Goal: Task Accomplishment & Management: Manage account settings

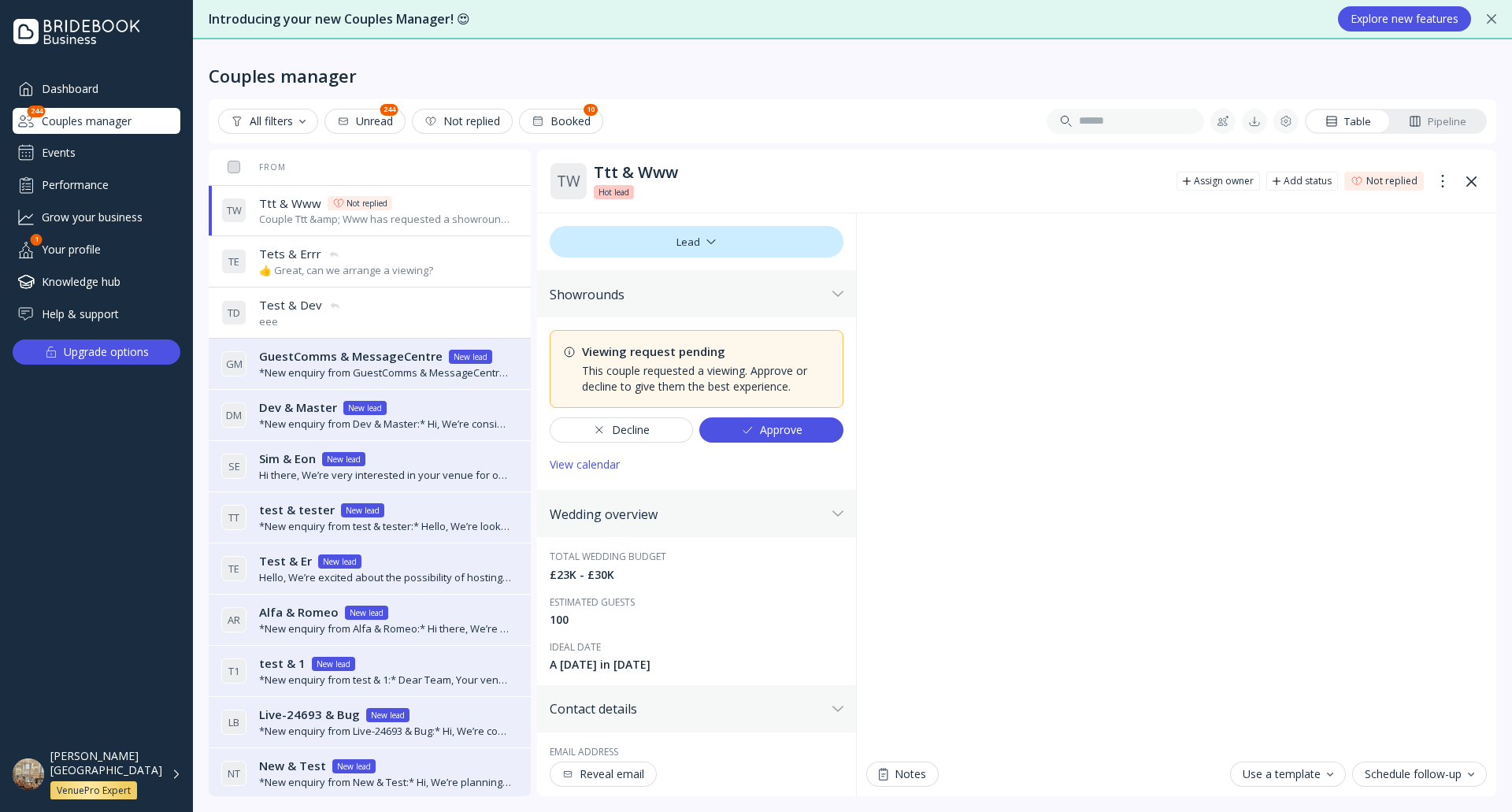
click at [761, 426] on div "Approve" at bounding box center [772, 430] width 61 height 13
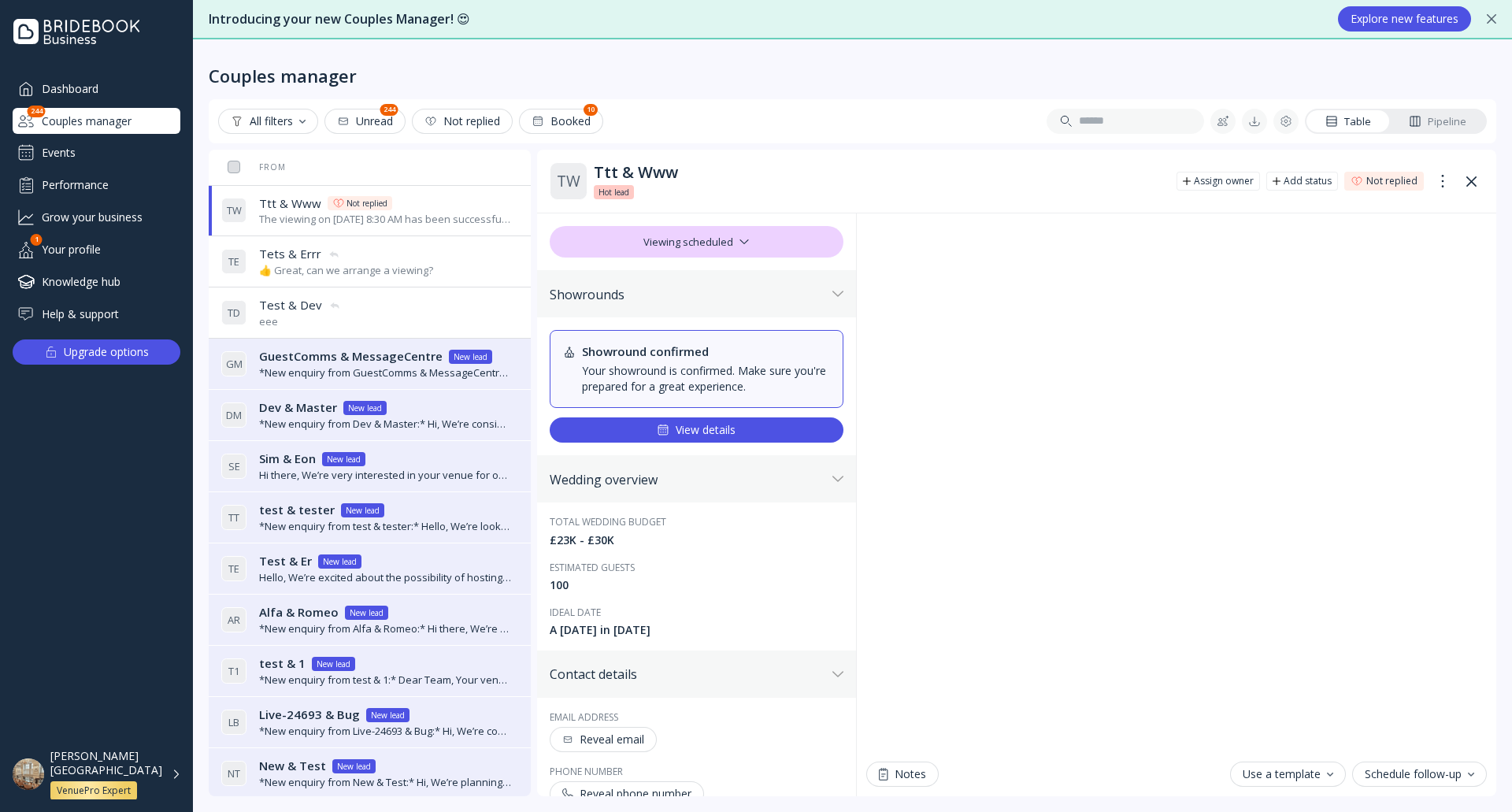
click at [674, 422] on button "View details" at bounding box center [697, 430] width 294 height 25
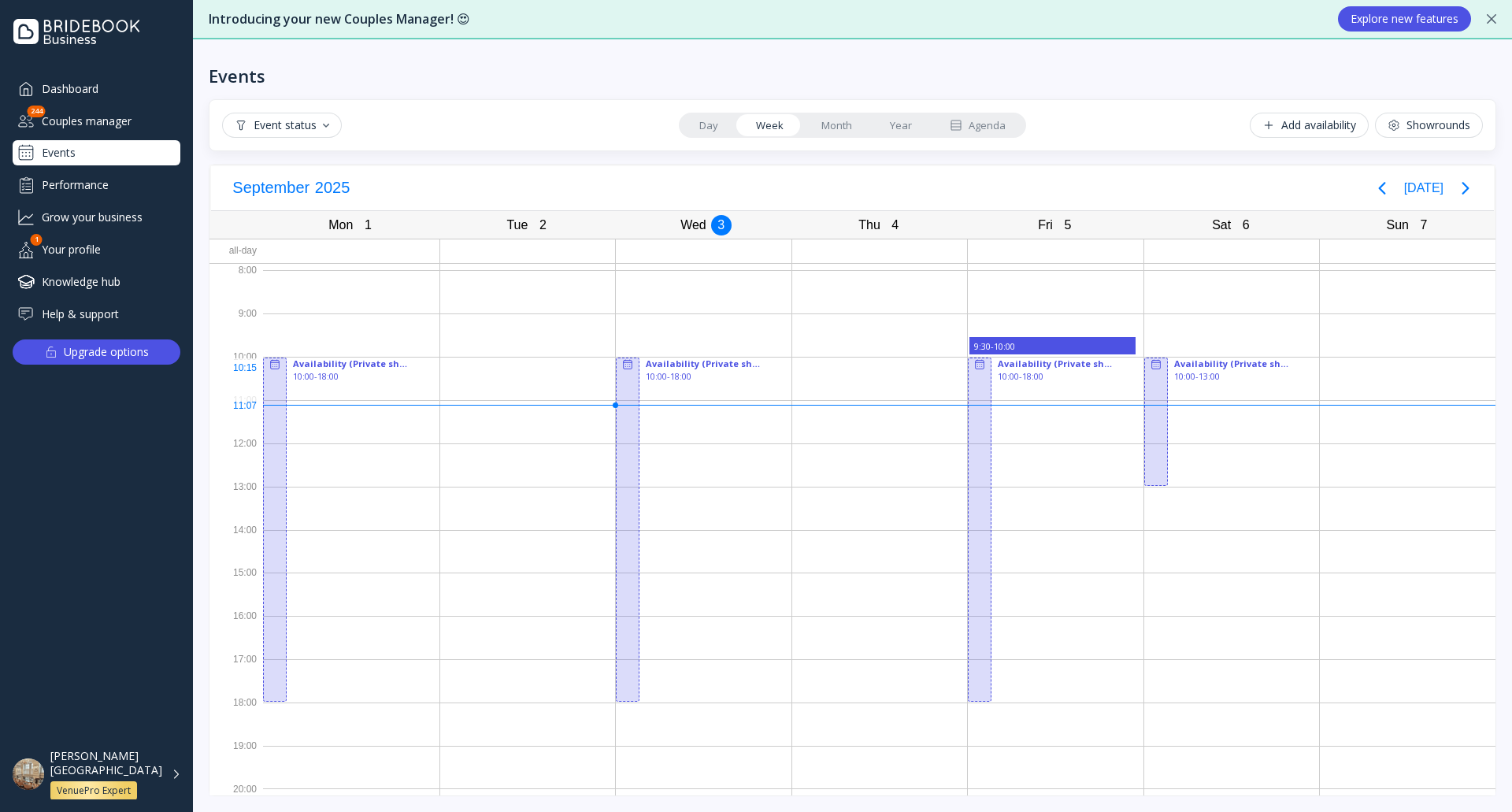
click at [833, 377] on div at bounding box center [880, 379] width 175 height 43
click at [1314, 120] on div "Add availability" at bounding box center [1310, 125] width 94 height 13
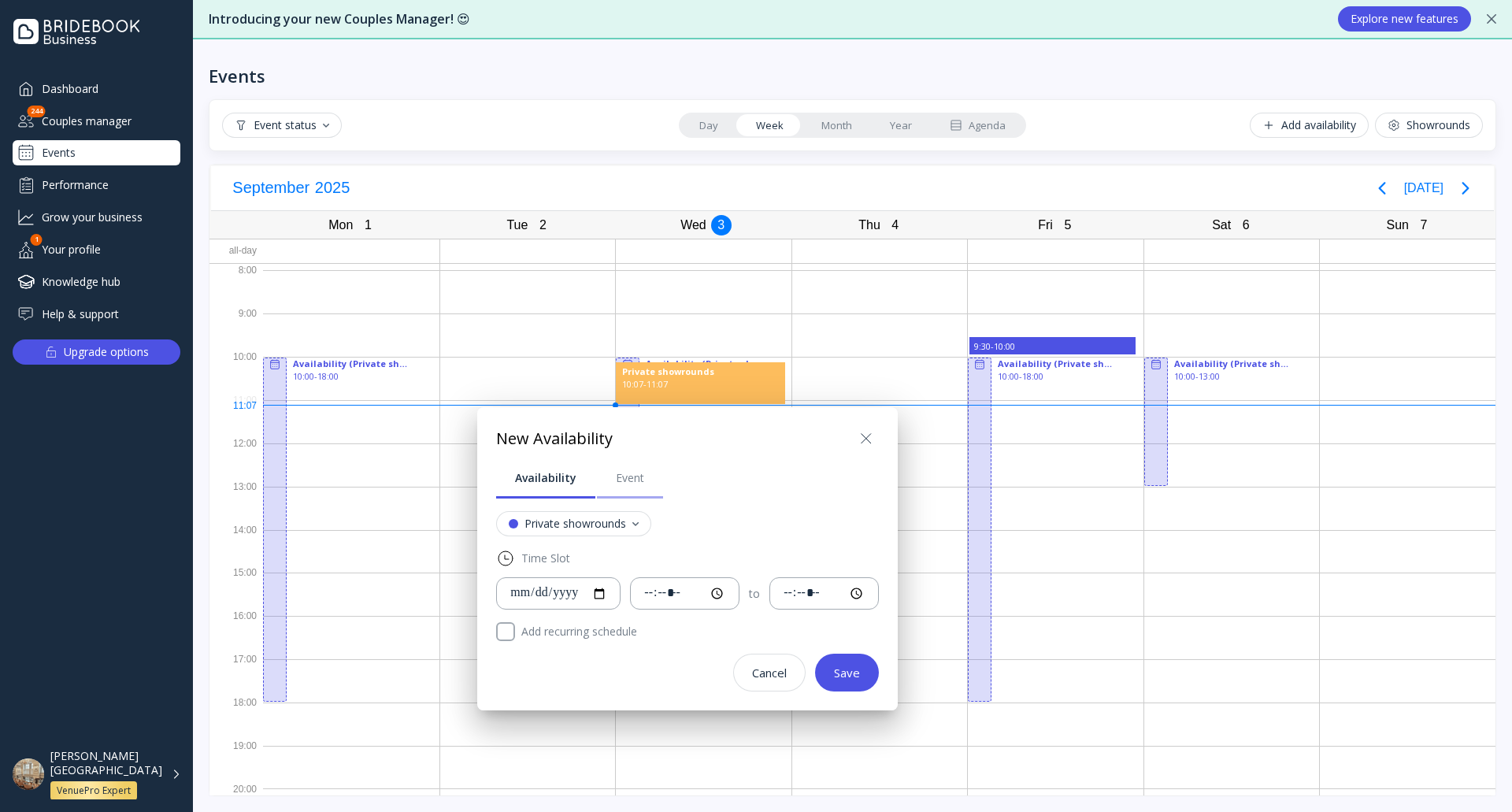
click at [628, 484] on div "Event" at bounding box center [630, 478] width 29 height 16
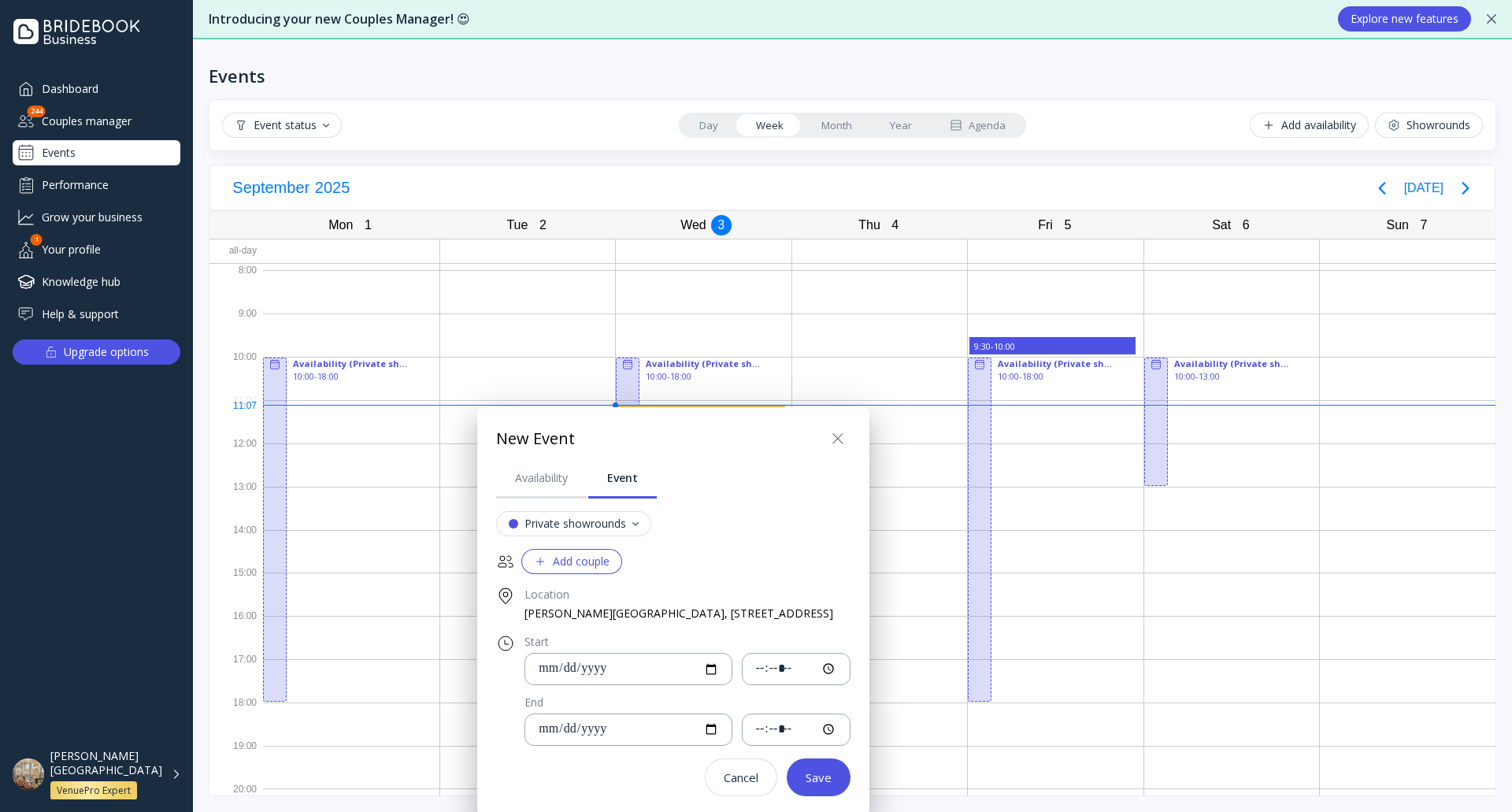
click at [847, 441] on icon at bounding box center [838, 438] width 19 height 19
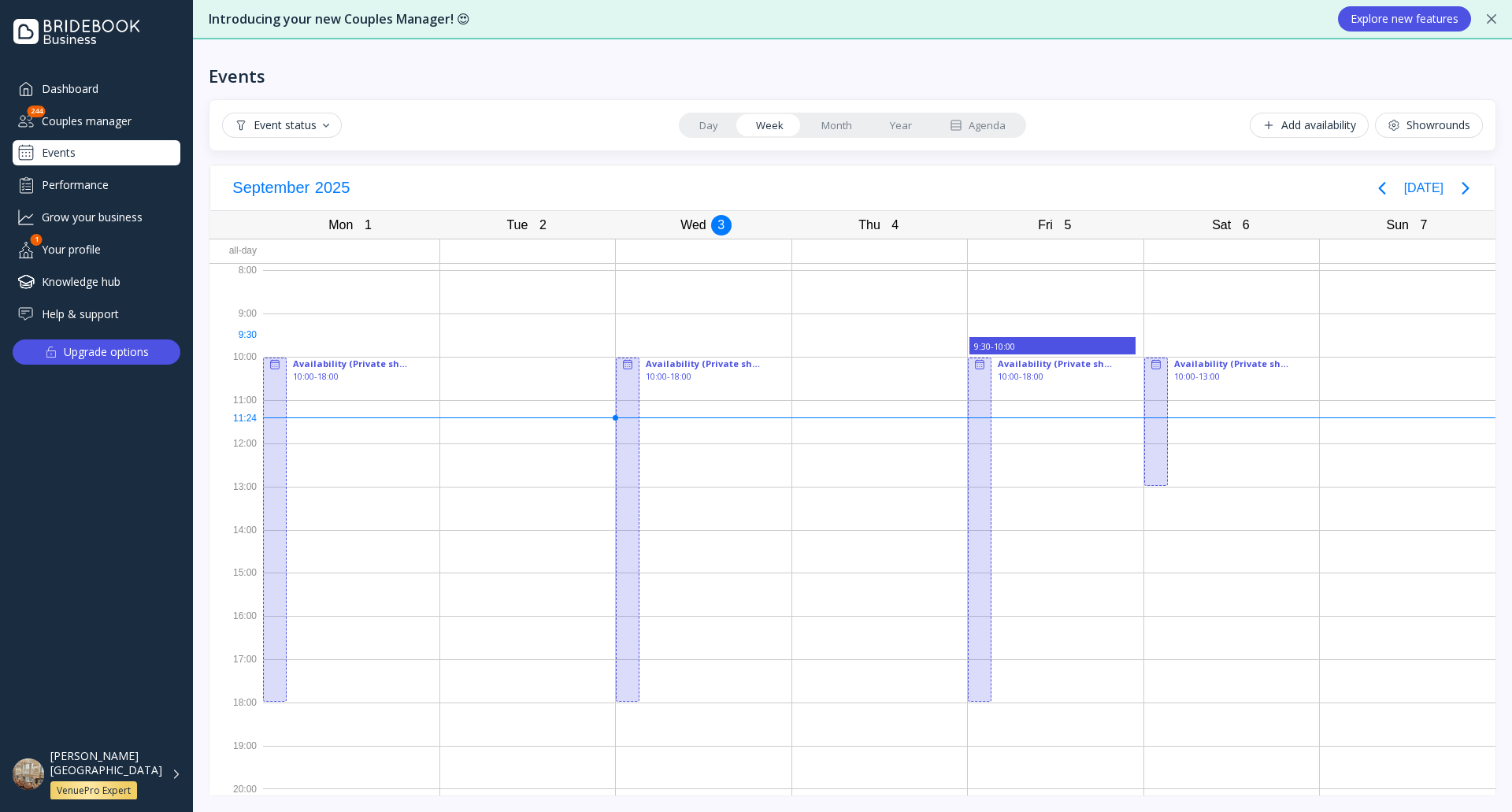
click at [1069, 339] on div "Ttt & Www" at bounding box center [1052, 339] width 157 height 2
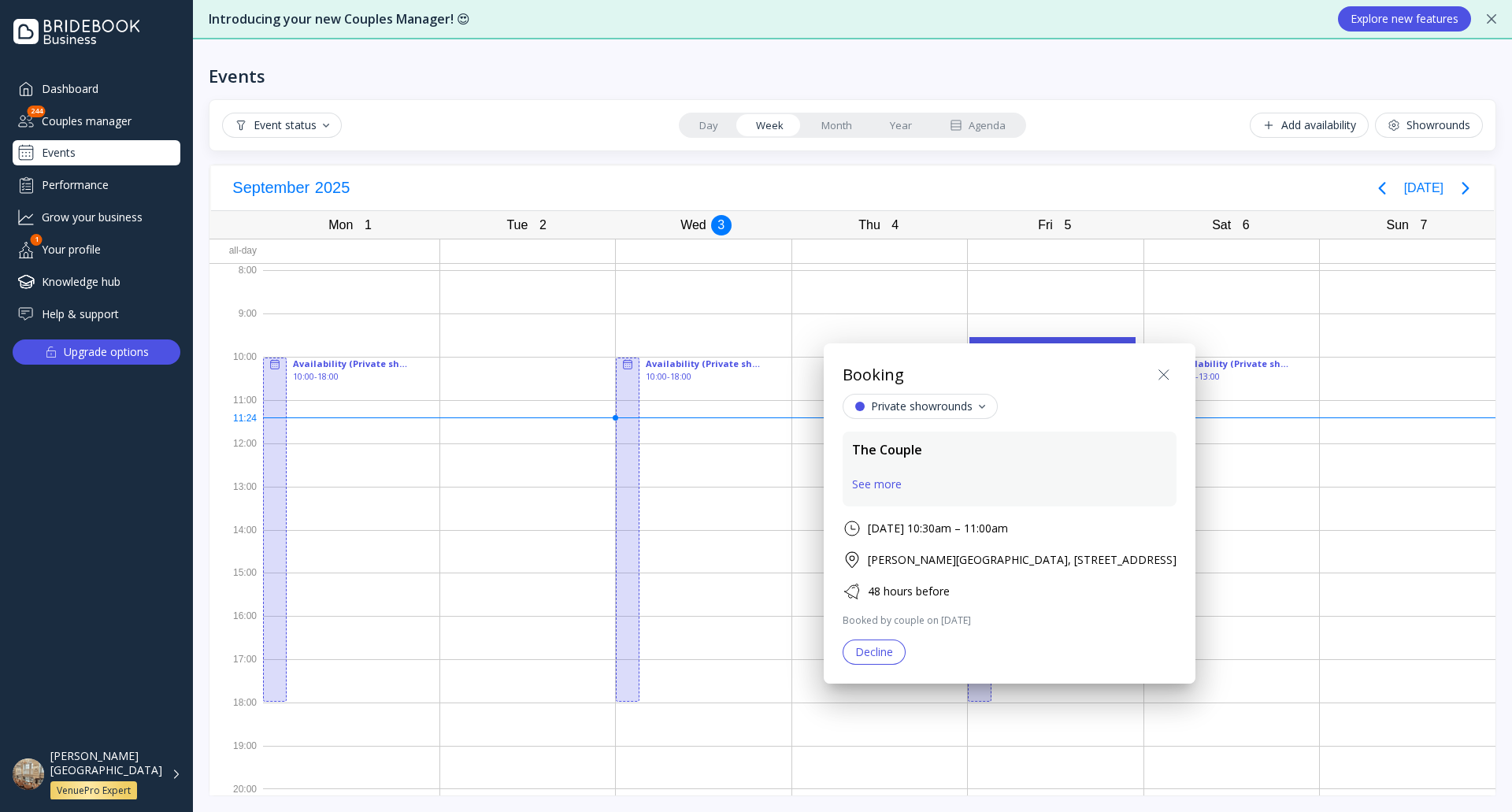
click at [1173, 367] on icon at bounding box center [1164, 375] width 19 height 19
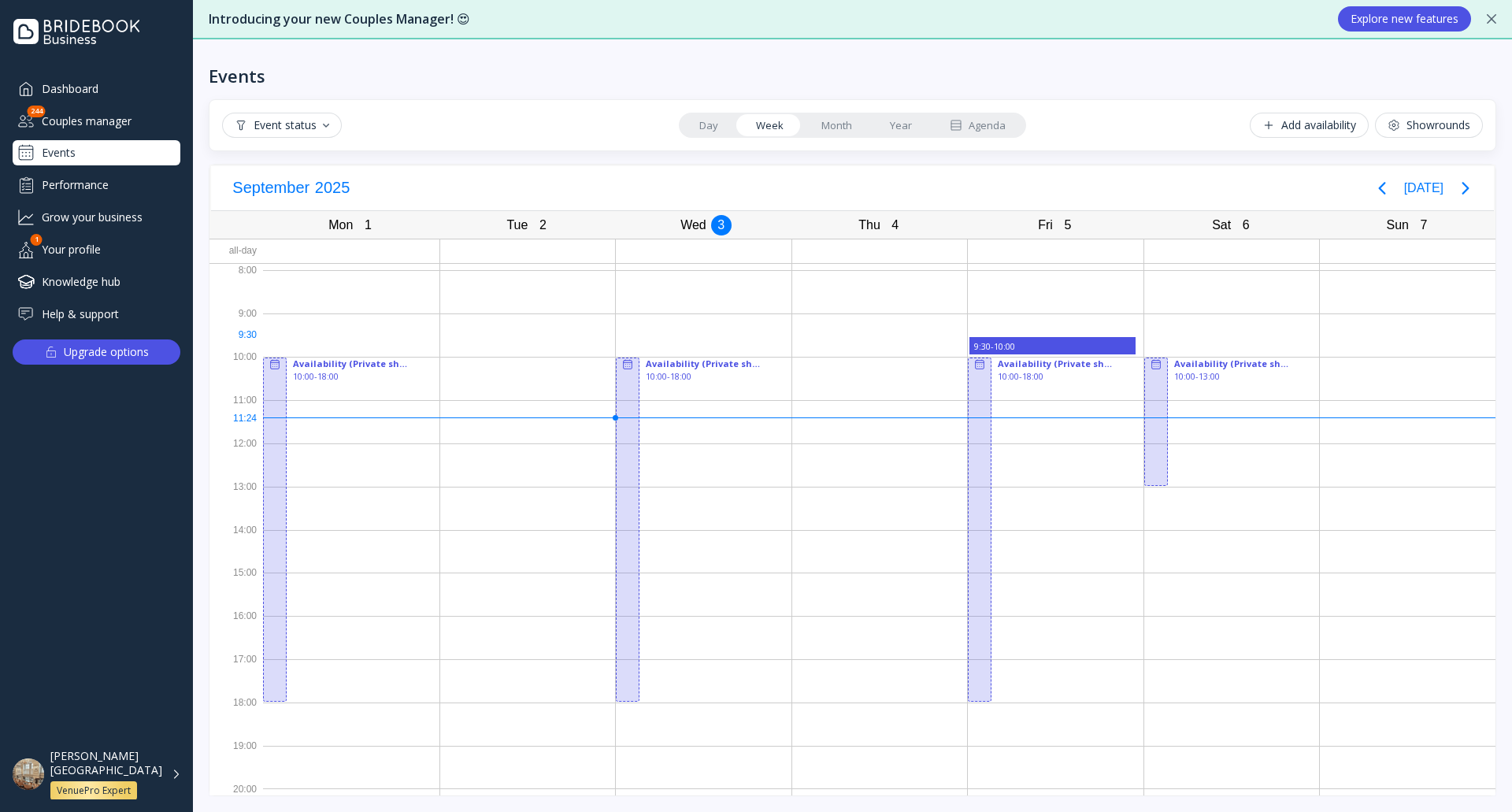
click at [1031, 344] on div "9:30 - 10:00" at bounding box center [1052, 347] width 159 height 13
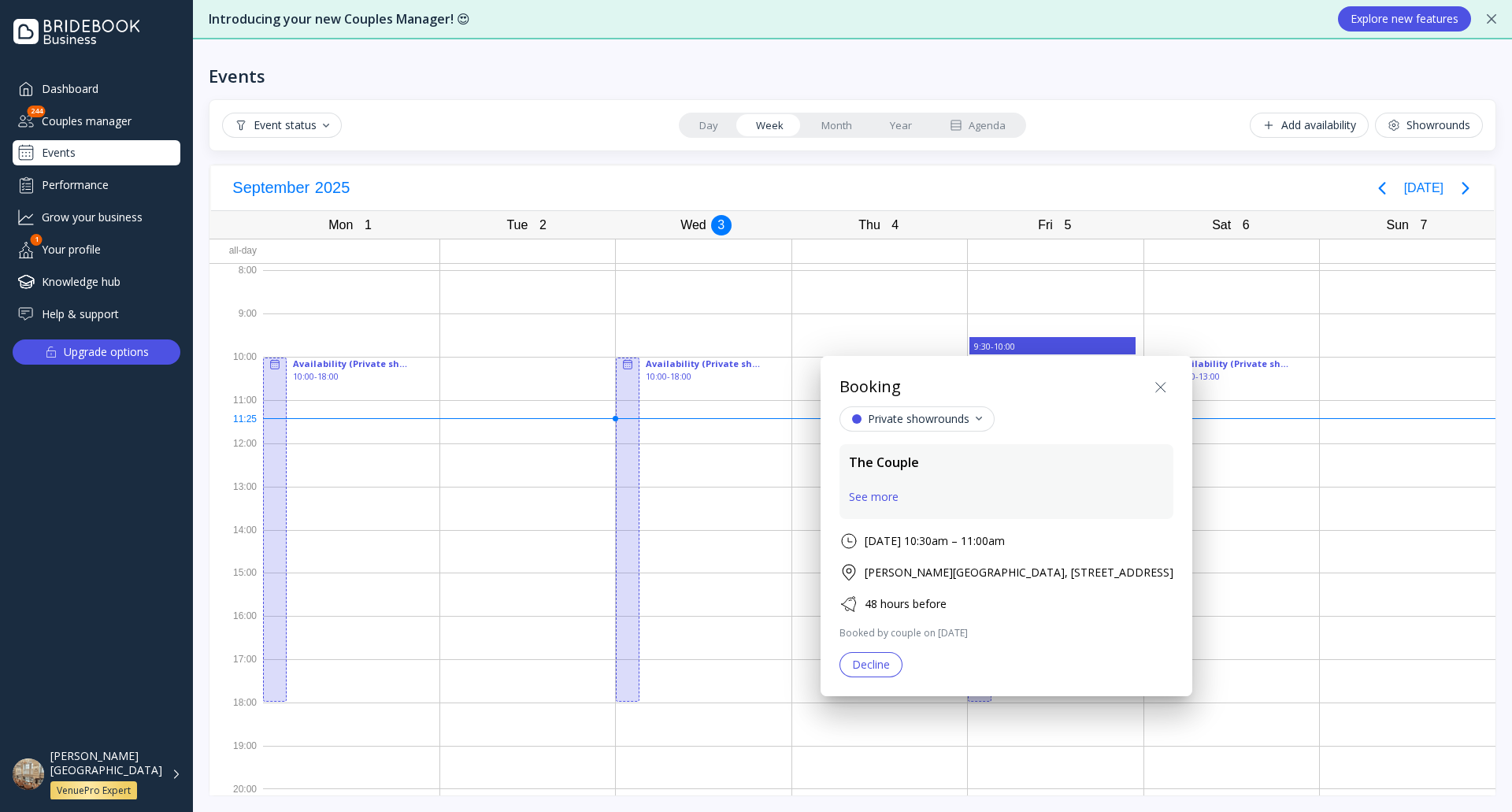
click at [1170, 385] on icon at bounding box center [1161, 387] width 19 height 19
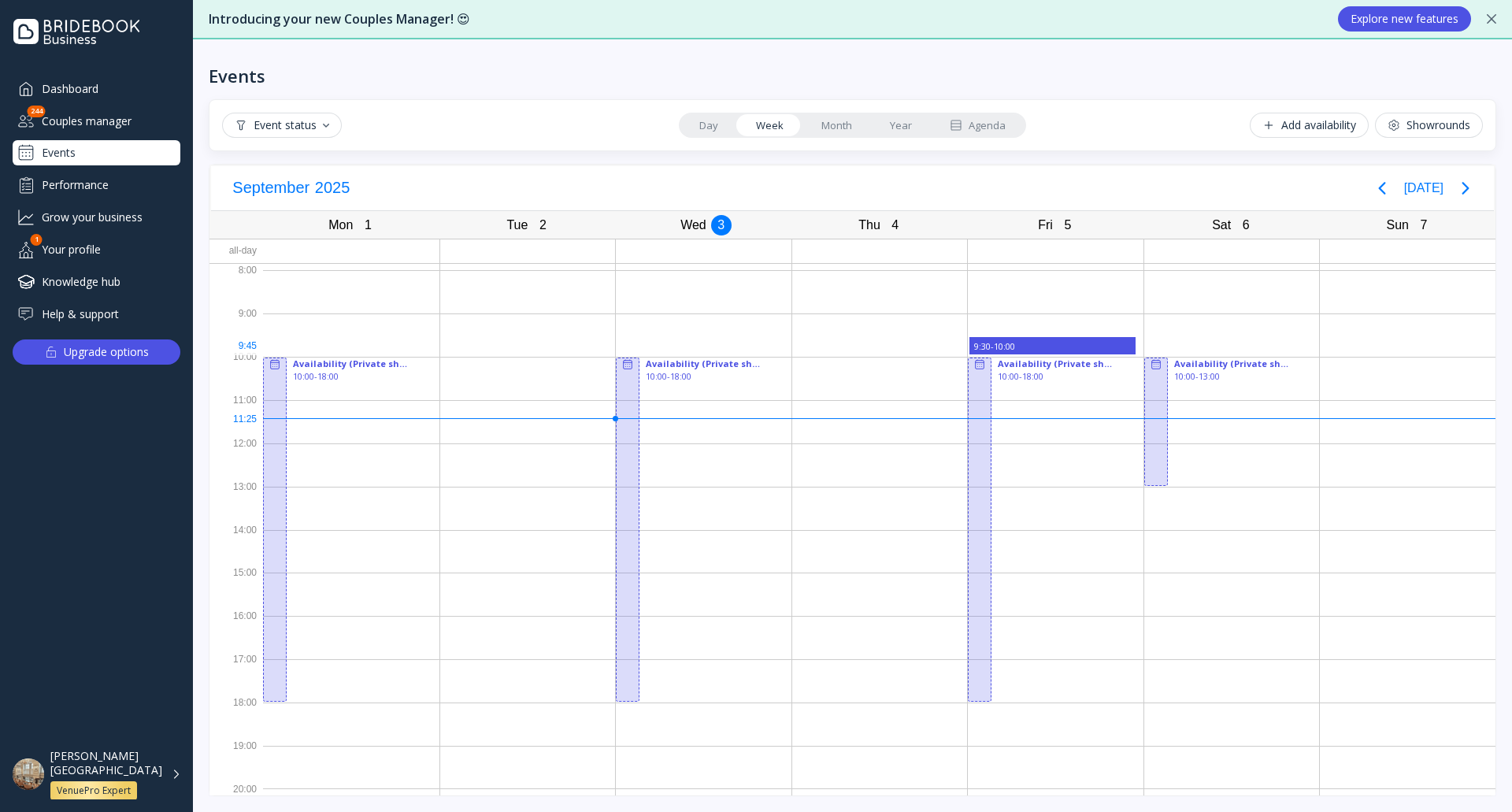
click at [1057, 349] on div "9:30 - 10:00" at bounding box center [1052, 347] width 160 height 13
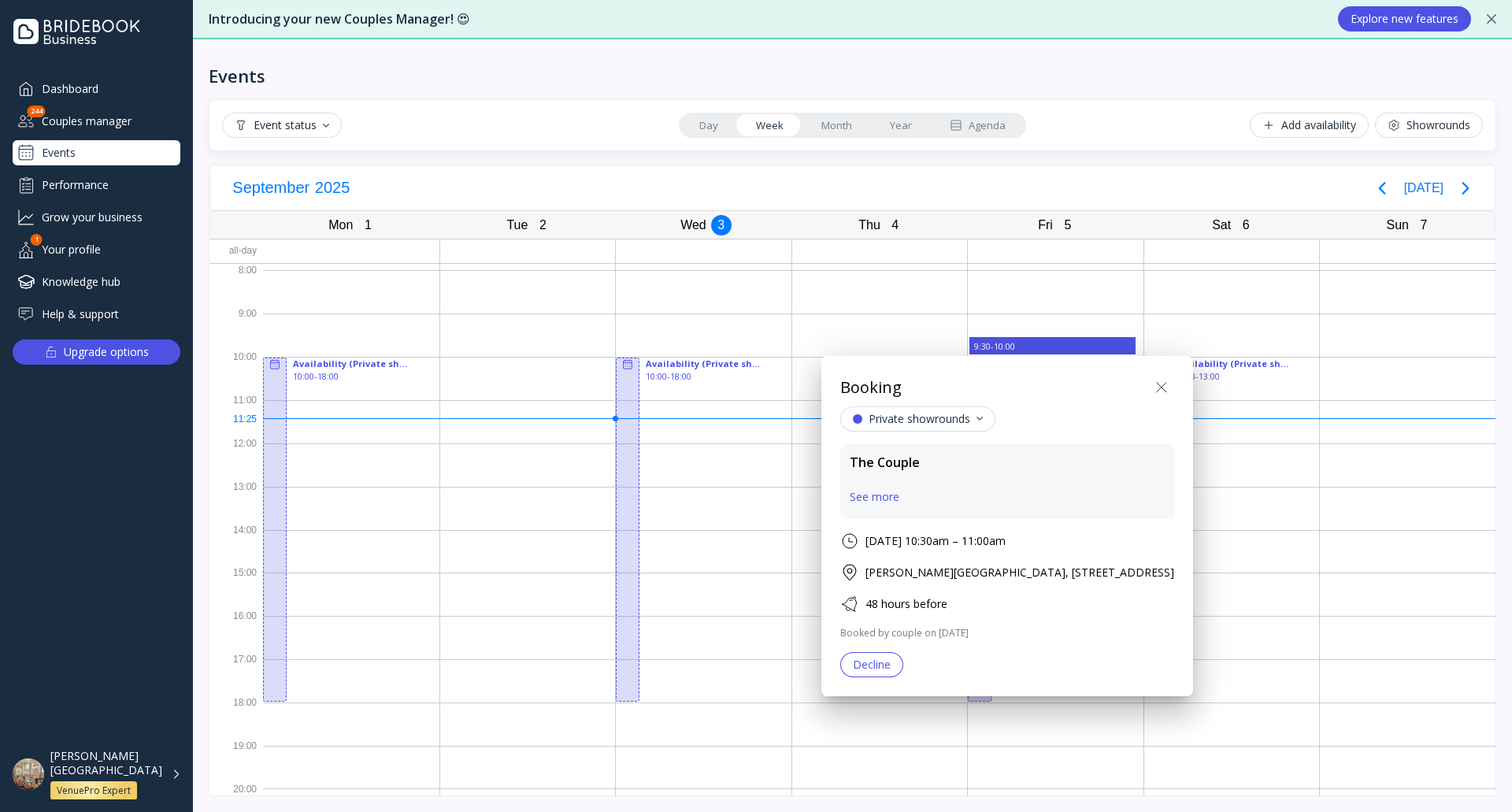
click at [1165, 389] on icon at bounding box center [1161, 387] width 10 height 10
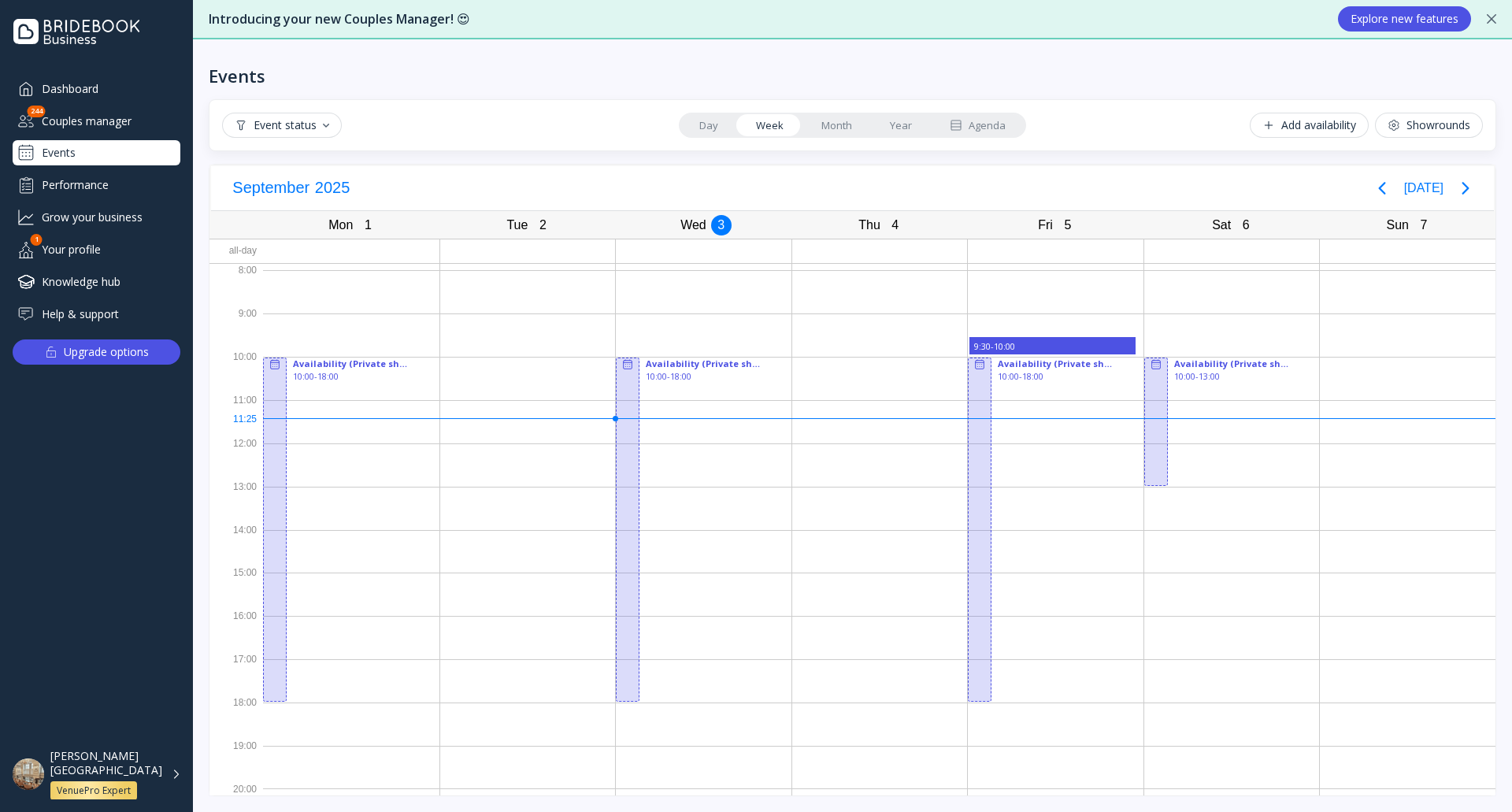
click at [853, 124] on link "Month" at bounding box center [837, 125] width 69 height 22
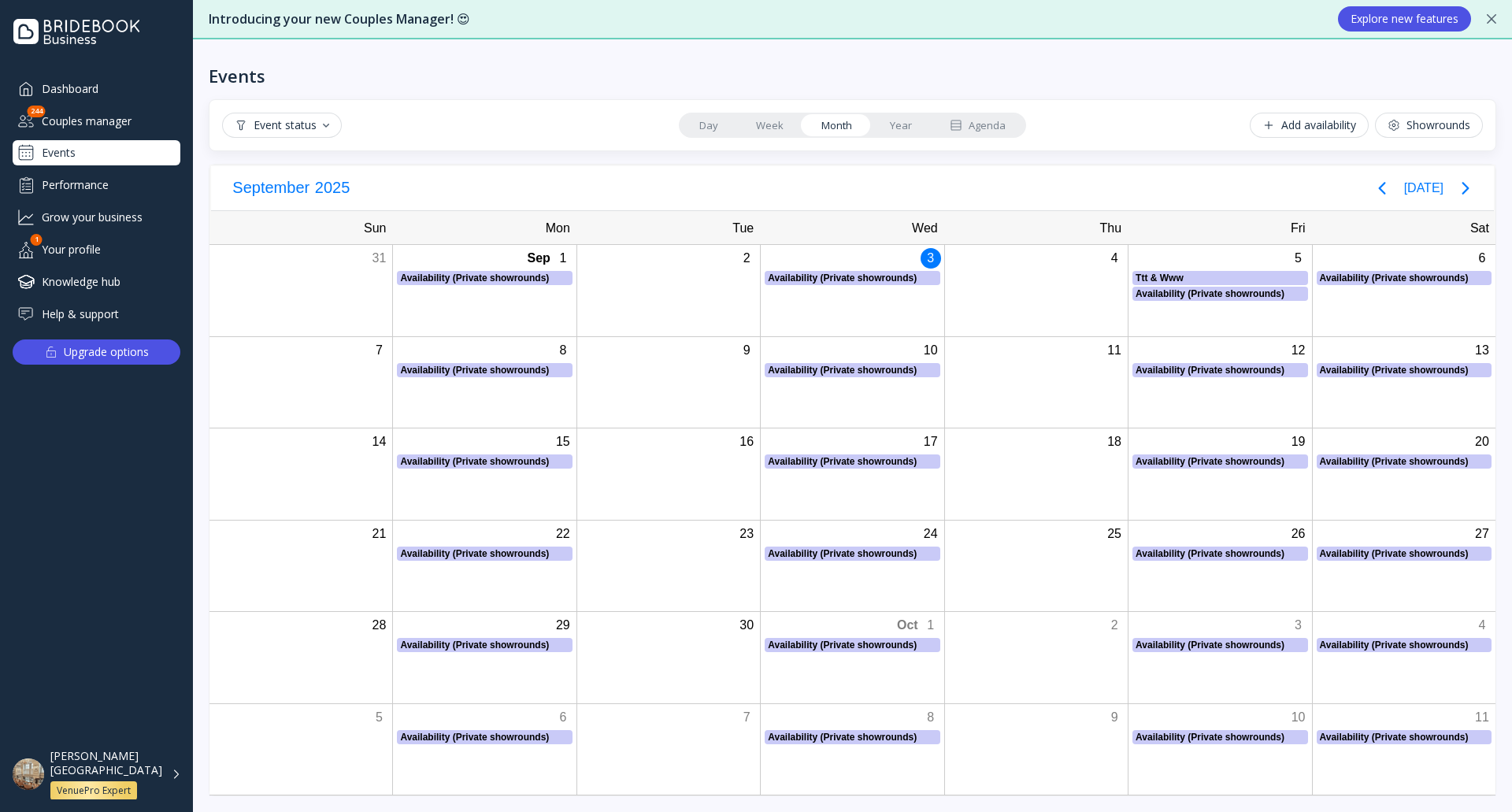
click at [775, 127] on link "Week" at bounding box center [770, 125] width 65 height 22
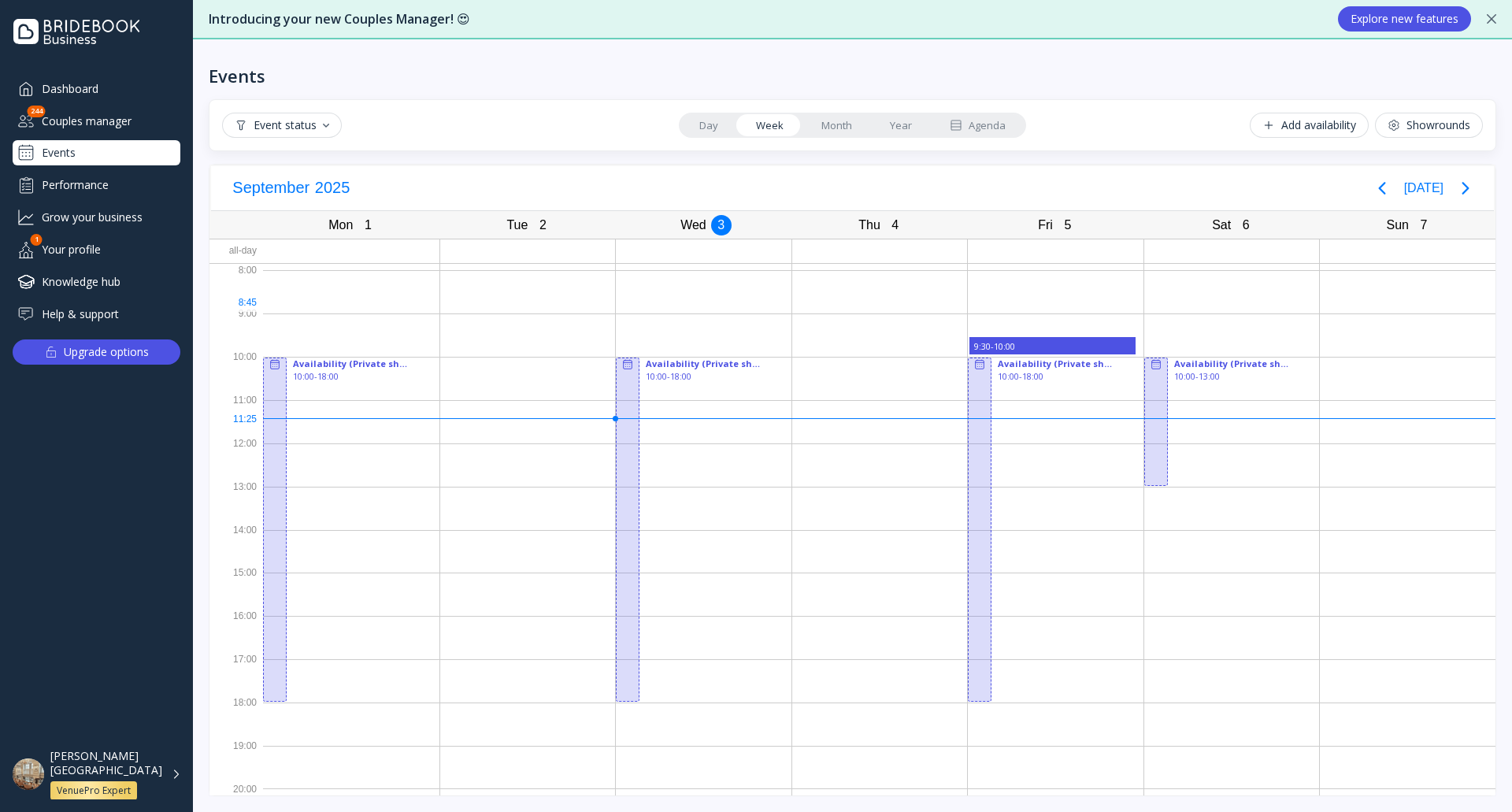
click at [1007, 307] on div at bounding box center [1055, 292] width 175 height 43
click at [987, 123] on div "Agenda" at bounding box center [978, 125] width 56 height 15
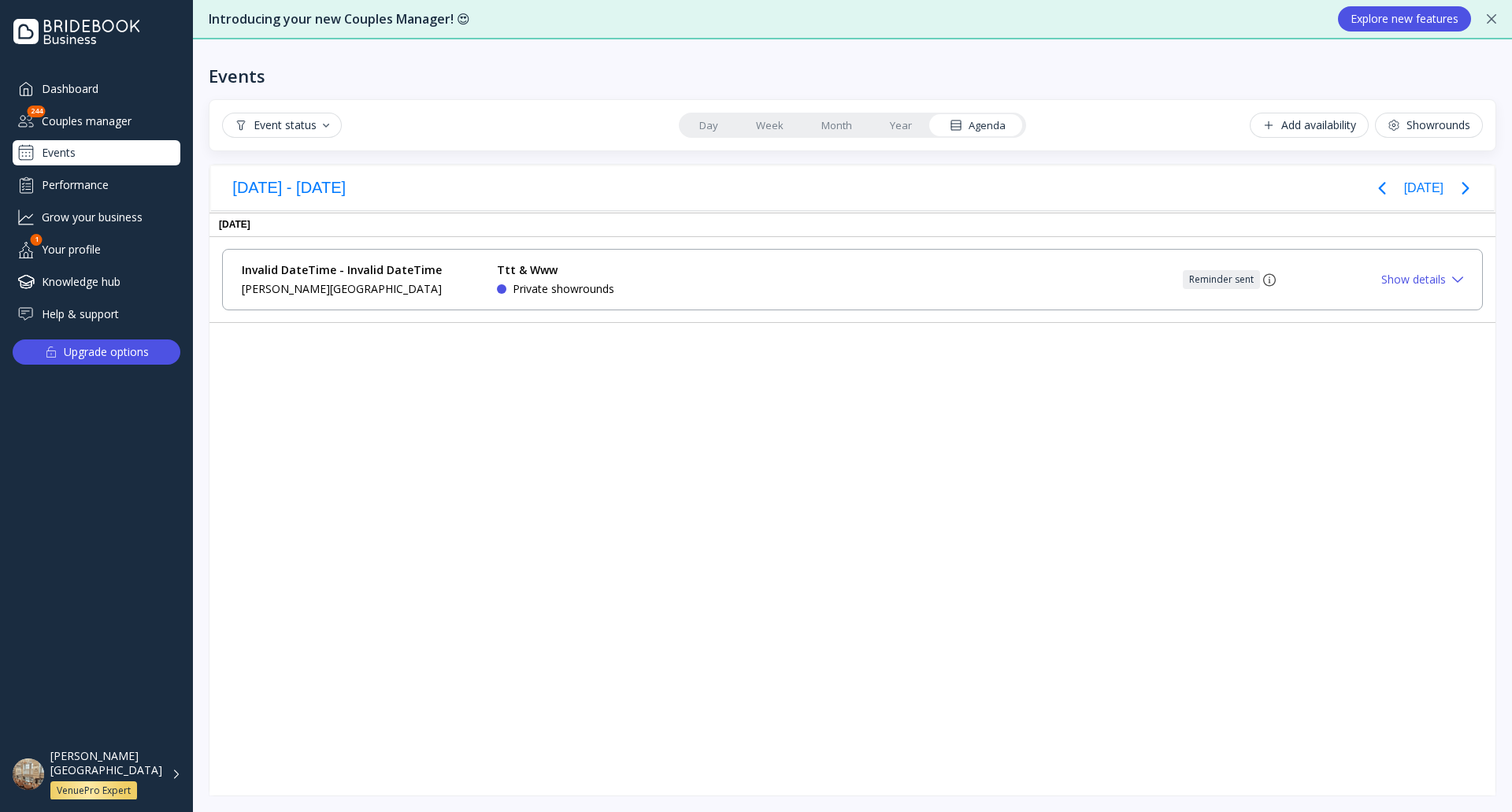
click at [769, 120] on link "Week" at bounding box center [770, 125] width 65 height 22
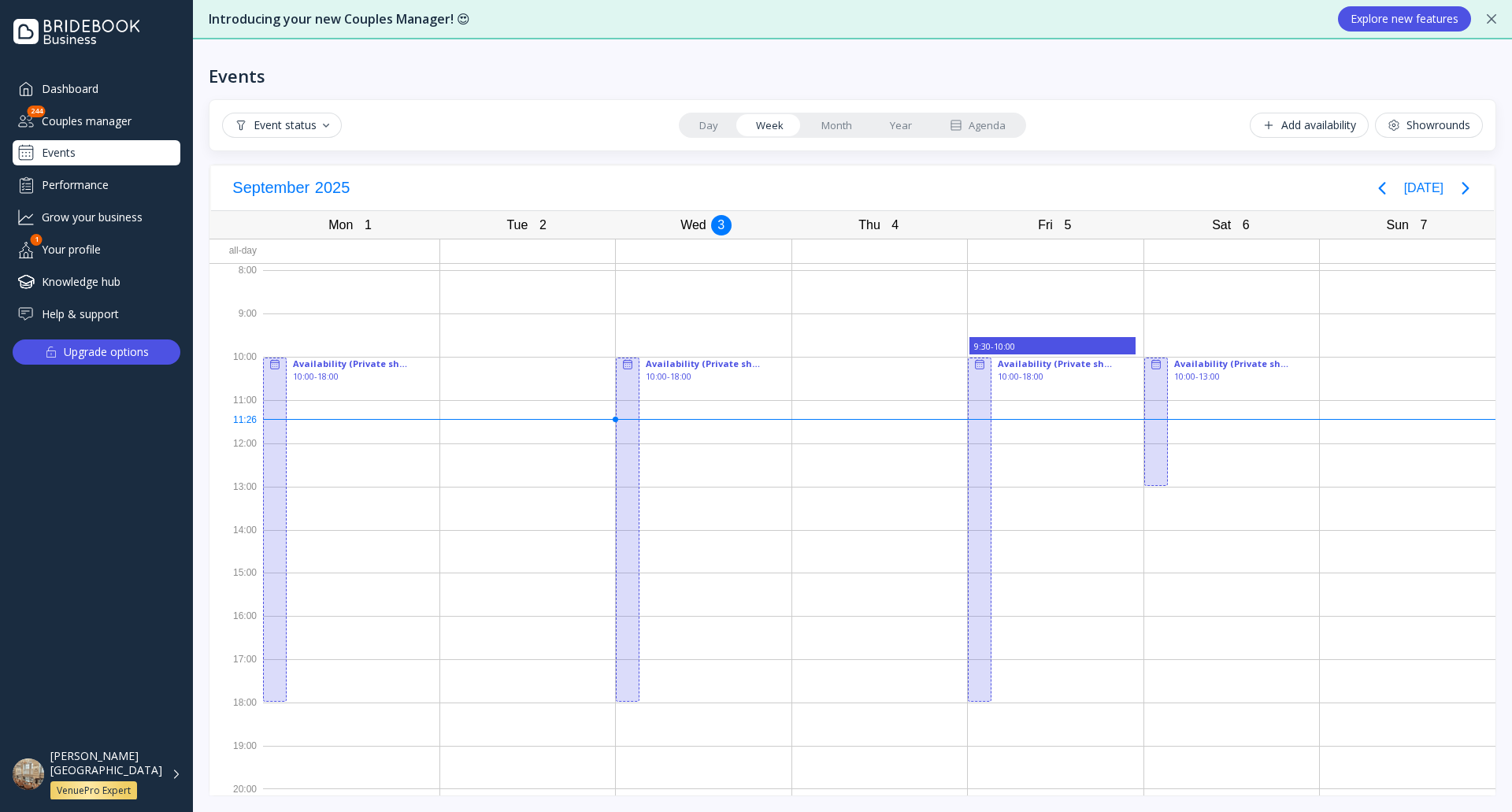
click at [814, 127] on link "Month" at bounding box center [837, 125] width 69 height 22
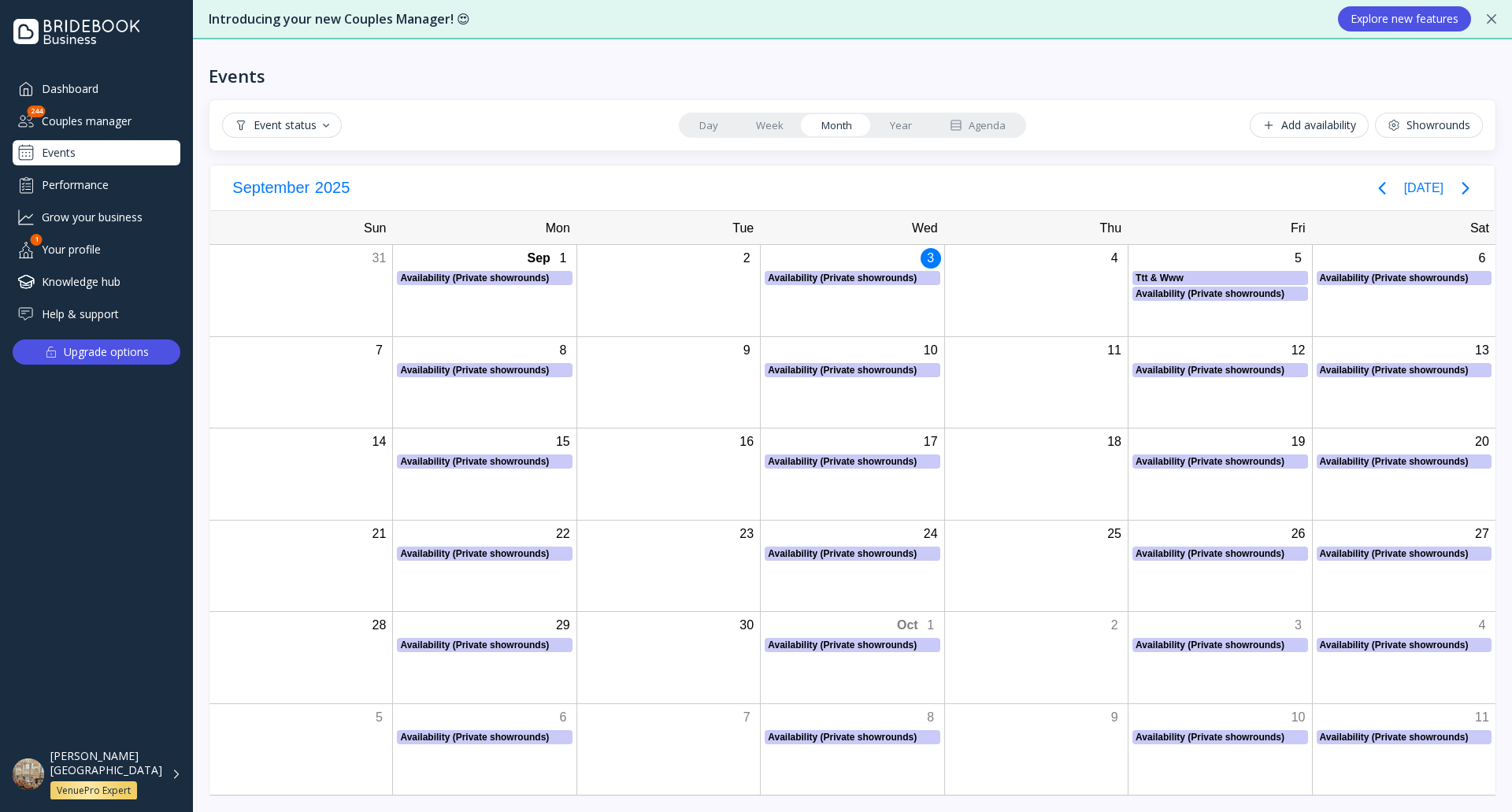
click at [721, 124] on link "Day" at bounding box center [709, 125] width 57 height 22
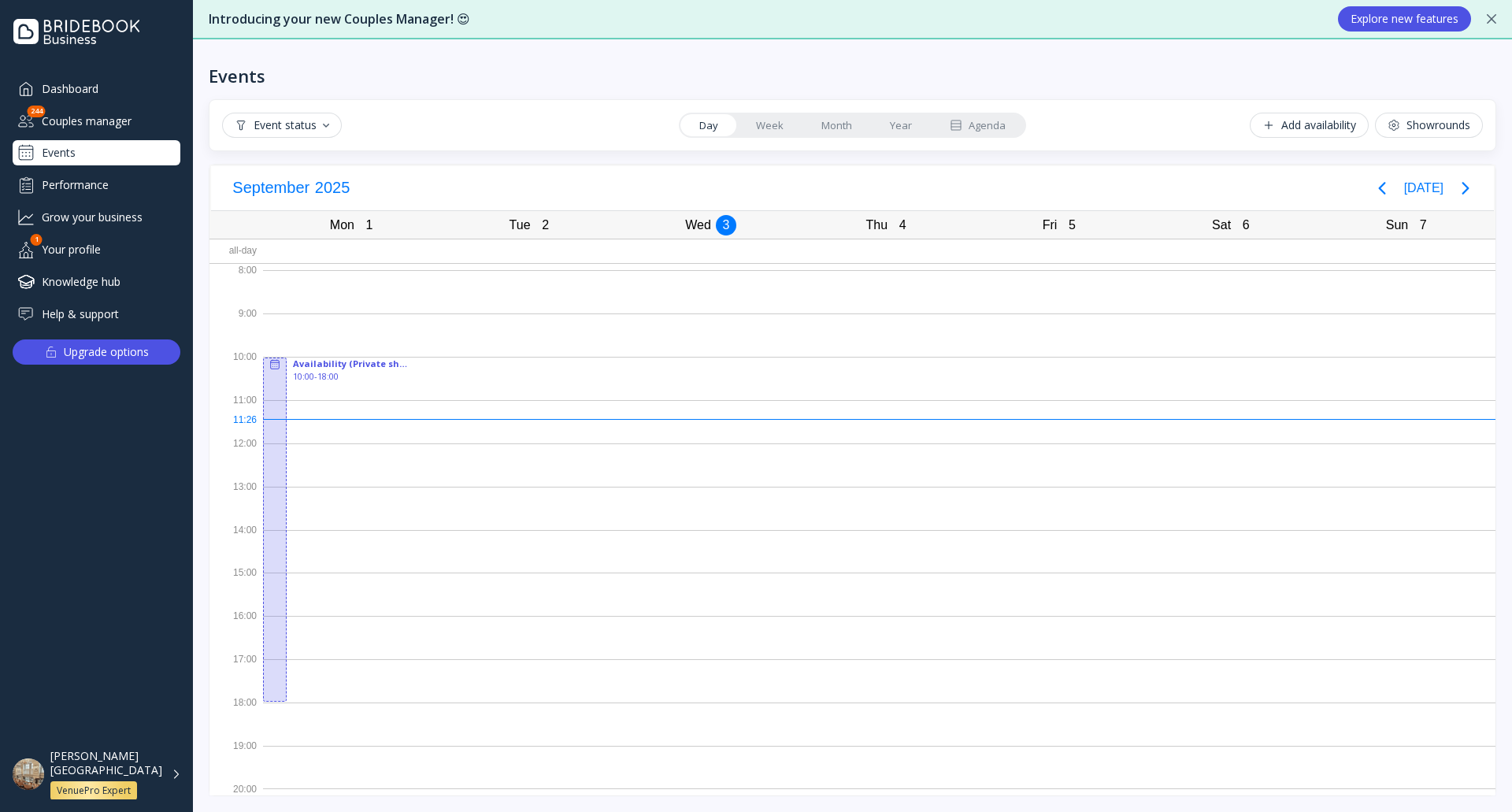
click at [693, 222] on div "Wed" at bounding box center [698, 226] width 35 height 22
click at [849, 121] on link "Month" at bounding box center [837, 125] width 69 height 22
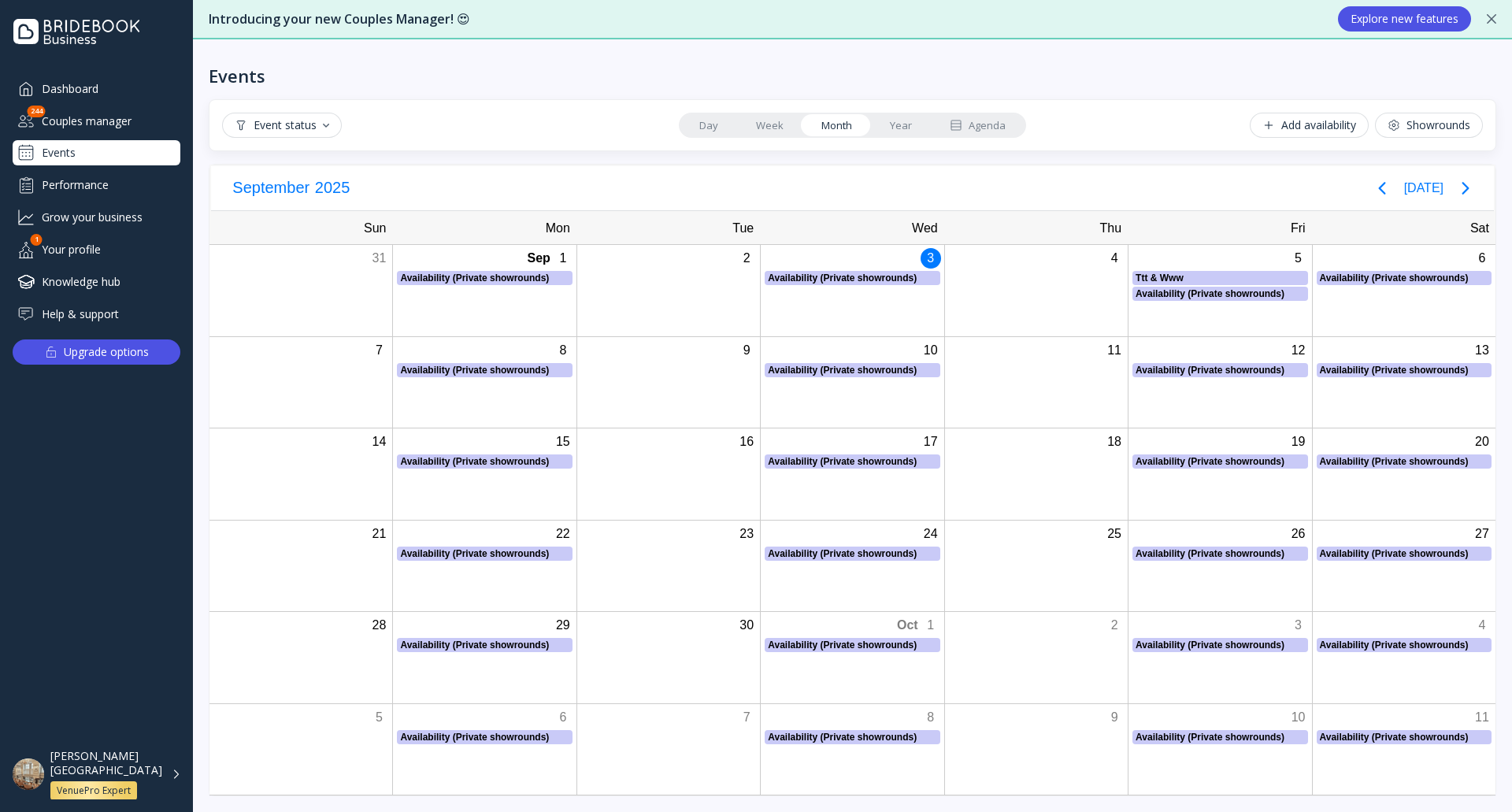
click at [768, 121] on link "Week" at bounding box center [770, 125] width 65 height 22
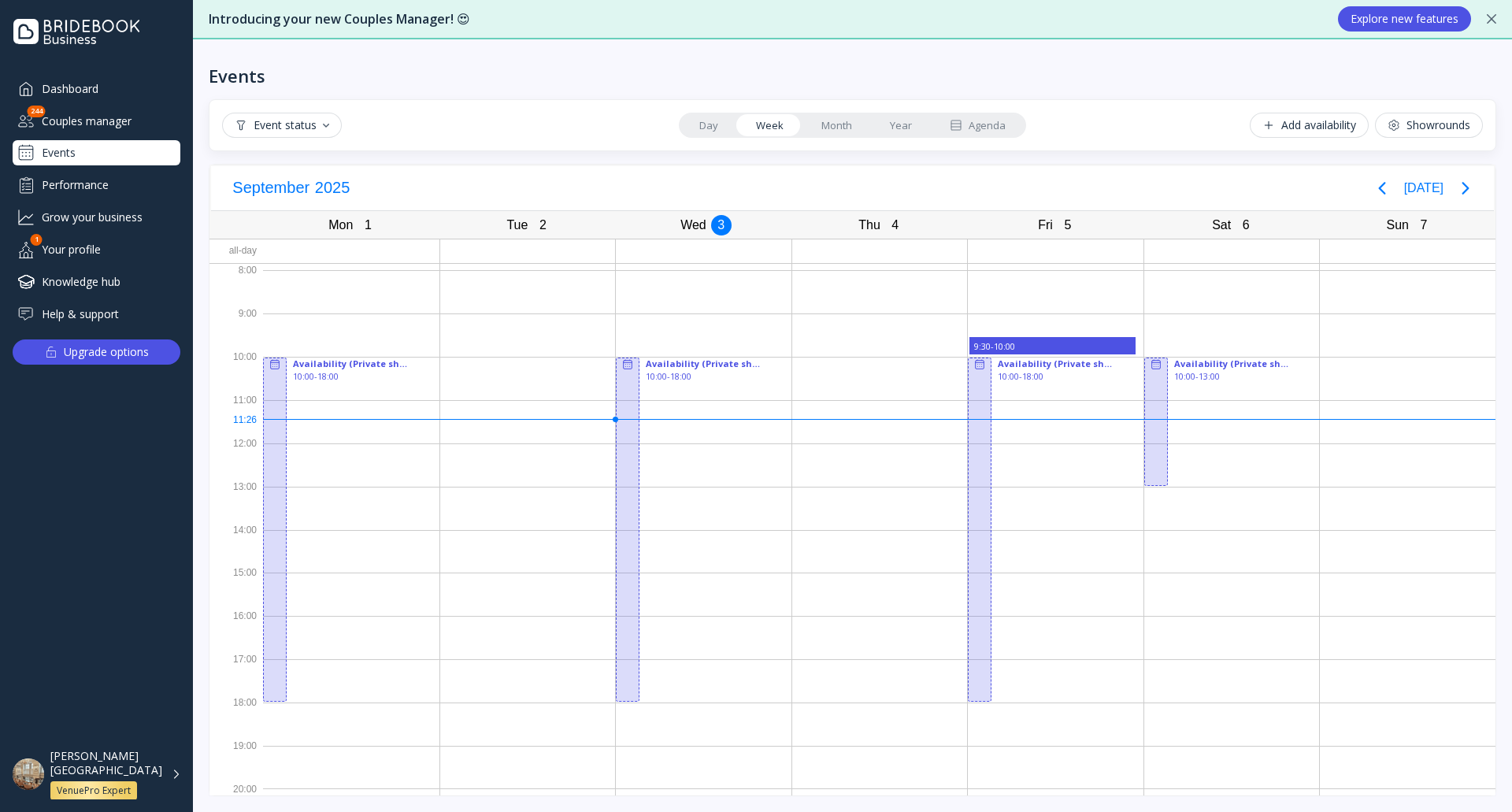
click at [722, 124] on link "Day" at bounding box center [709, 125] width 57 height 22
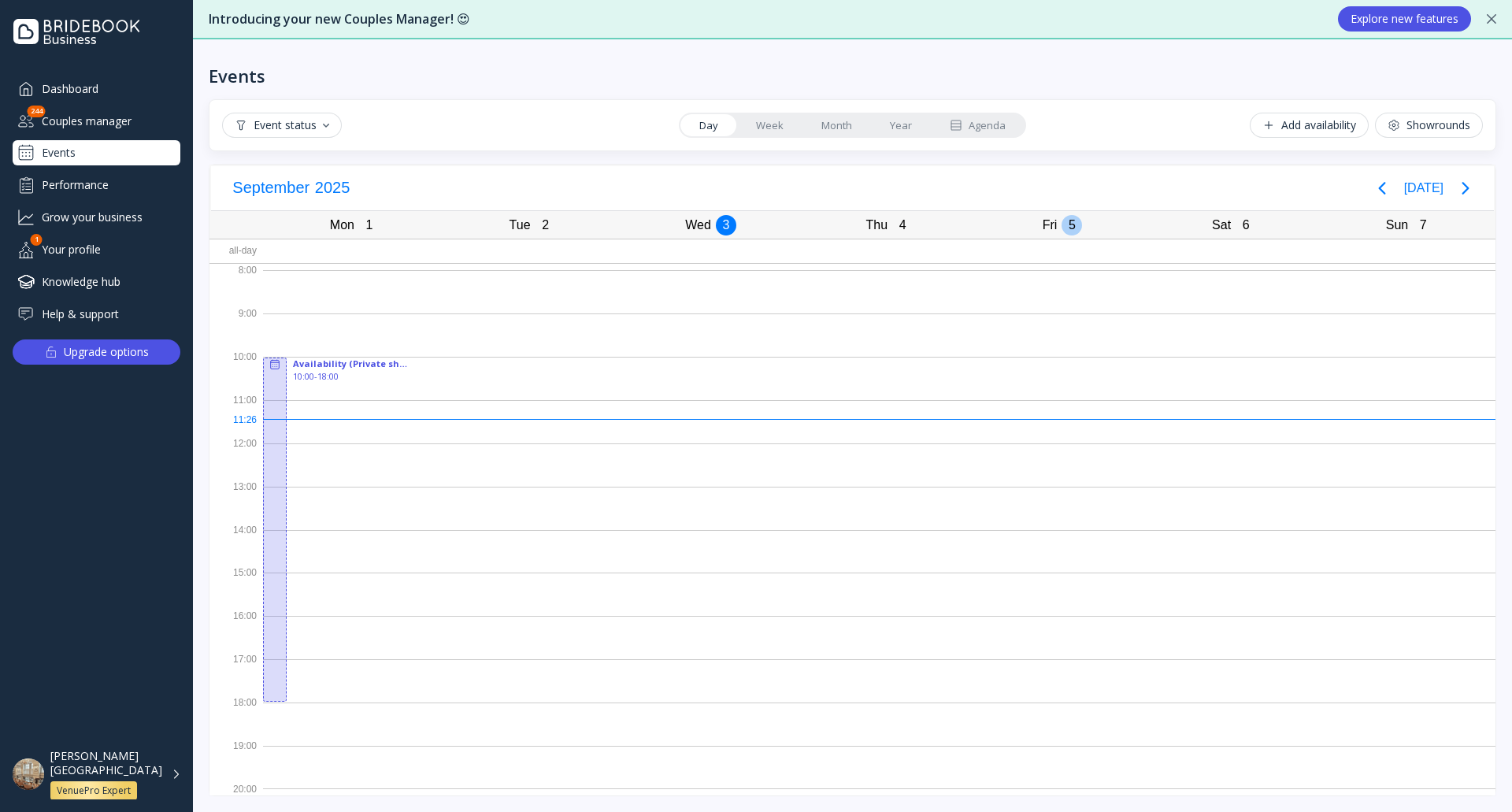
click at [1062, 227] on div "5" at bounding box center [1072, 226] width 21 height 21
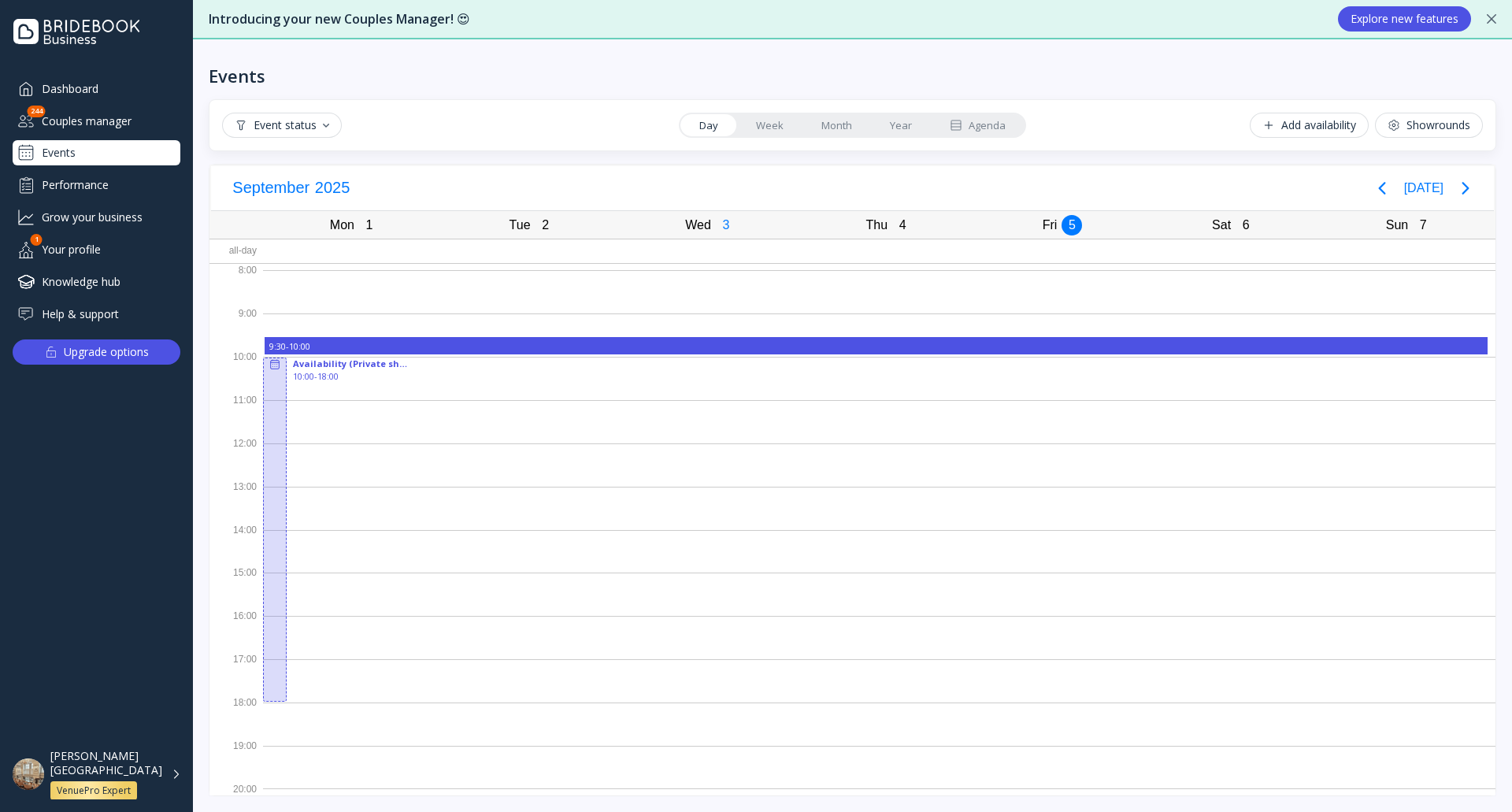
click at [854, 120] on link "Month" at bounding box center [837, 125] width 69 height 22
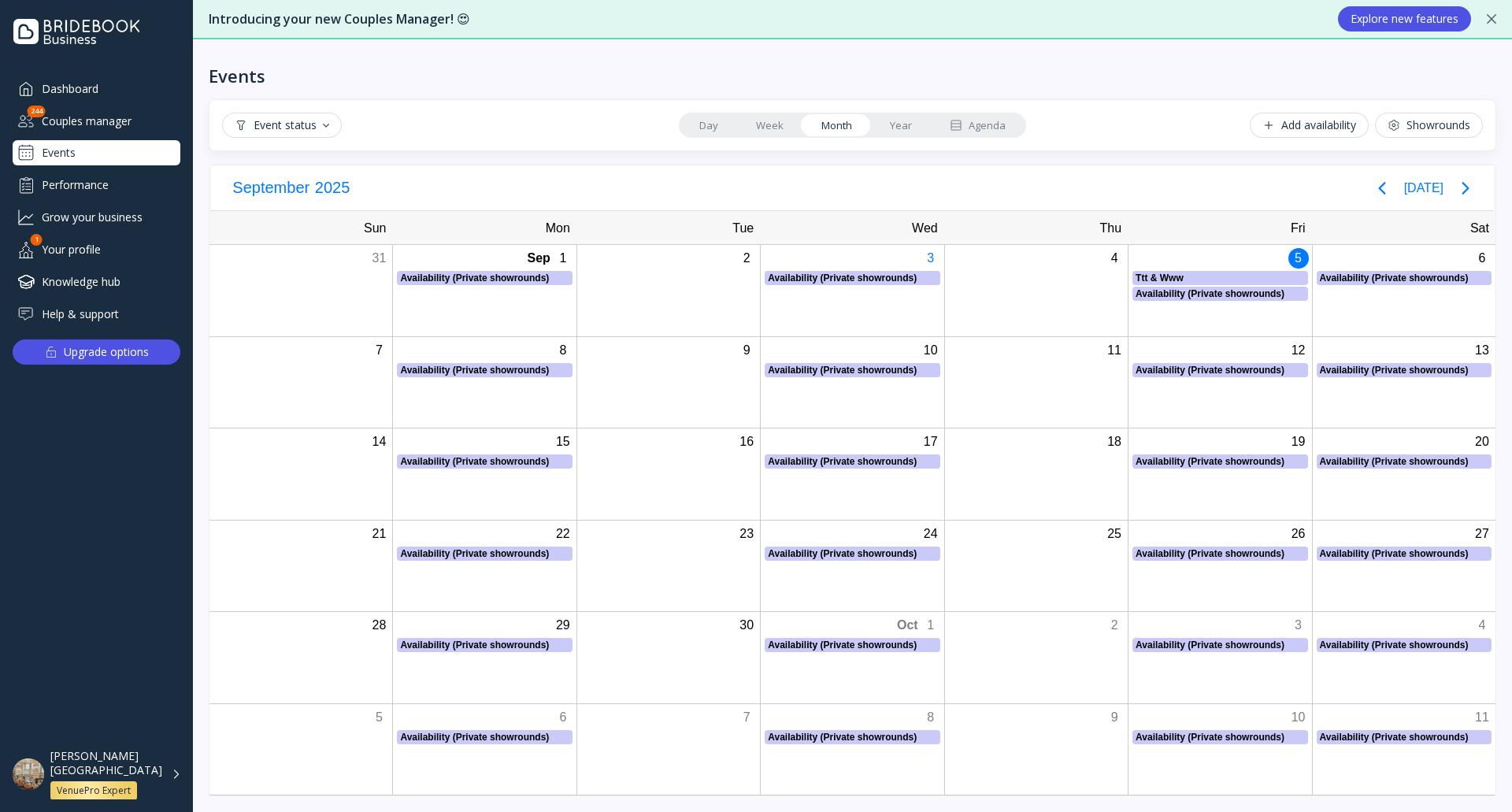
click at [756, 114] on link "Week" at bounding box center [770, 125] width 65 height 22
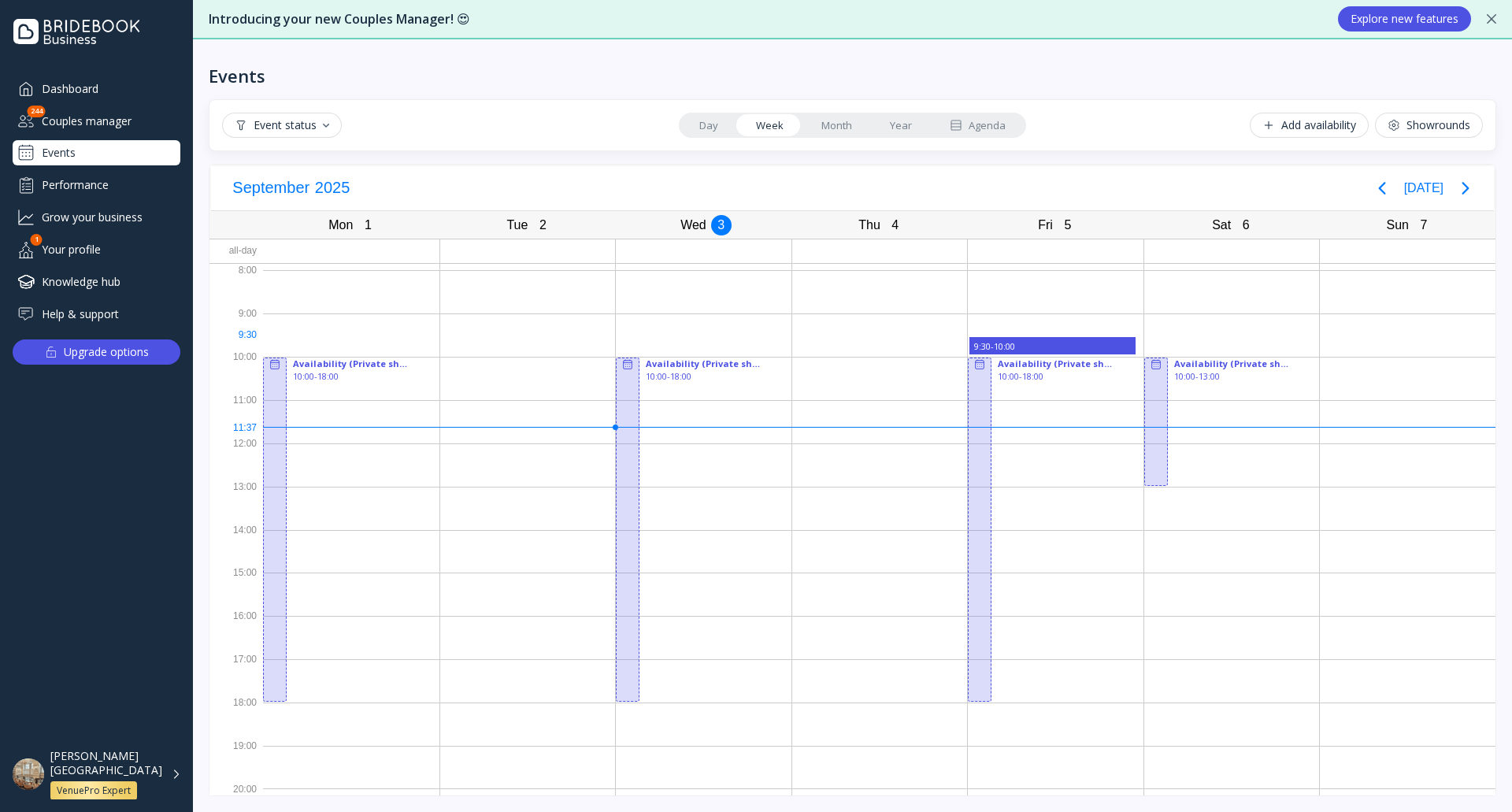
click at [1005, 339] on div "Ttt & Www" at bounding box center [1052, 339] width 157 height 2
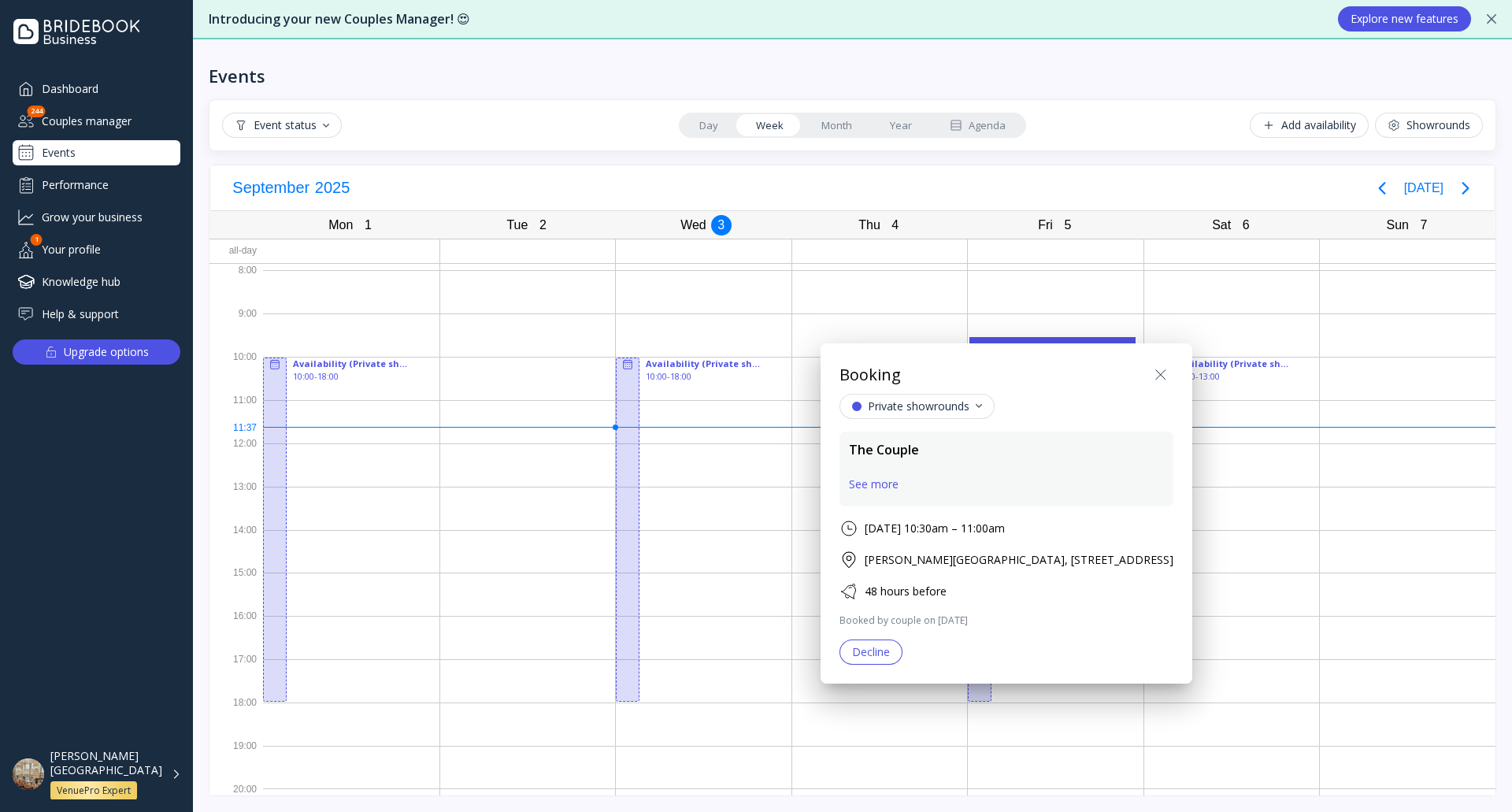
click at [1170, 370] on icon at bounding box center [1161, 375] width 19 height 19
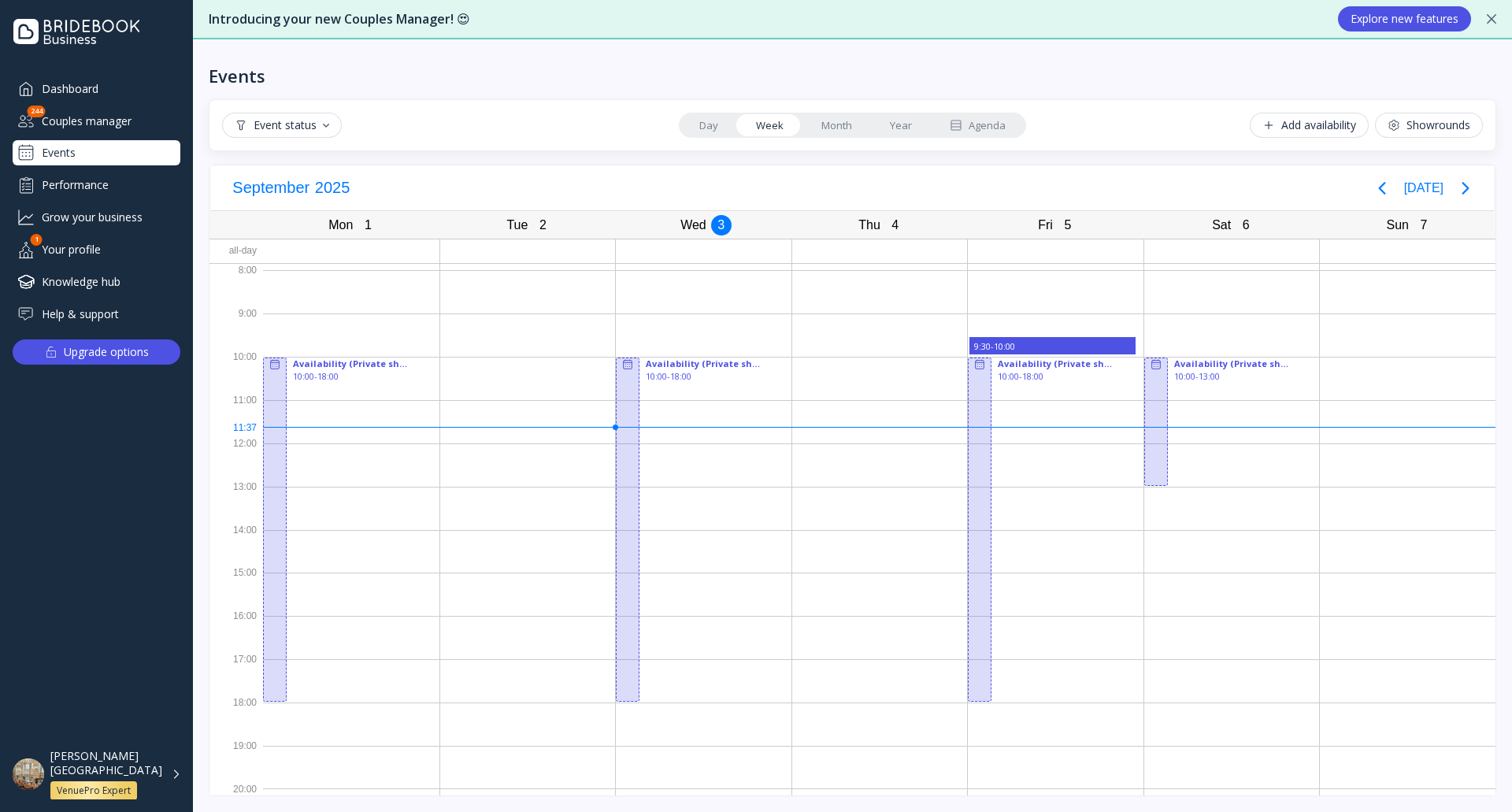
click at [161, 779] on div "[PERSON_NAME][GEOGRAPHIC_DATA] VenuePro Expert" at bounding box center [106, 775] width 112 height 51
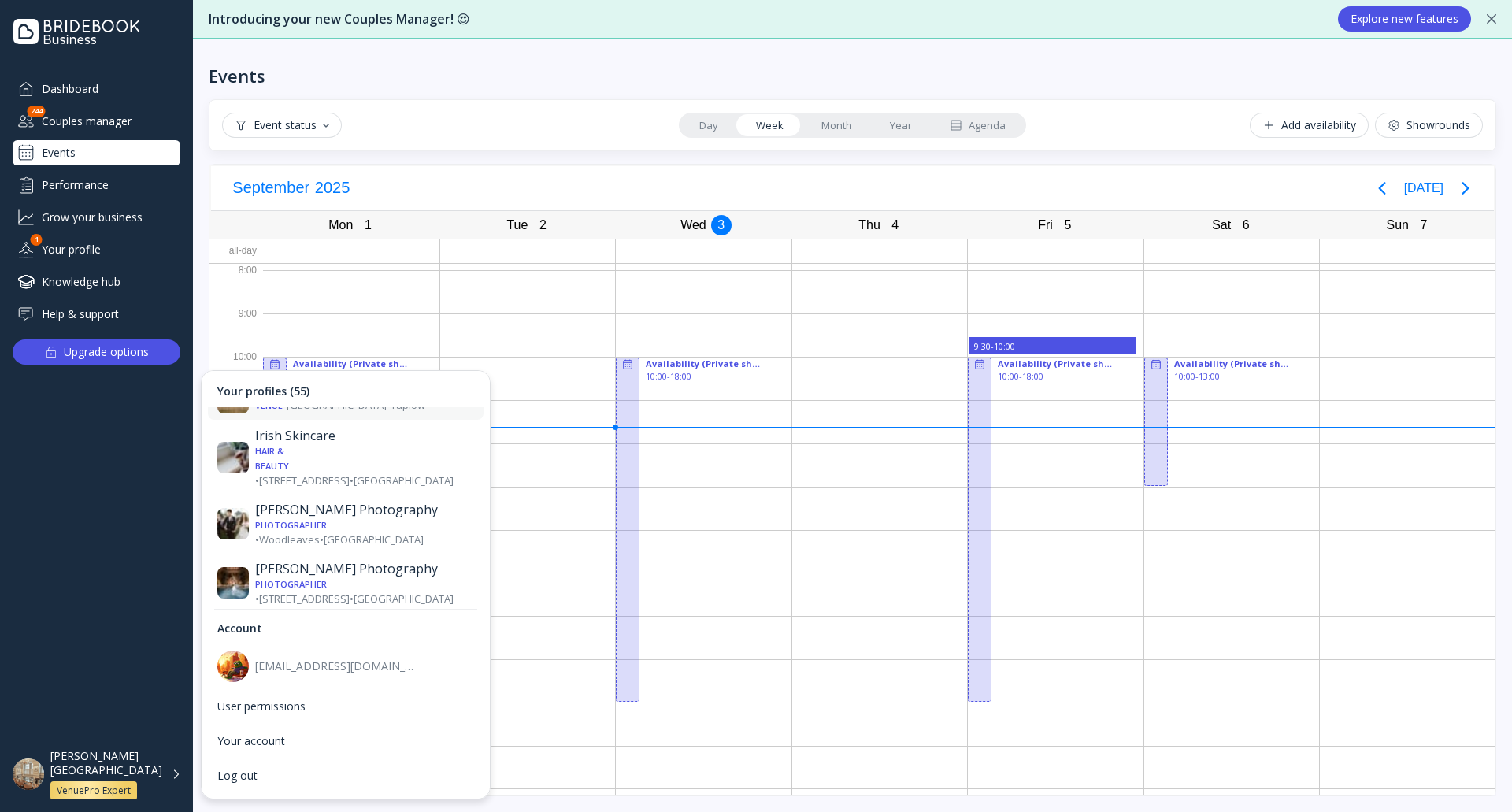
scroll to position [1496, 0]
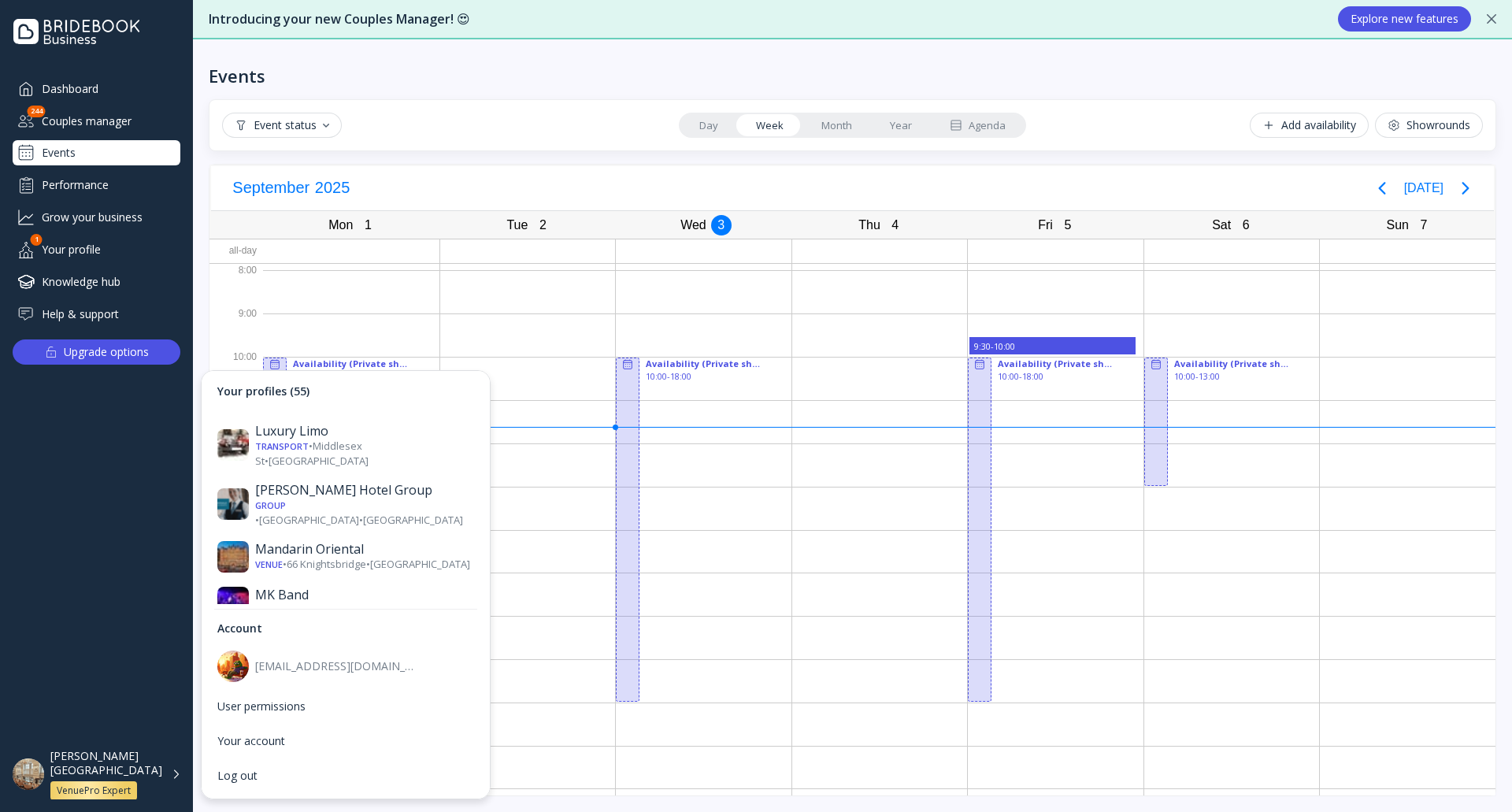
click at [345, 694] on div "Venue • [GEOGRAPHIC_DATA] • [GEOGRAPHIC_DATA]" at bounding box center [364, 701] width 219 height 15
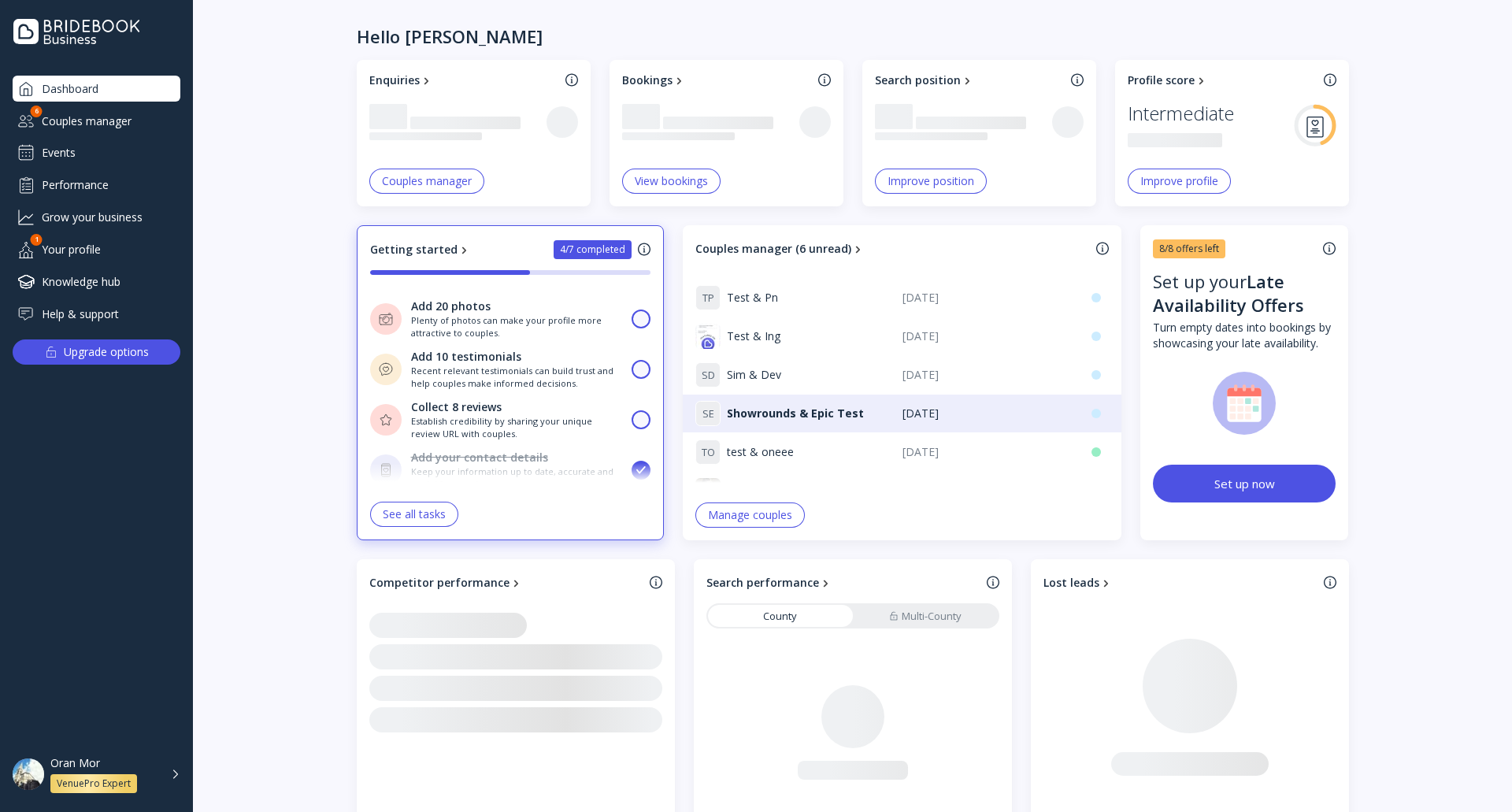
click at [92, 157] on div "Events" at bounding box center [96, 153] width 167 height 25
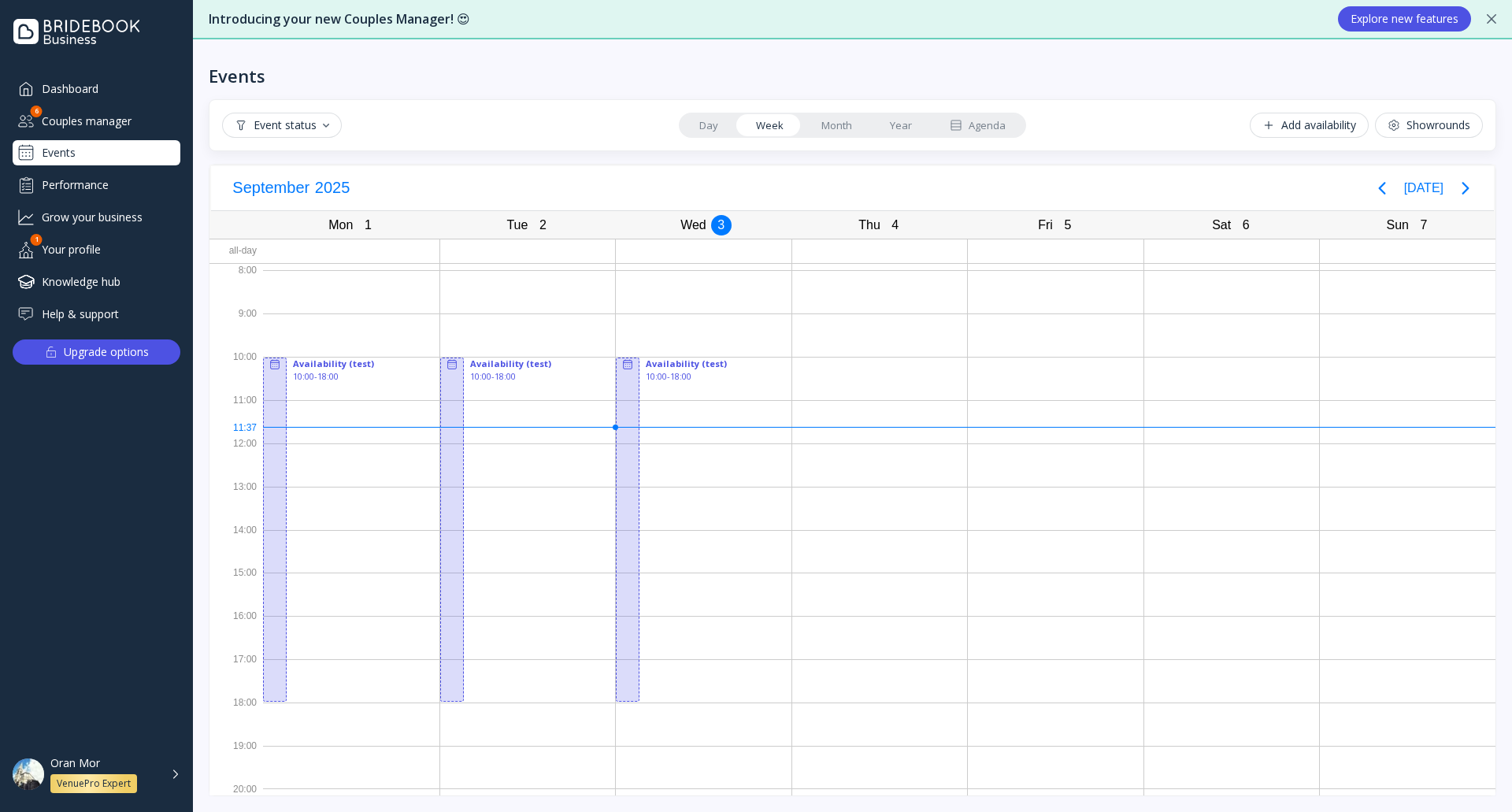
click at [968, 130] on div "Agenda" at bounding box center [978, 125] width 56 height 15
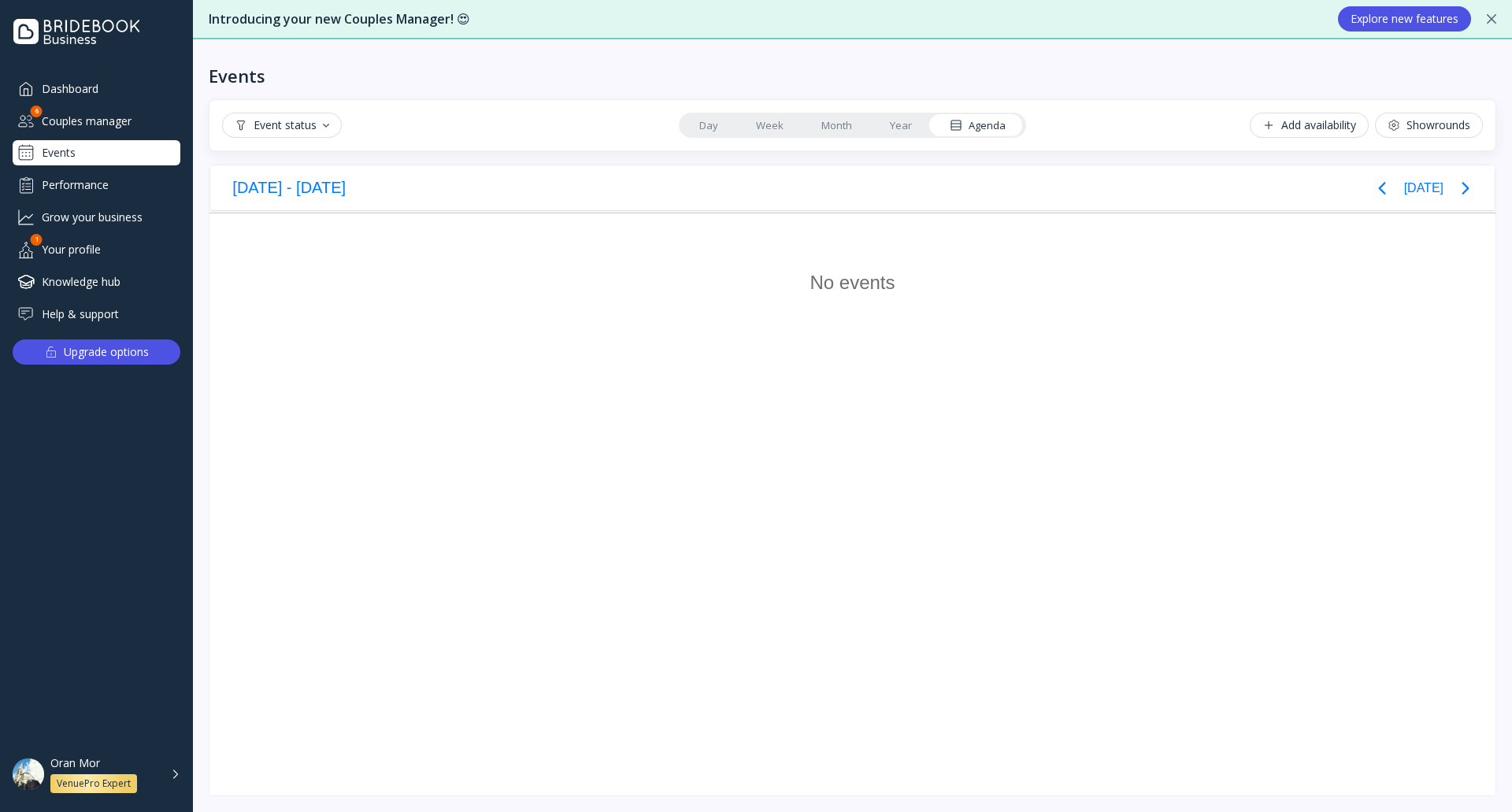
click at [769, 121] on link "Week" at bounding box center [770, 125] width 65 height 22
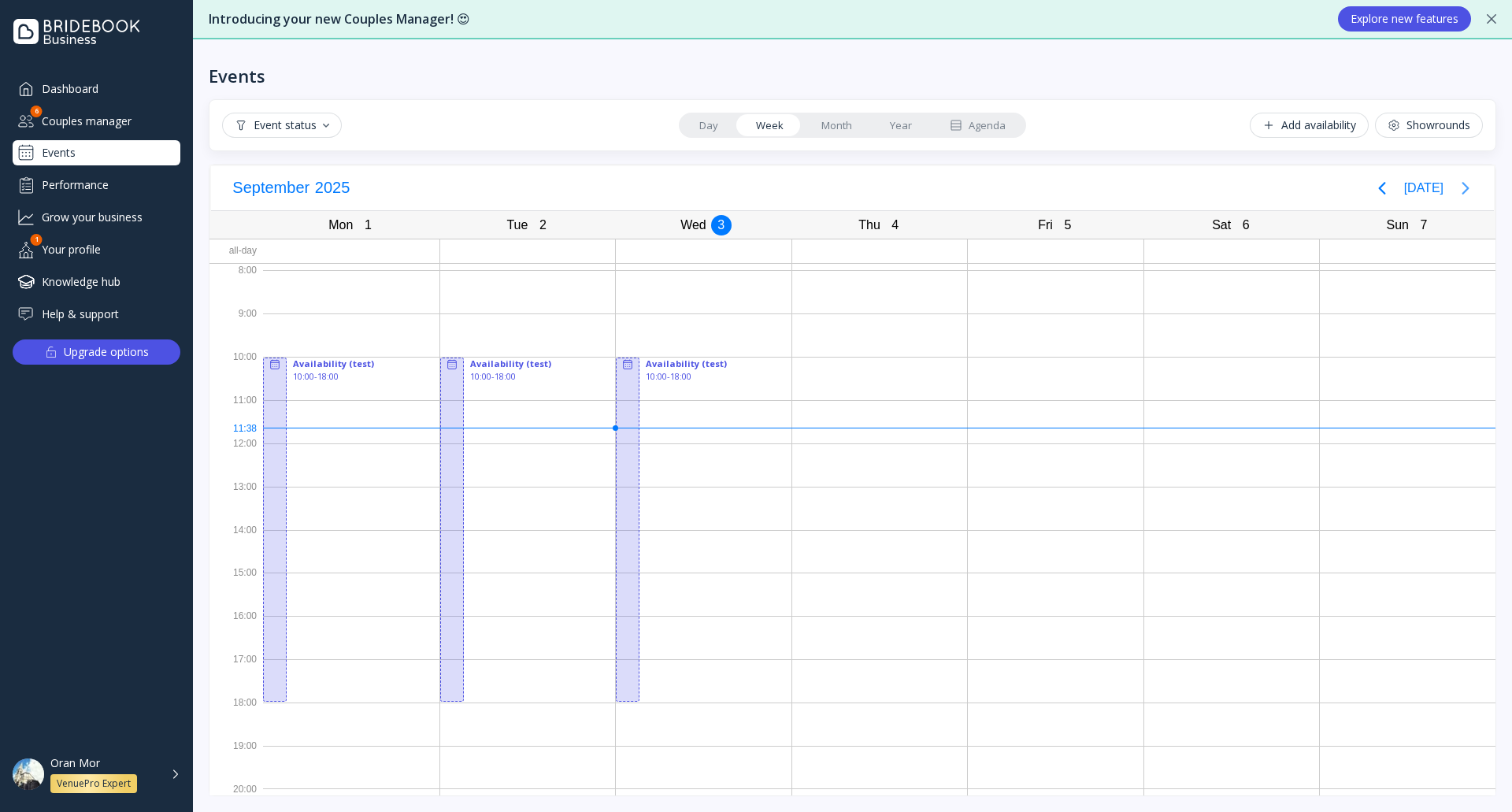
click at [1465, 189] on icon "Next page" at bounding box center [1466, 188] width 19 height 19
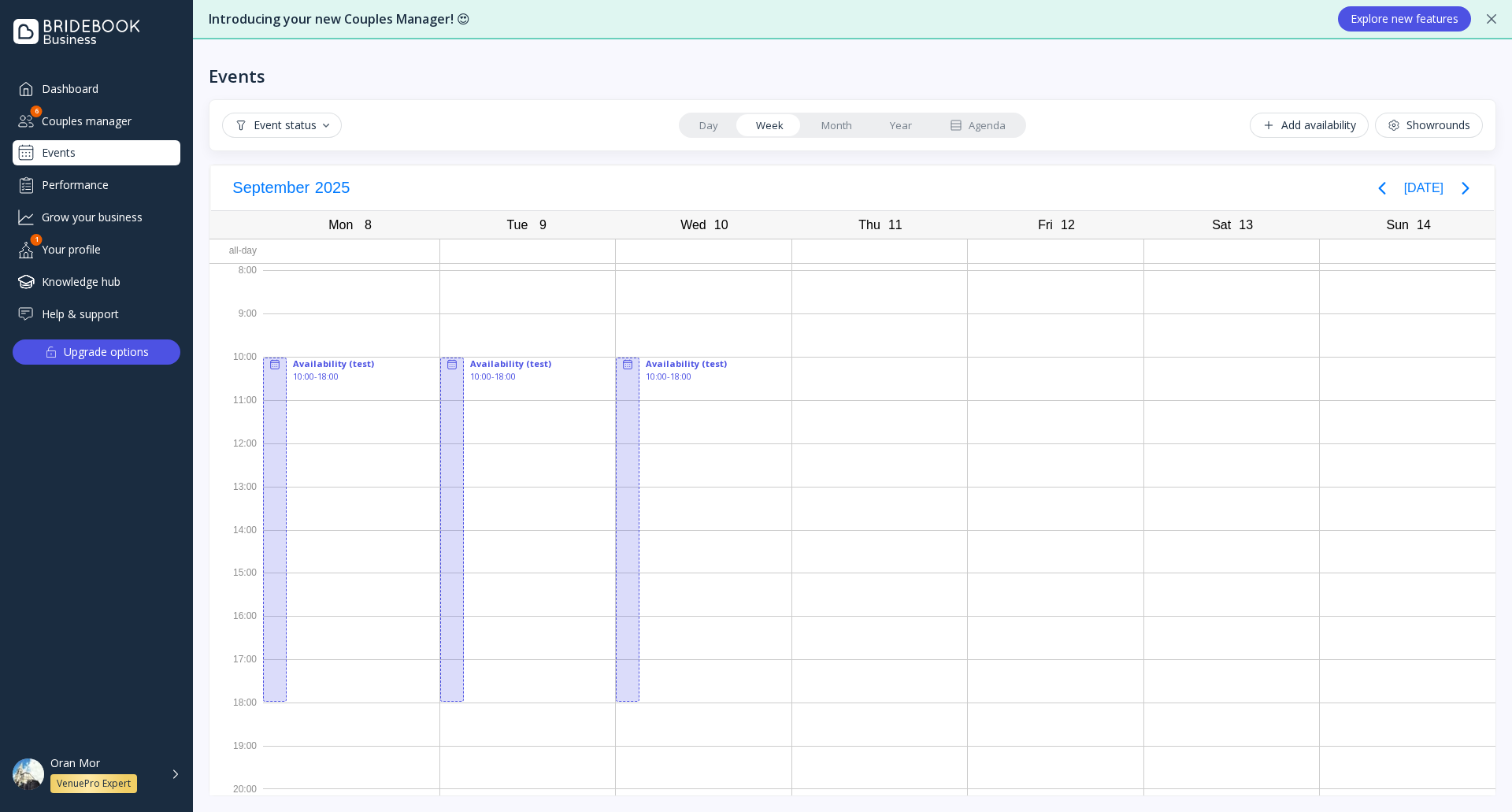
click at [1423, 116] on button "Showrounds" at bounding box center [1428, 125] width 108 height 25
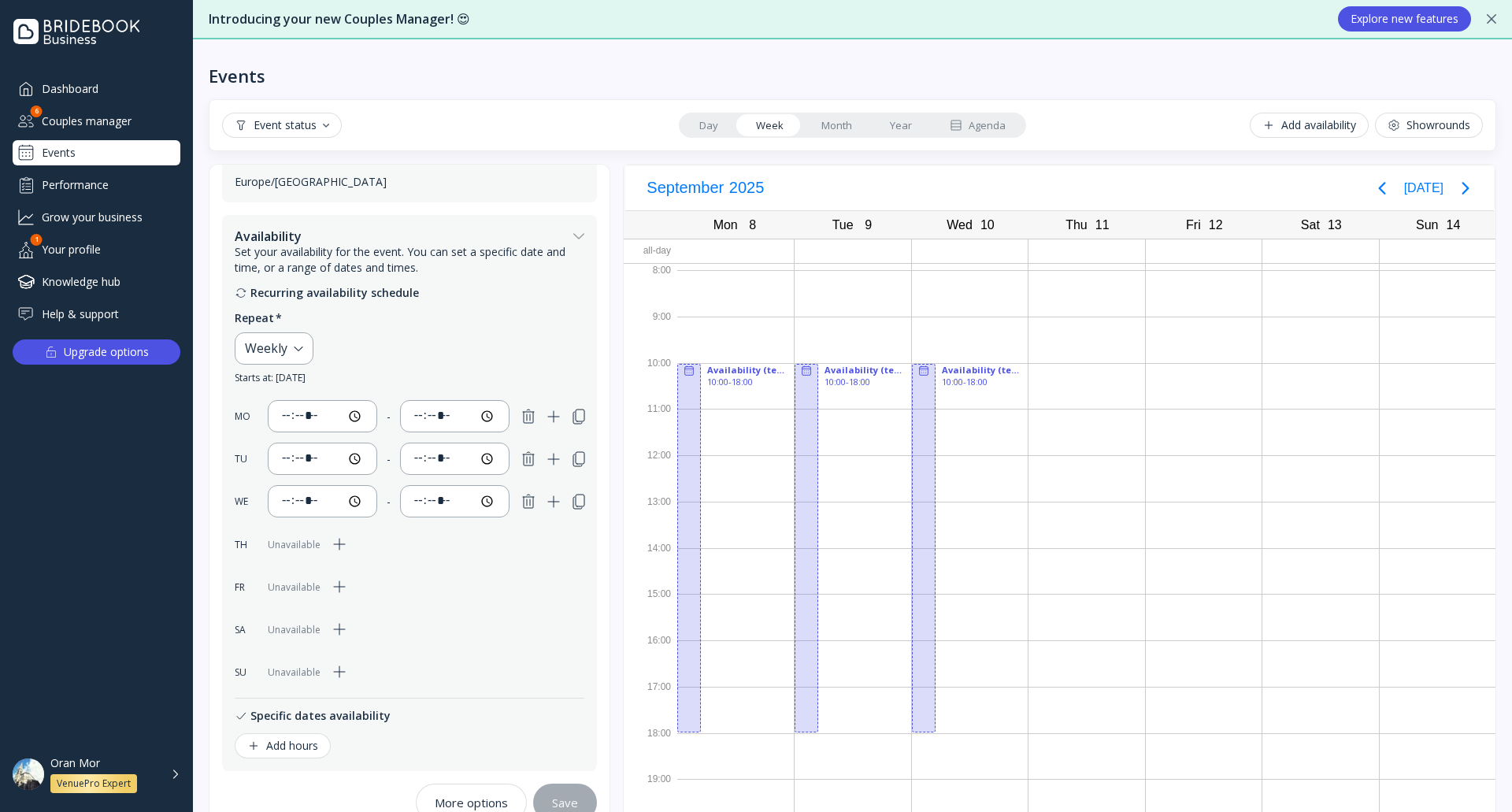
scroll to position [504, 0]
click at [332, 543] on icon "button" at bounding box center [340, 542] width 19 height 19
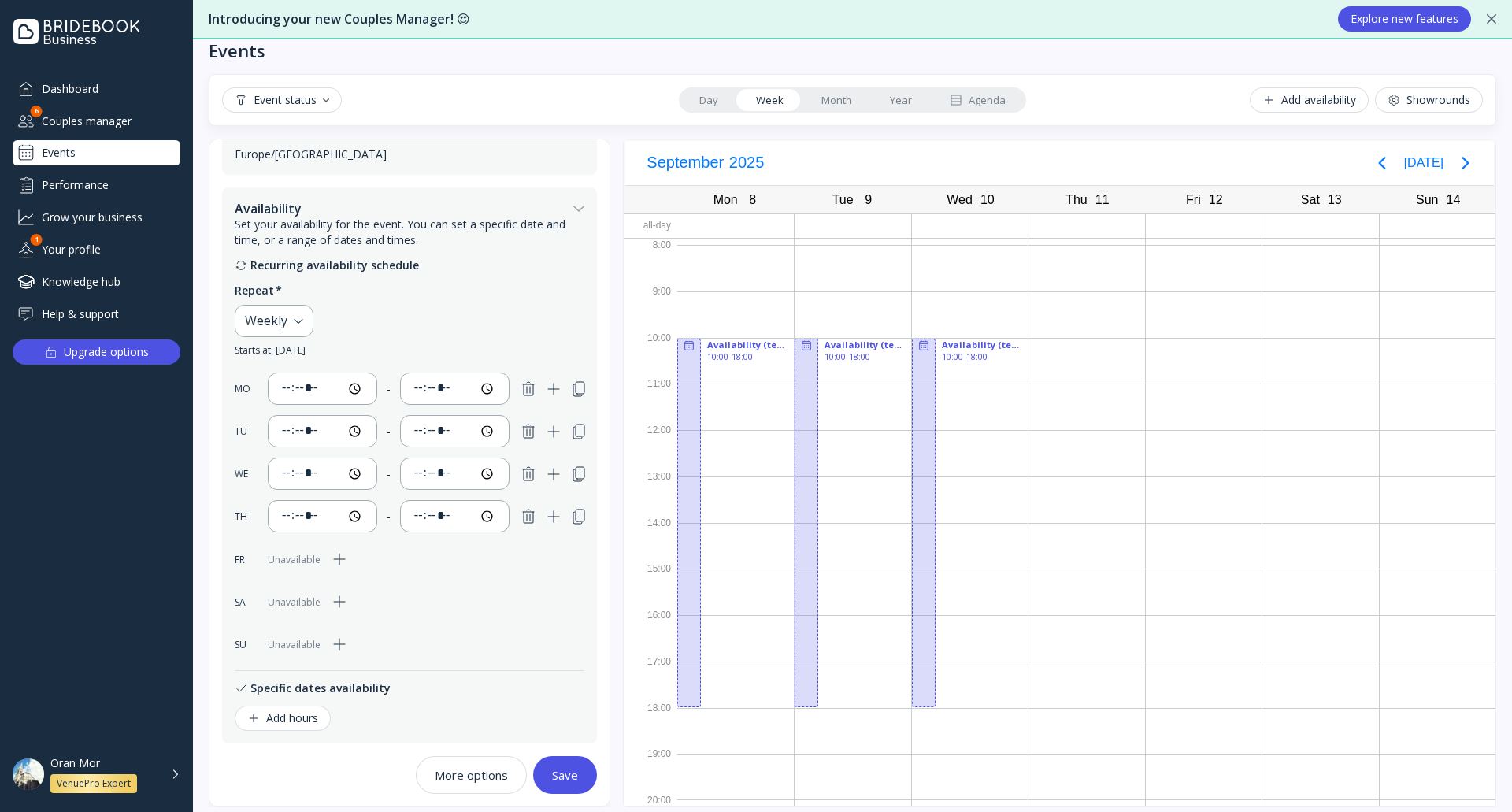
scroll to position [36, 0]
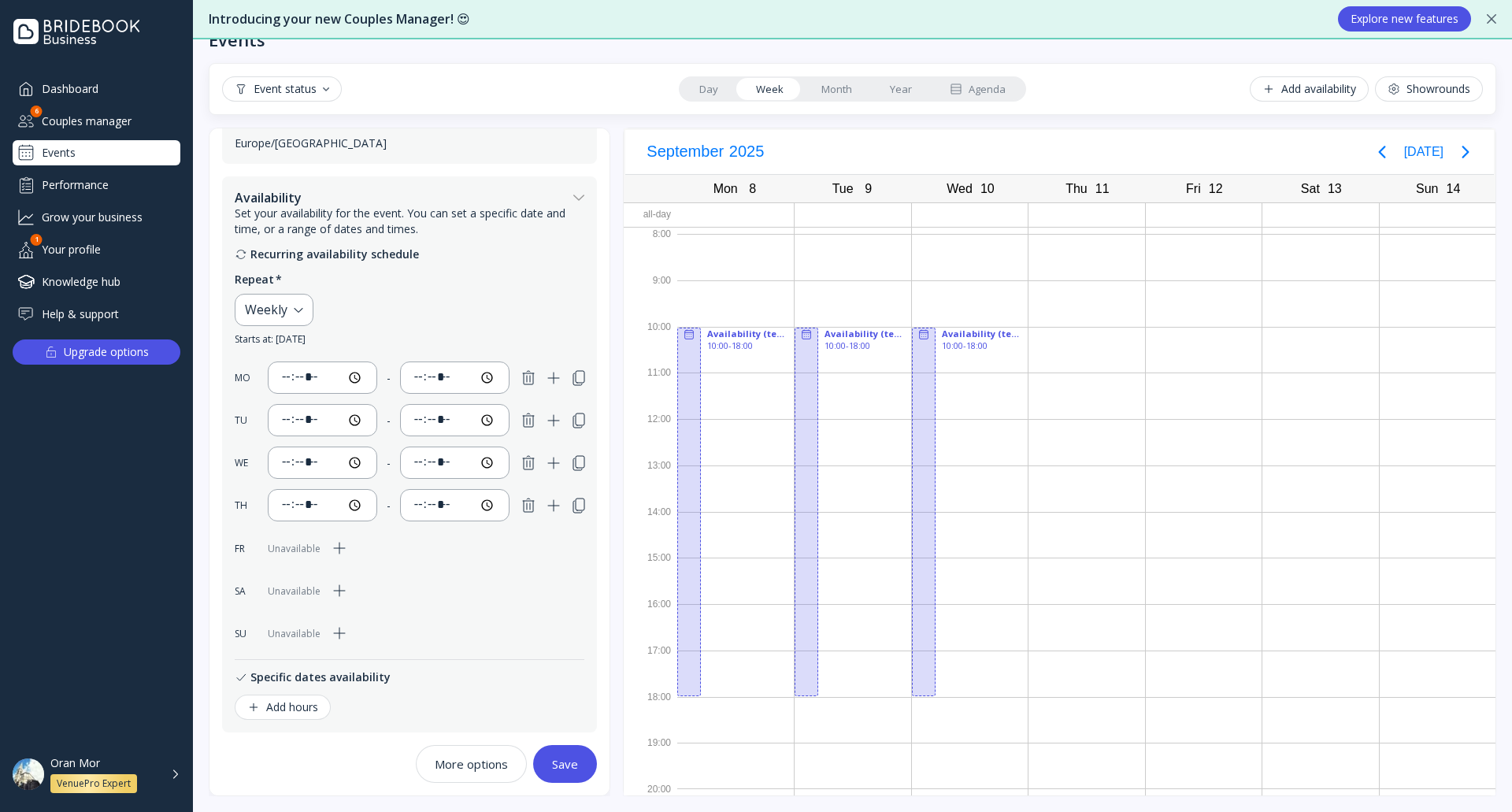
click at [561, 750] on button "Save" at bounding box center [565, 763] width 64 height 37
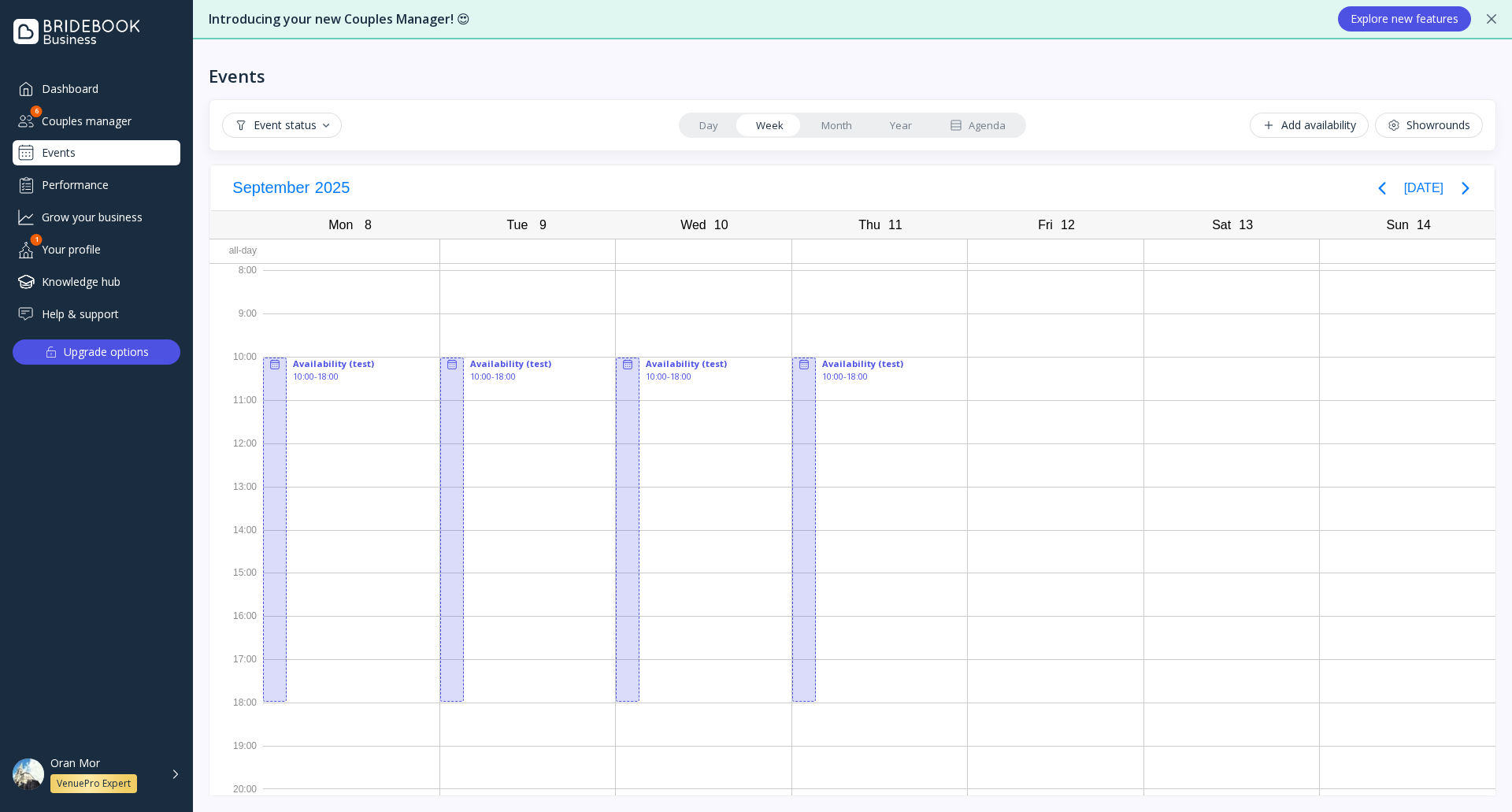
click at [1420, 127] on div "Showrounds" at bounding box center [1429, 125] width 83 height 13
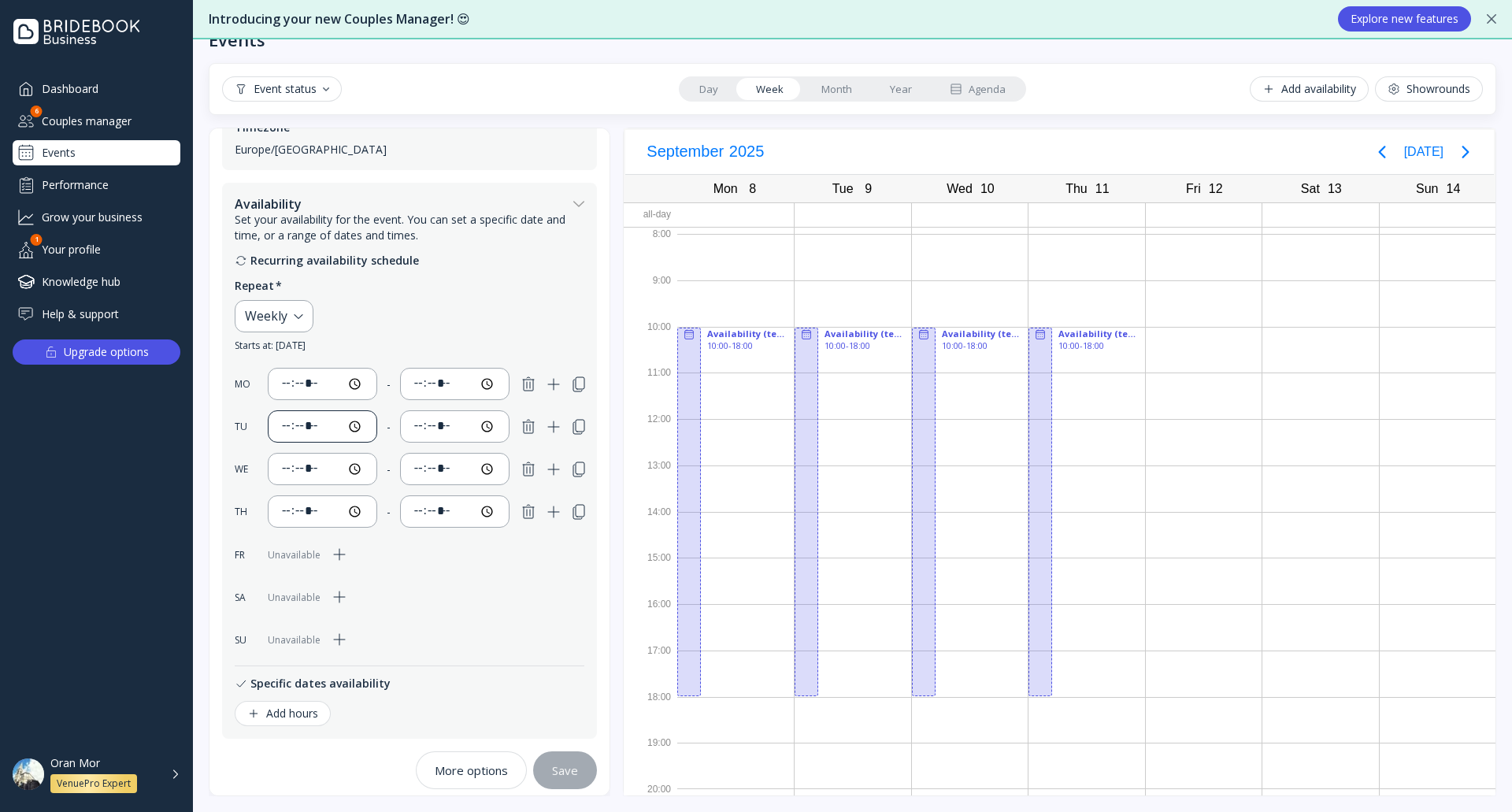
scroll to position [504, 0]
click at [347, 544] on icon "button" at bounding box center [340, 548] width 19 height 19
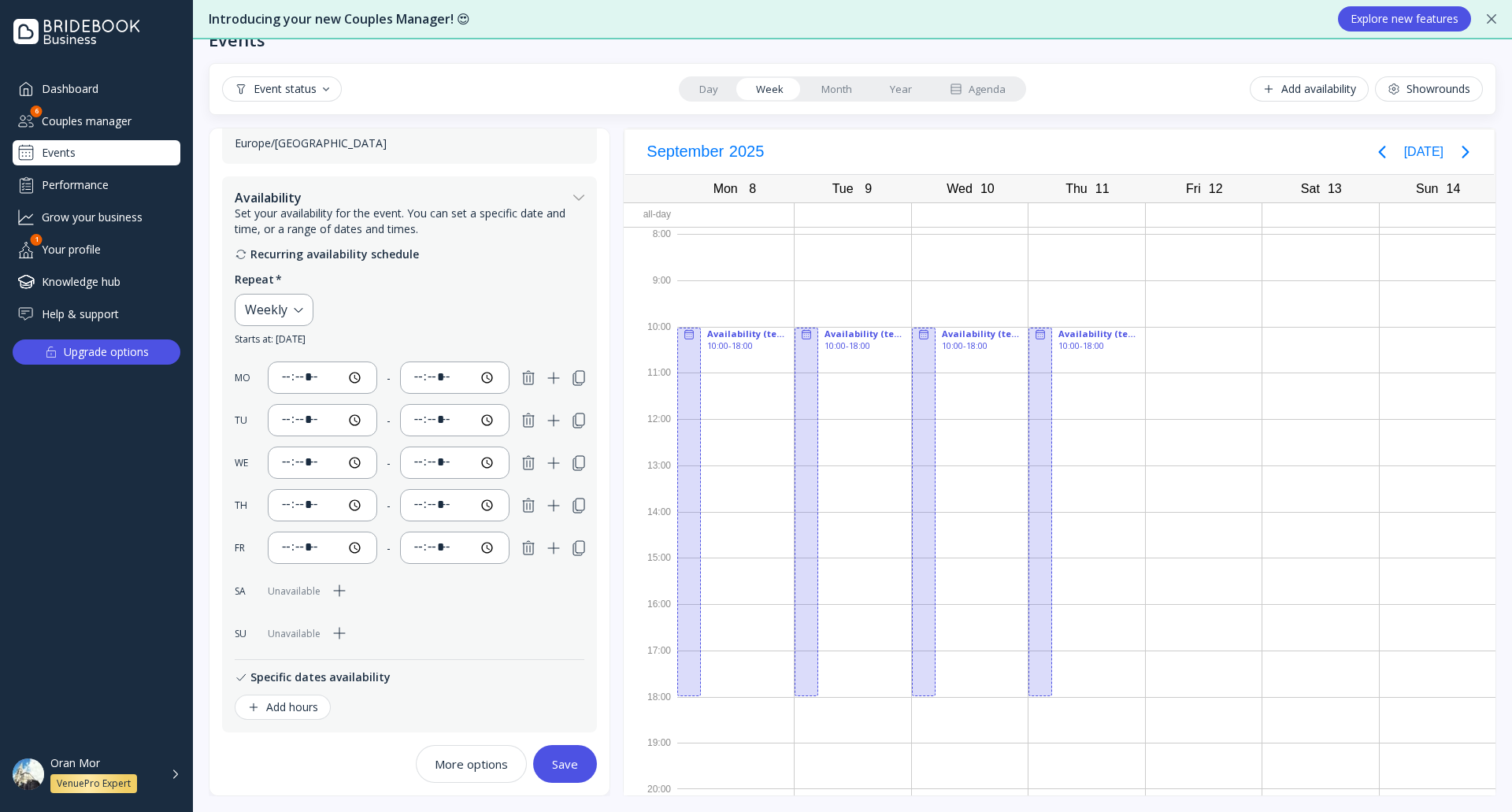
click at [562, 760] on div "Save" at bounding box center [565, 763] width 26 height 13
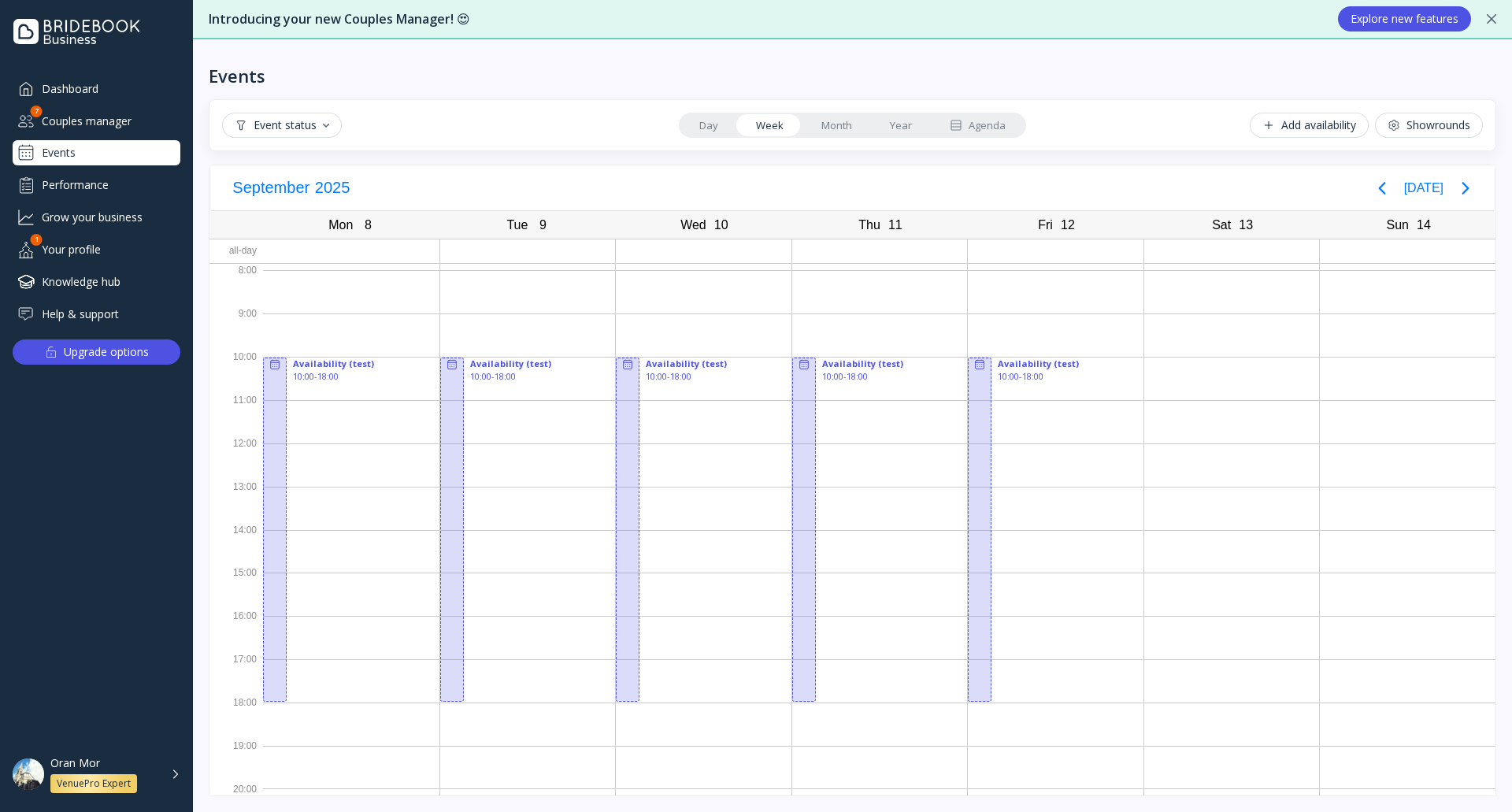
click at [172, 770] on div "Oran Mor VenuePro Expert" at bounding box center [115, 774] width 130 height 37
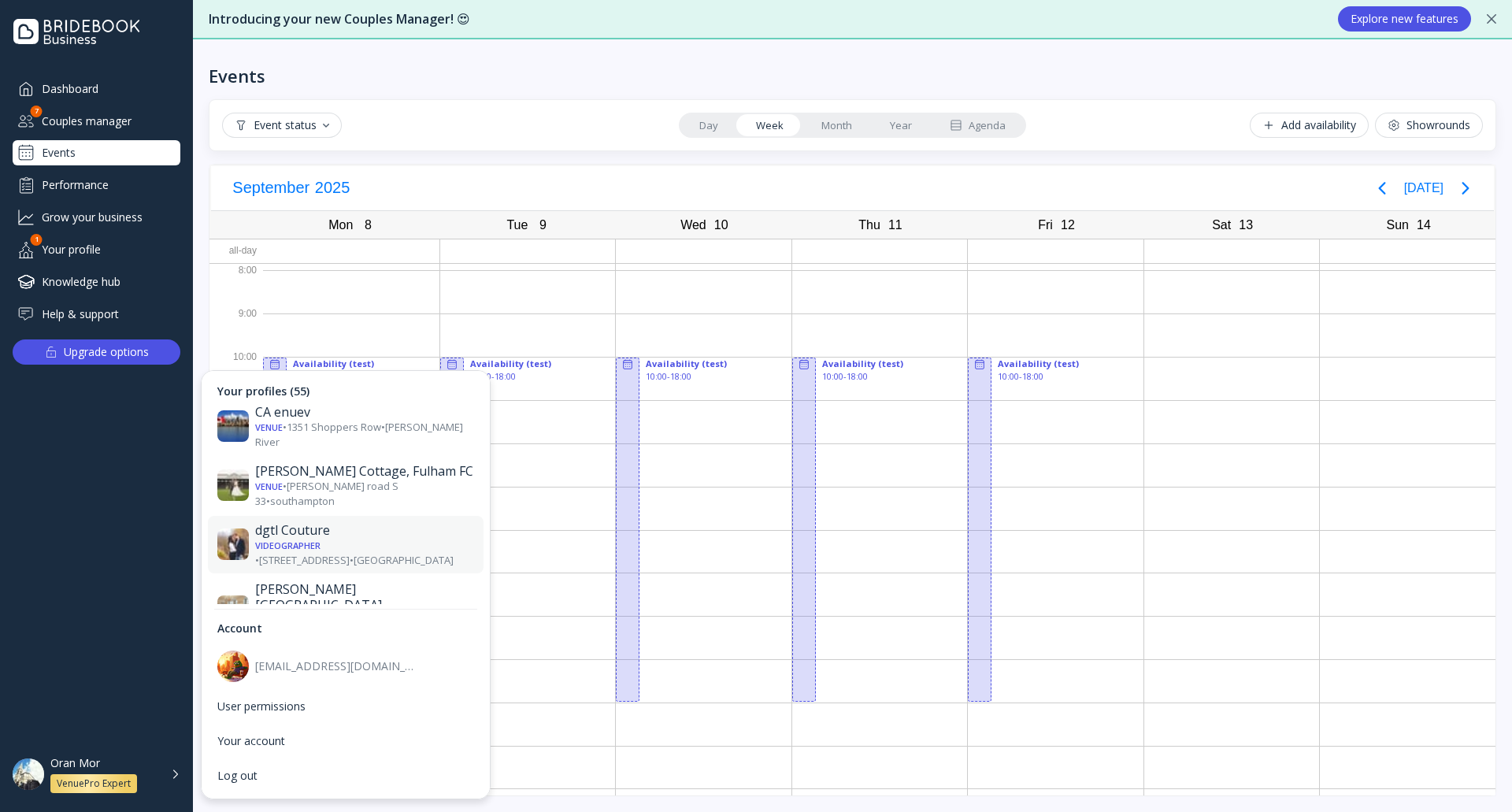
scroll to position [708, 0]
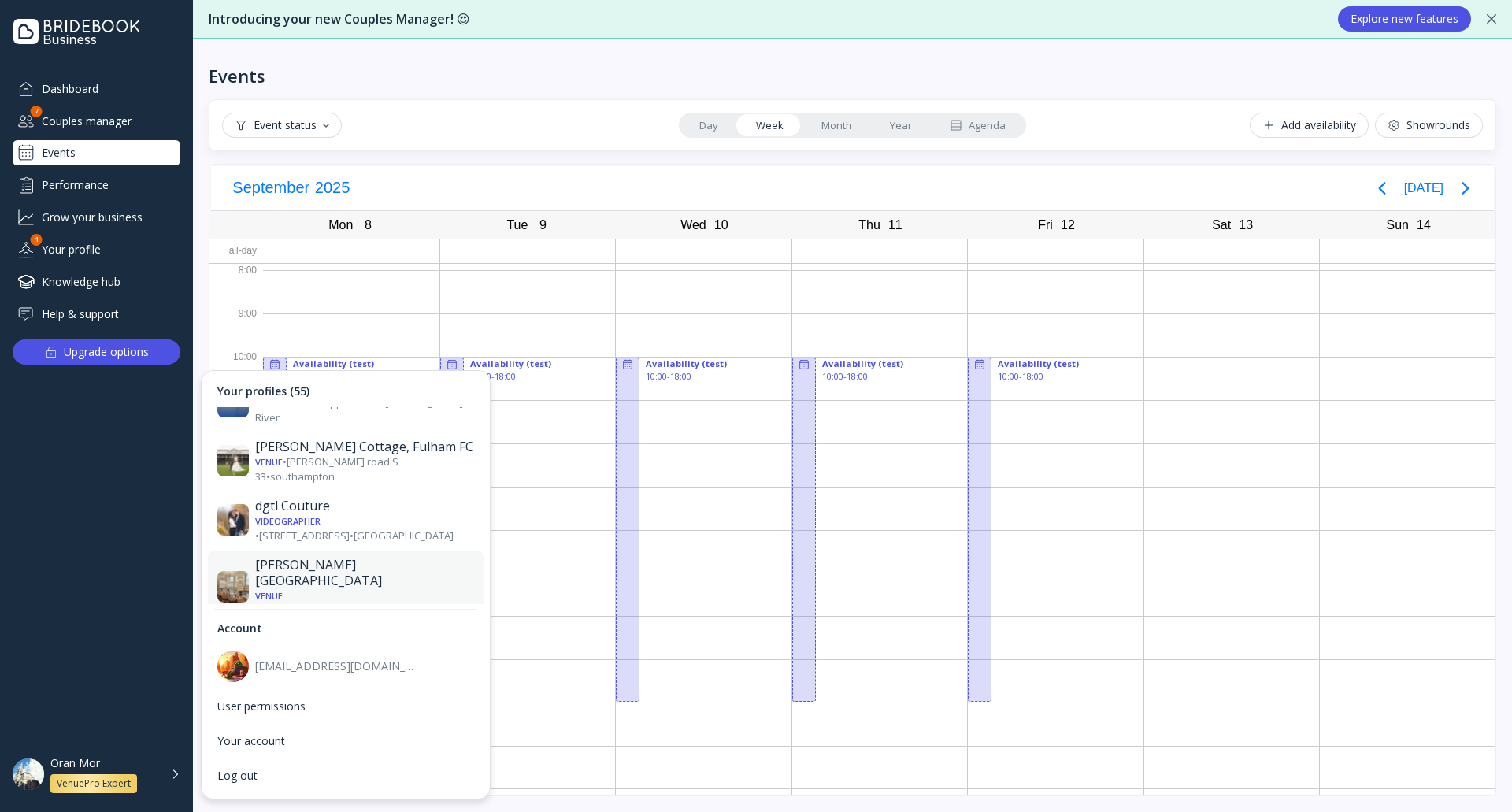
click at [347, 588] on div "Venue • [GEOGRAPHIC_DATA] • [GEOGRAPHIC_DATA]" at bounding box center [364, 602] width 219 height 29
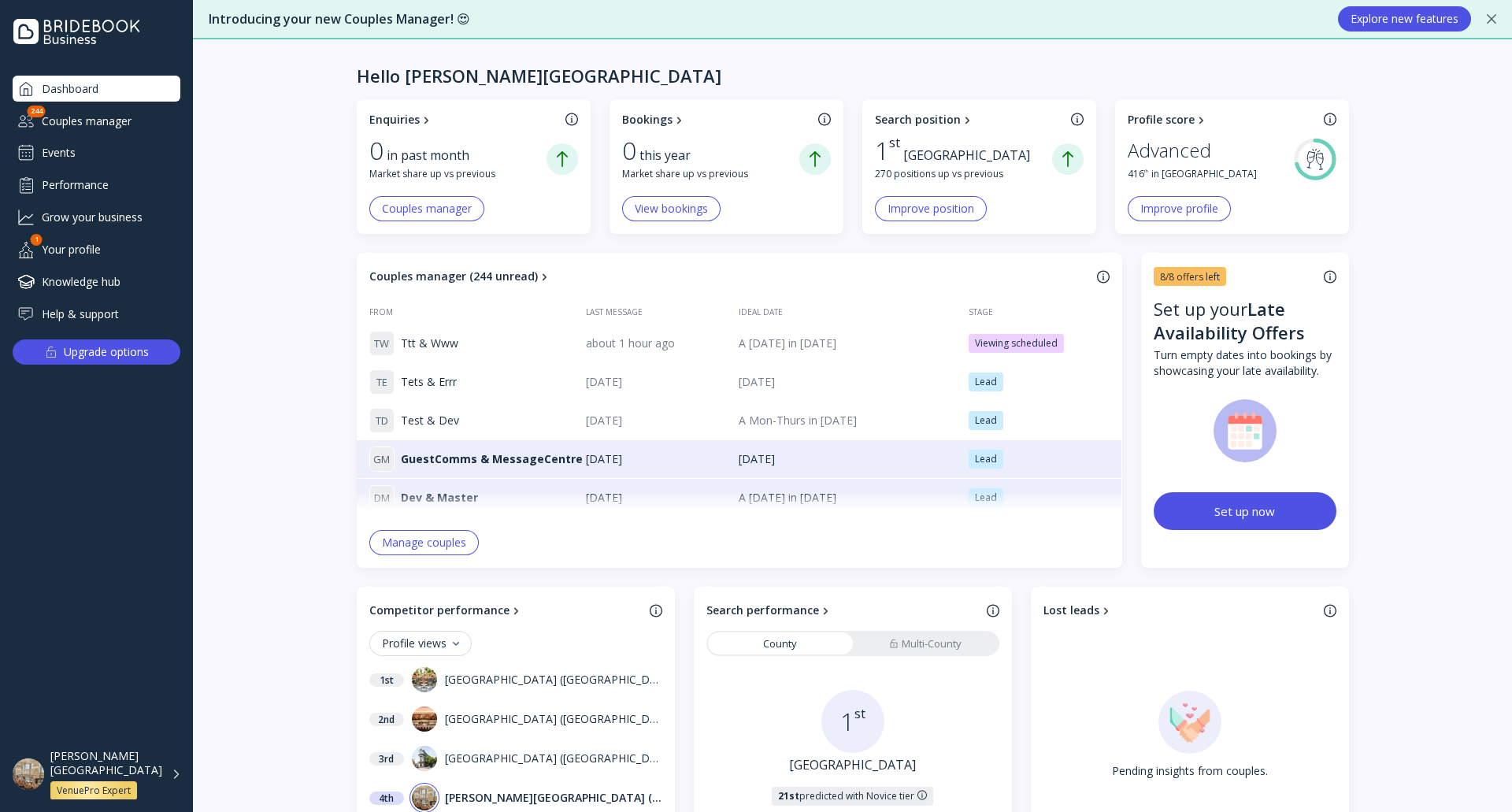
click at [100, 155] on div "Events" at bounding box center [96, 153] width 167 height 25
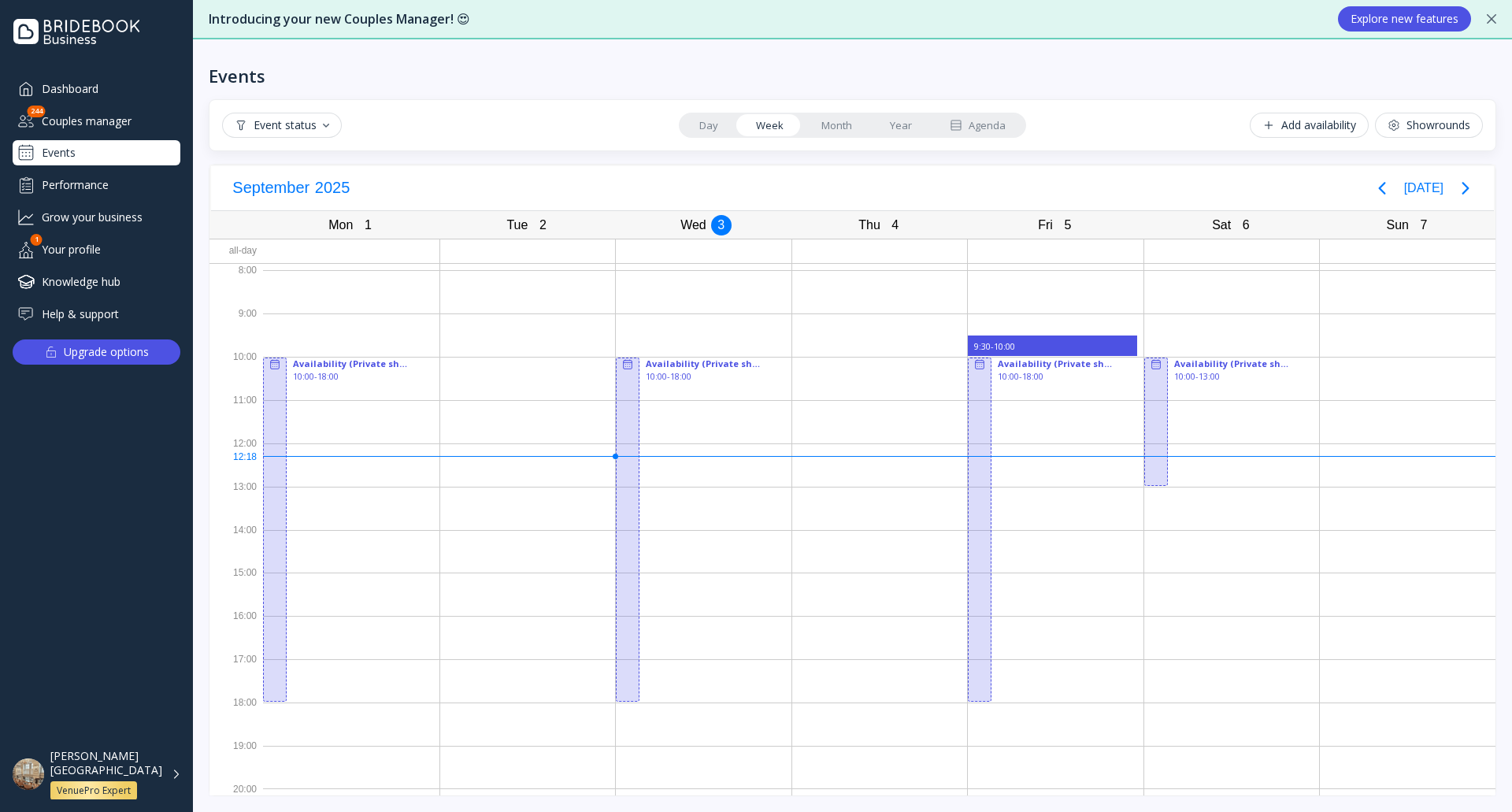
click at [1470, 131] on div "Showrounds" at bounding box center [1429, 125] width 83 height 13
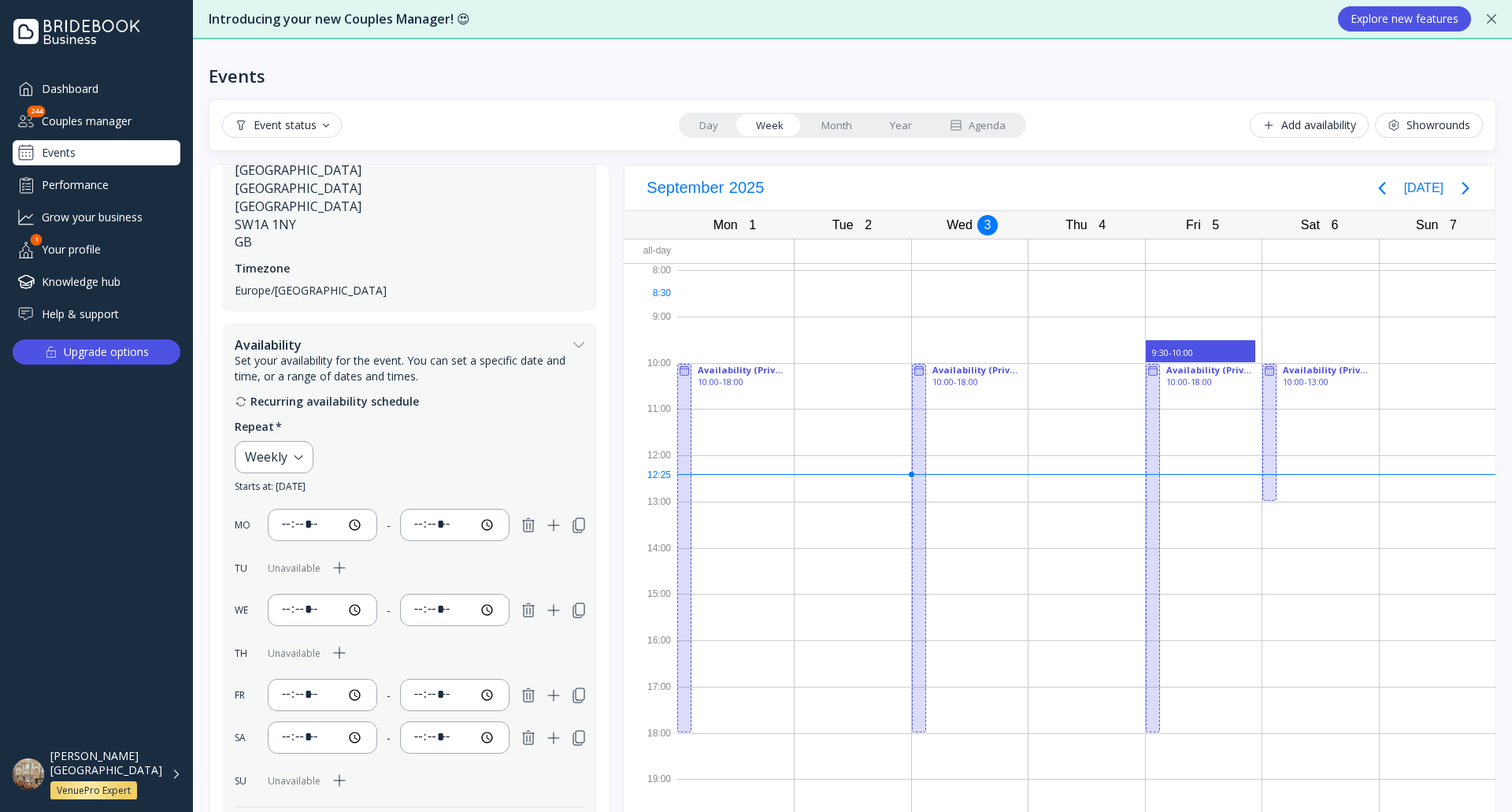
scroll to position [36, 0]
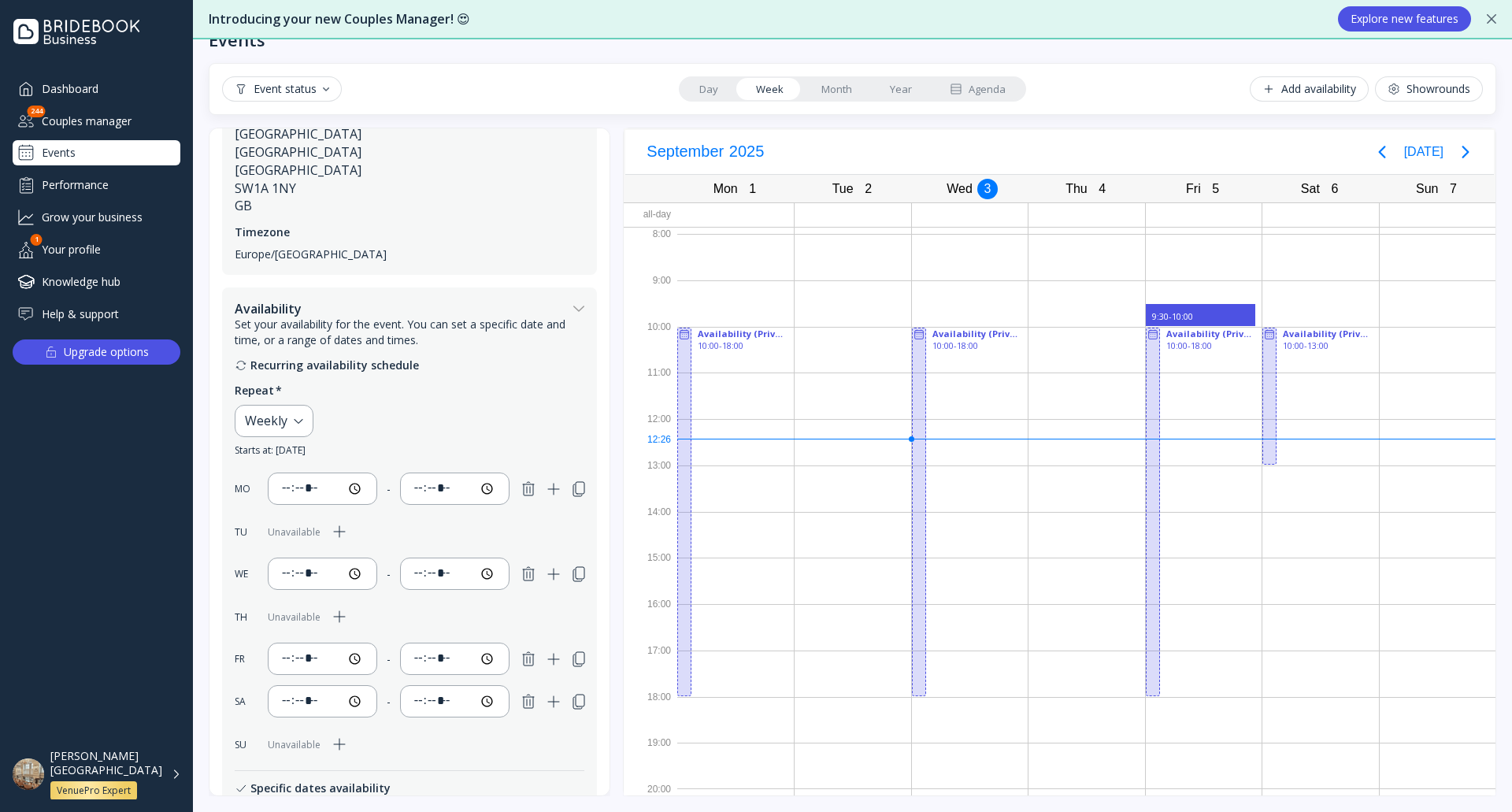
click at [705, 89] on link "Day" at bounding box center [709, 89] width 57 height 22
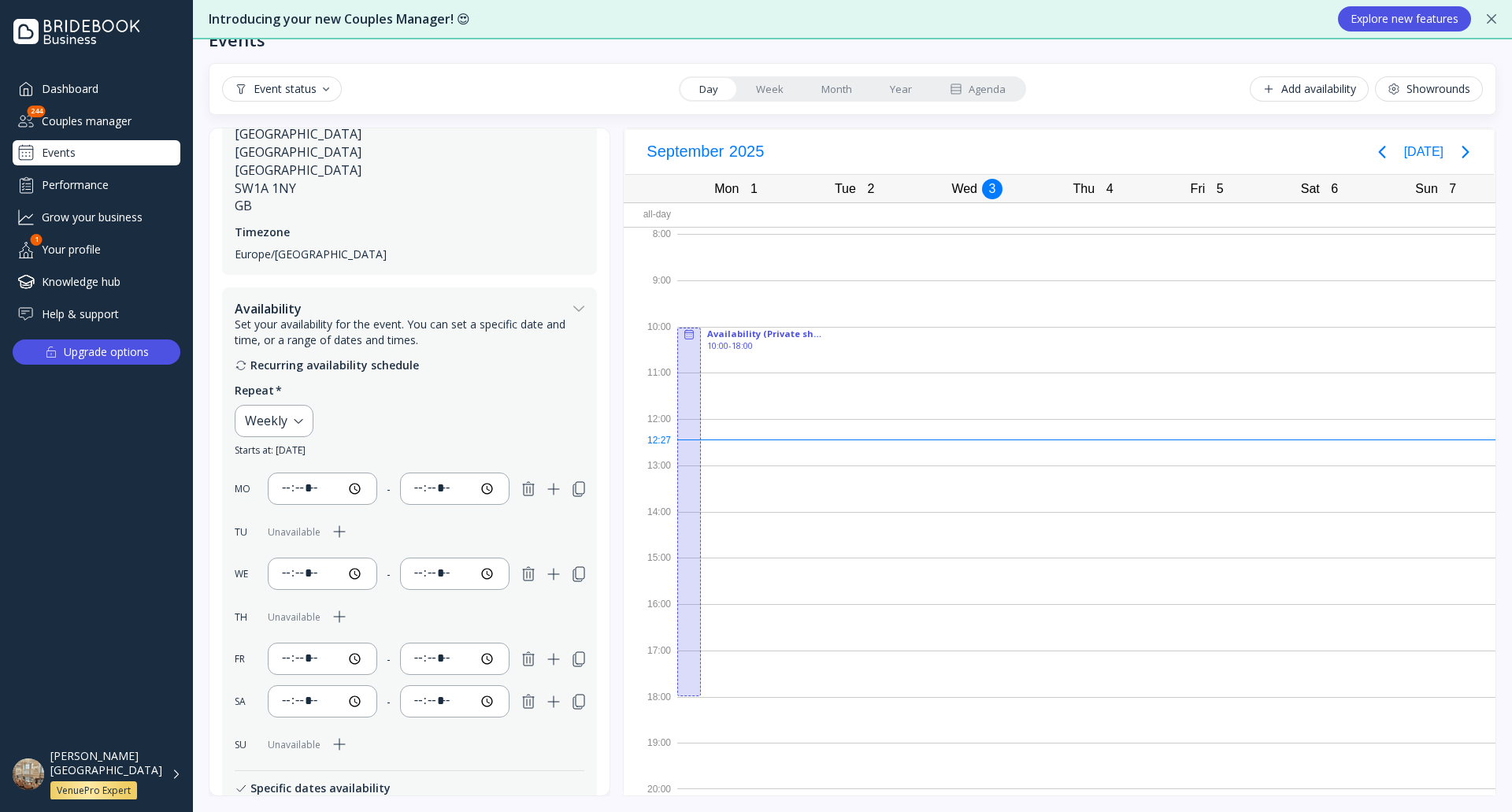
click at [664, 215] on div "All-day" at bounding box center [650, 214] width 53 height 23
click at [659, 214] on div "All-day" at bounding box center [650, 214] width 53 height 23
click at [703, 217] on div at bounding box center [1086, 215] width 819 height 24
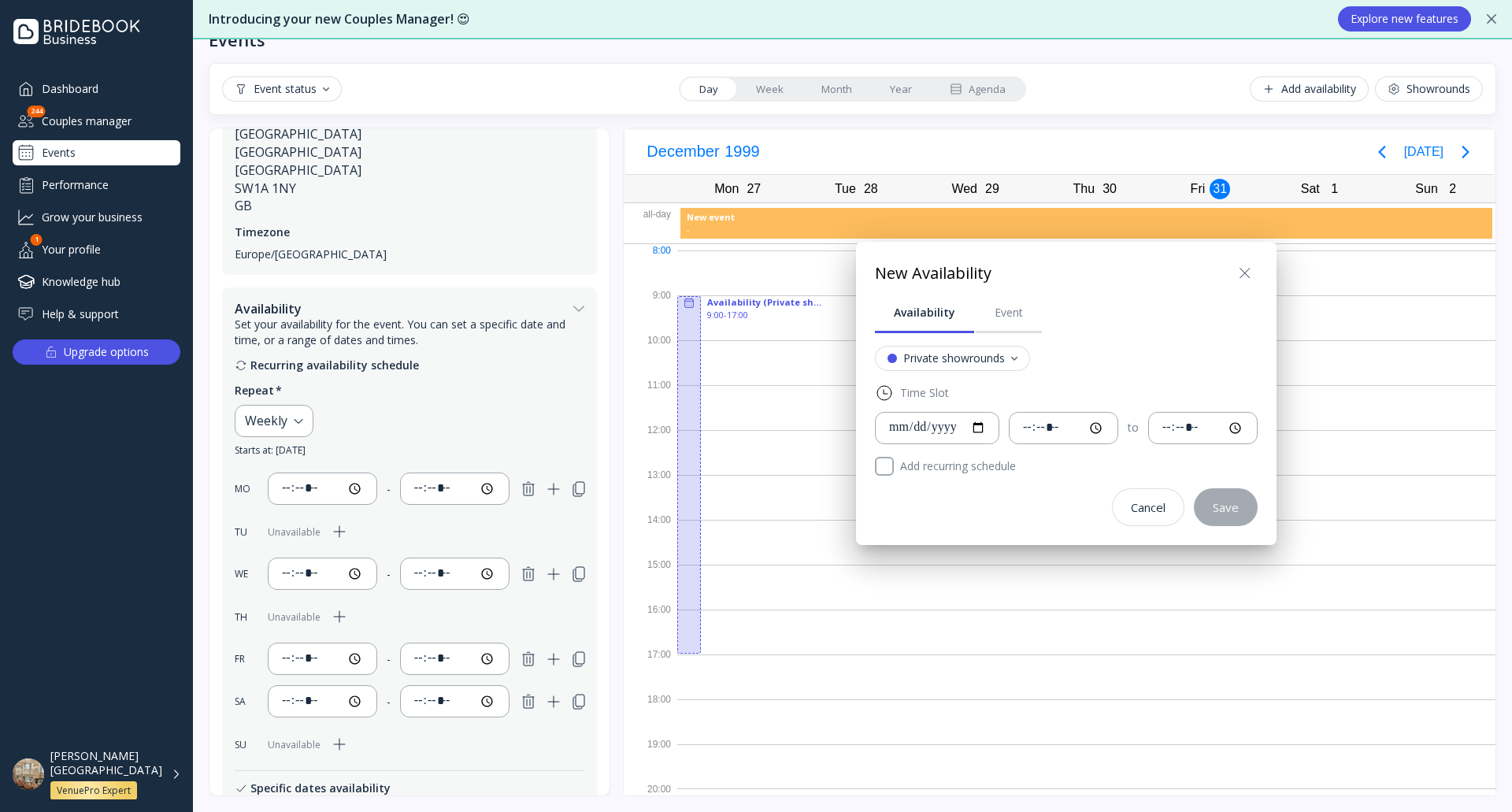
drag, startPoint x: 772, startPoint y: 214, endPoint x: 748, endPoint y: 218, distance: 24.3
click at [759, 215] on div at bounding box center [756, 406] width 1764 height 1064
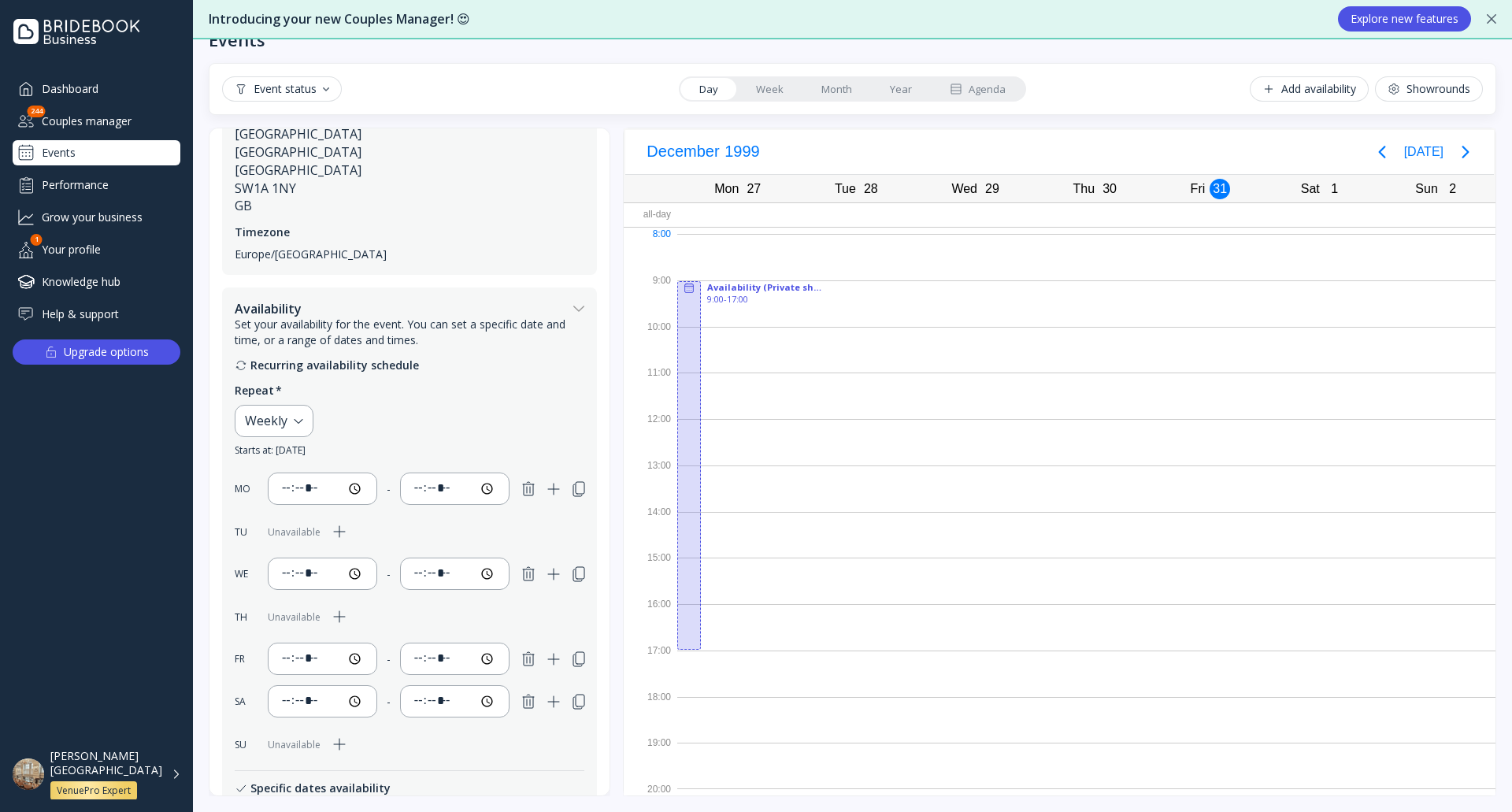
click at [748, 218] on div at bounding box center [1086, 215] width 819 height 24
click at [740, 218] on div at bounding box center [1086, 215] width 819 height 24
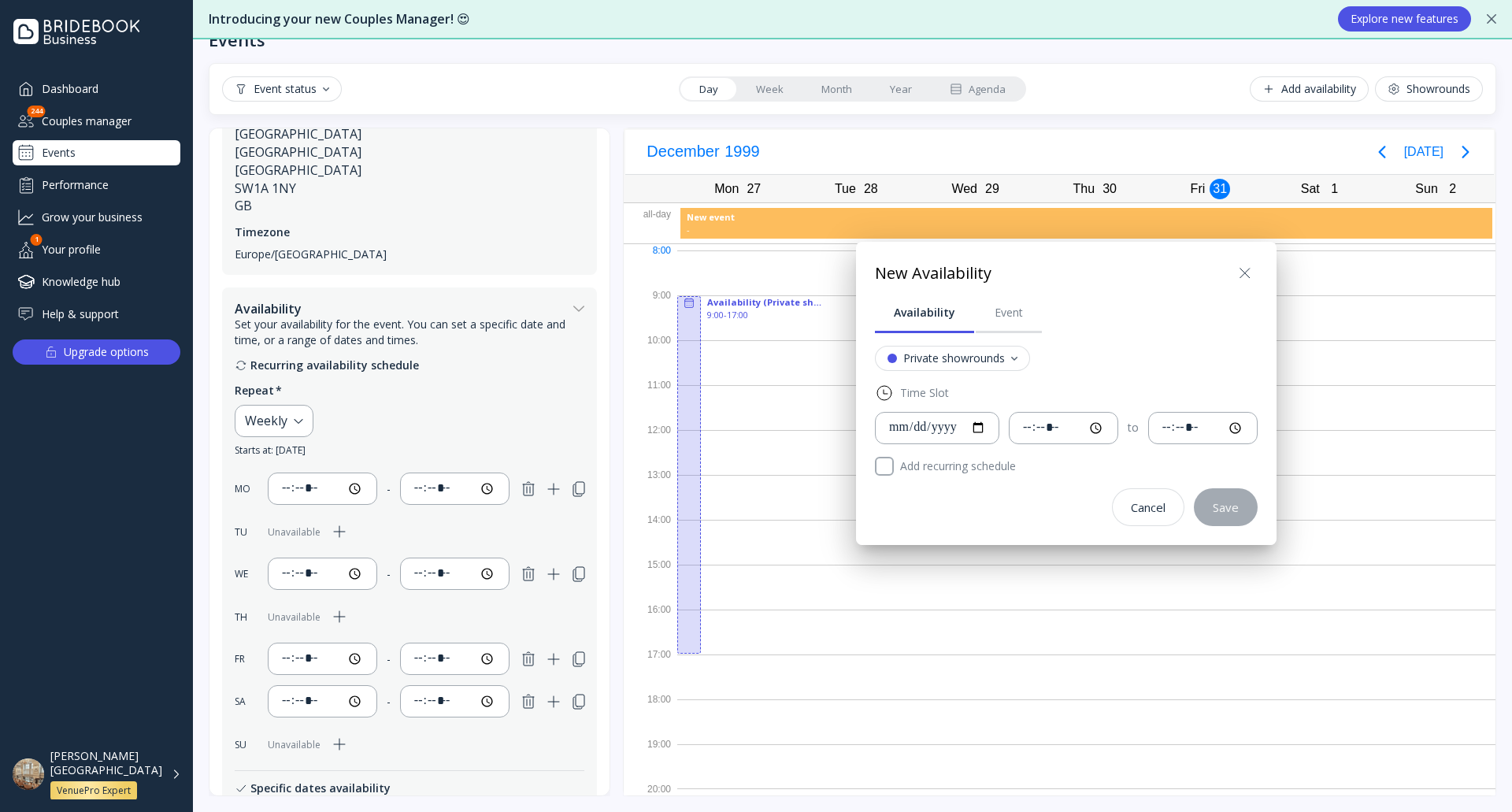
click at [1255, 274] on icon at bounding box center [1245, 273] width 19 height 19
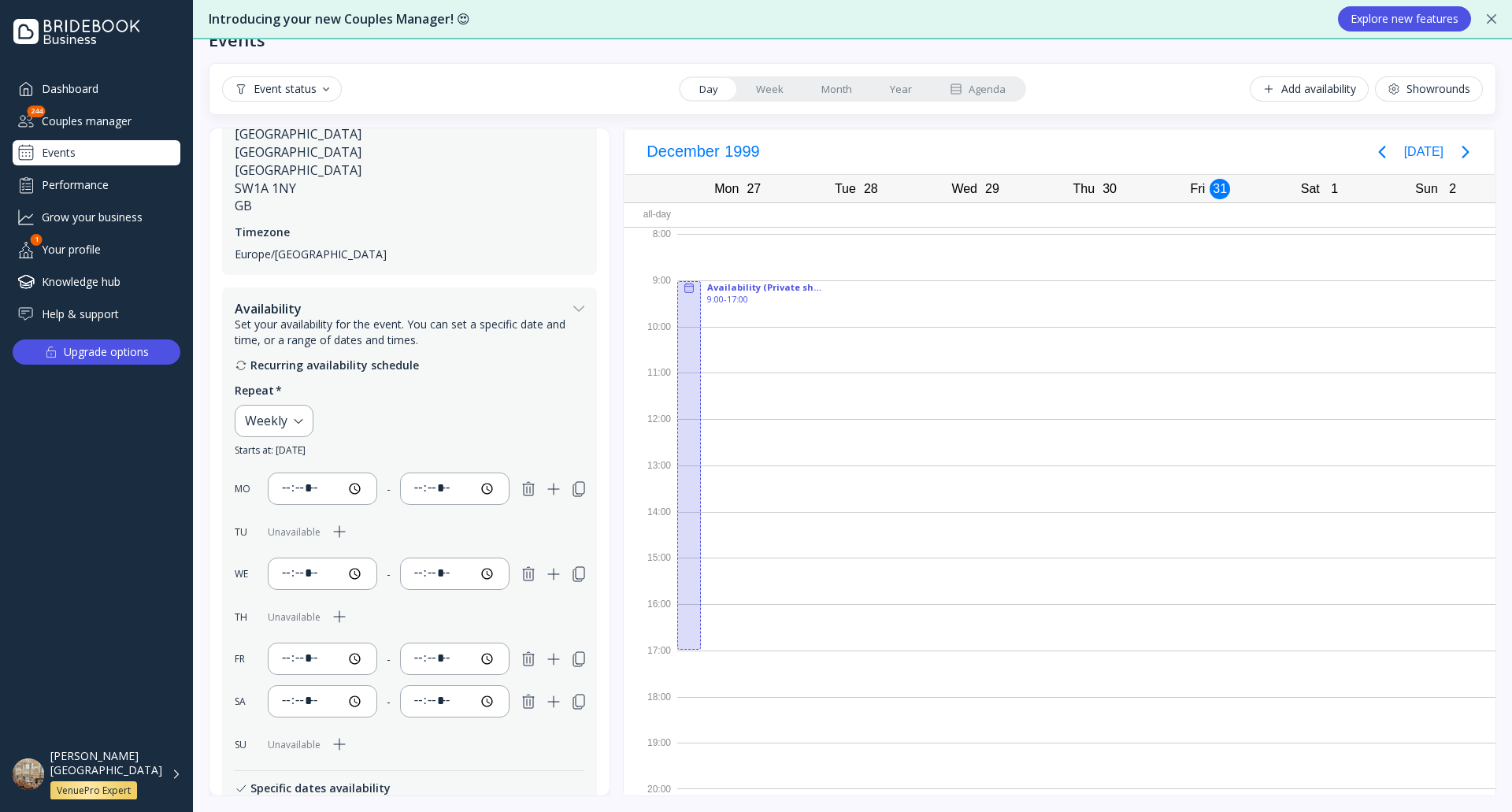
click at [665, 214] on div "All-day" at bounding box center [650, 214] width 53 height 23
click at [709, 214] on div at bounding box center [1086, 215] width 819 height 24
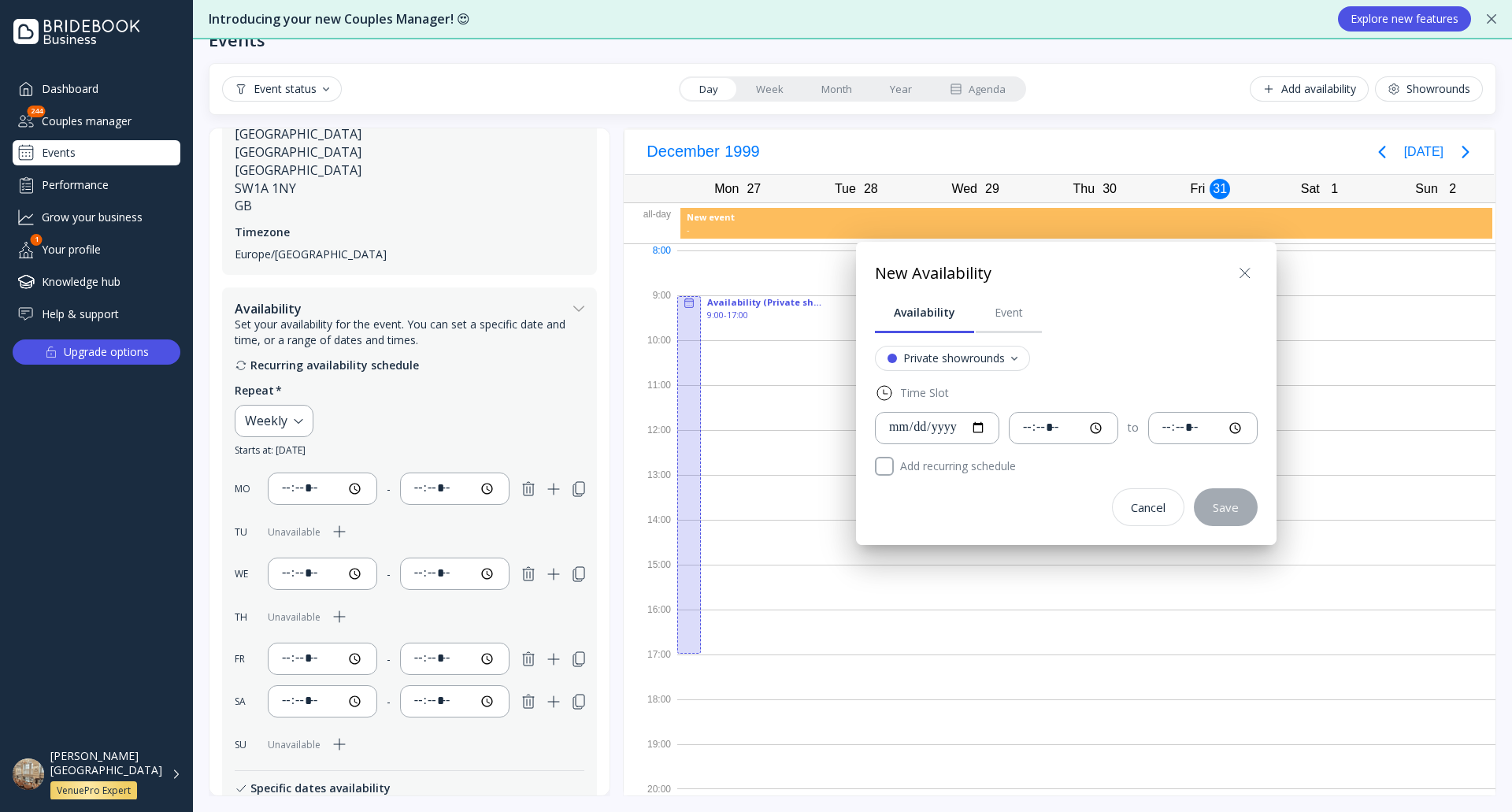
click at [1255, 275] on icon at bounding box center [1245, 273] width 19 height 19
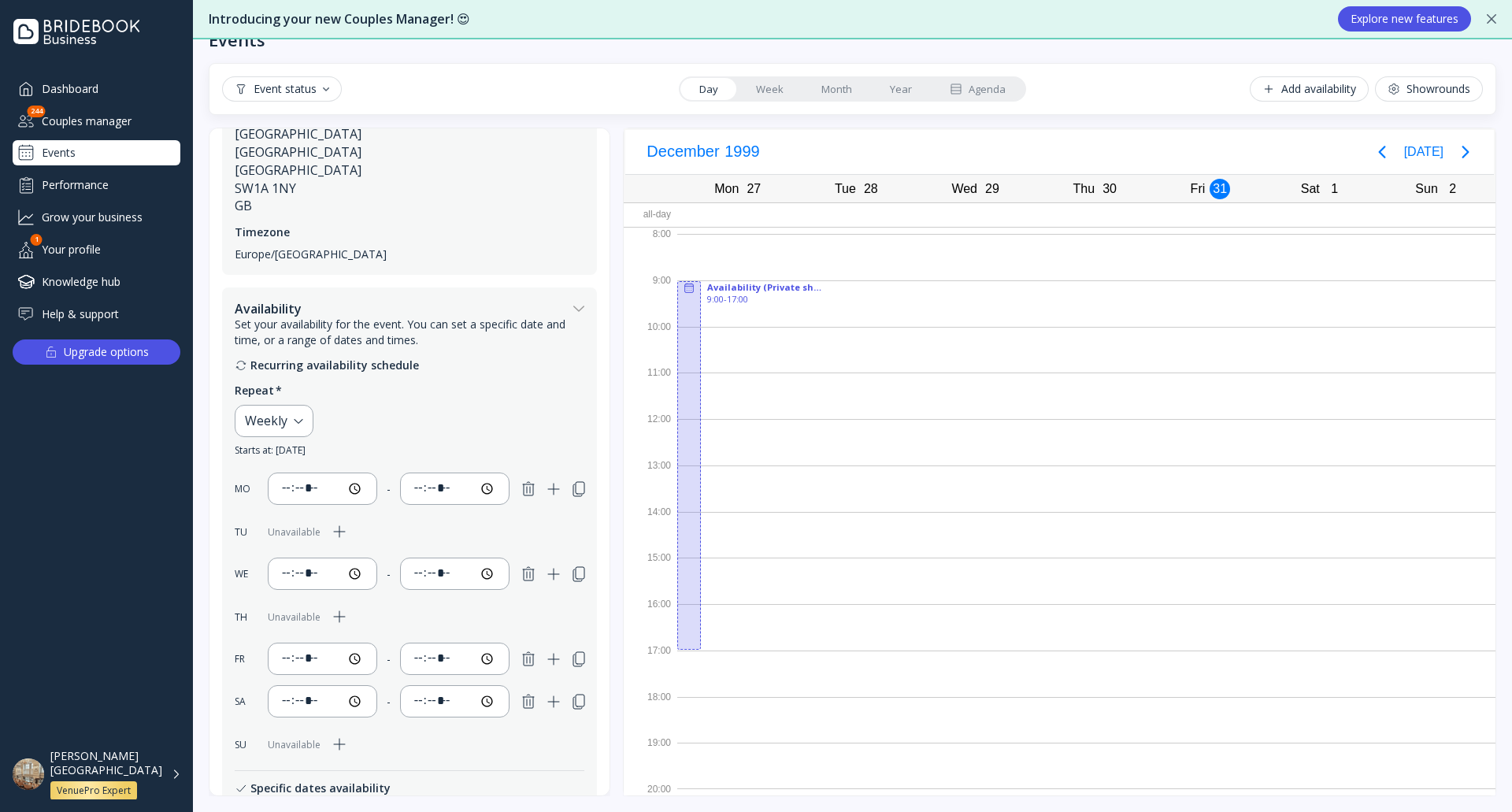
click at [791, 217] on div at bounding box center [1086, 215] width 819 height 24
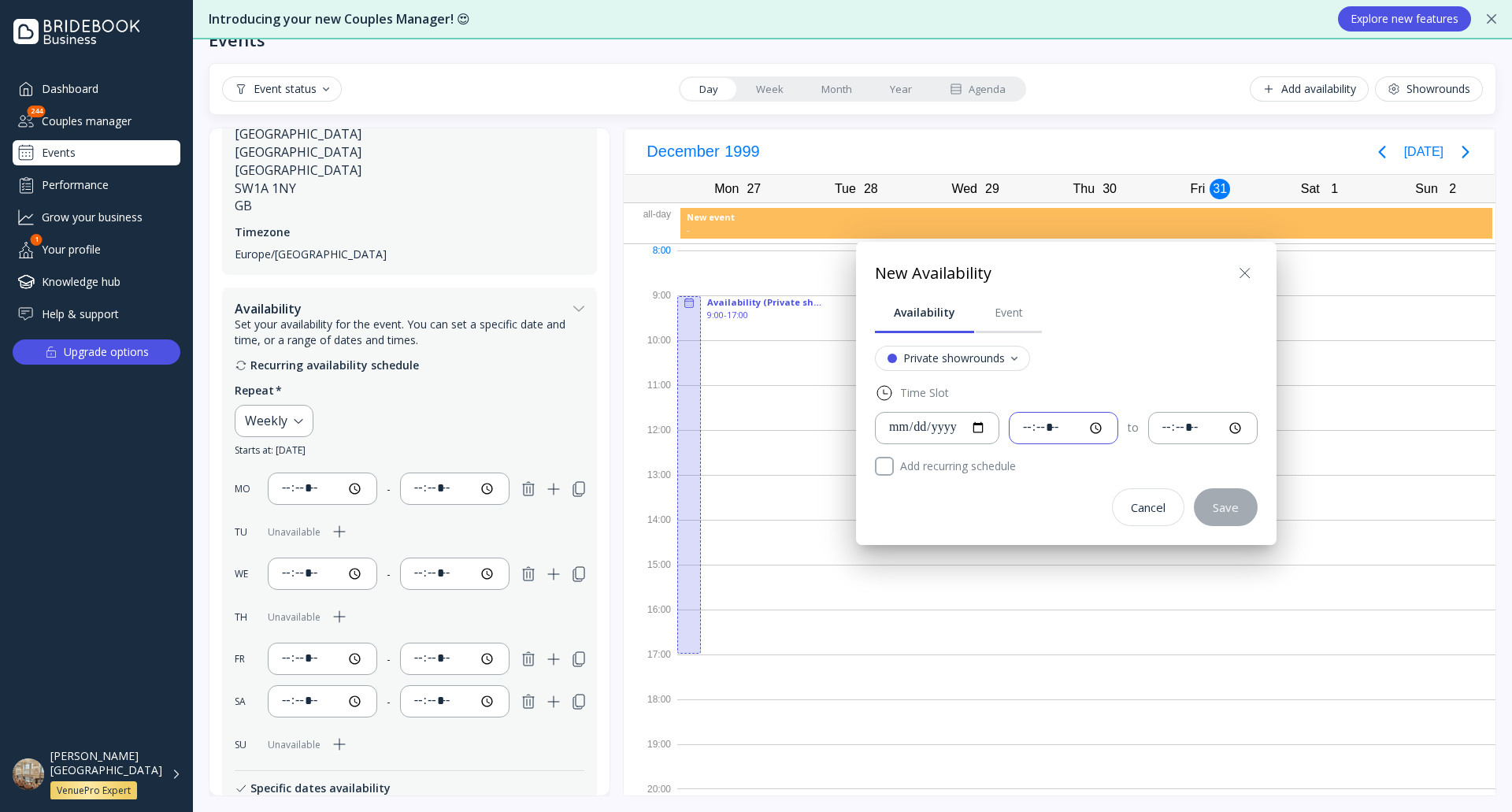
click at [1105, 428] on input "time" at bounding box center [1063, 428] width 83 height 18
click at [1013, 311] on div "Event" at bounding box center [1009, 312] width 29 height 16
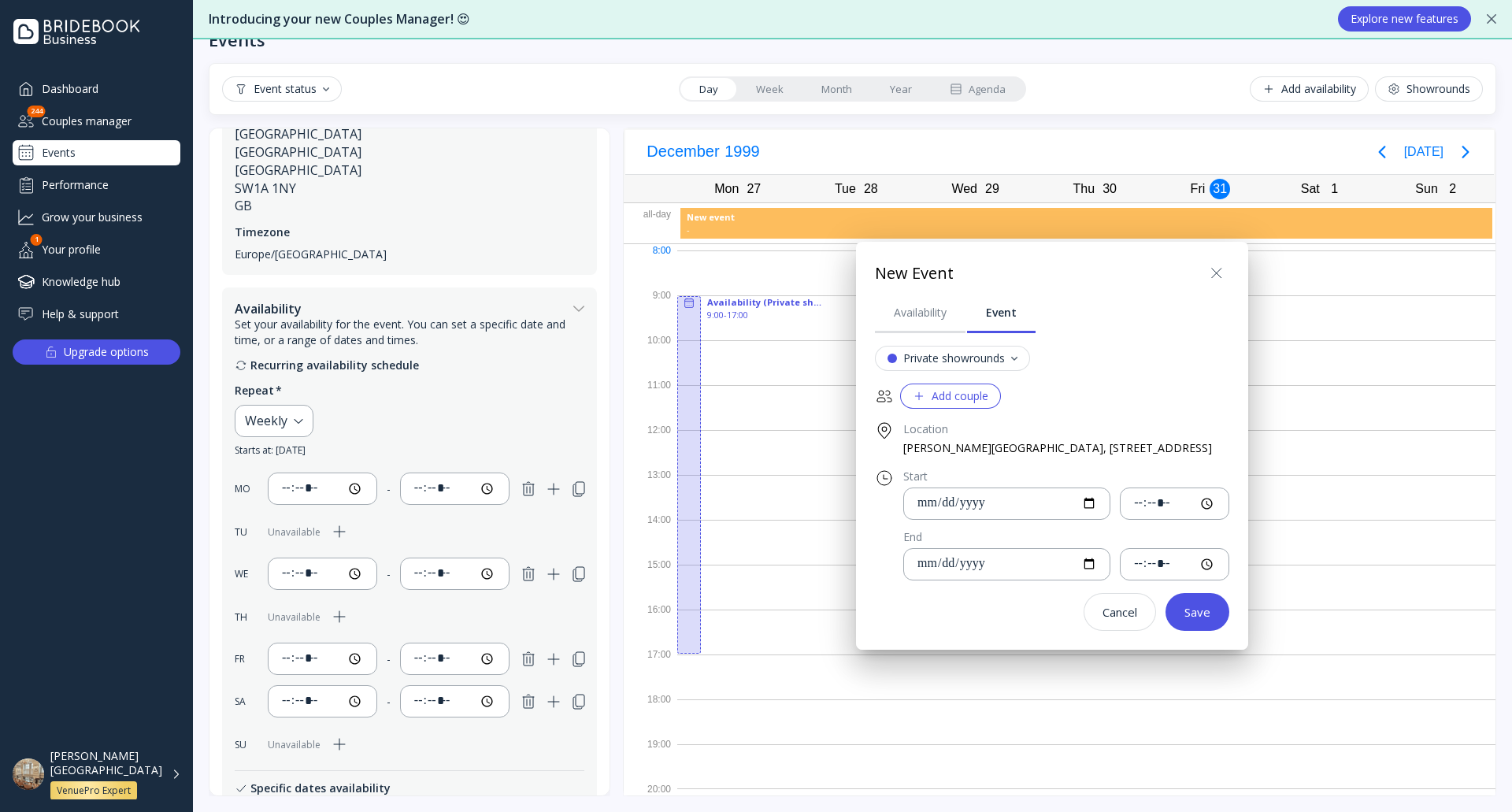
click at [969, 399] on div "Add couple" at bounding box center [950, 396] width 76 height 13
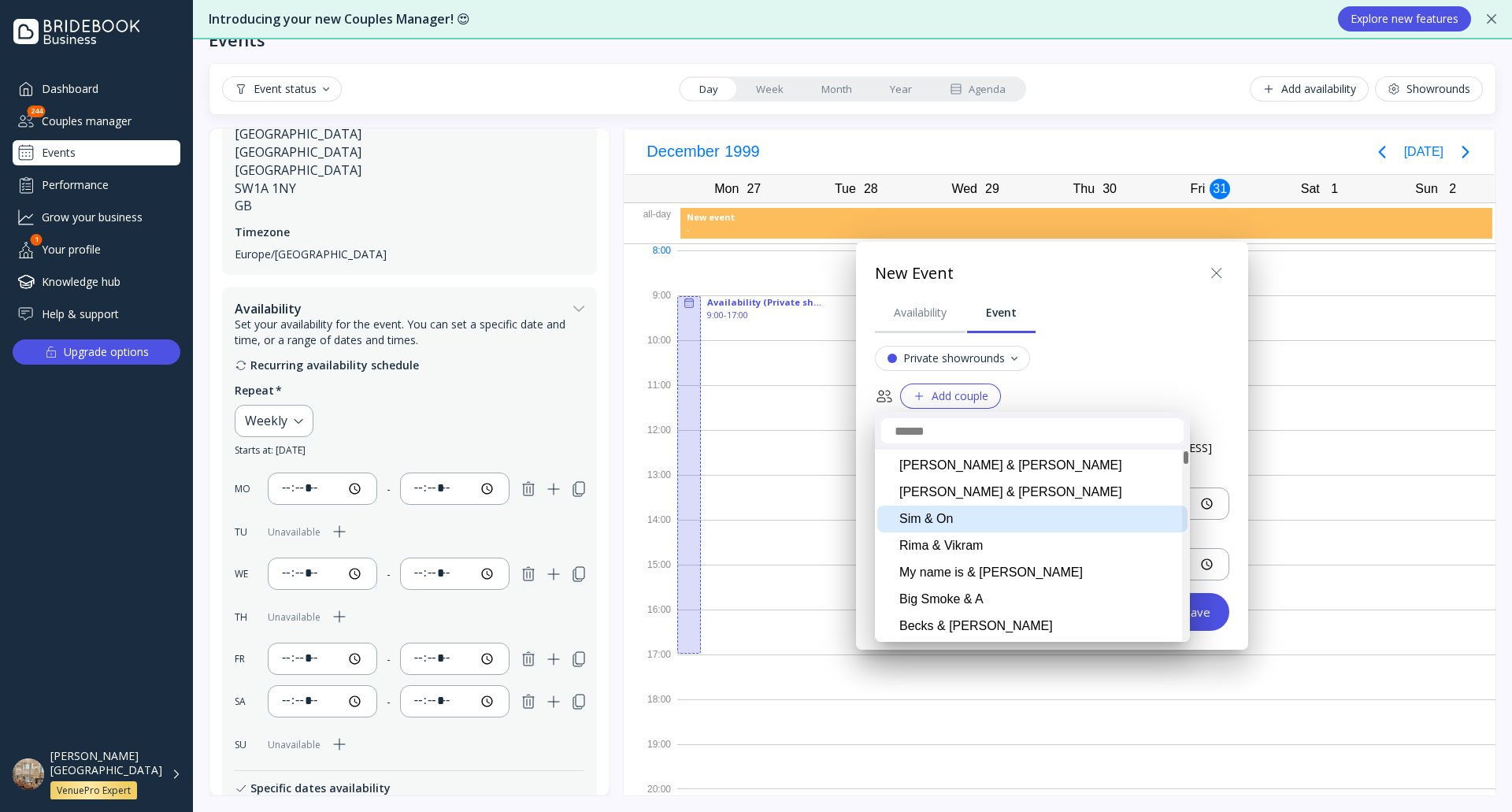
click at [957, 516] on div "Sim & On" at bounding box center [1032, 519] width 310 height 27
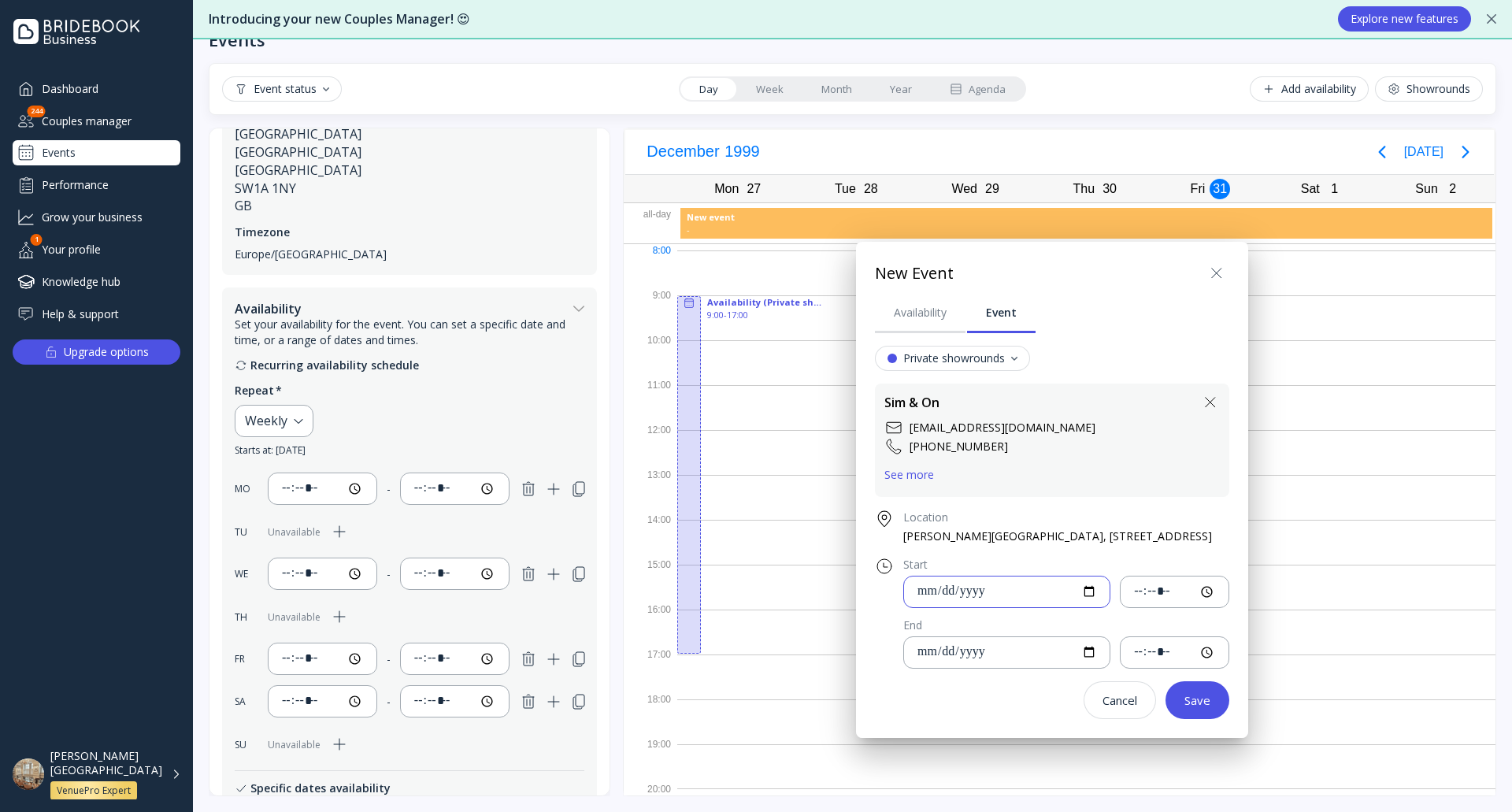
click at [1097, 598] on input "date" at bounding box center [1007, 591] width 180 height 18
type input "**********"
click at [1097, 650] on input "date" at bounding box center [1007, 652] width 180 height 18
type input "**********"
click at [1213, 594] on input "time" at bounding box center [1175, 591] width 83 height 18
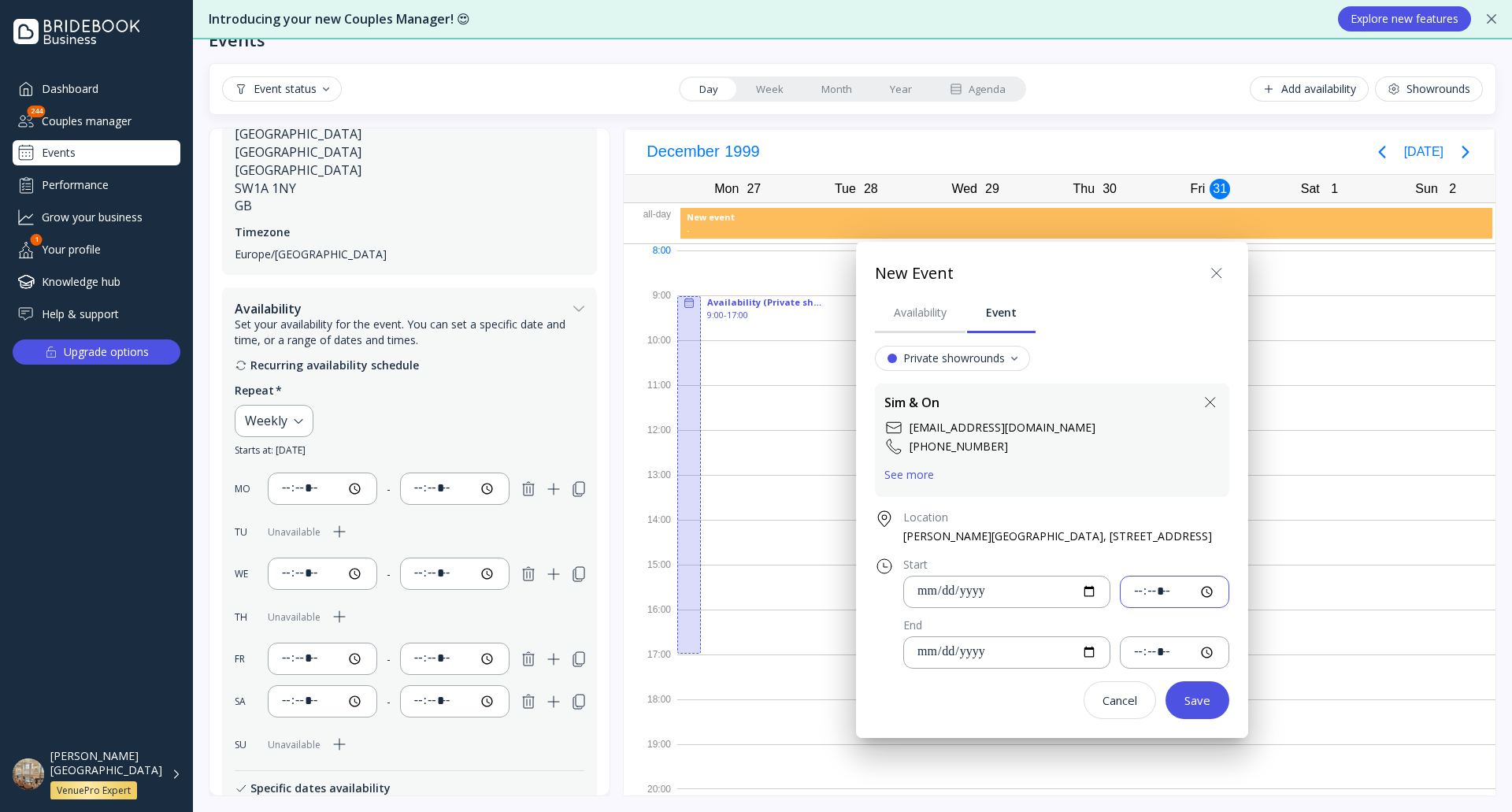
click at [1188, 595] on input "time" at bounding box center [1175, 591] width 83 height 18
click at [1216, 590] on input "time" at bounding box center [1175, 591] width 83 height 18
type input "*****"
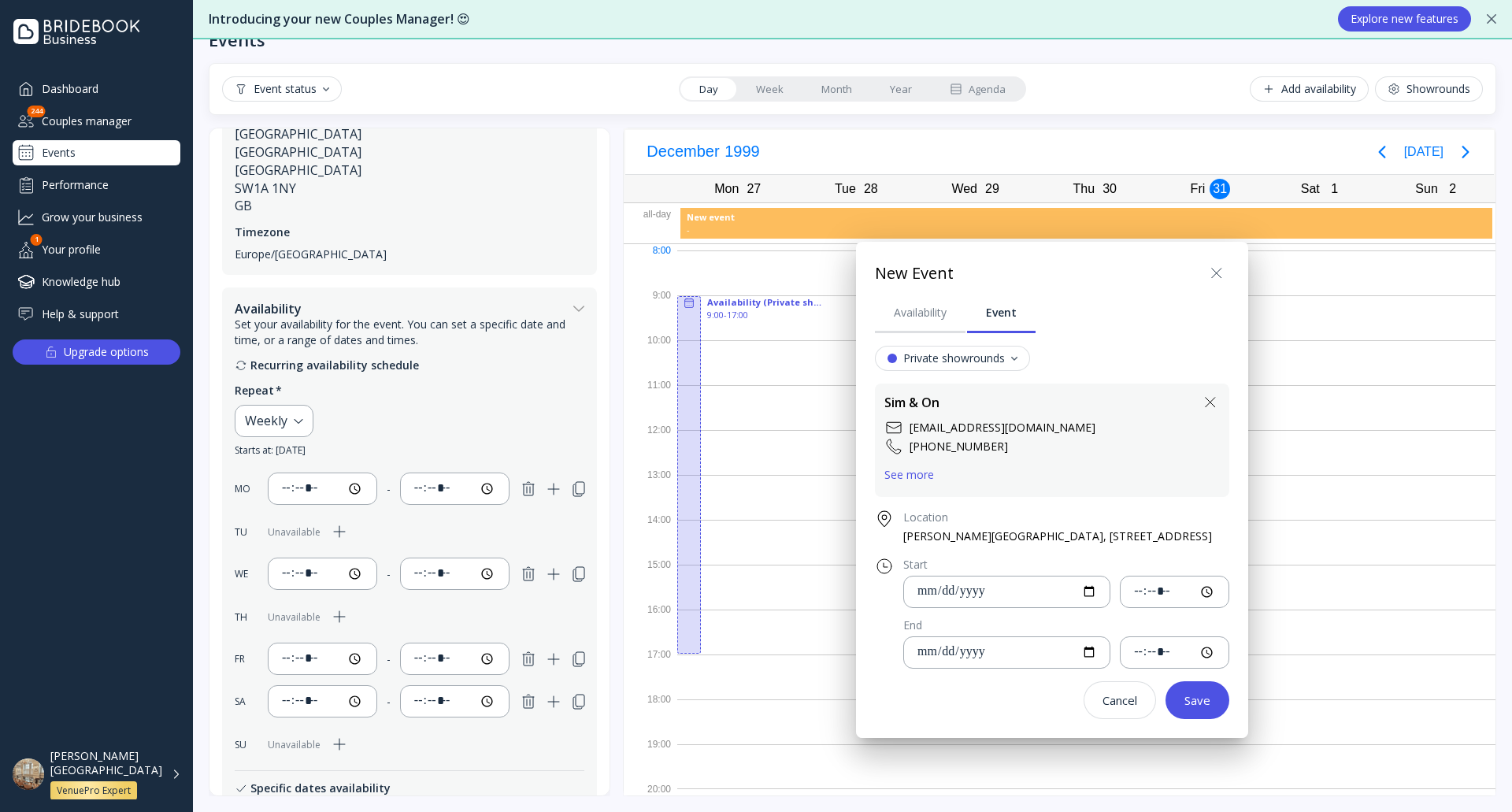
click at [1229, 551] on div "**********" at bounding box center [1052, 532] width 355 height 373
click at [1197, 653] on input "time" at bounding box center [1175, 652] width 83 height 18
click at [1212, 651] on input "time" at bounding box center [1175, 652] width 83 height 18
click at [1201, 651] on input "time" at bounding box center [1175, 652] width 83 height 18
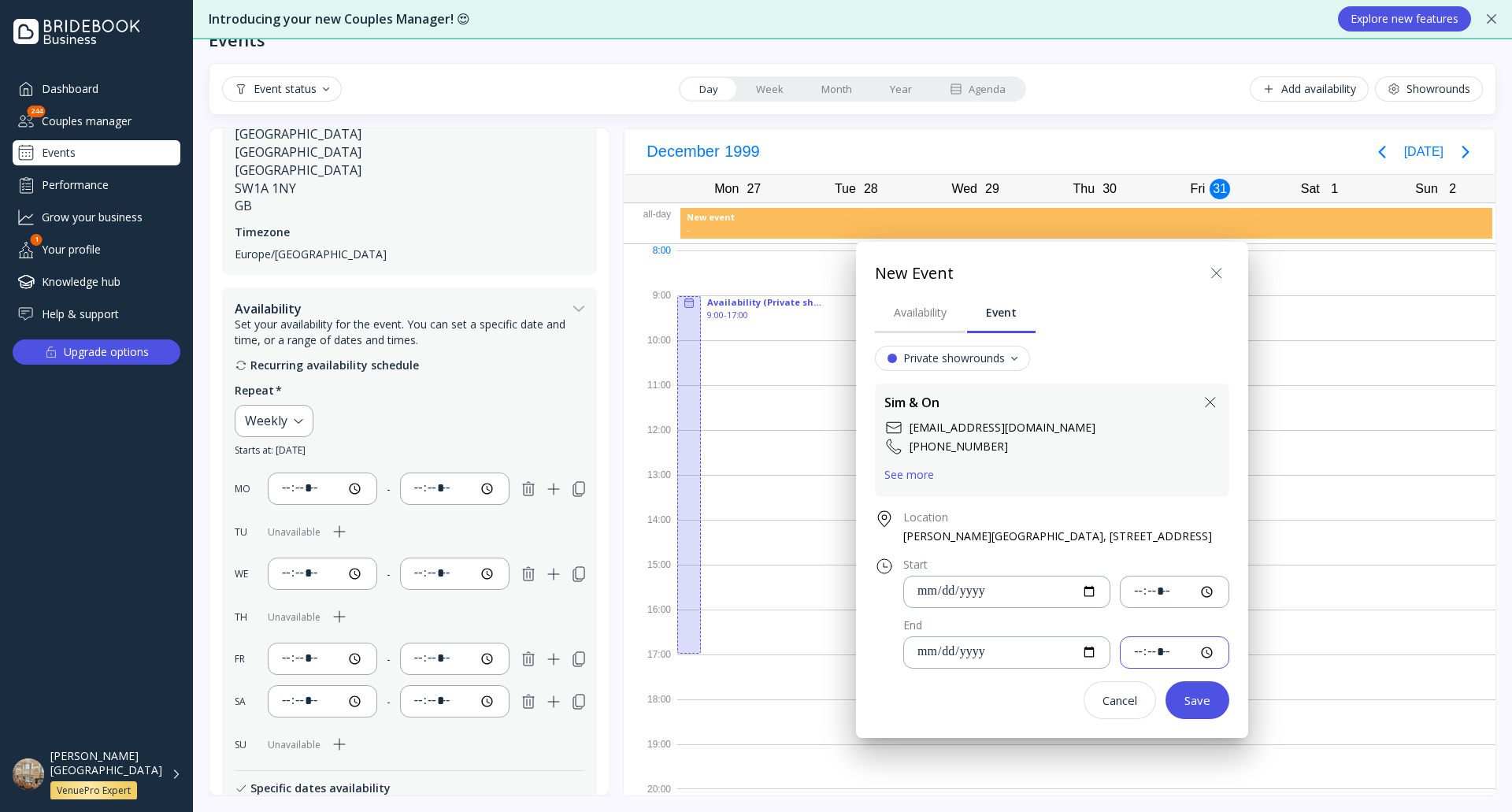
click at [1216, 648] on input "time" at bounding box center [1175, 652] width 83 height 18
click at [1125, 519] on div "Location" at bounding box center [1066, 517] width 326 height 16
click at [1216, 653] on input "time" at bounding box center [1175, 652] width 83 height 18
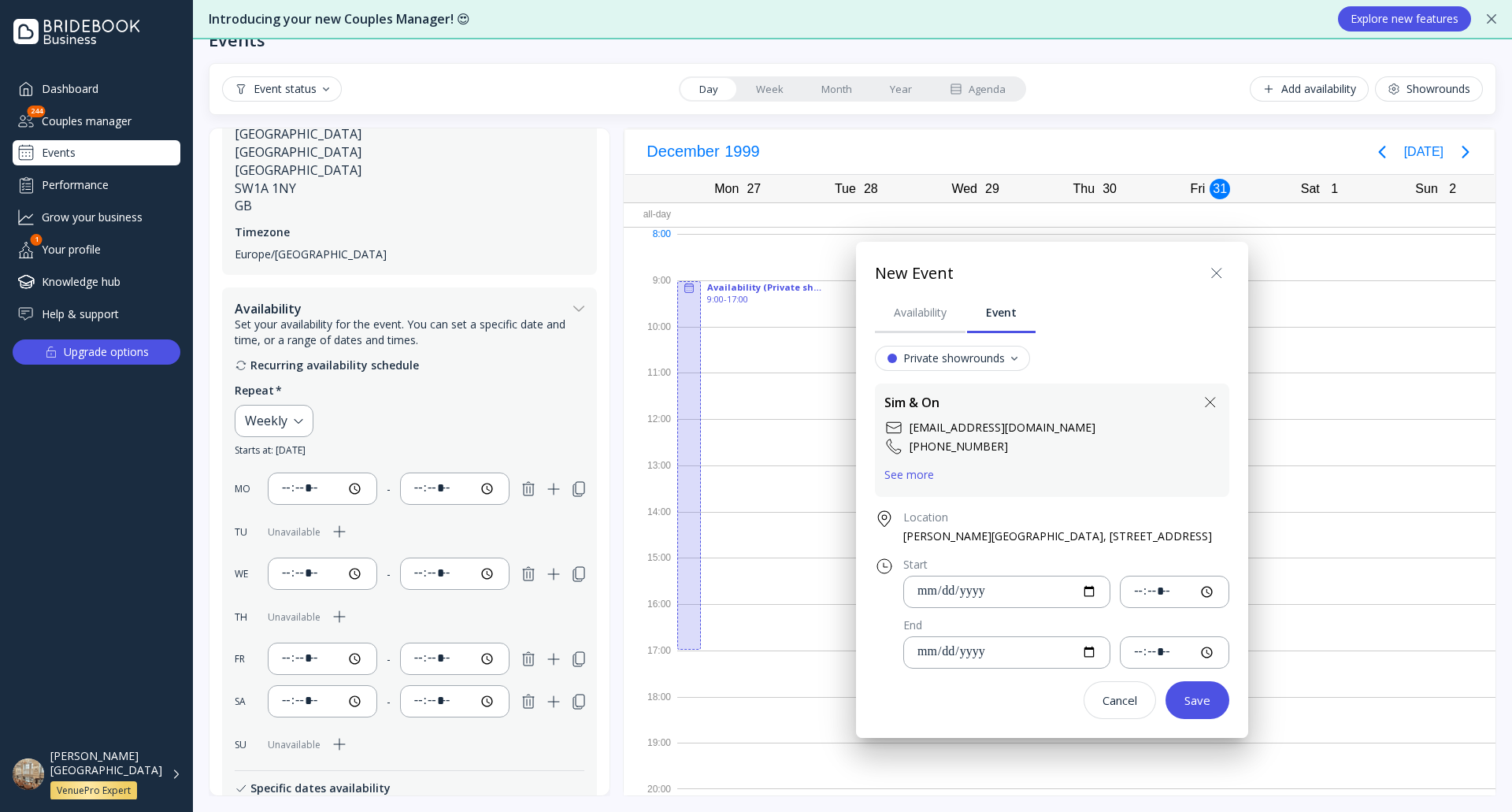
type input "*****"
click at [1229, 709] on button "Save" at bounding box center [1197, 700] width 64 height 37
click at [1211, 695] on div "Save" at bounding box center [1197, 700] width 26 height 13
click at [1211, 700] on div "Save" at bounding box center [1197, 700] width 26 height 13
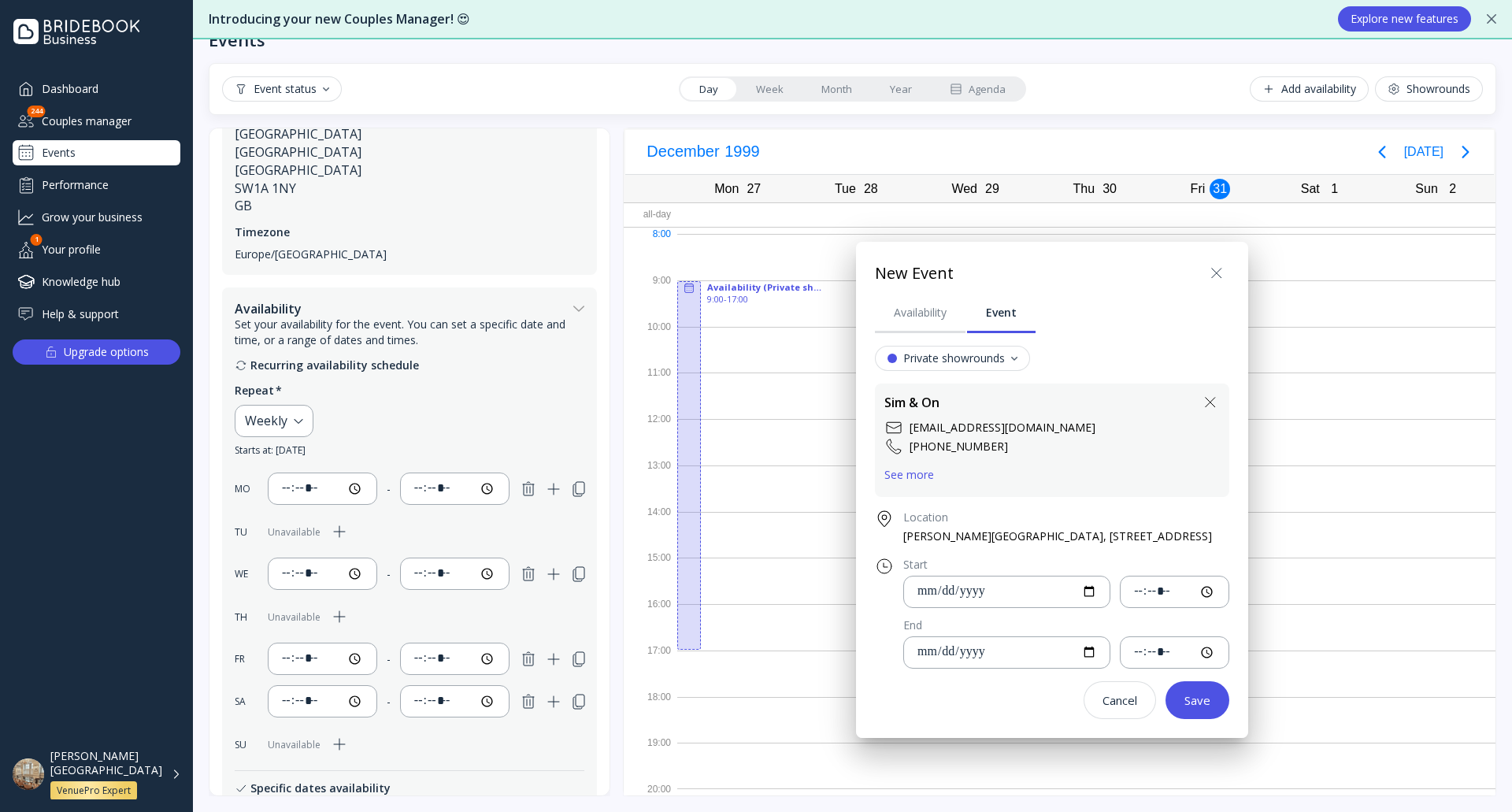
click at [1211, 700] on div "Save" at bounding box center [1197, 700] width 26 height 13
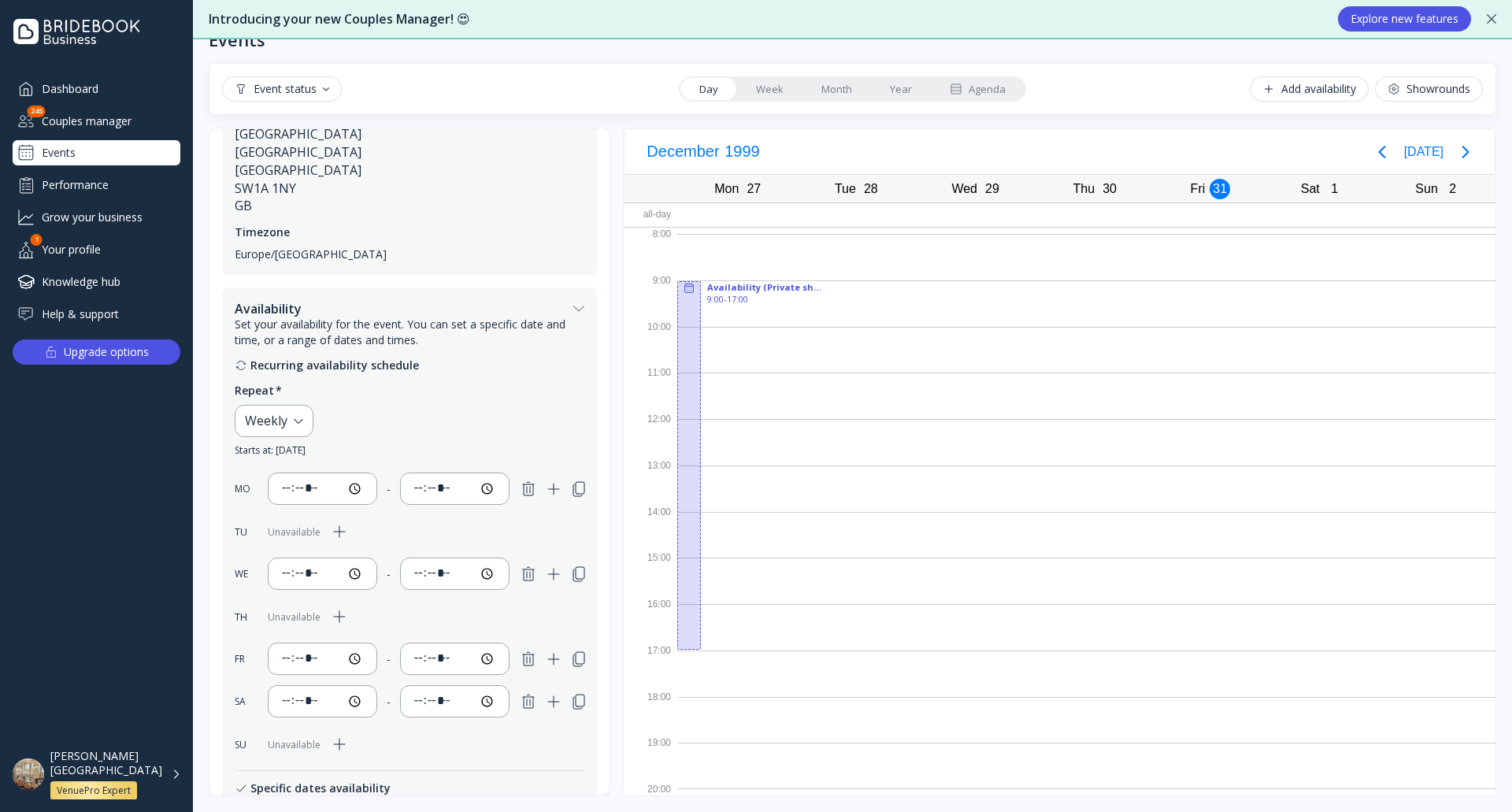
click at [1055, 160] on div "[DATE] [DATE]" at bounding box center [1059, 152] width 869 height 45
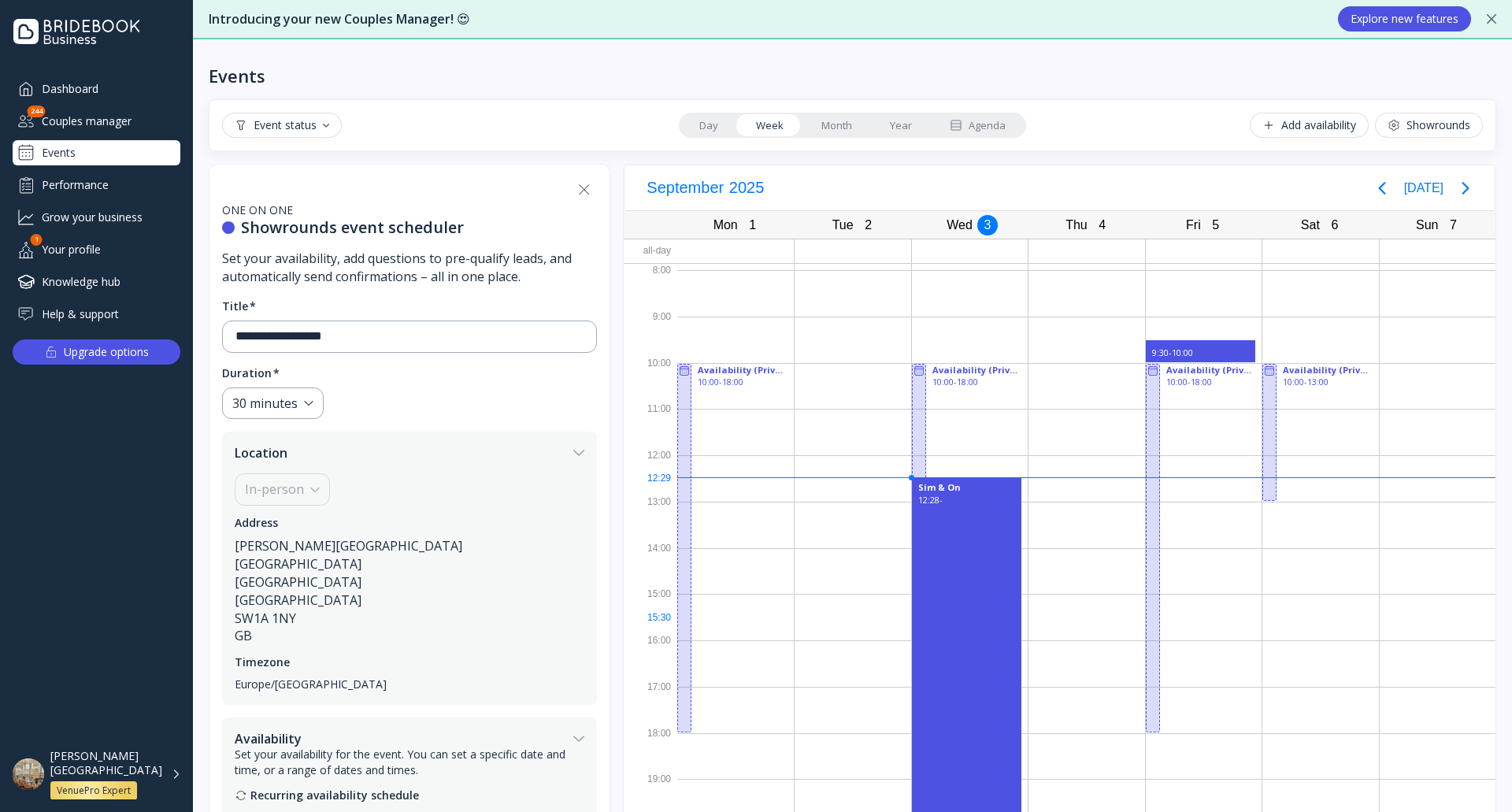
click at [941, 618] on div "Sim & On 12:28 -" at bounding box center [966, 651] width 109 height 347
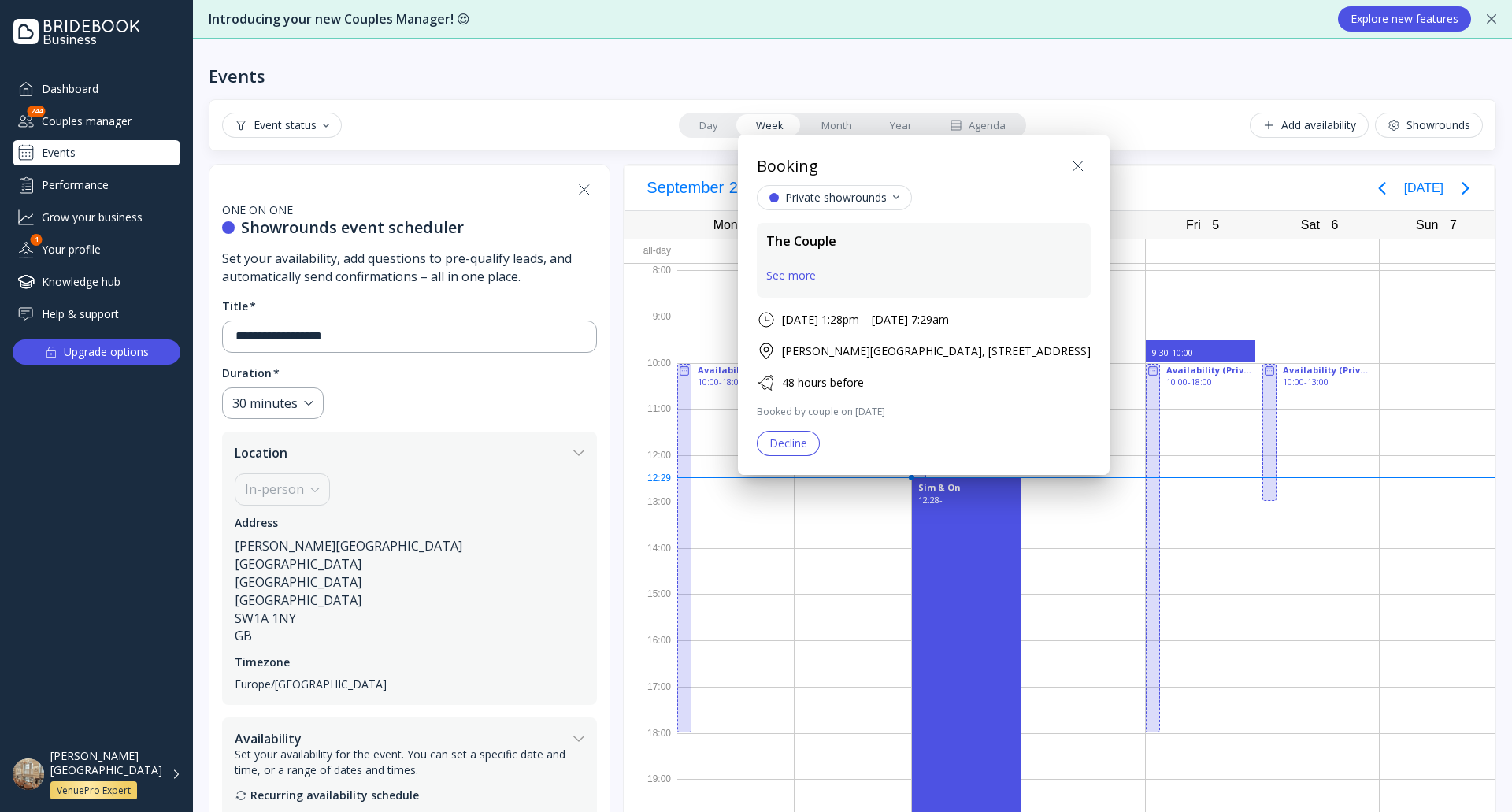
click at [1085, 78] on div at bounding box center [756, 406] width 1764 height 1064
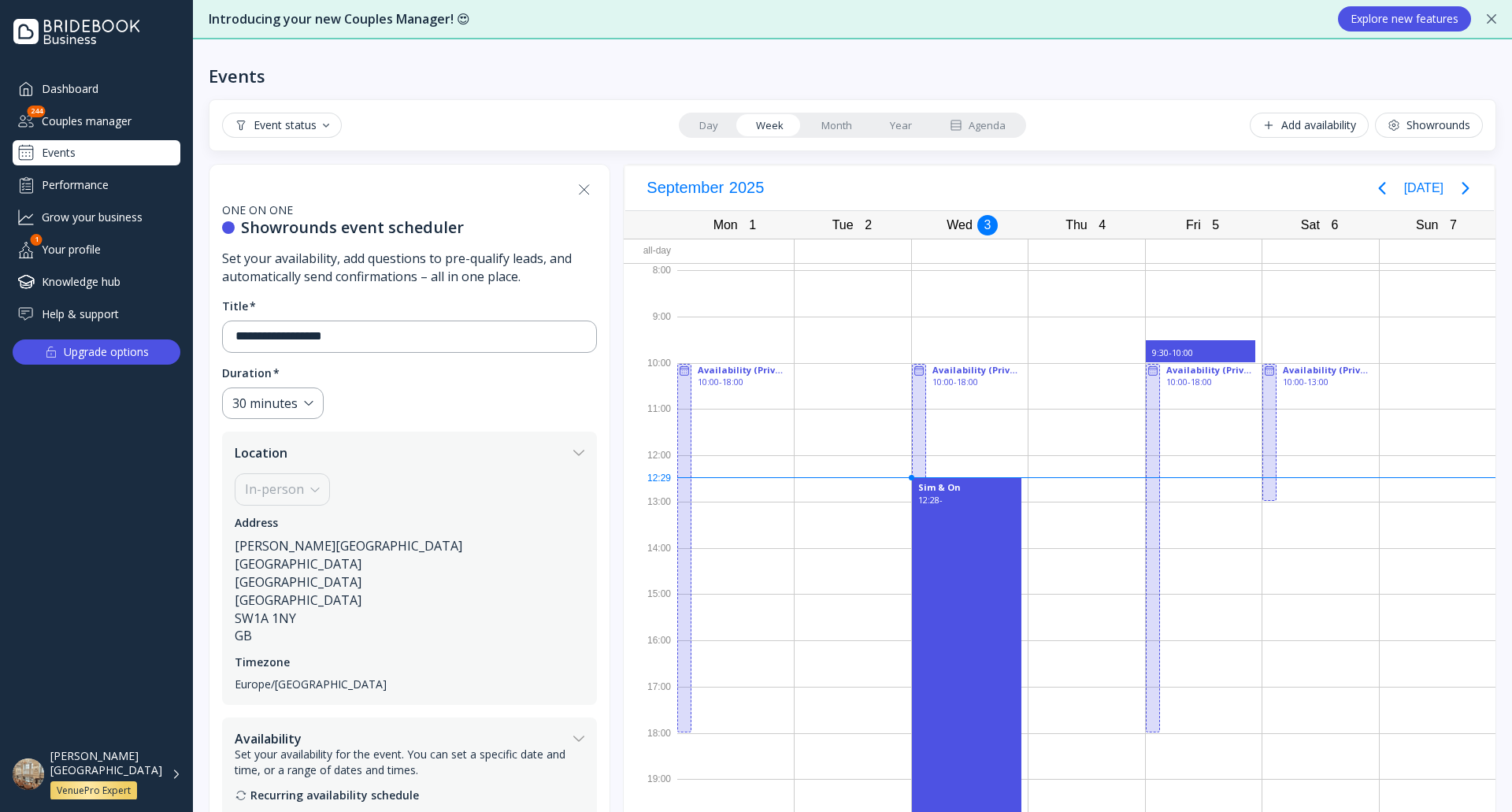
scroll to position [14, 0]
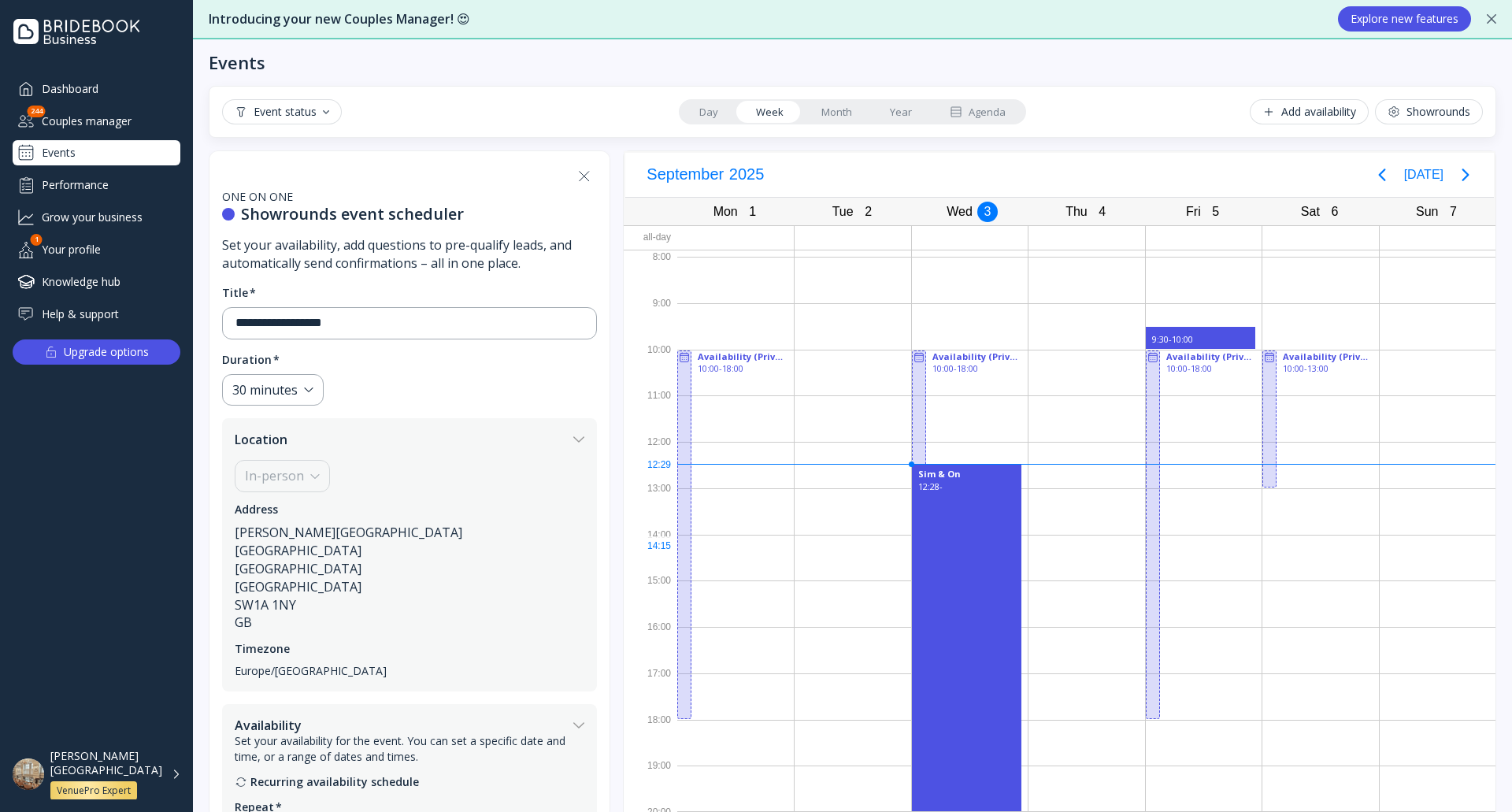
click at [954, 548] on div "Sim & On 12:28 -" at bounding box center [966, 637] width 109 height 347
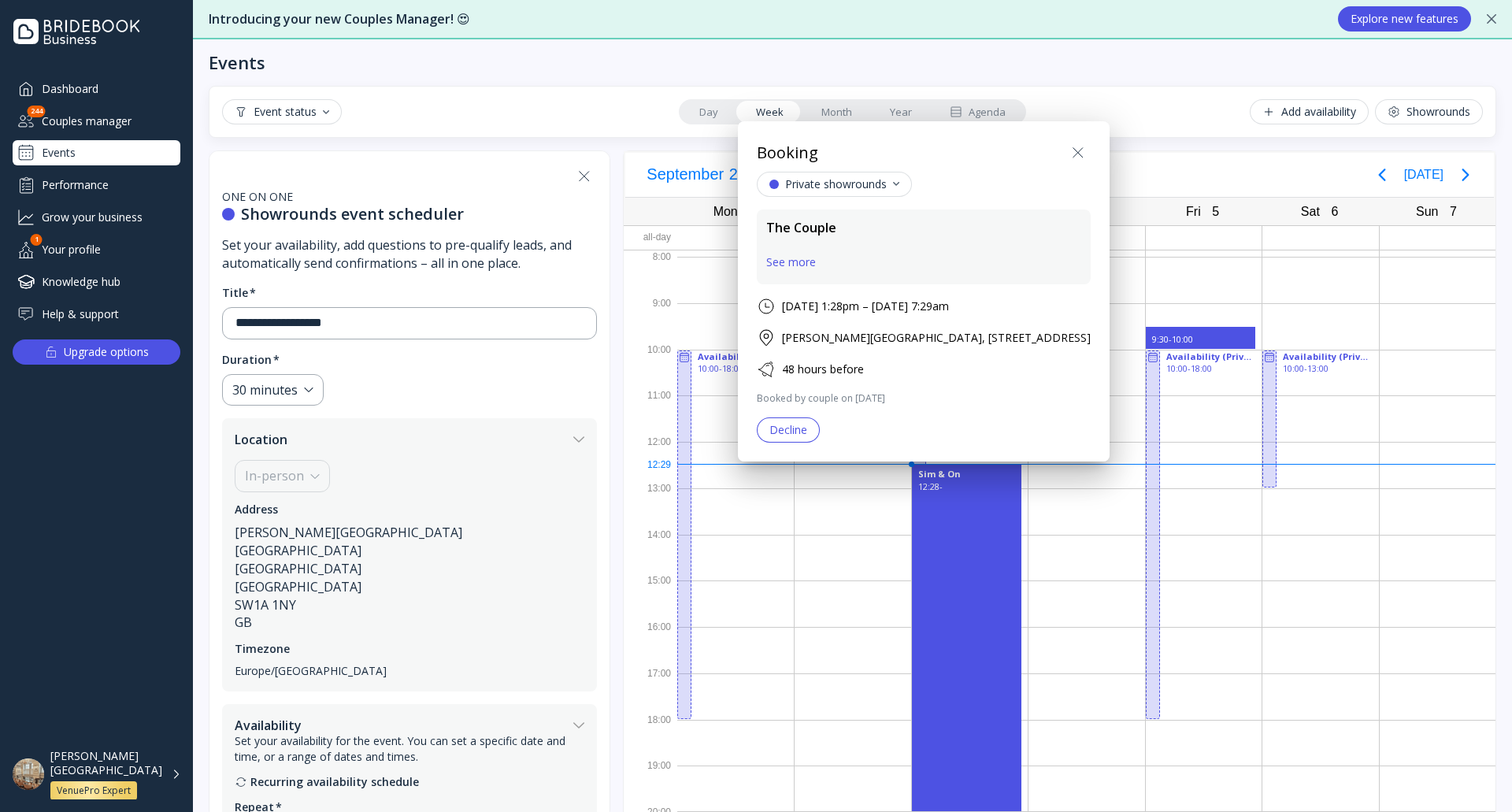
click at [801, 428] on div "Decline" at bounding box center [787, 430] width 37 height 13
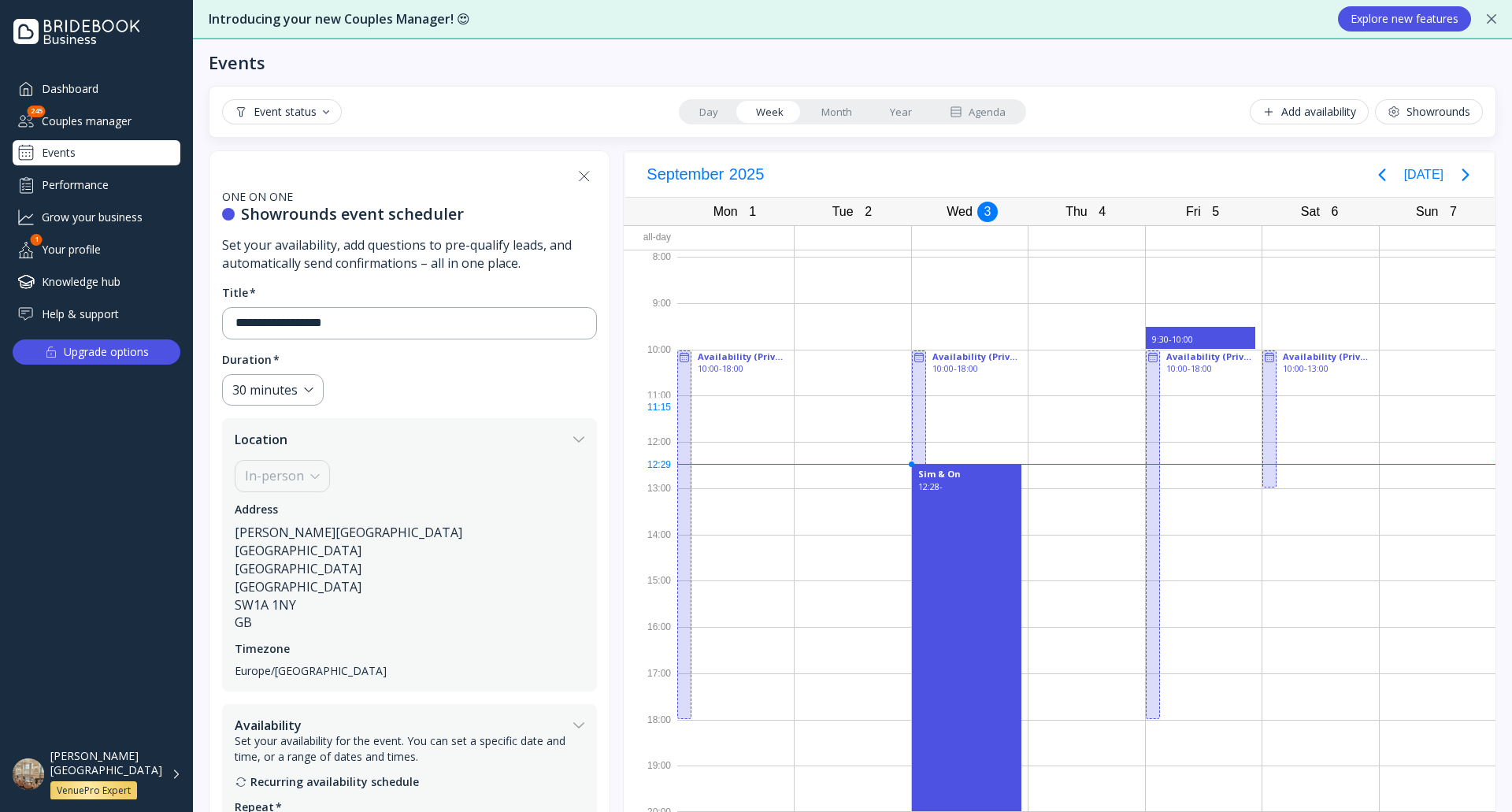
click at [970, 412] on div at bounding box center [969, 418] width 116 height 46
click at [843, 99] on div "Event status Day Week Month Year Agenda Add availability Showrounds" at bounding box center [852, 112] width 1287 height 52
click at [824, 115] on link "Month" at bounding box center [837, 112] width 69 height 22
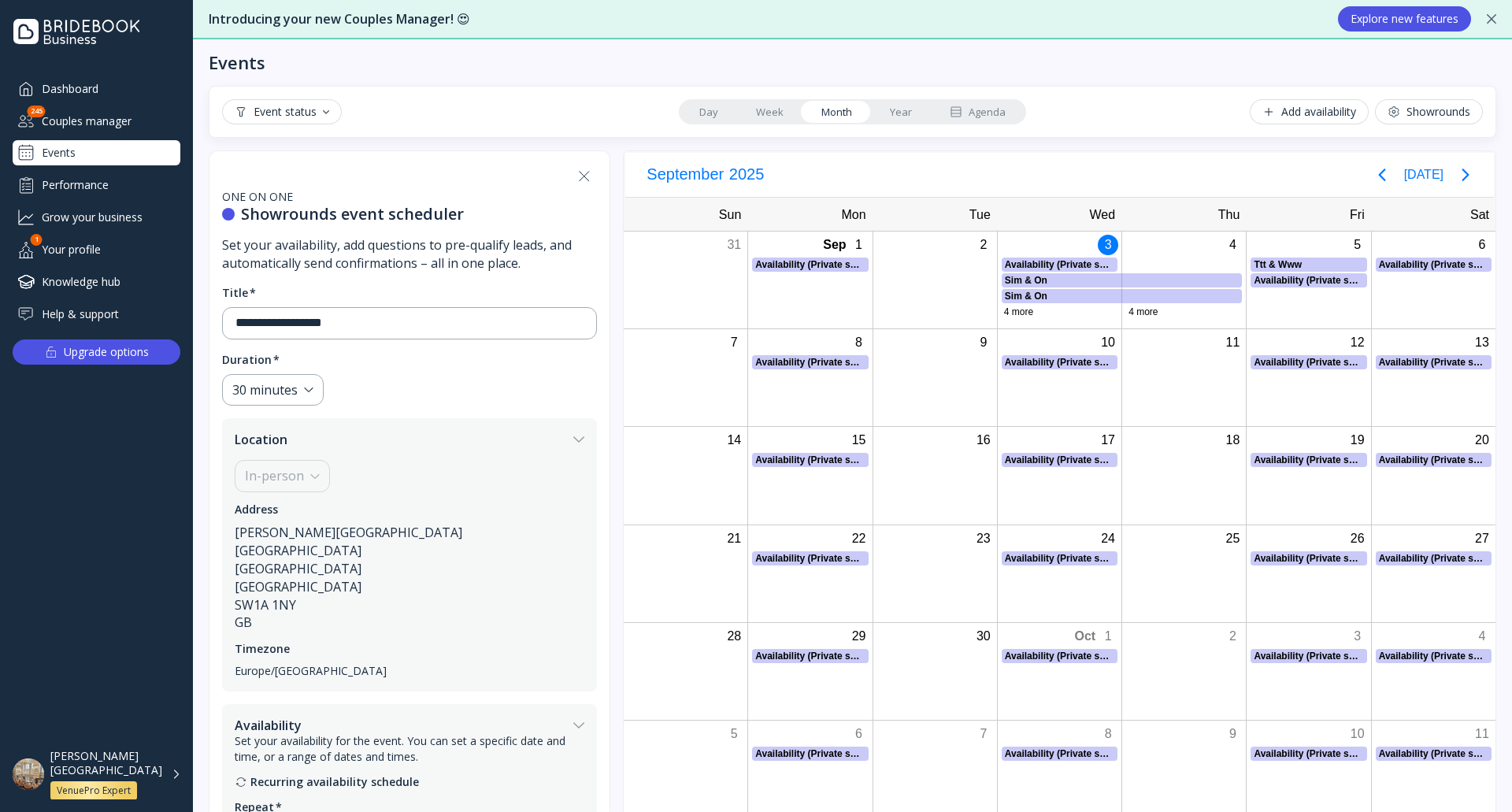
click at [774, 116] on link "Week" at bounding box center [770, 112] width 65 height 22
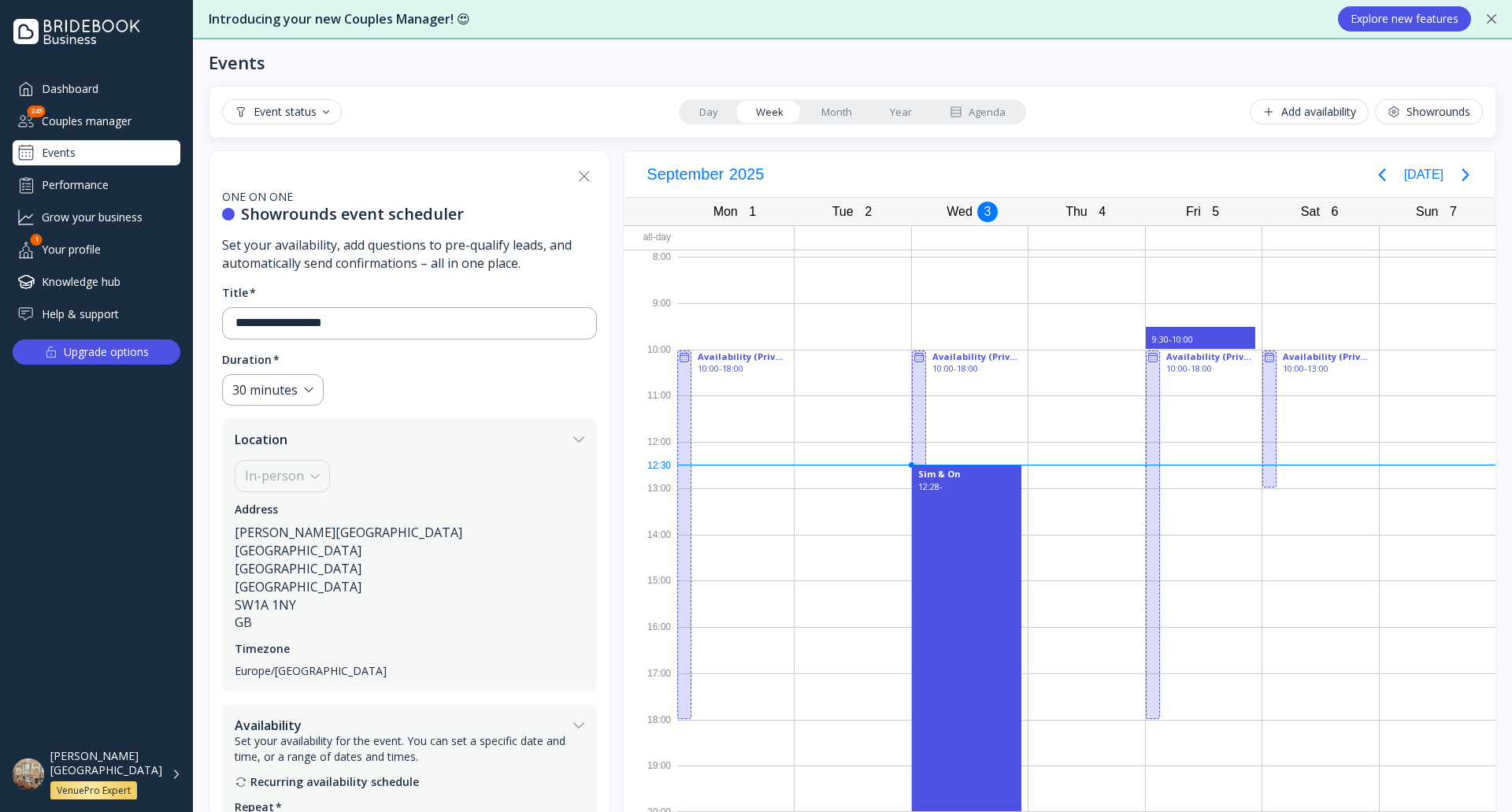
click at [312, 112] on div "Event status" at bounding box center [281, 112] width 95 height 13
click at [304, 202] on div "Cancelled" at bounding box center [287, 210] width 53 height 14
click at [307, 208] on div "Cancelled" at bounding box center [285, 210] width 49 height 14
click at [316, 173] on div "Confirmed" at bounding box center [328, 181] width 197 height 27
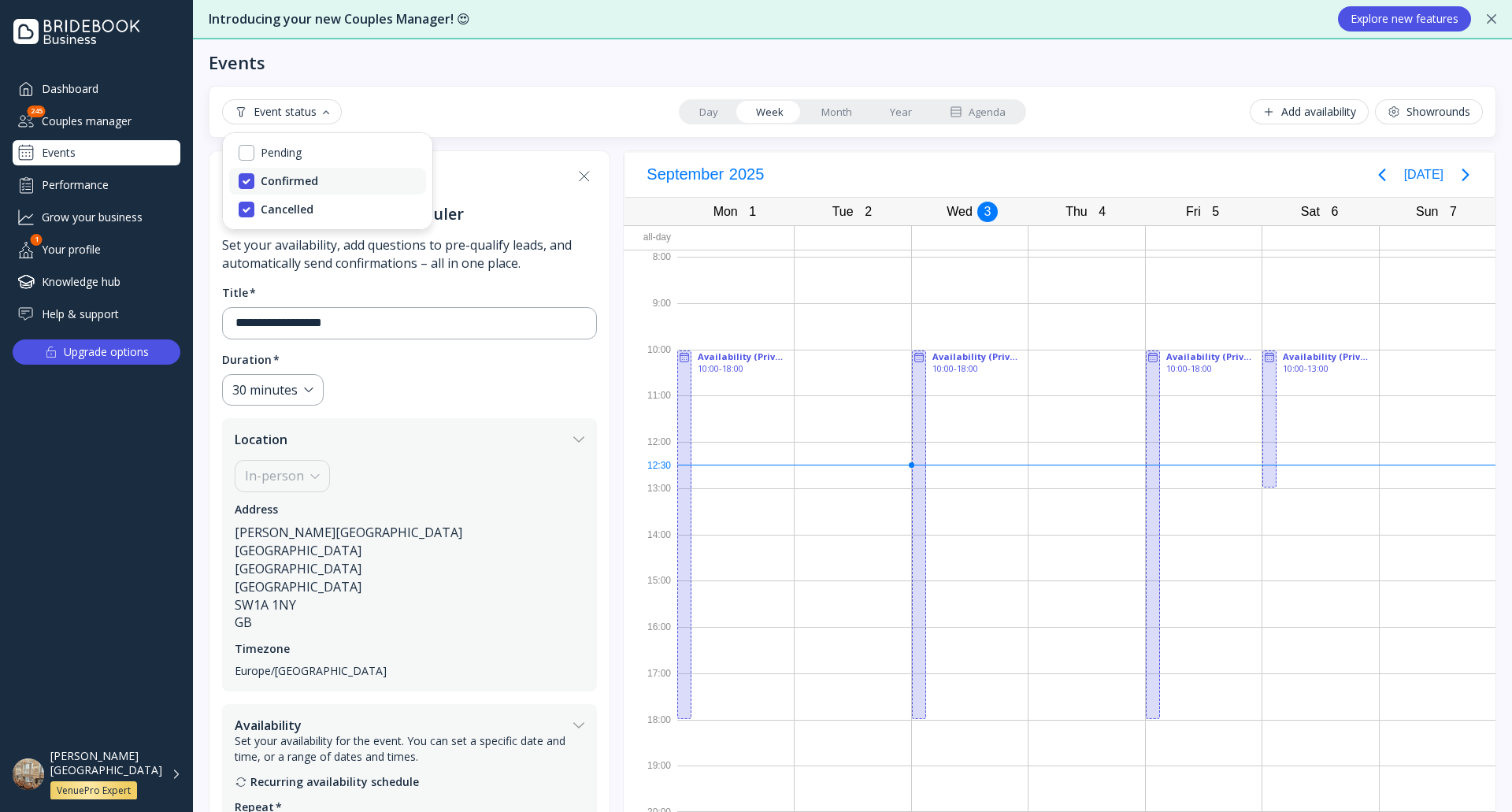
click at [316, 173] on div "Confirmed" at bounding box center [328, 181] width 197 height 27
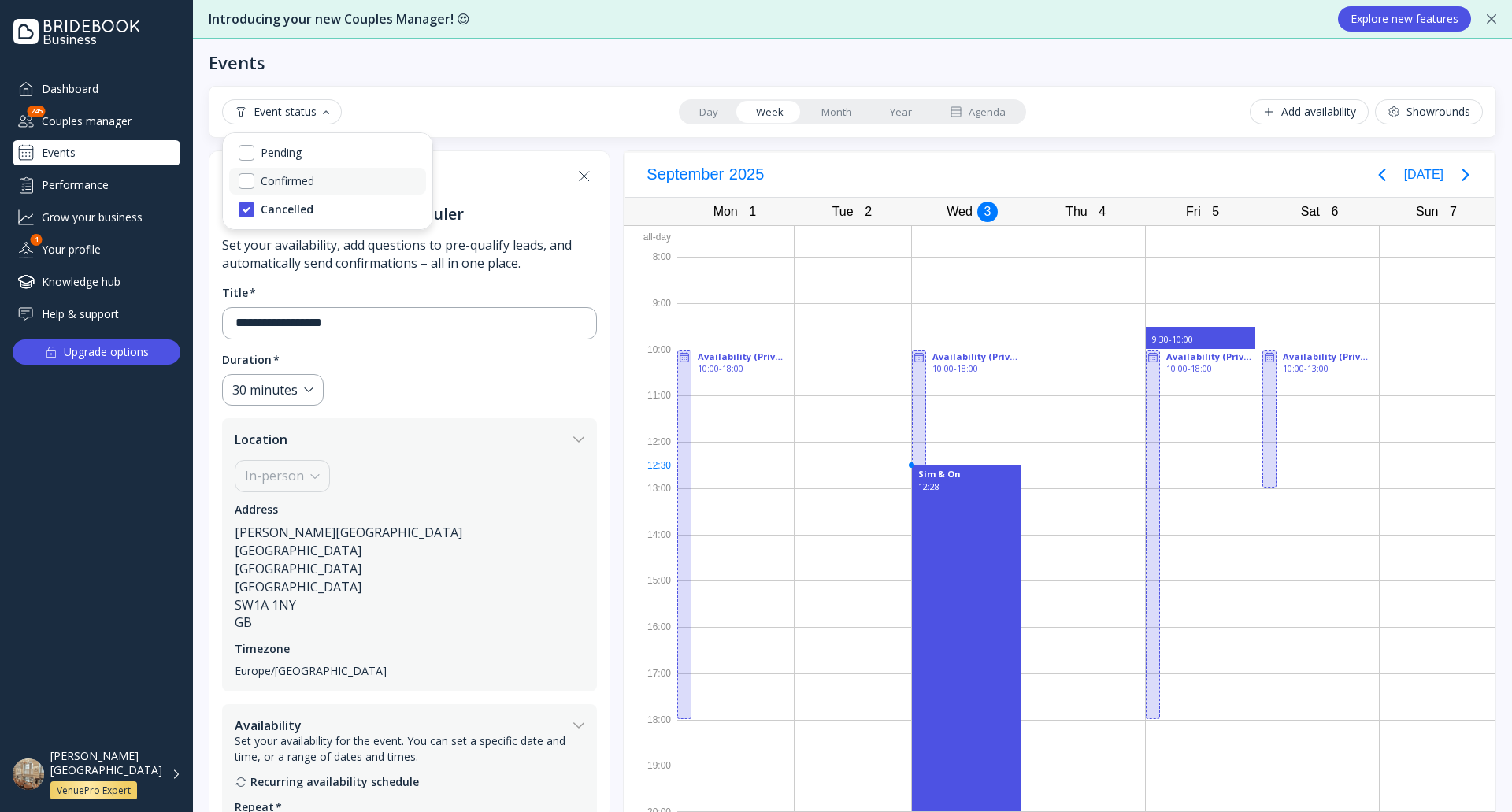
click at [317, 181] on div "Confirmed" at bounding box center [328, 181] width 197 height 27
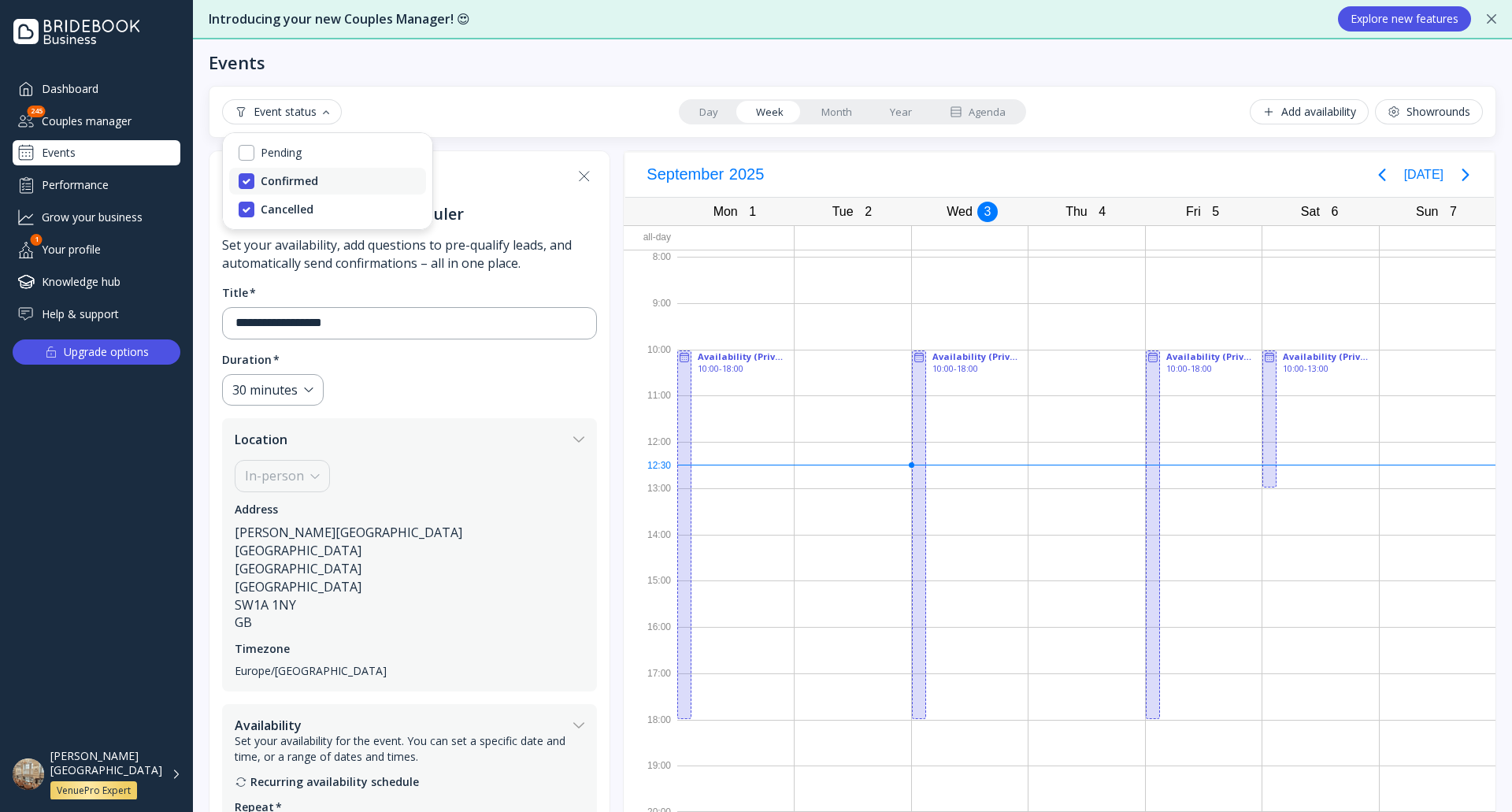
click at [312, 184] on div "Confirmed" at bounding box center [289, 181] width 57 height 14
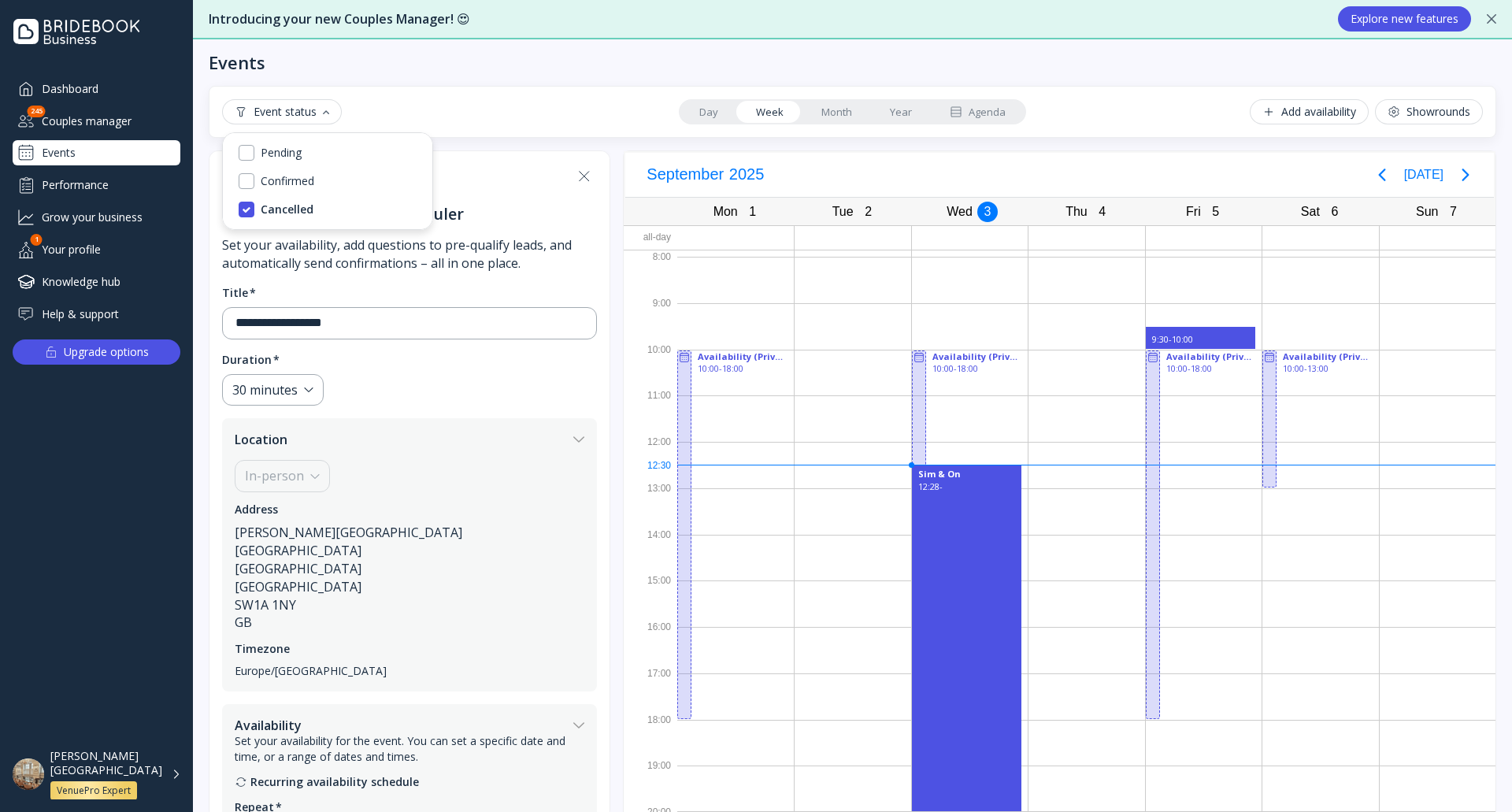
click at [462, 105] on div "Event status Day Week Month Year Agenda Add availability Showrounds" at bounding box center [853, 112] width 1261 height 25
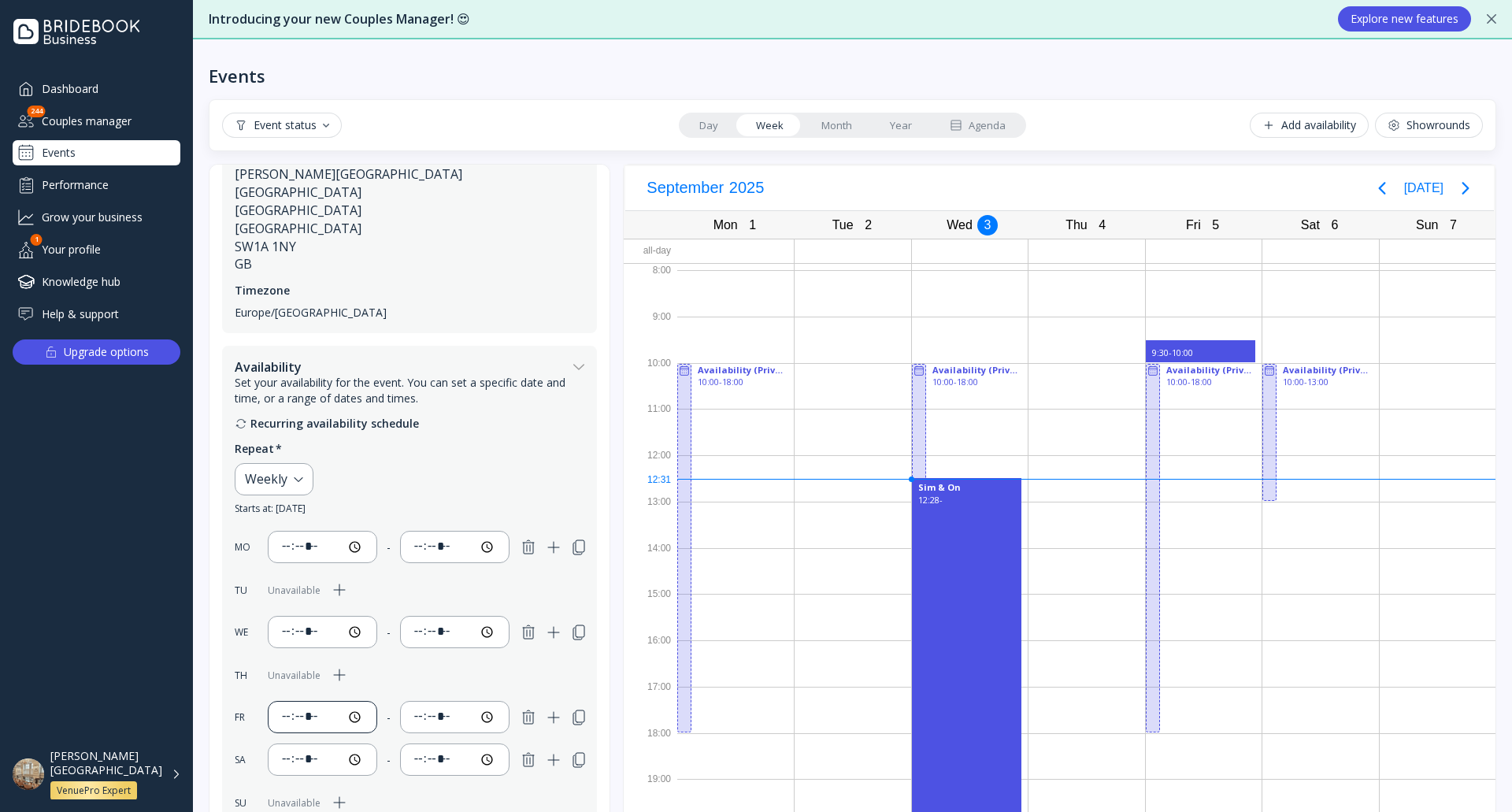
scroll to position [504, 0]
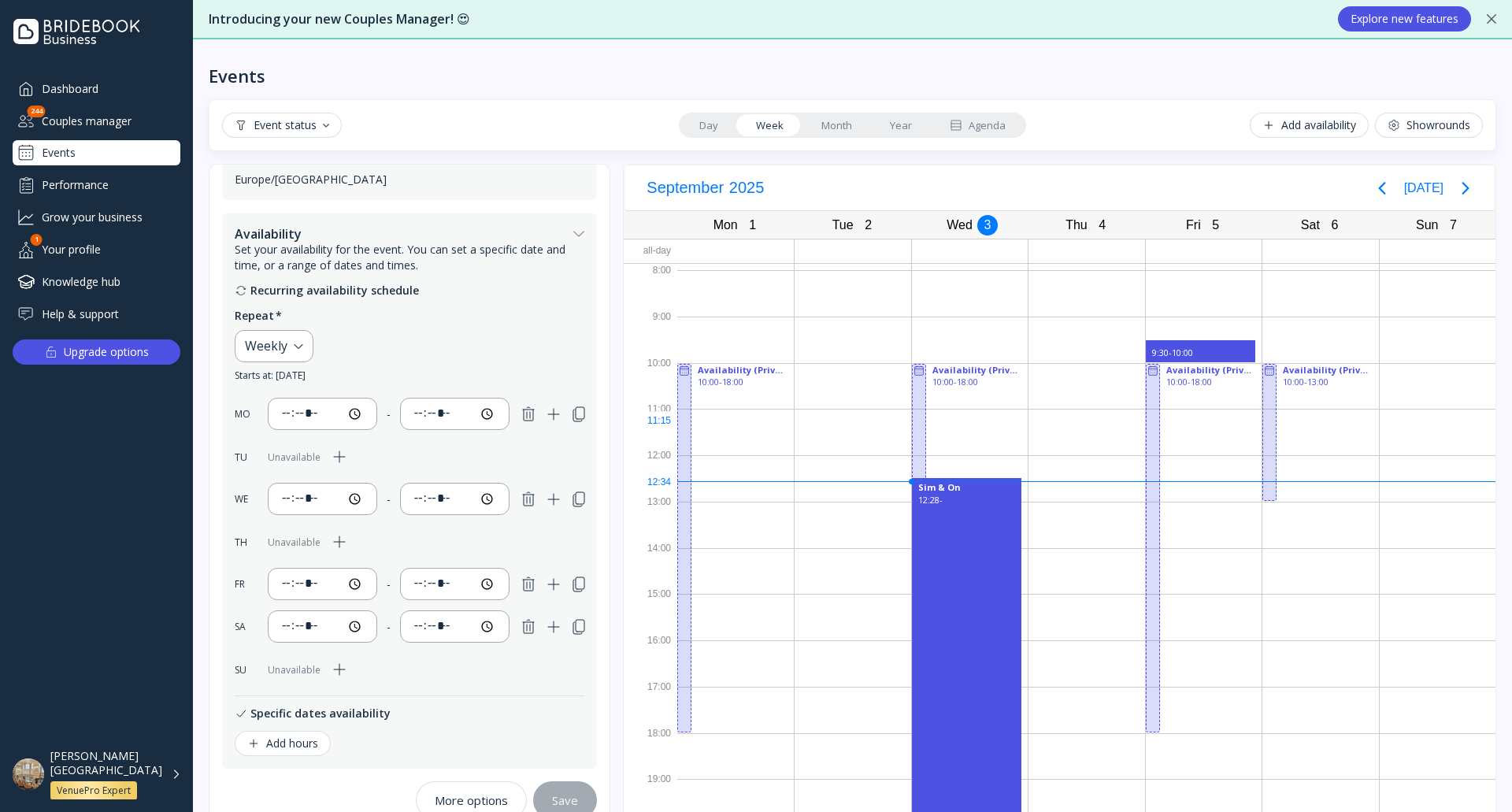
click at [946, 424] on div at bounding box center [969, 432] width 116 height 46
click at [940, 422] on div at bounding box center [969, 432] width 116 height 46
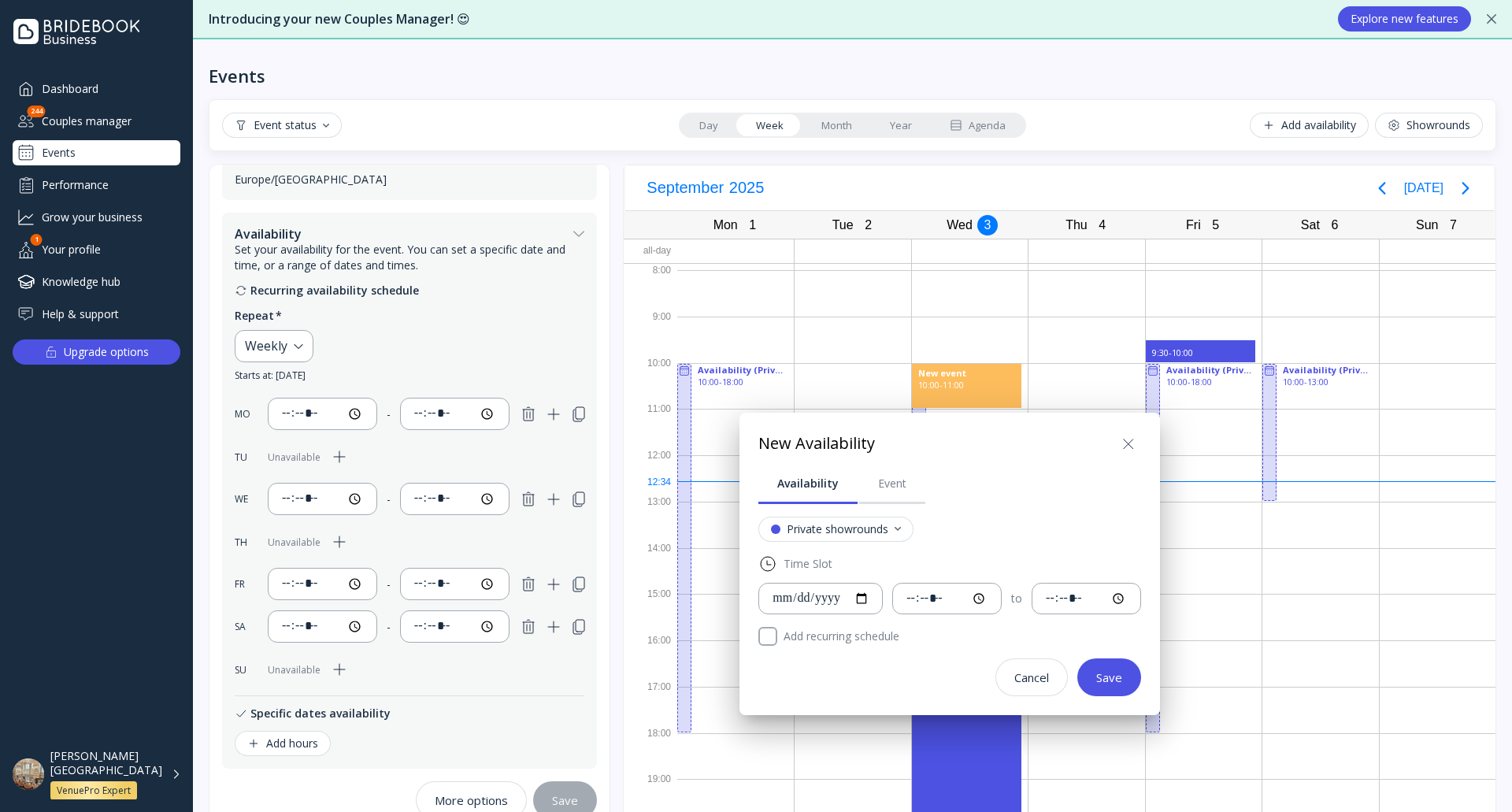
click at [1133, 444] on icon at bounding box center [1129, 443] width 10 height 10
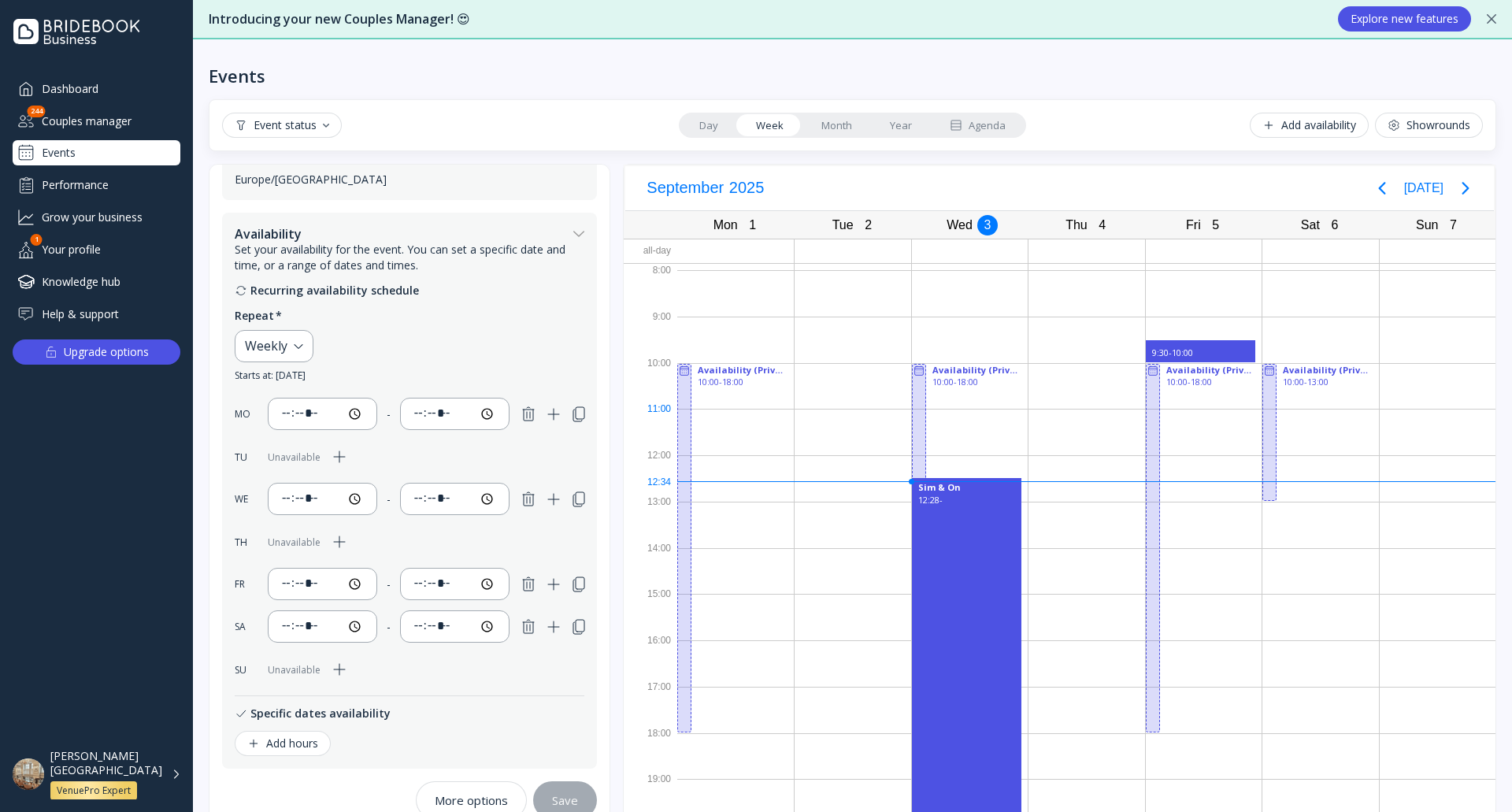
click at [917, 420] on div at bounding box center [919, 547] width 14 height 368
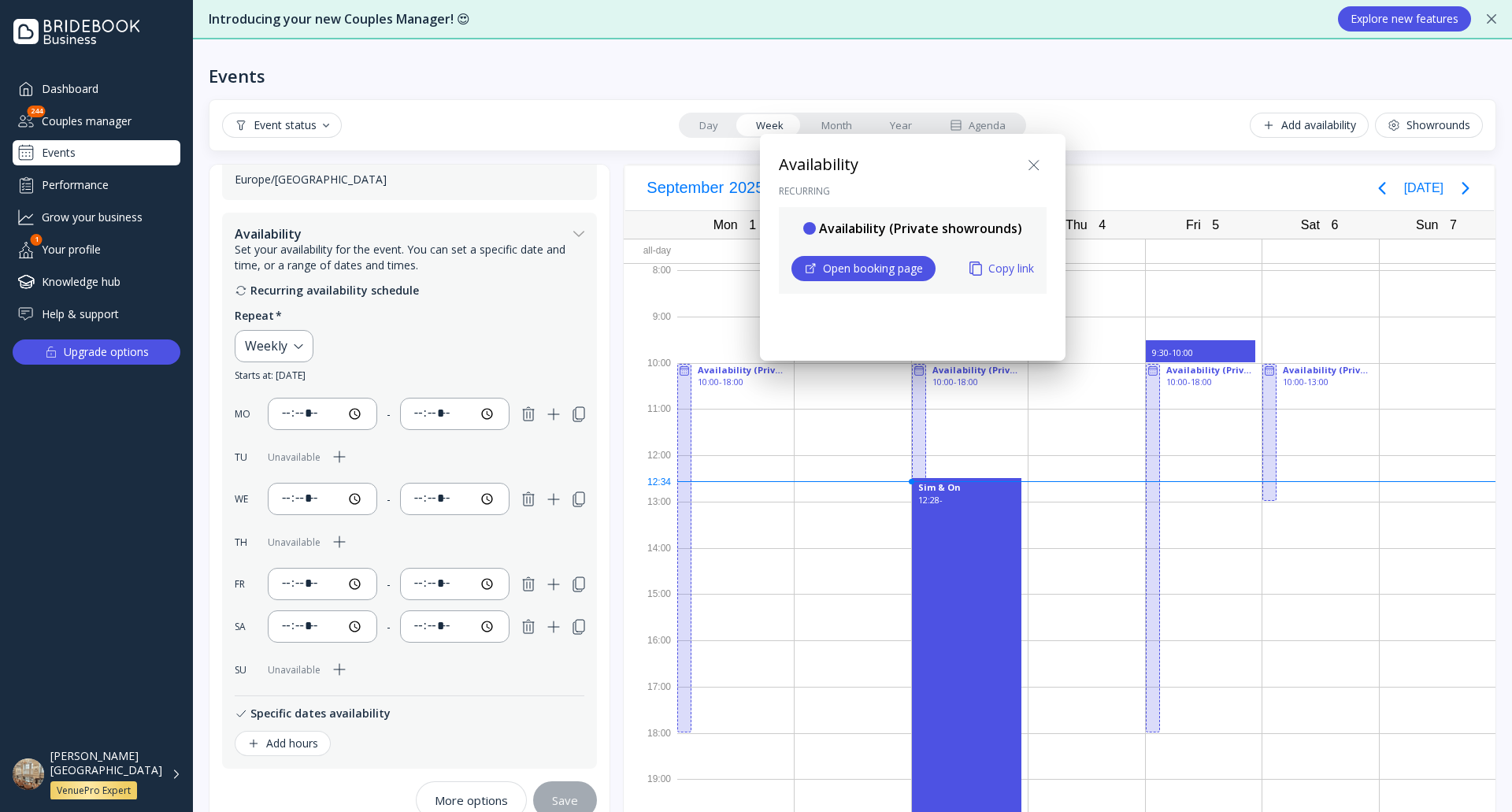
click at [1038, 166] on icon at bounding box center [1034, 166] width 19 height 19
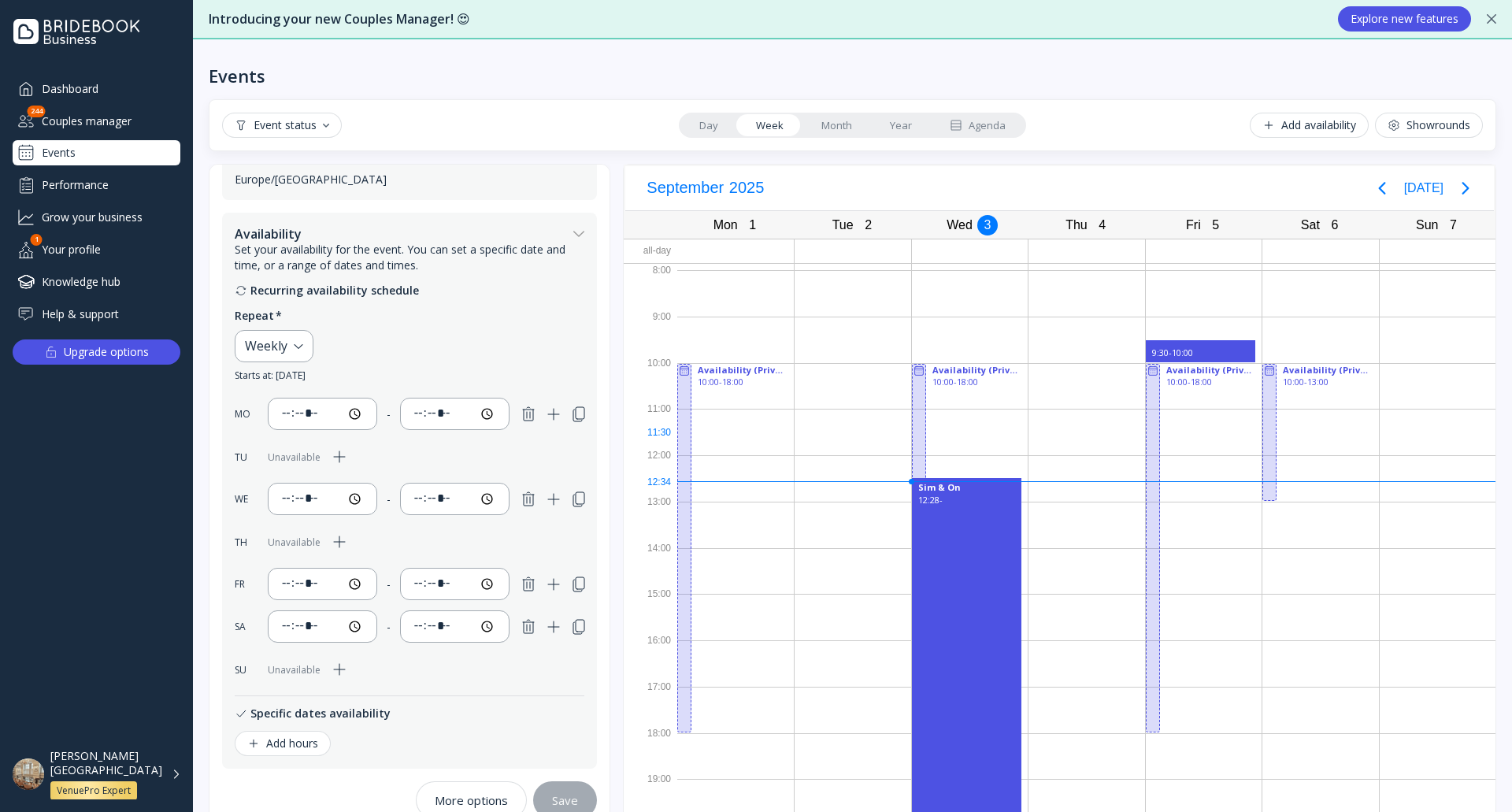
click at [912, 433] on div at bounding box center [919, 547] width 14 height 368
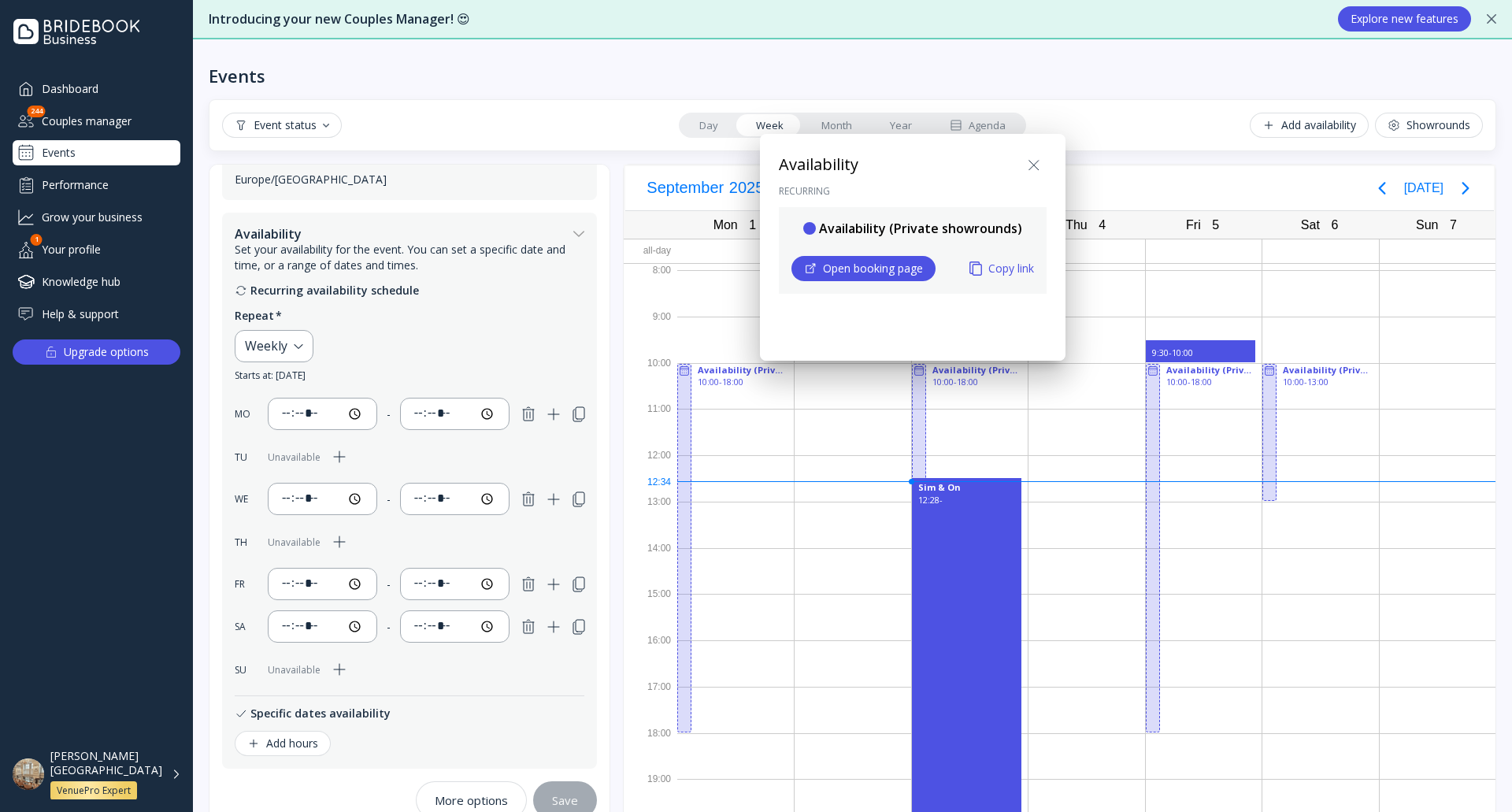
click at [1035, 164] on icon at bounding box center [1034, 166] width 19 height 19
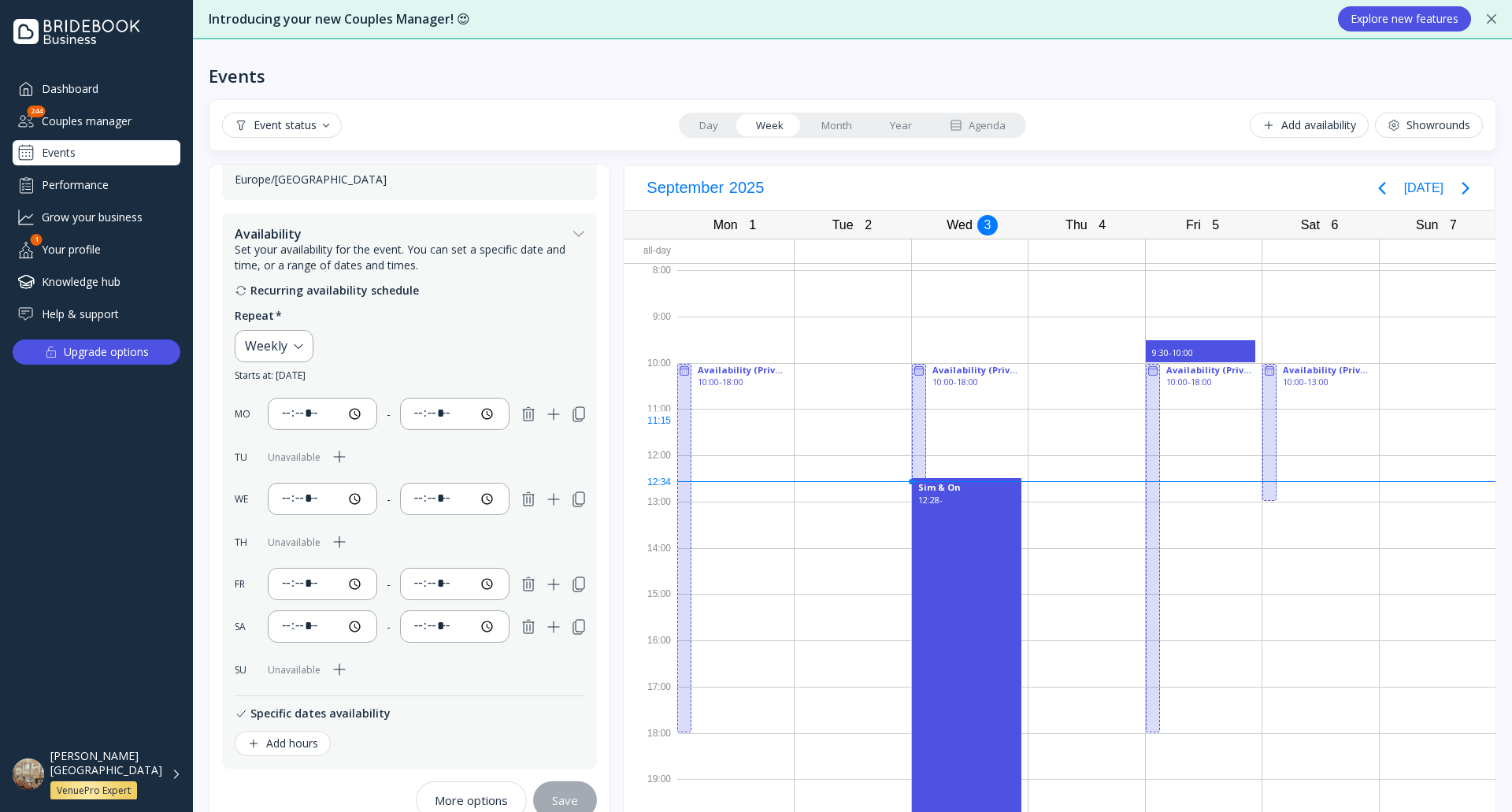
click at [953, 429] on div at bounding box center [969, 432] width 116 height 46
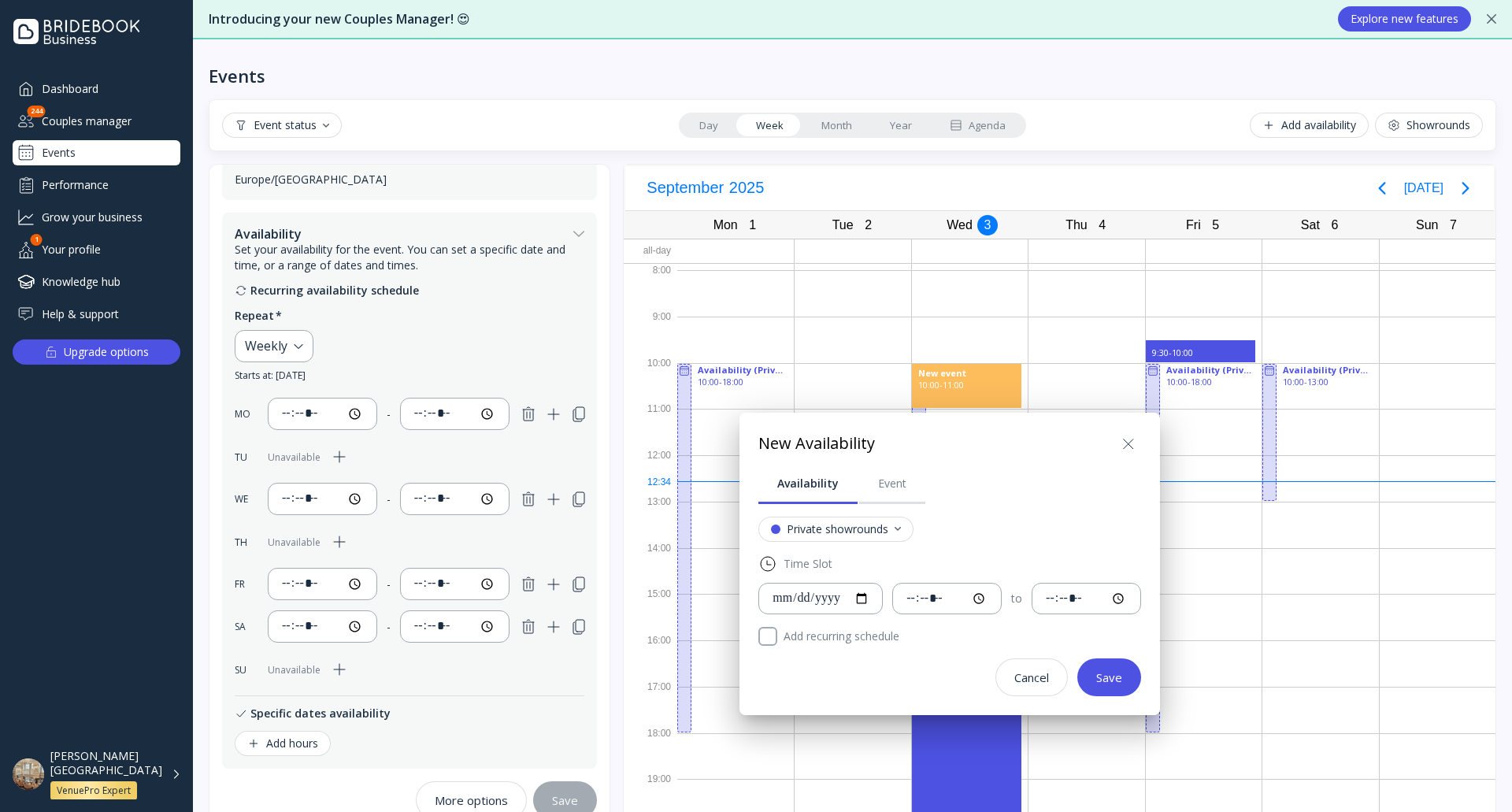
click at [1133, 443] on icon at bounding box center [1129, 443] width 10 height 10
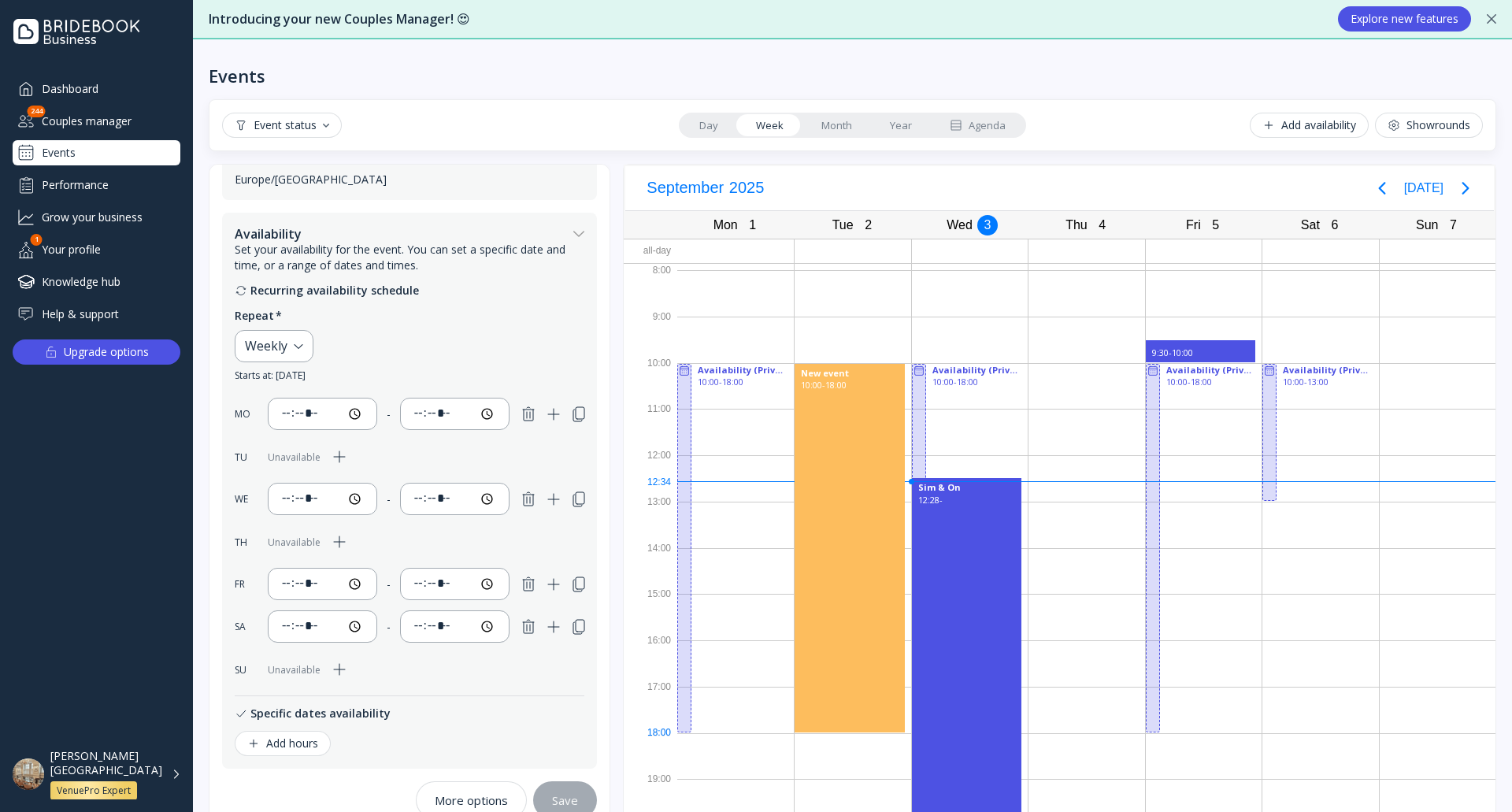
drag, startPoint x: 811, startPoint y: 382, endPoint x: 862, endPoint y: 725, distance: 346.8
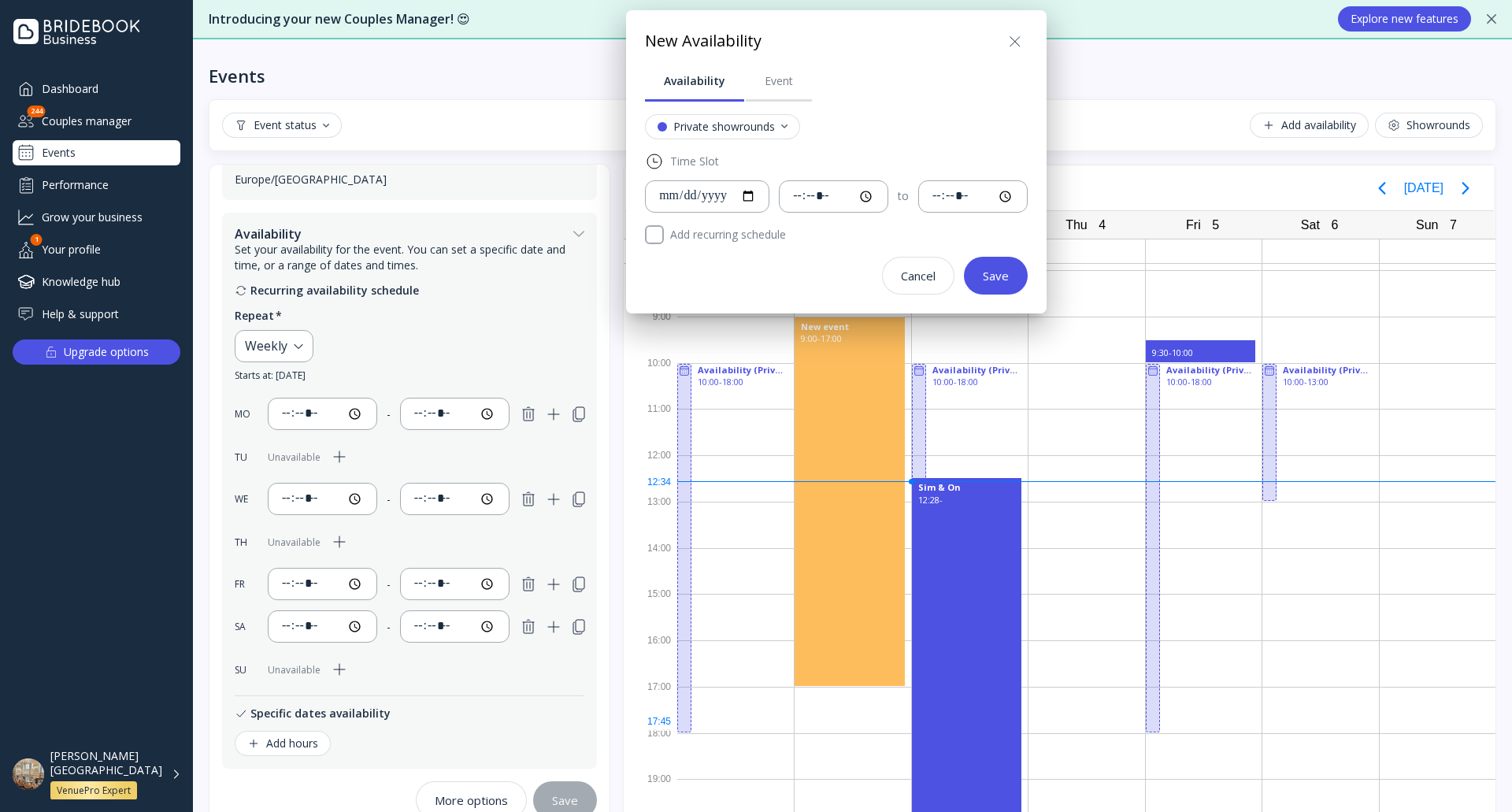
click at [1024, 49] on icon at bounding box center [1015, 42] width 19 height 19
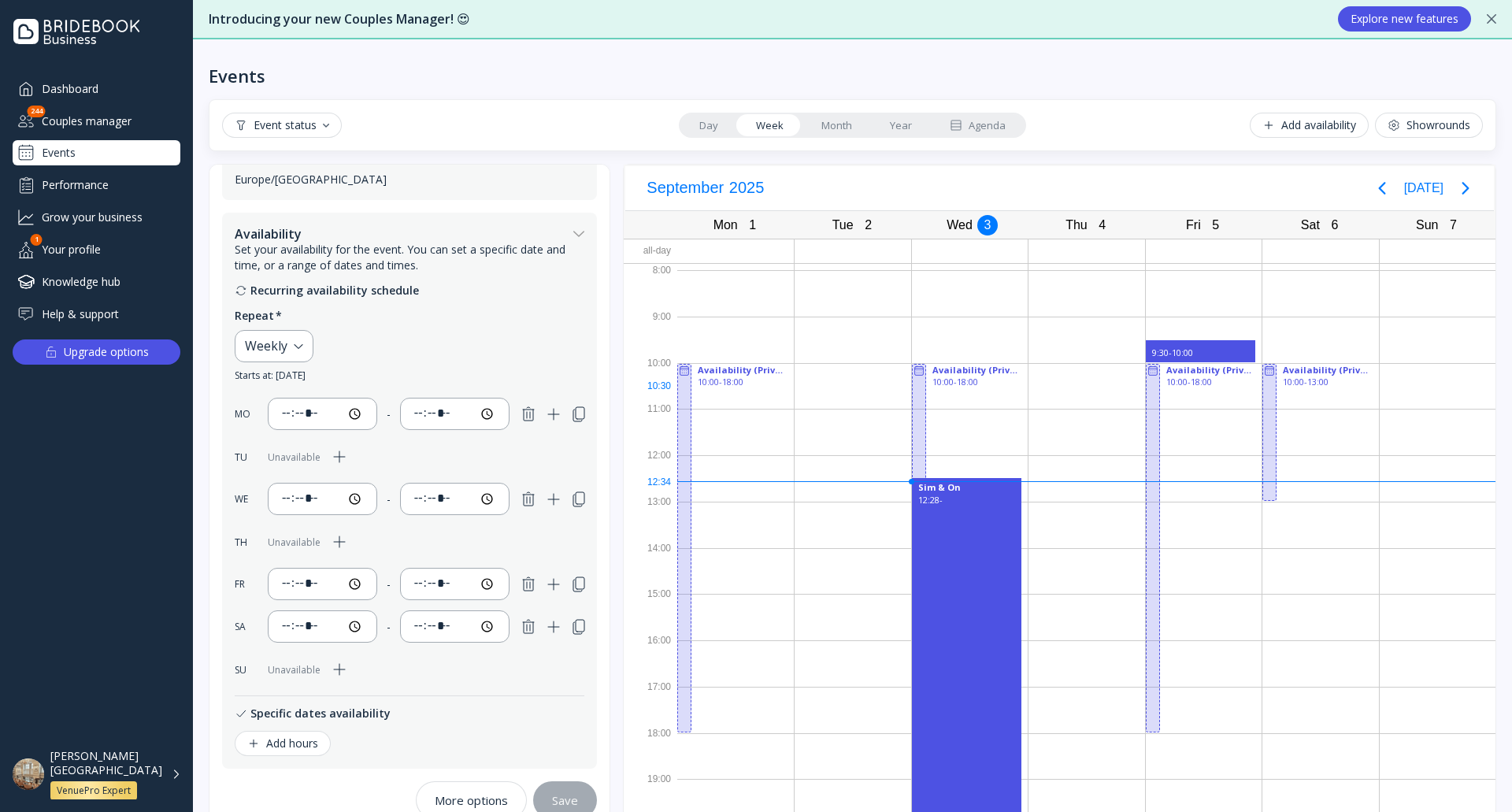
click at [775, 391] on div at bounding box center [736, 386] width 116 height 46
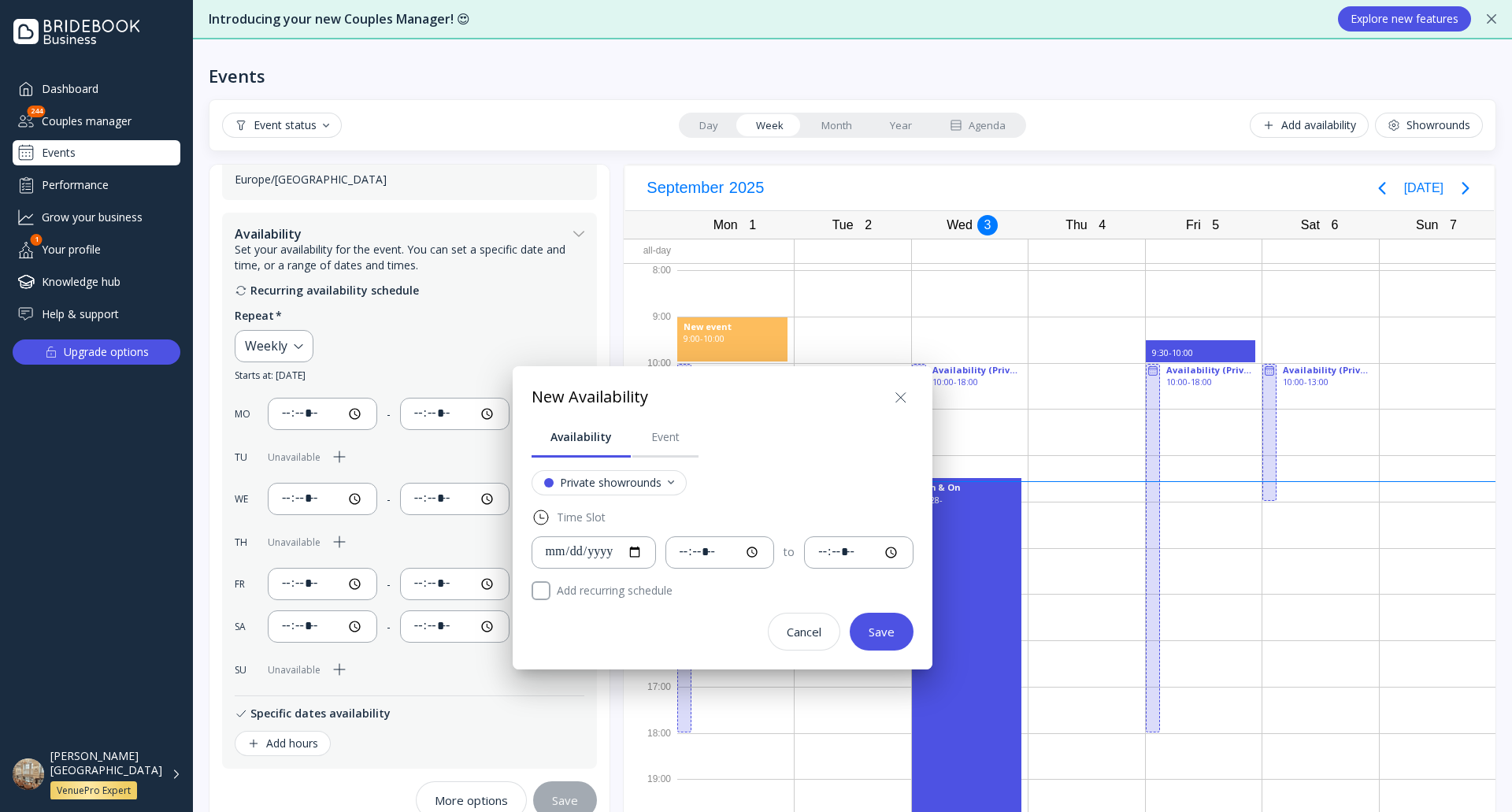
click at [910, 400] on icon at bounding box center [901, 398] width 19 height 19
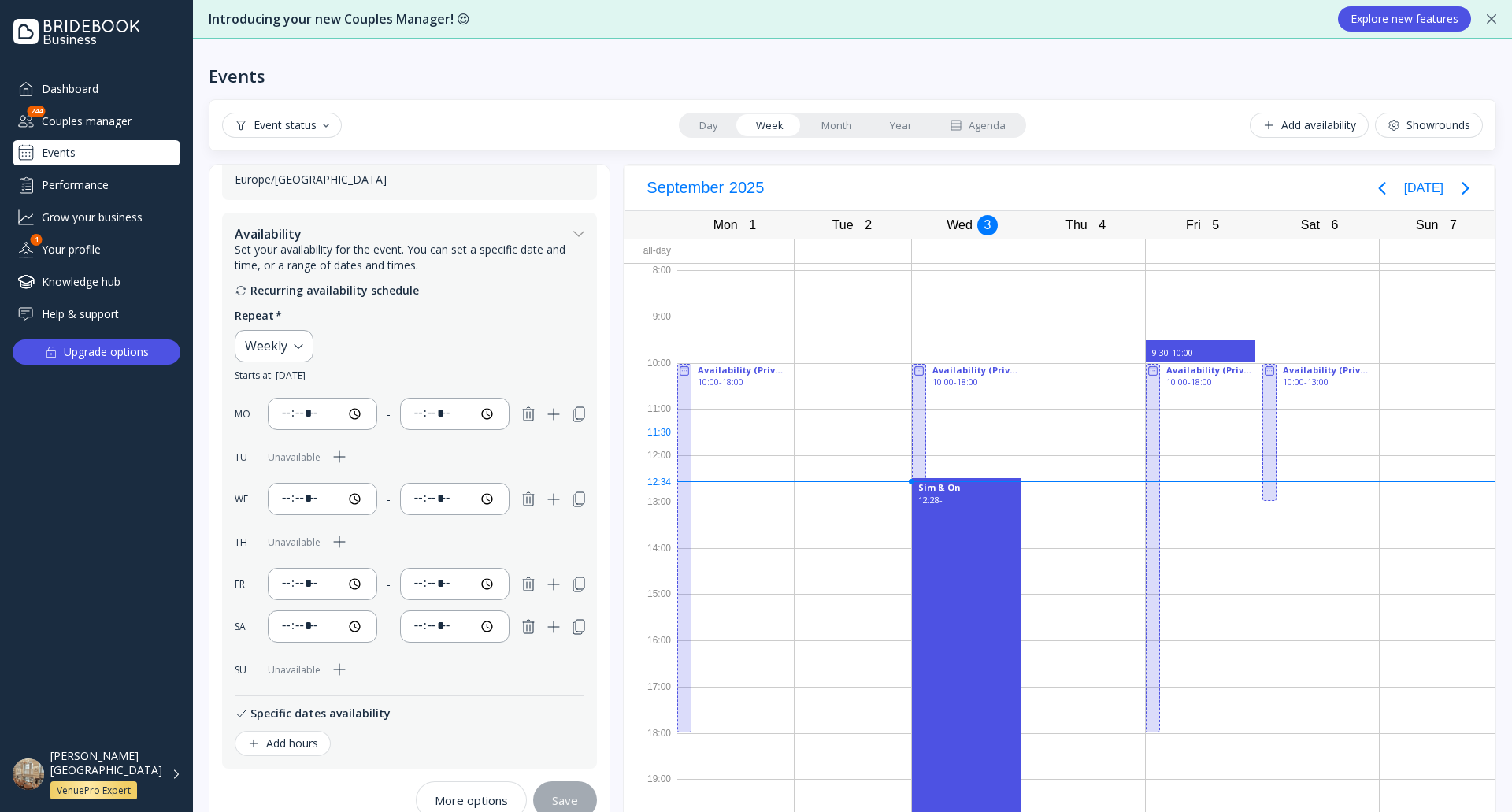
click at [756, 447] on div at bounding box center [736, 432] width 116 height 46
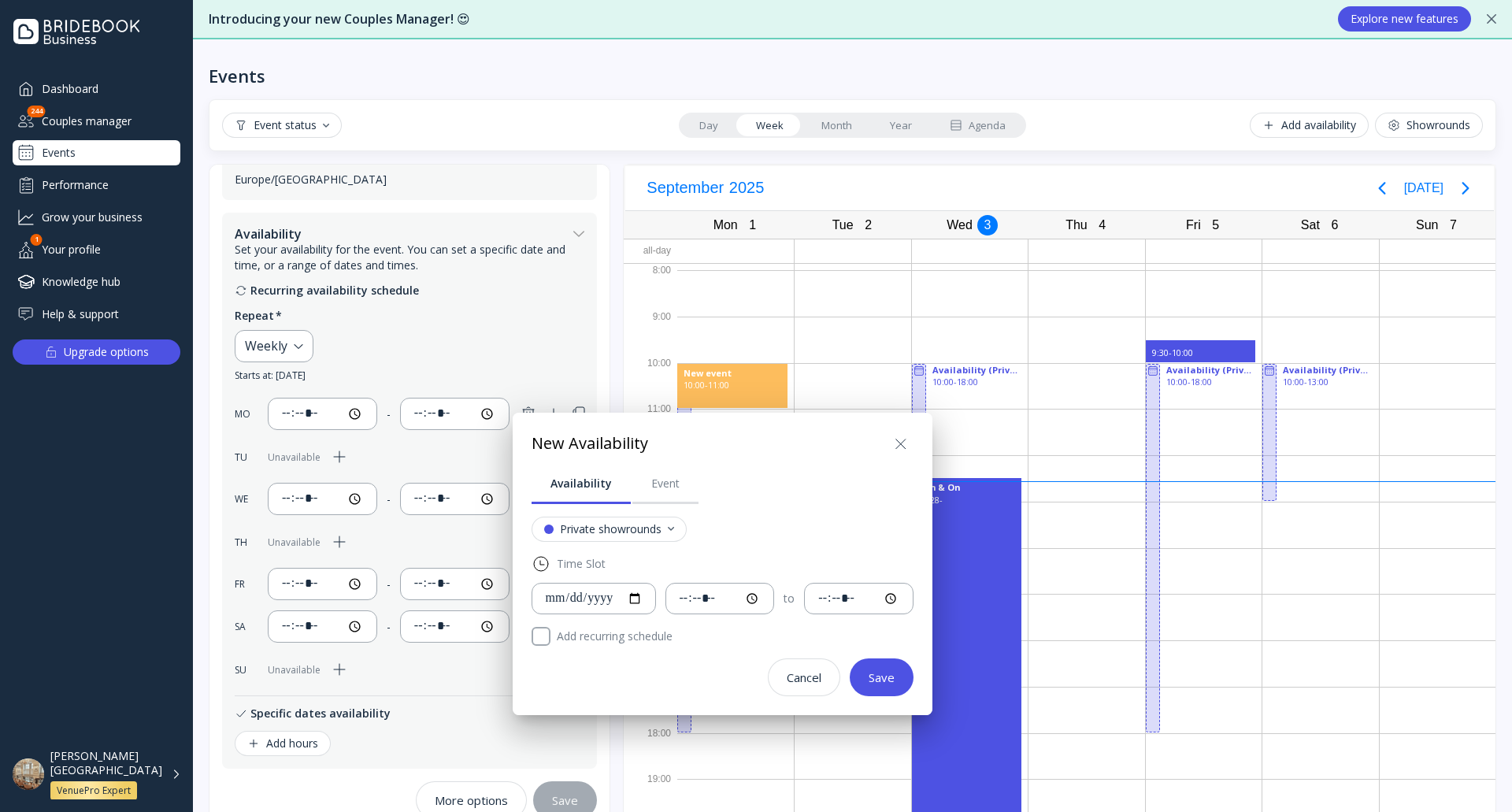
click at [910, 445] on icon at bounding box center [901, 444] width 19 height 19
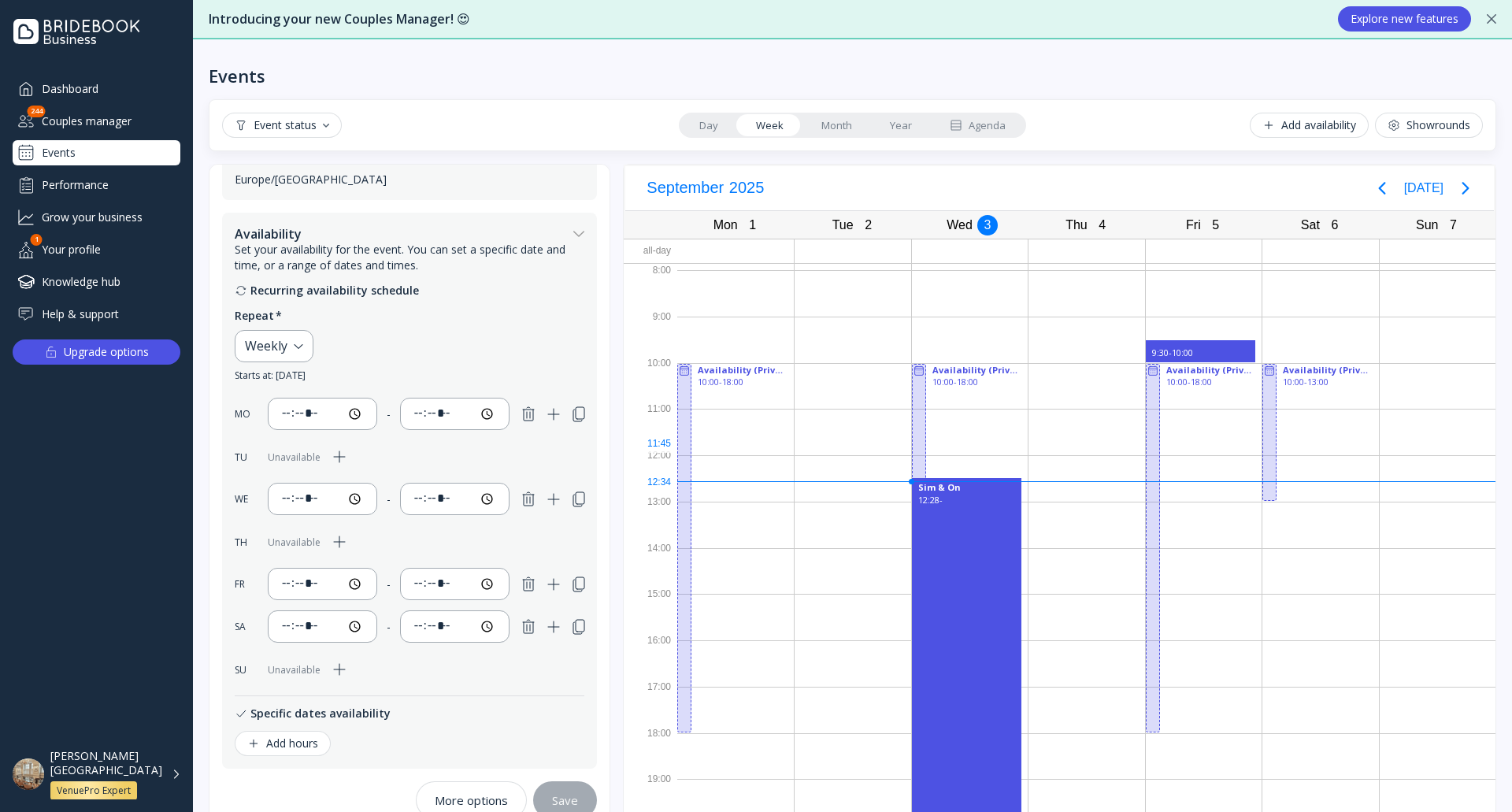
click at [751, 437] on div at bounding box center [736, 432] width 116 height 46
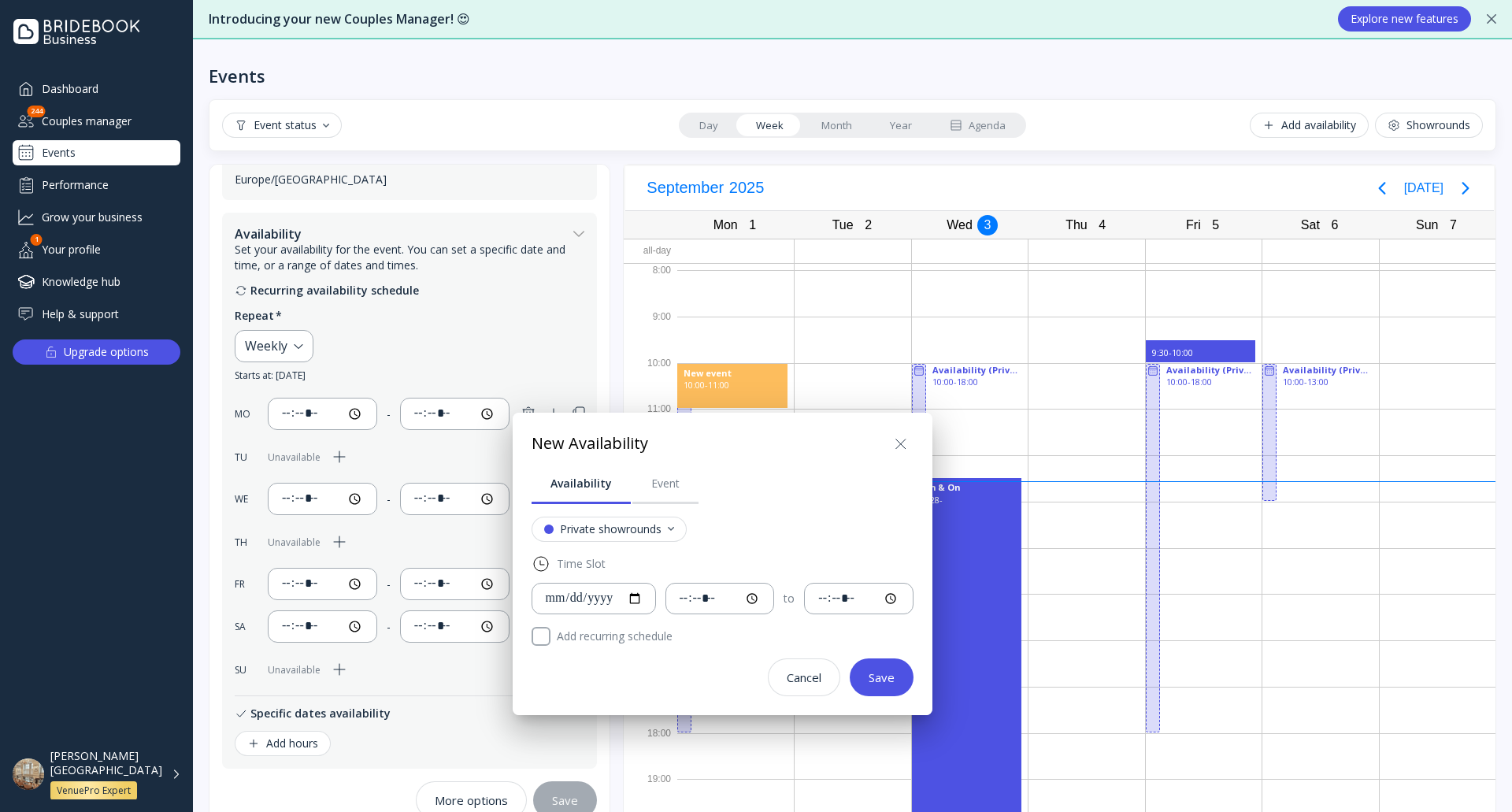
click at [910, 445] on icon at bounding box center [901, 444] width 19 height 19
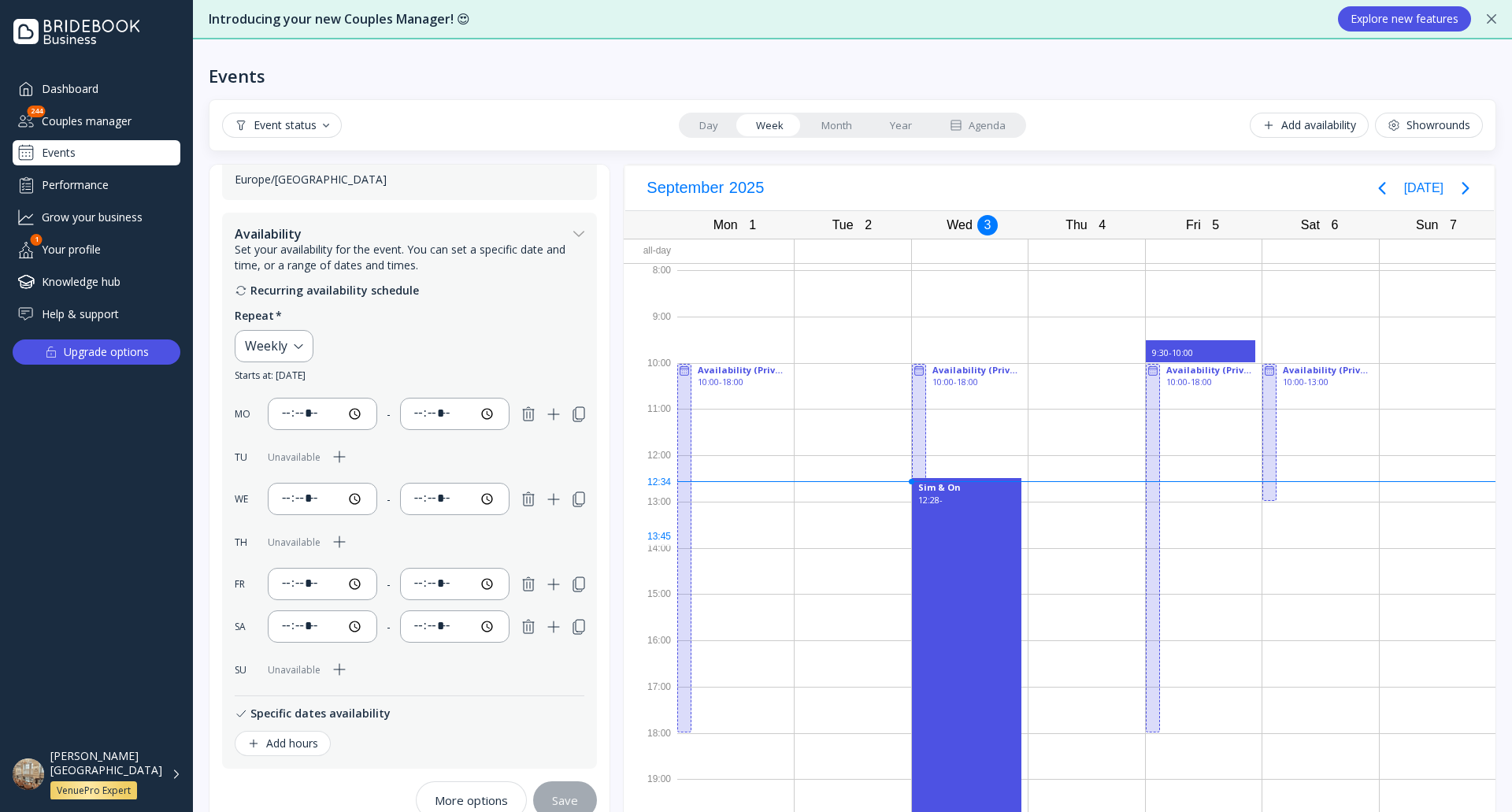
click at [722, 531] on div at bounding box center [736, 524] width 116 height 46
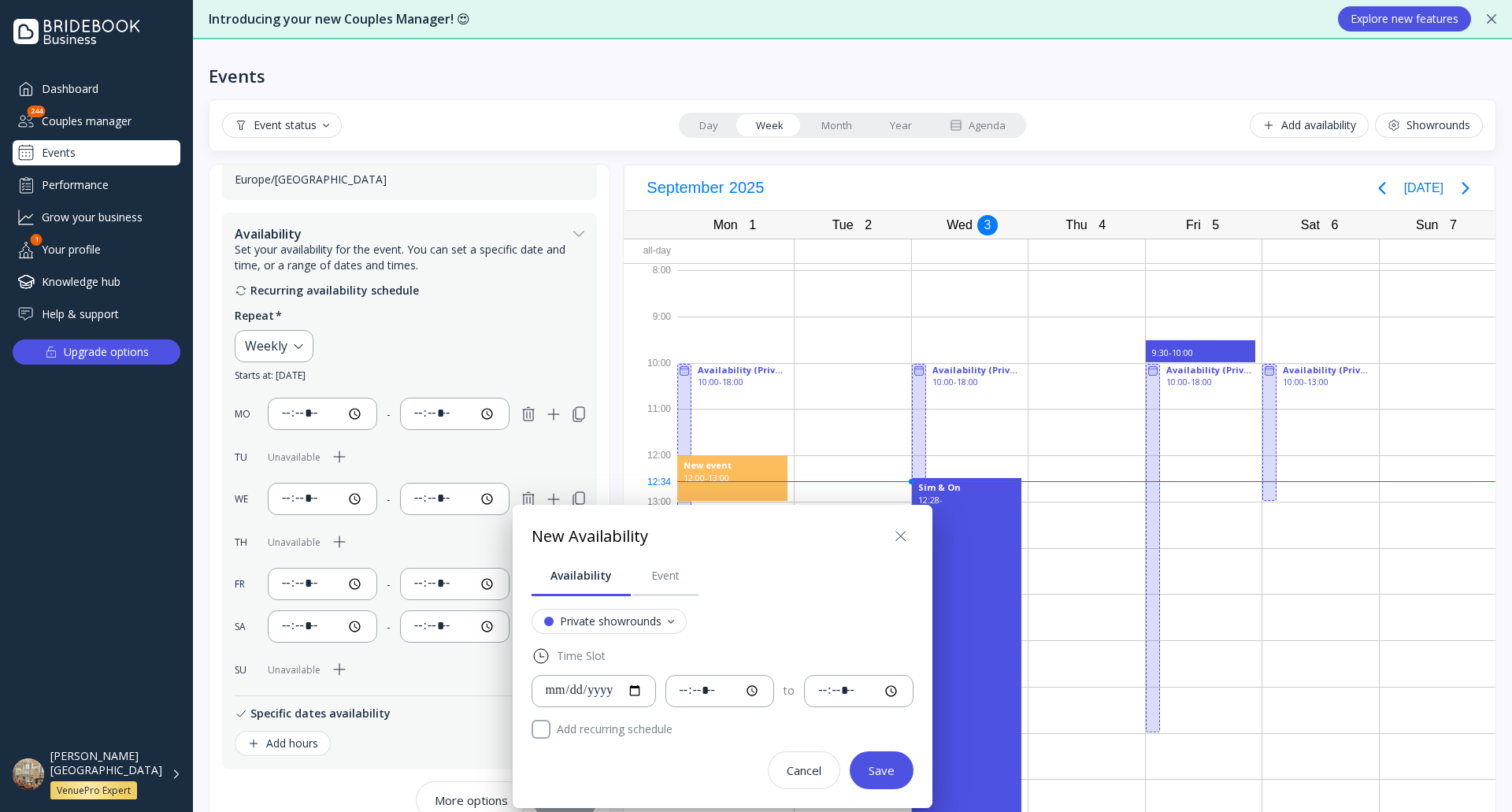
click at [910, 530] on icon at bounding box center [901, 536] width 19 height 19
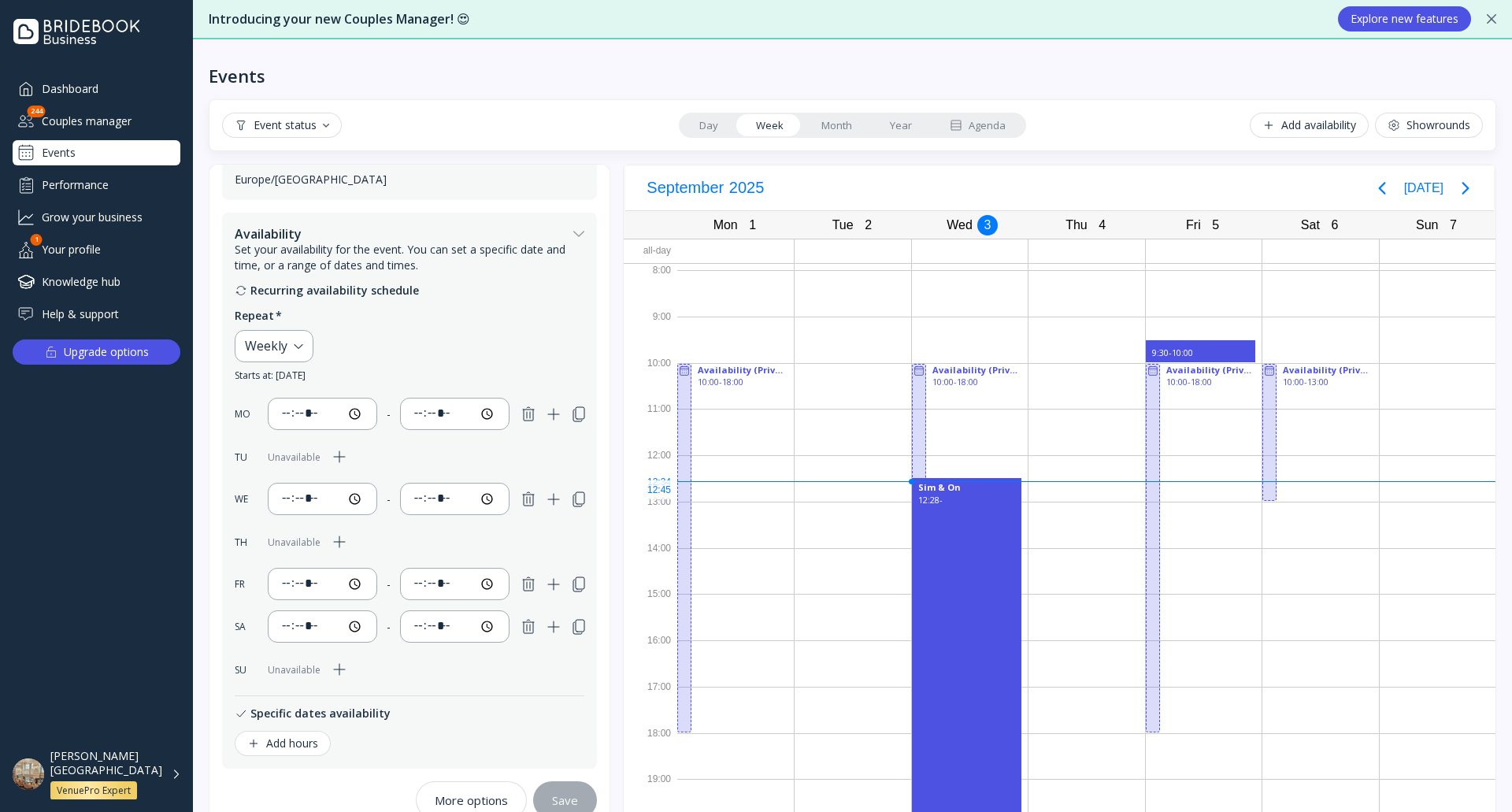
click at [751, 493] on div at bounding box center [736, 478] width 116 height 46
click at [751, 492] on div at bounding box center [736, 478] width 116 height 46
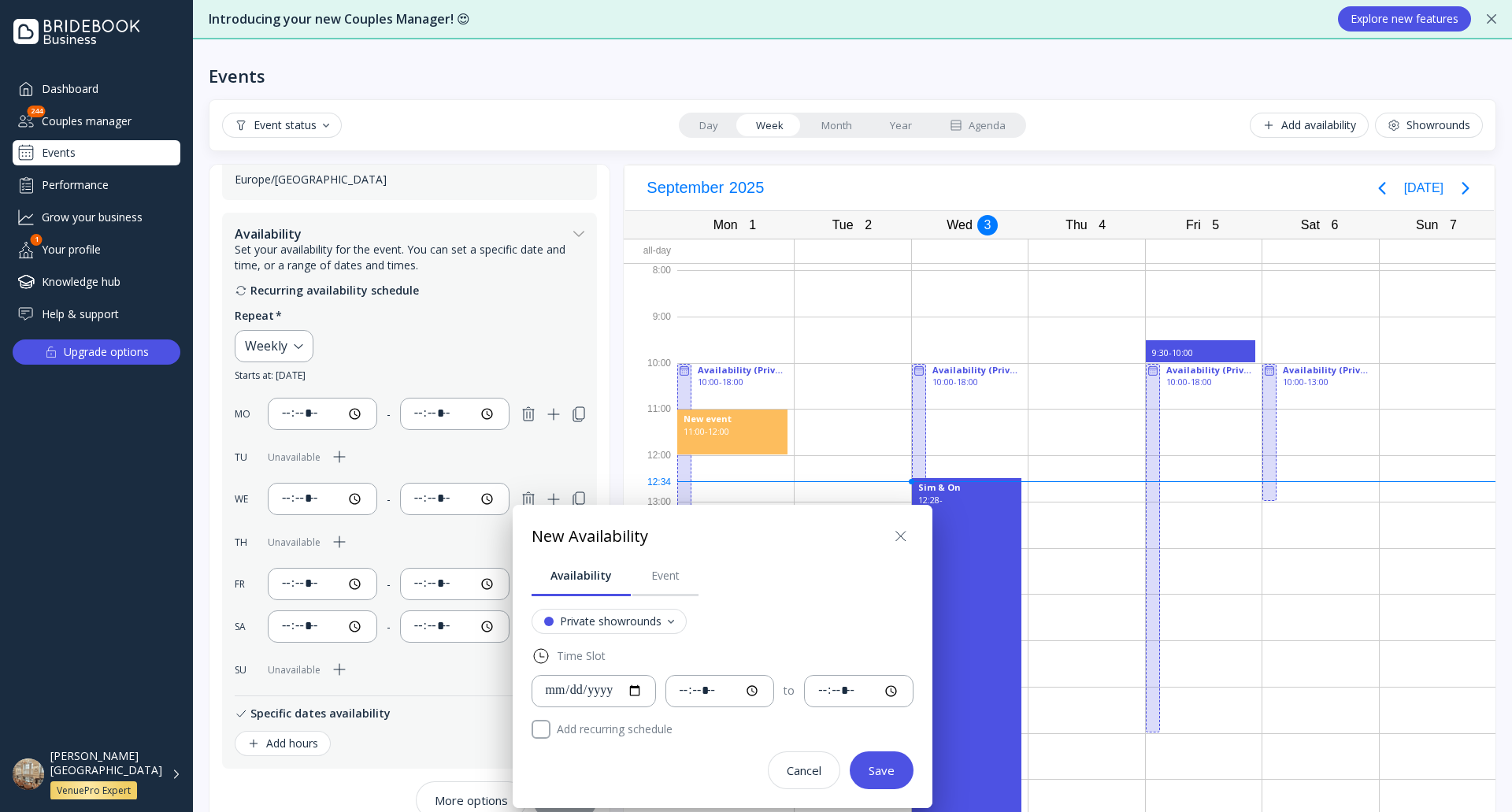
click at [910, 535] on icon at bounding box center [901, 536] width 19 height 19
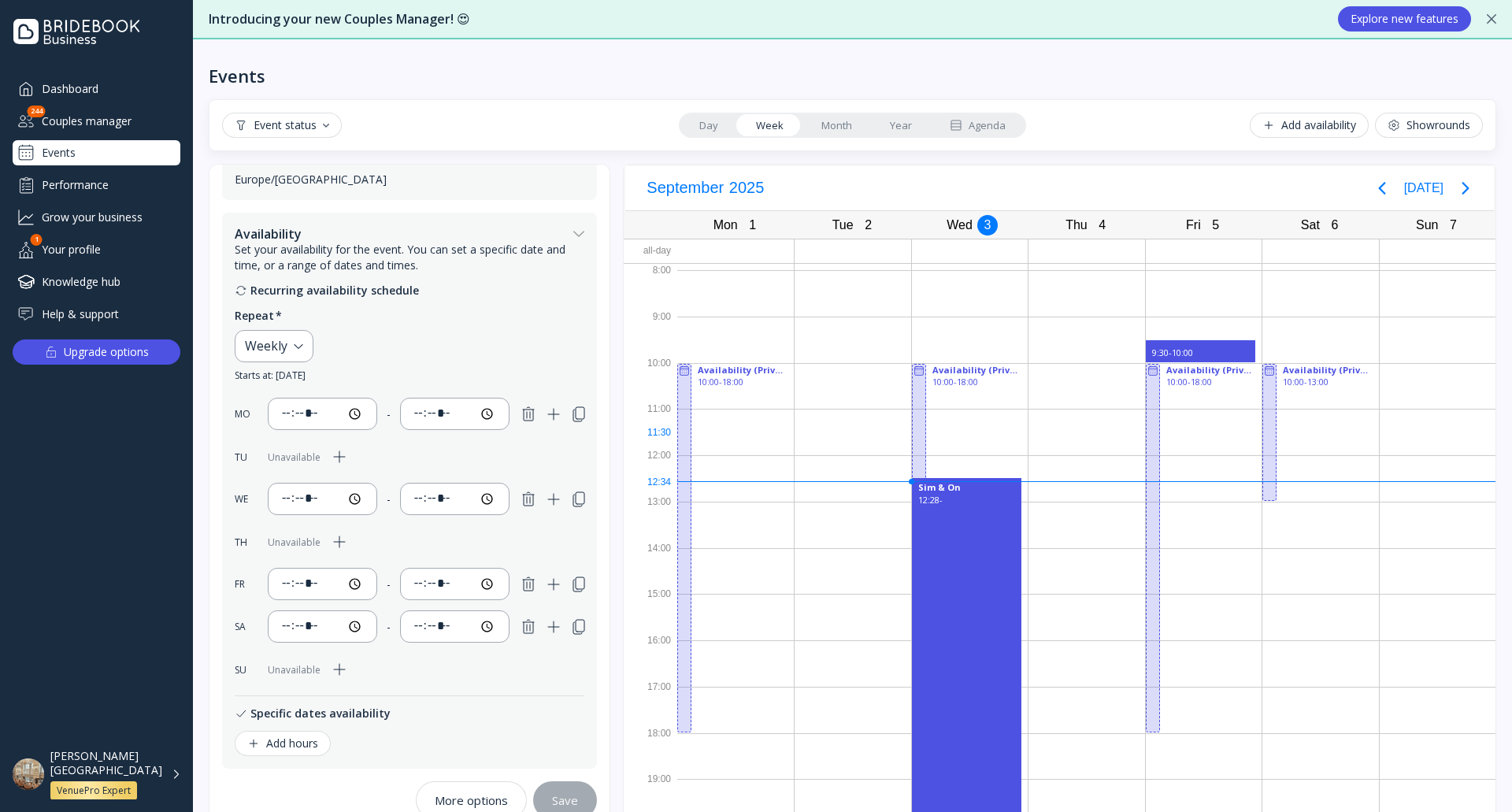
click at [837, 436] on div at bounding box center [852, 432] width 116 height 46
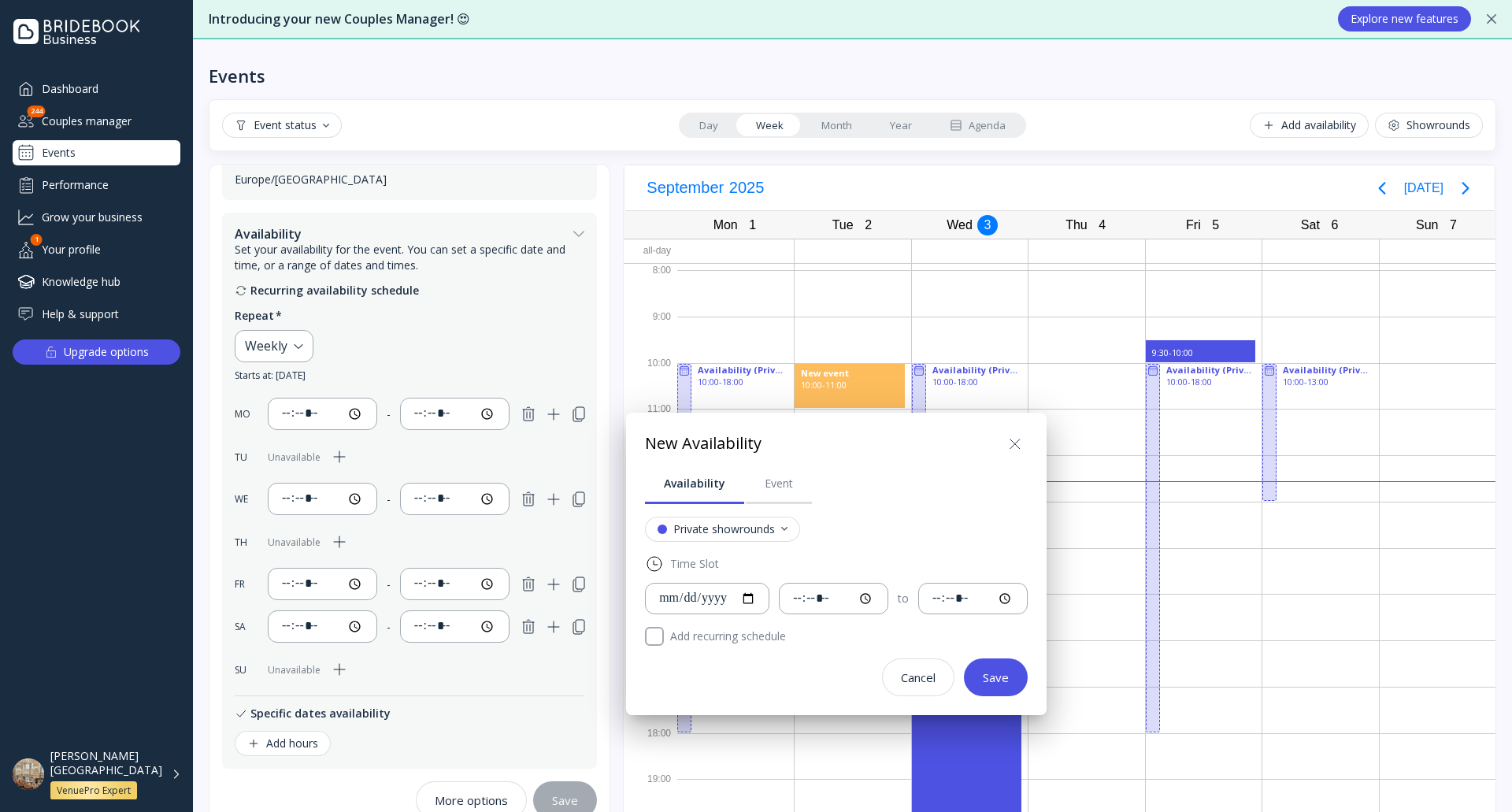
click at [1024, 442] on icon at bounding box center [1015, 444] width 19 height 19
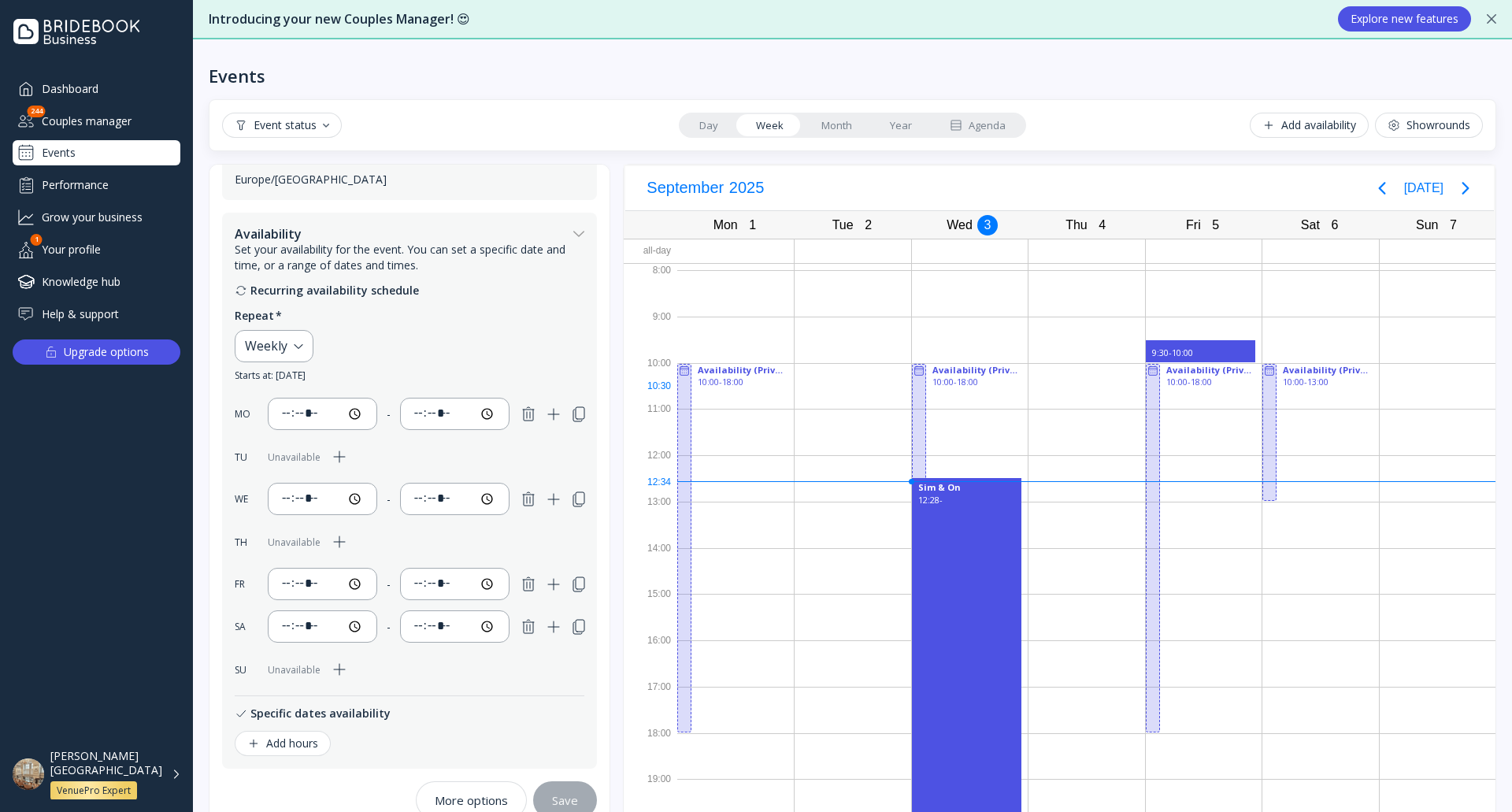
click at [1046, 394] on div at bounding box center [1086, 386] width 116 height 46
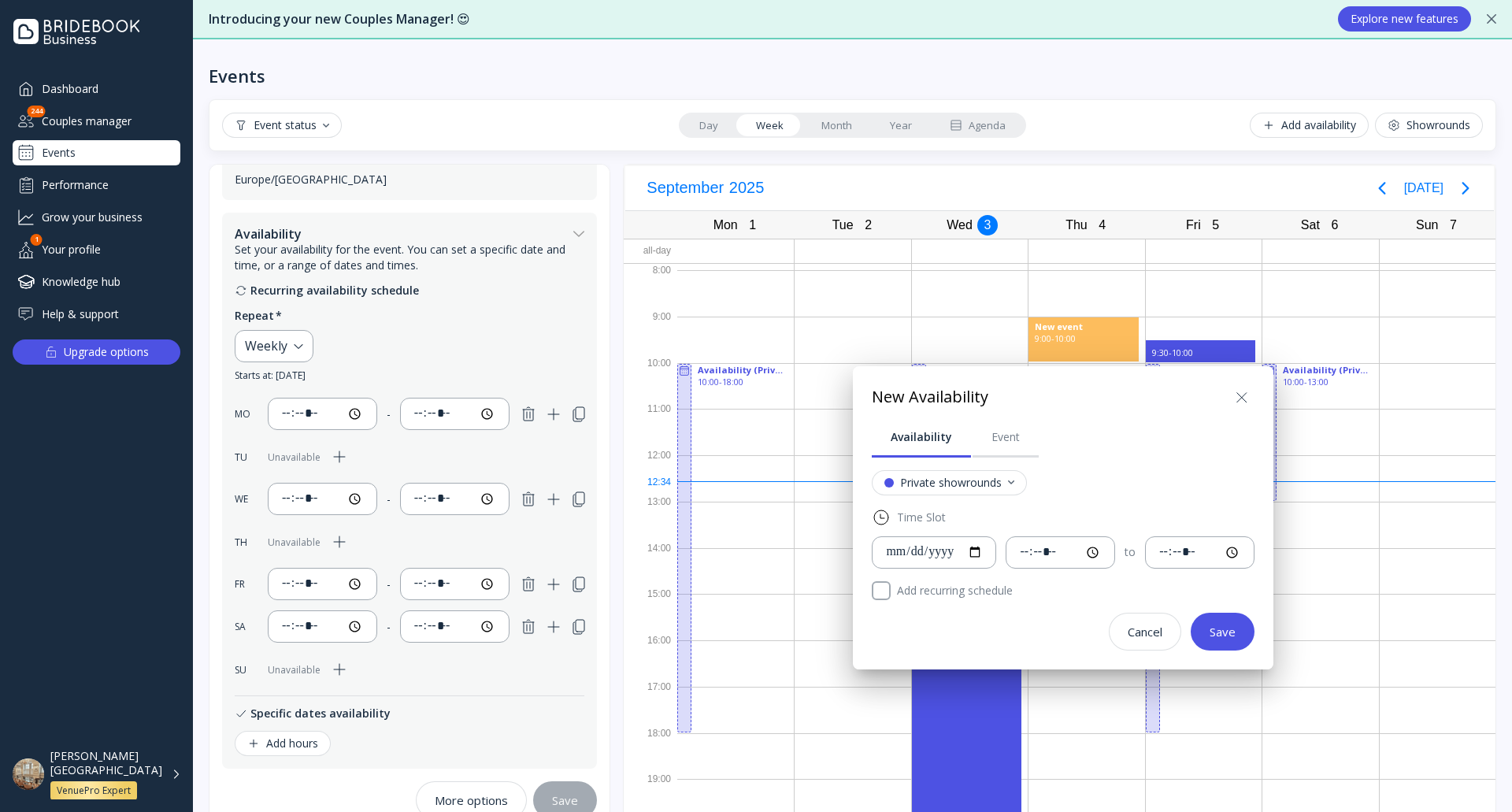
click at [1251, 395] on icon at bounding box center [1242, 398] width 19 height 19
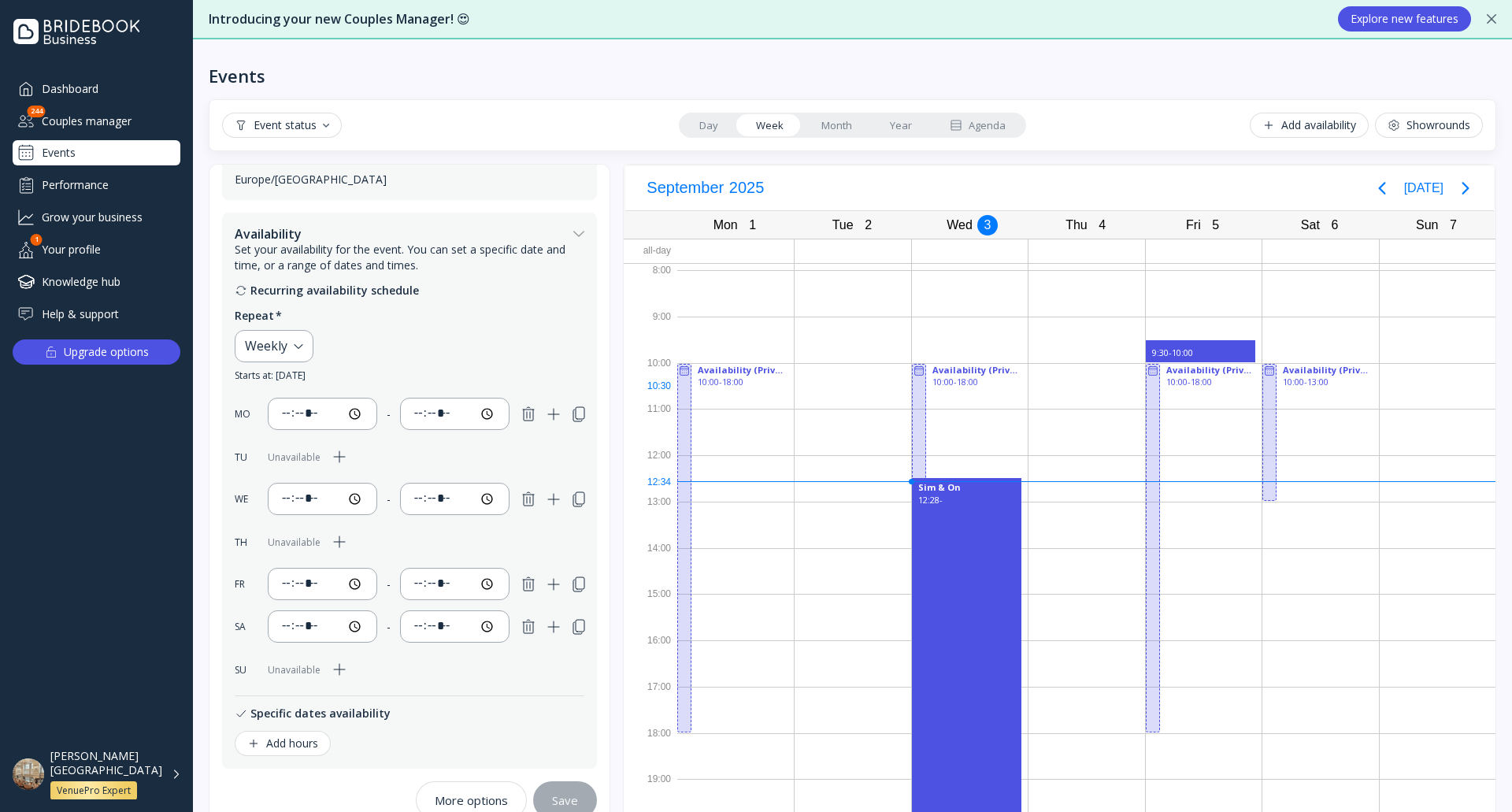
click at [988, 390] on div at bounding box center [969, 386] width 116 height 46
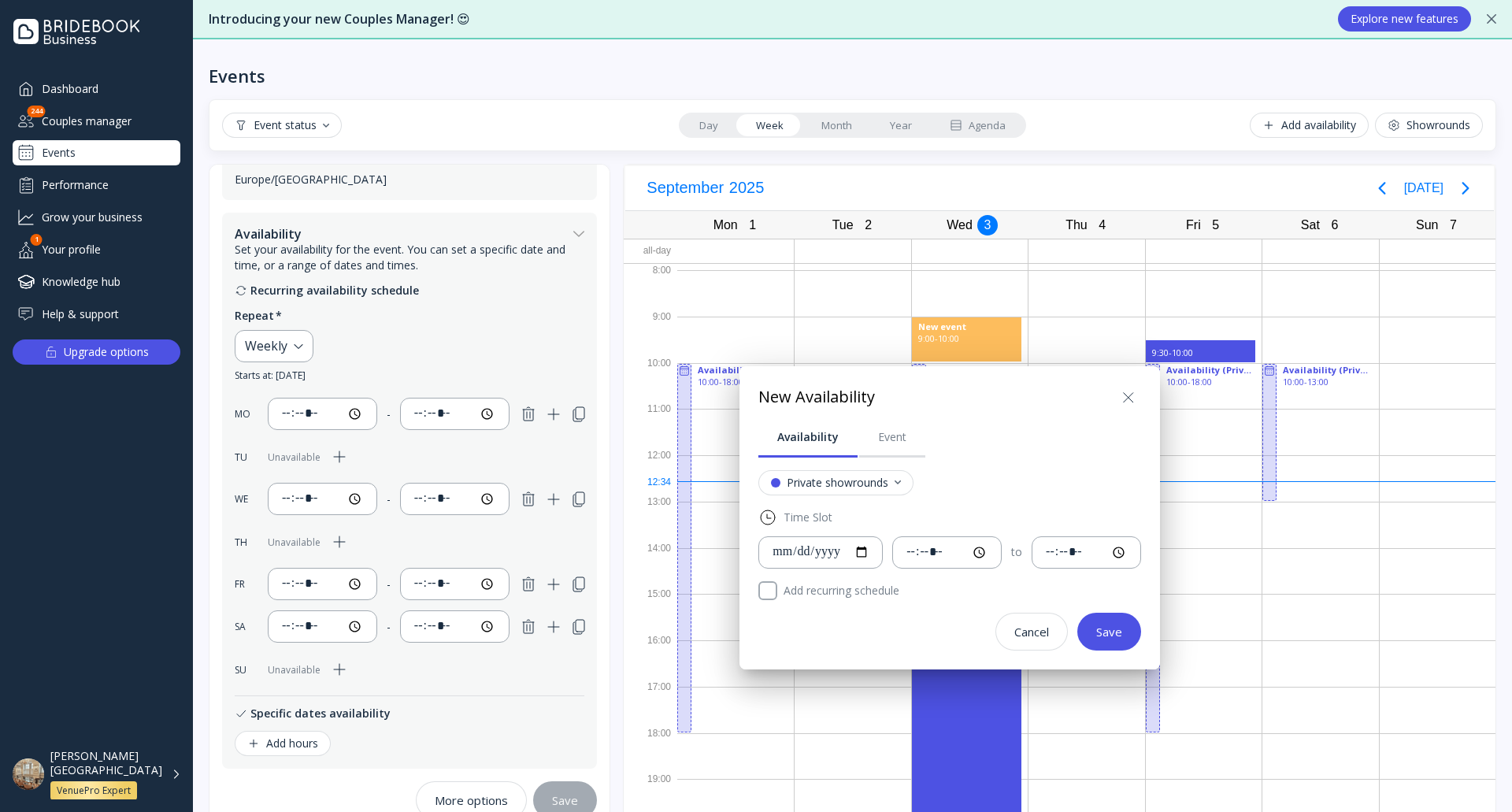
click at [1138, 397] on icon at bounding box center [1129, 398] width 19 height 19
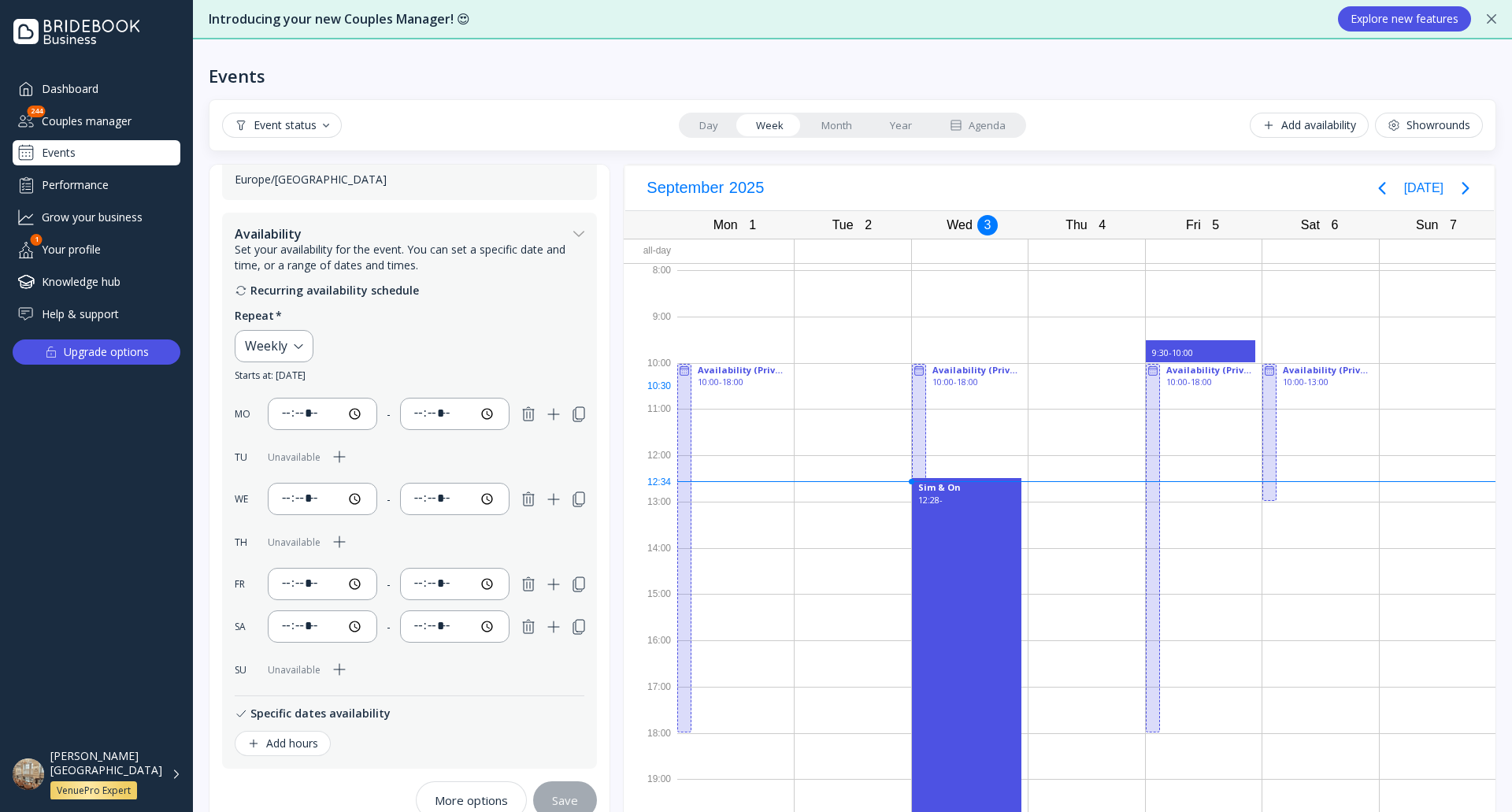
click at [972, 397] on div at bounding box center [969, 386] width 116 height 46
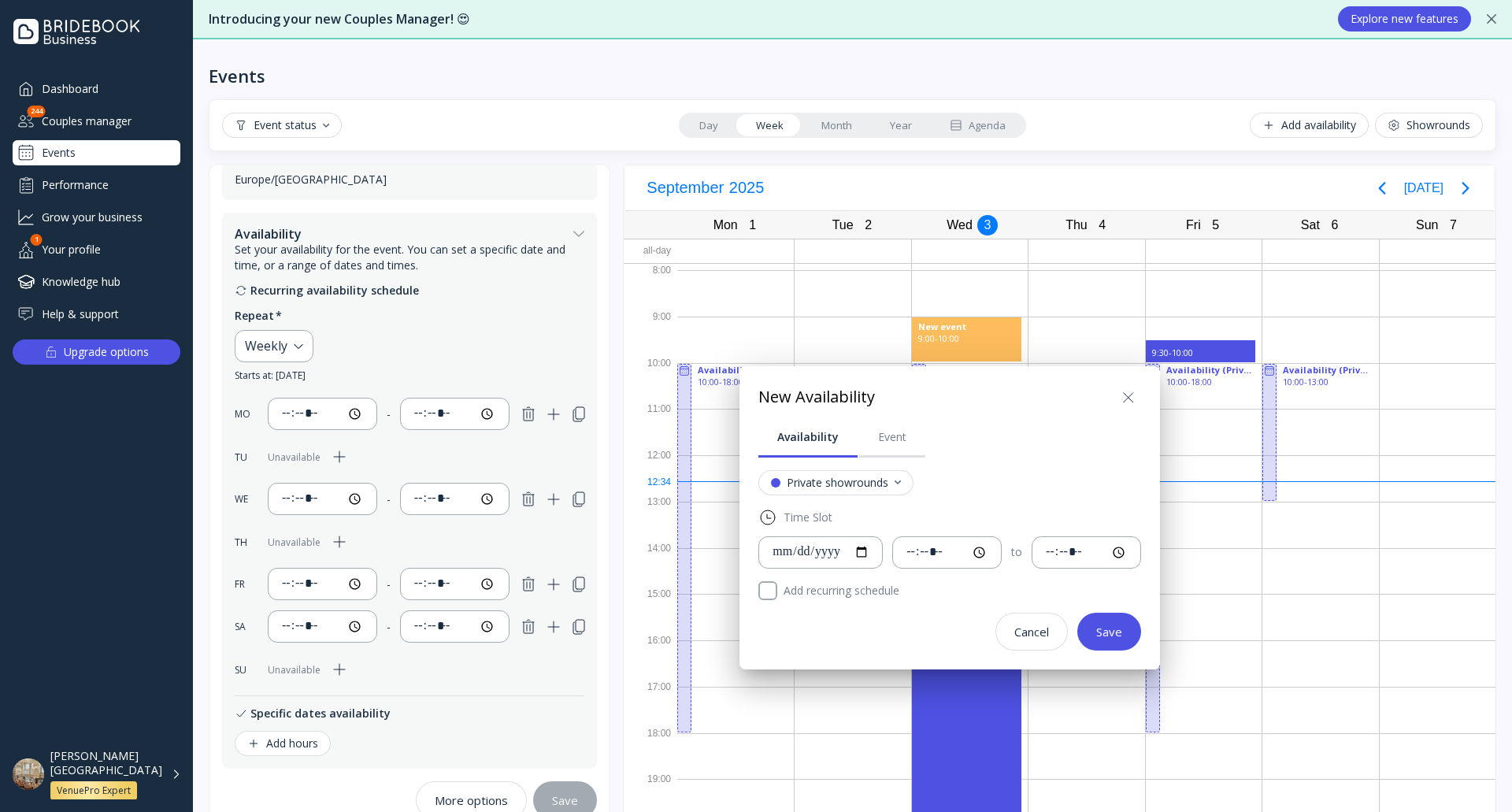
click at [1122, 634] on div "Save" at bounding box center [1109, 631] width 26 height 13
click at [1155, 386] on div at bounding box center [1204, 386] width 116 height 46
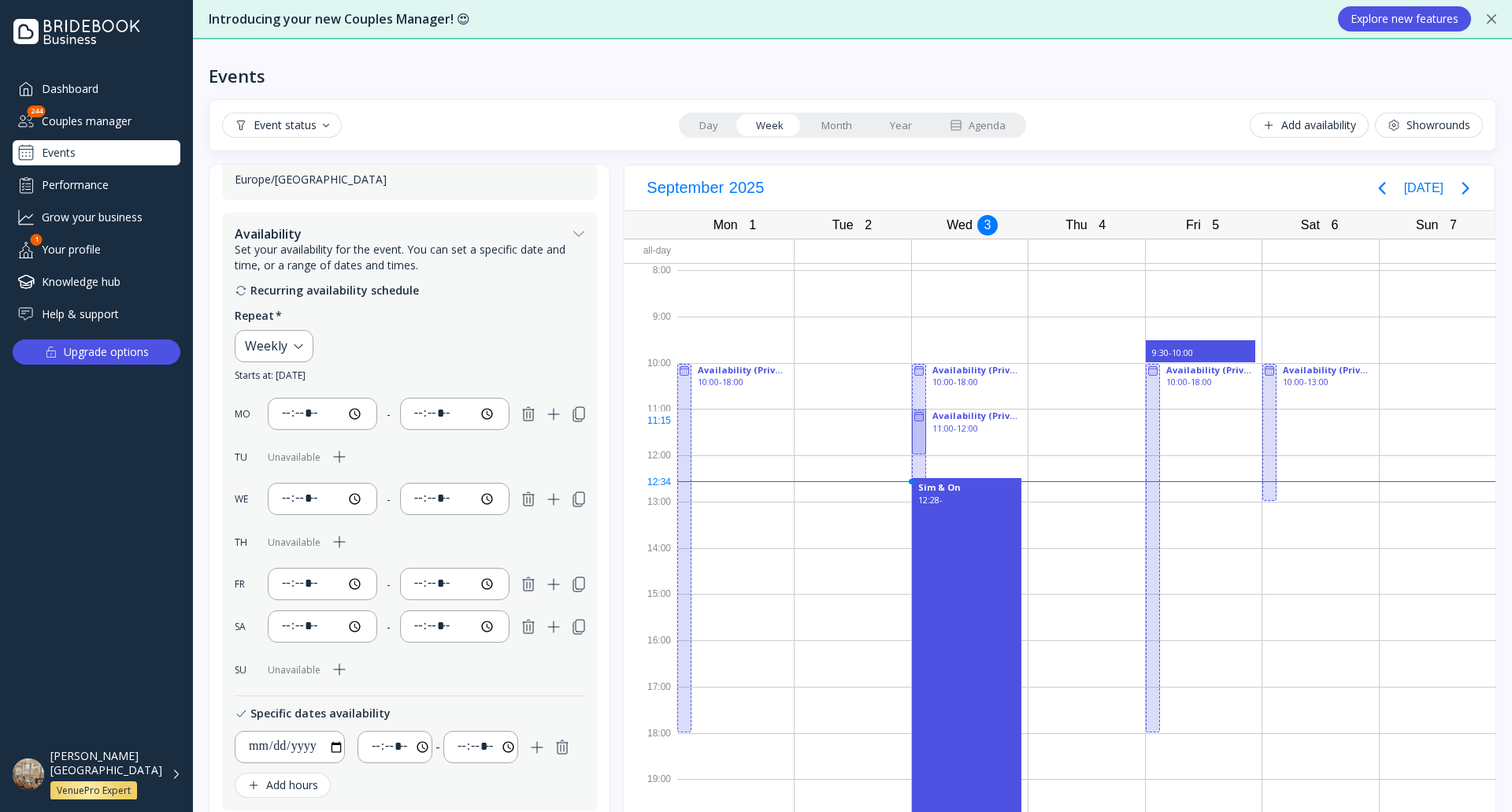
click at [1069, 427] on div at bounding box center [1086, 432] width 116 height 46
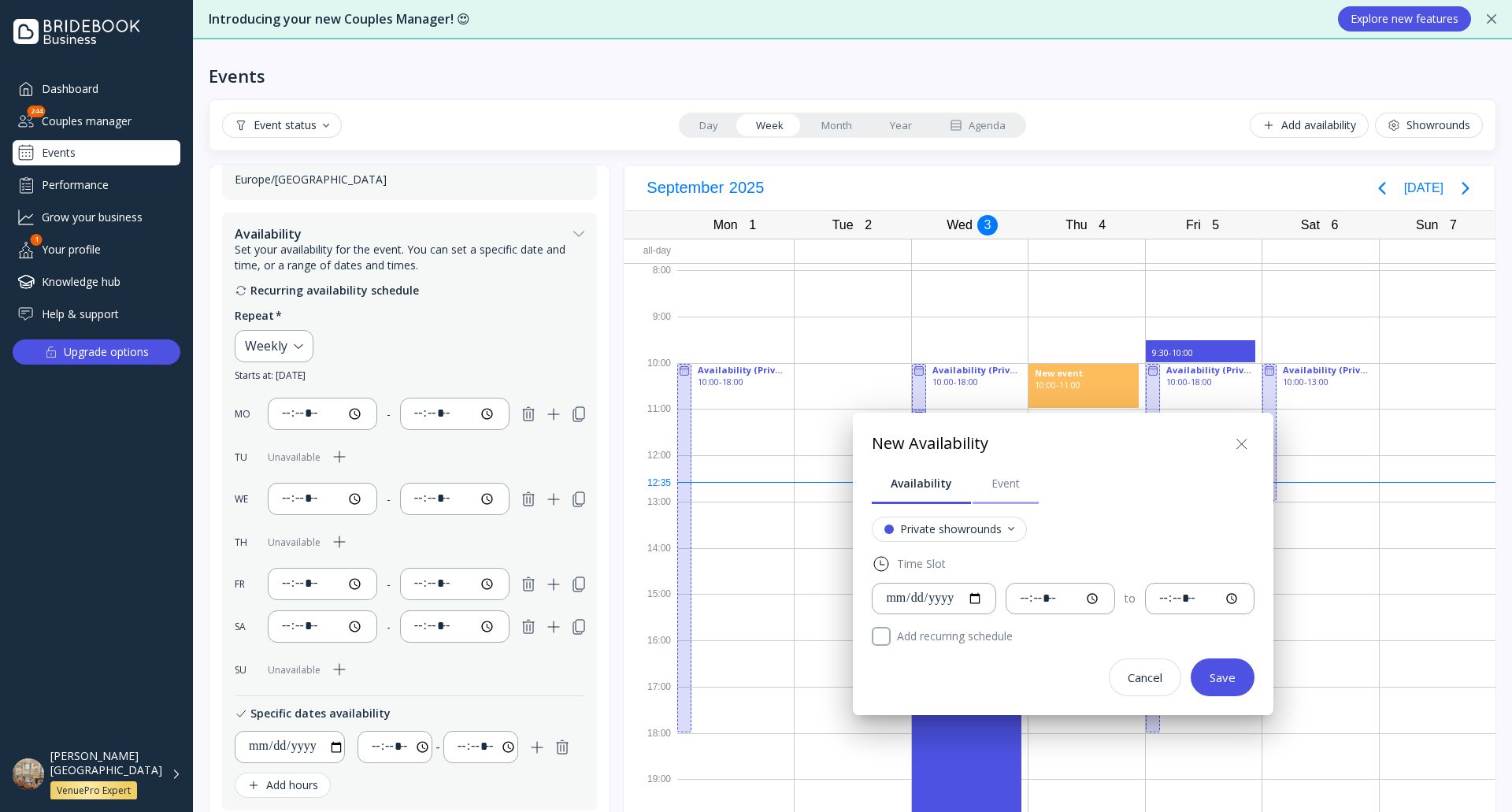
click at [1000, 490] on div "Event" at bounding box center [1006, 484] width 29 height 16
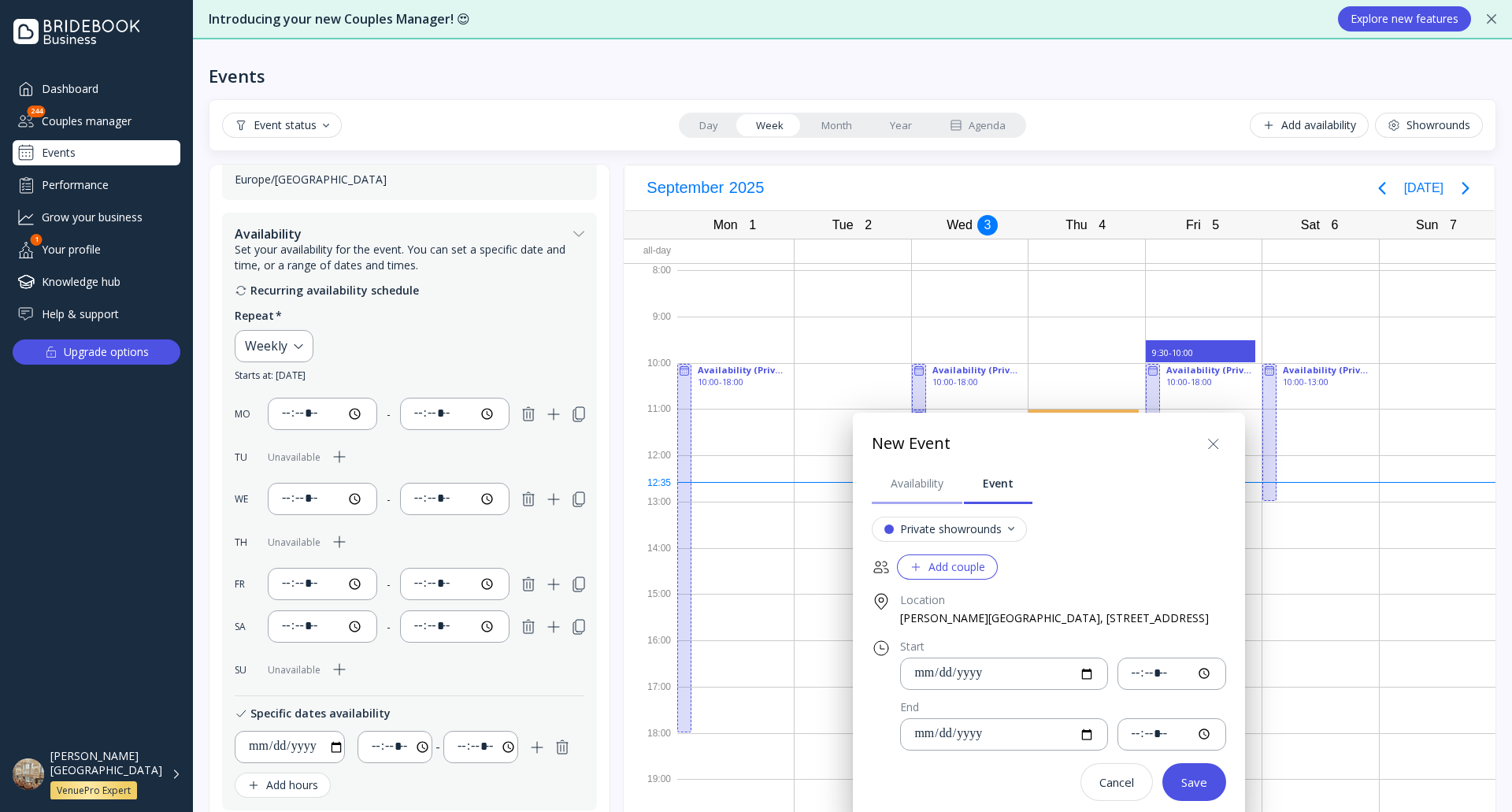
click at [917, 488] on div "Availability" at bounding box center [917, 484] width 53 height 16
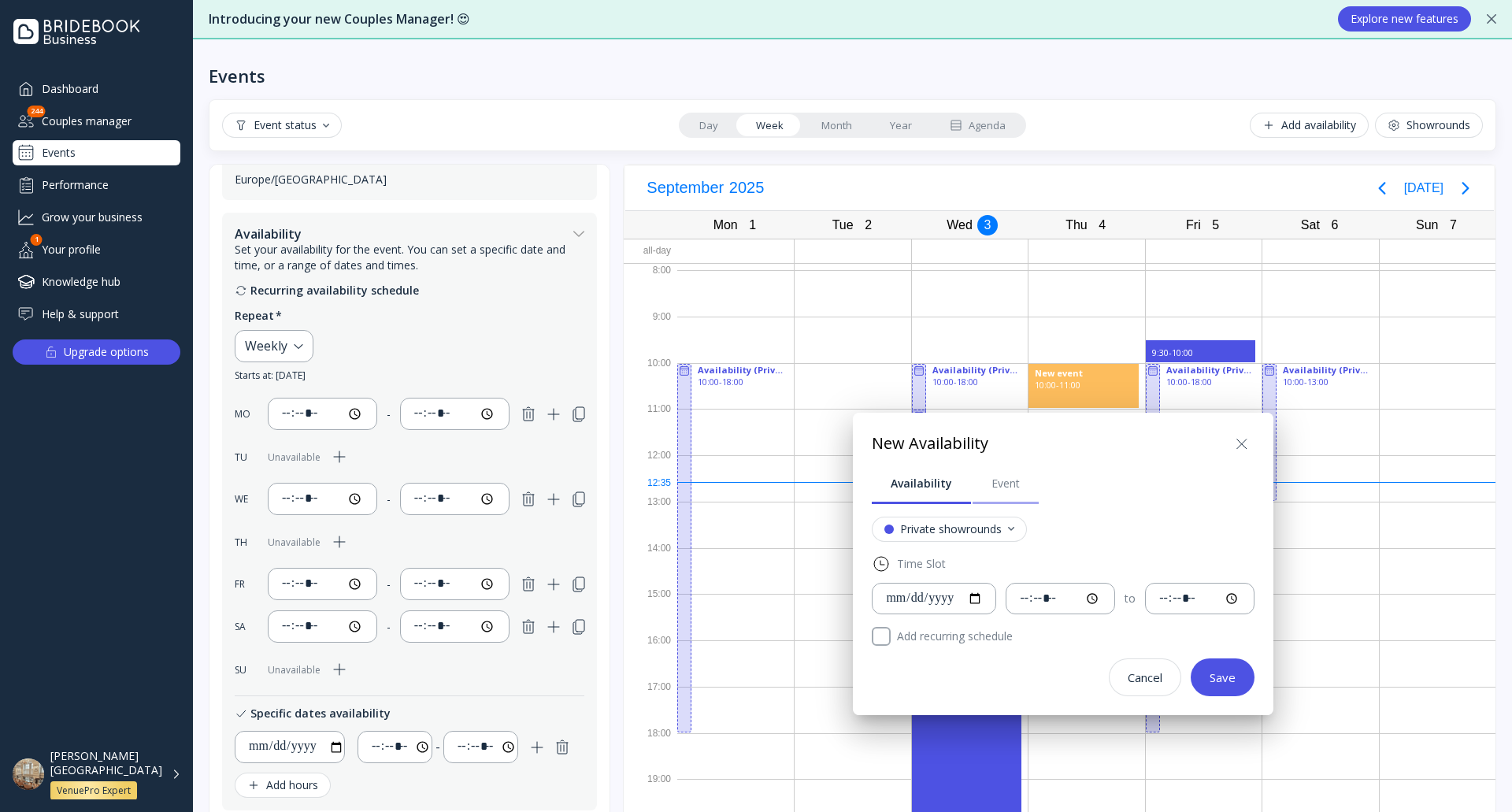
click at [994, 487] on div "Event" at bounding box center [1006, 484] width 29 height 16
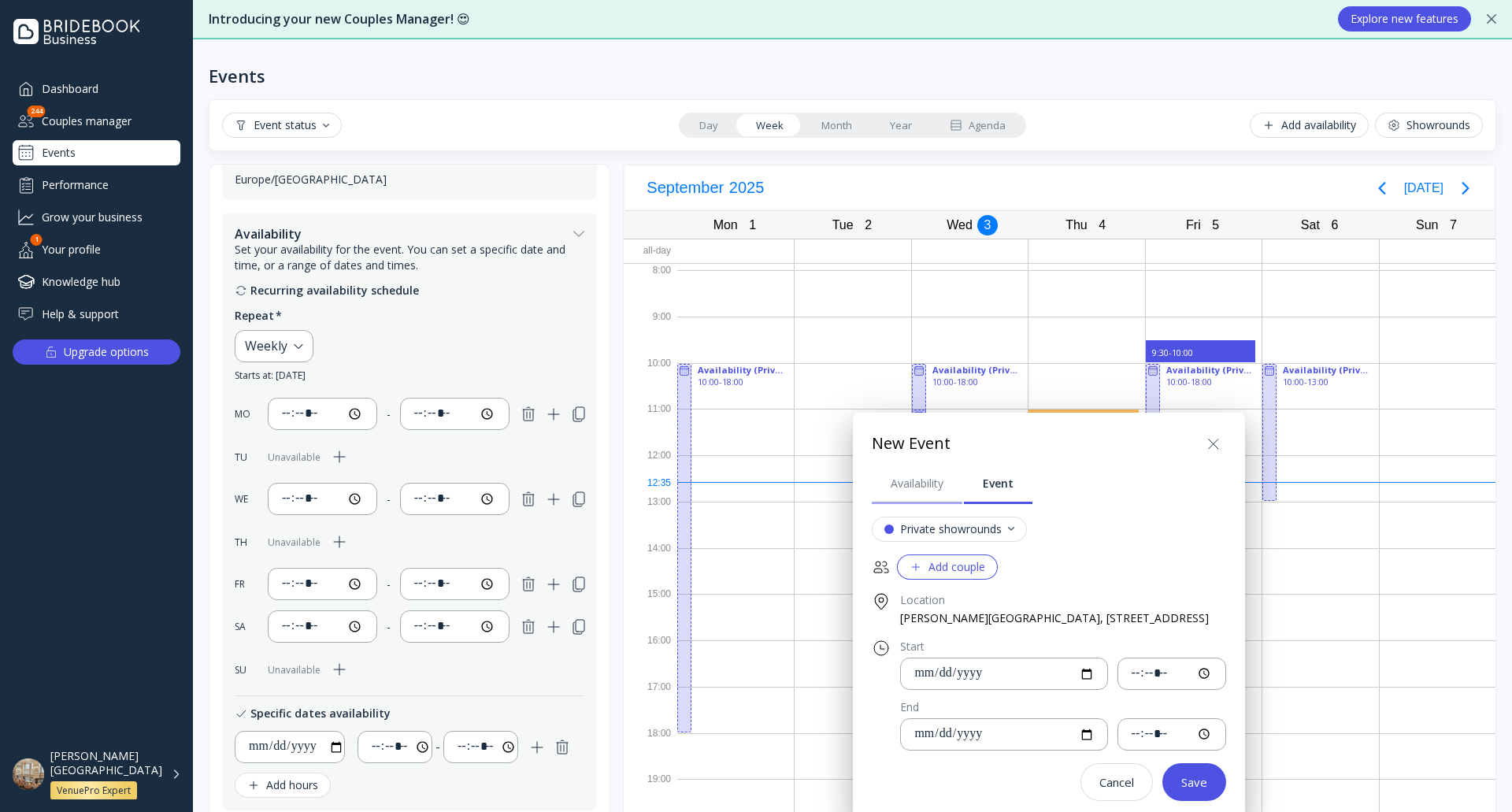
click at [917, 487] on div "Availability" at bounding box center [917, 484] width 53 height 16
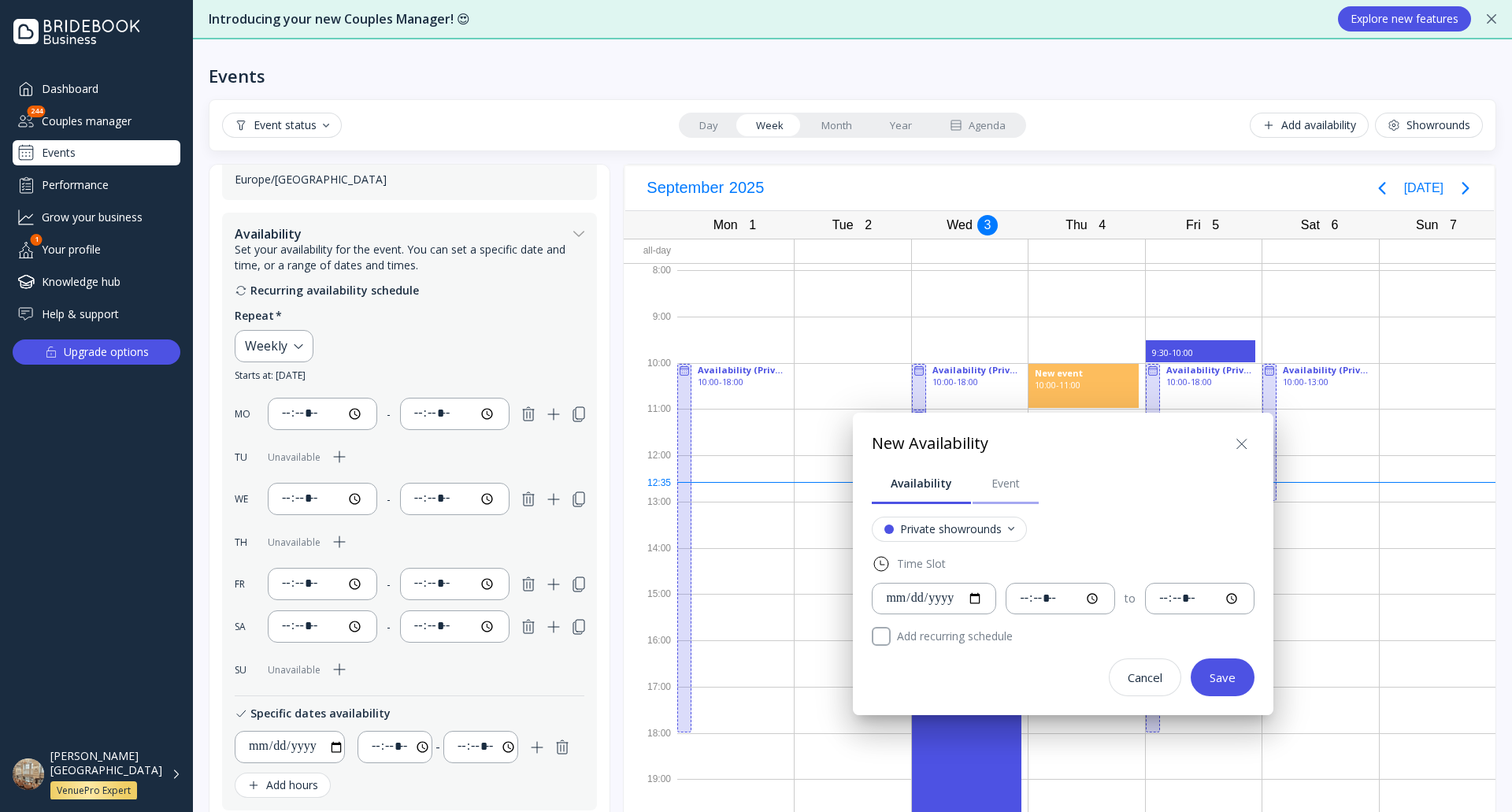
click at [1002, 487] on div "Event" at bounding box center [1006, 484] width 29 height 16
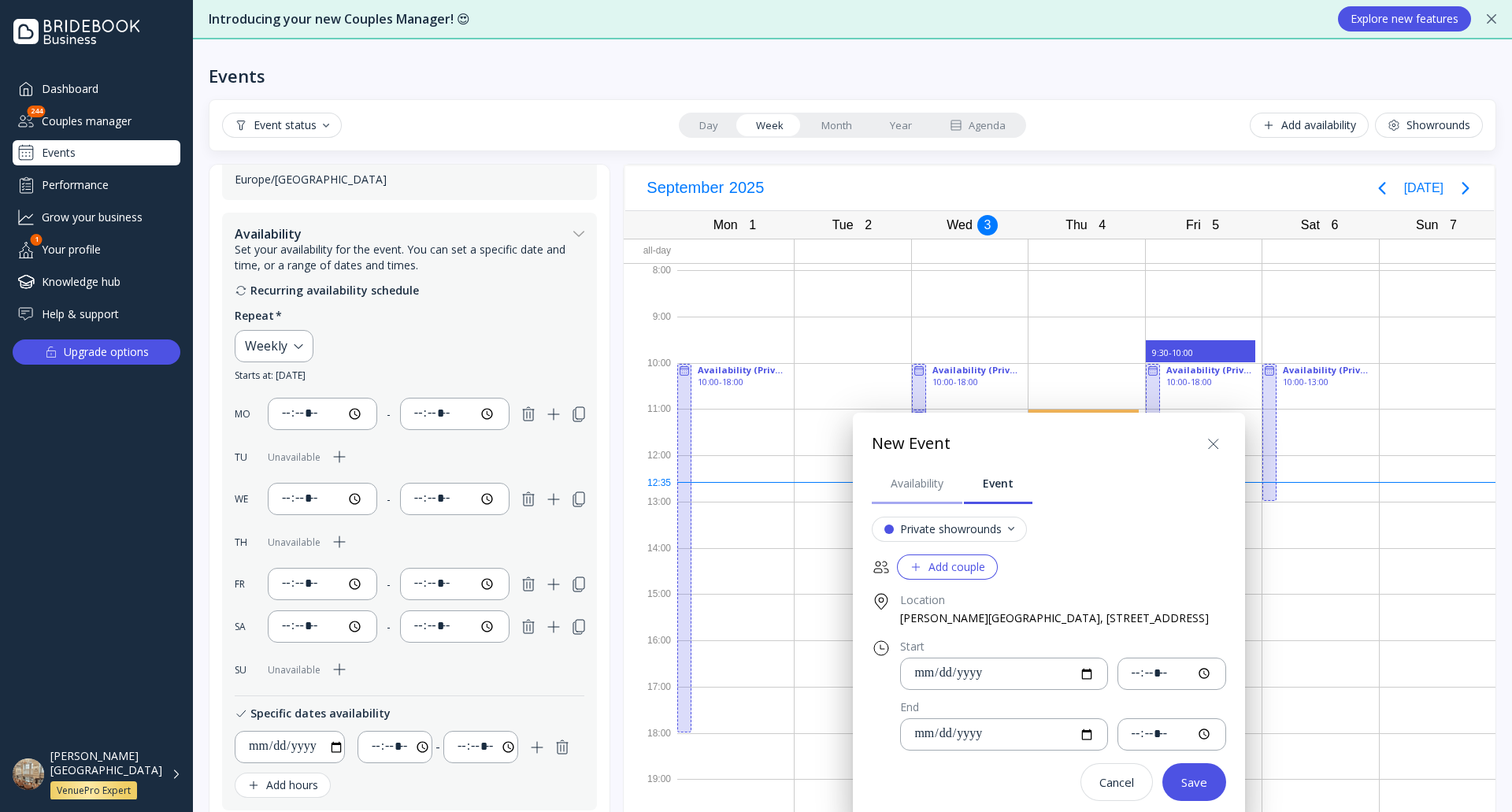
click at [907, 486] on div "Availability" at bounding box center [917, 484] width 53 height 16
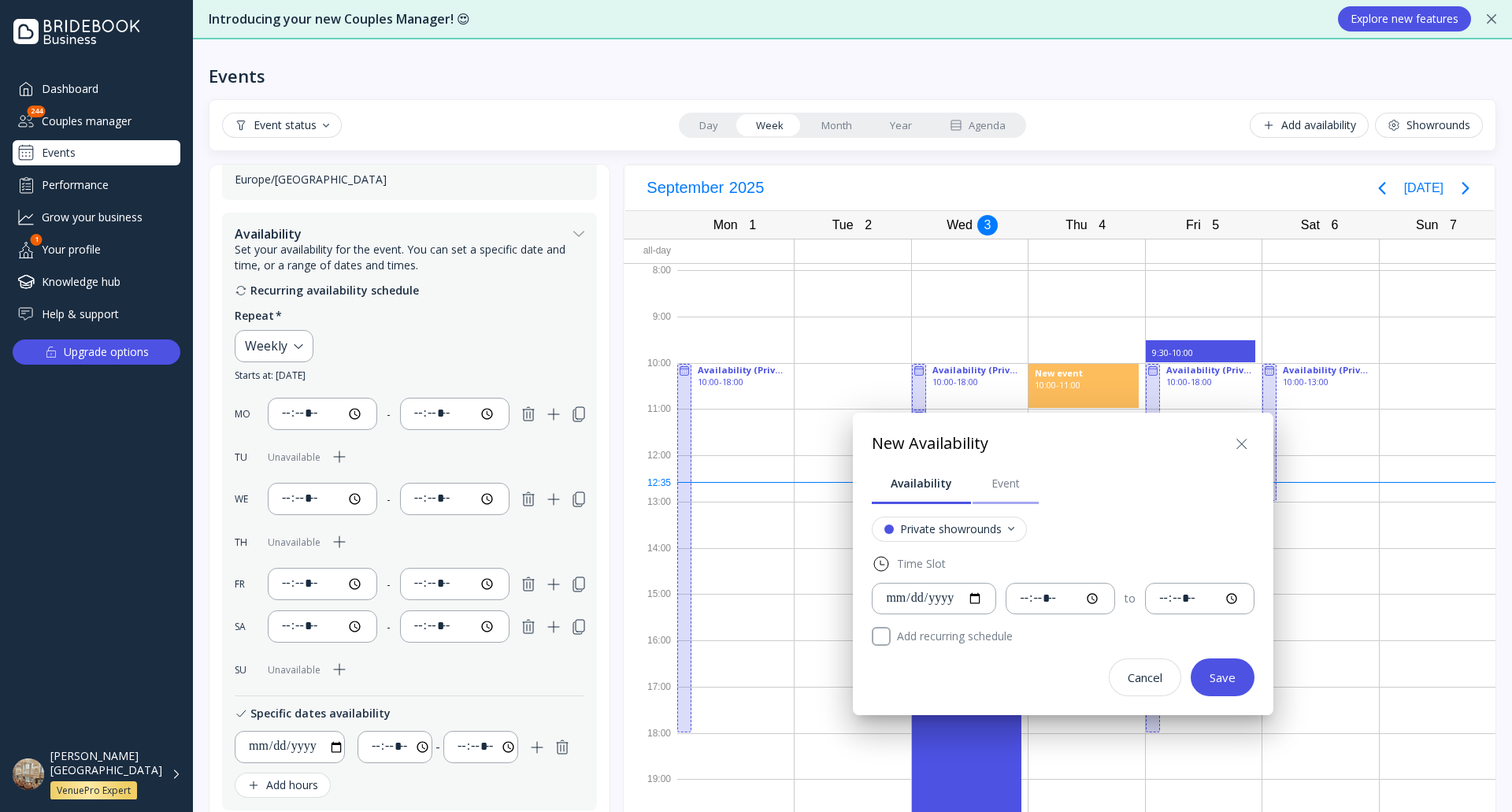
click at [984, 486] on link "Event" at bounding box center [1005, 483] width 66 height 41
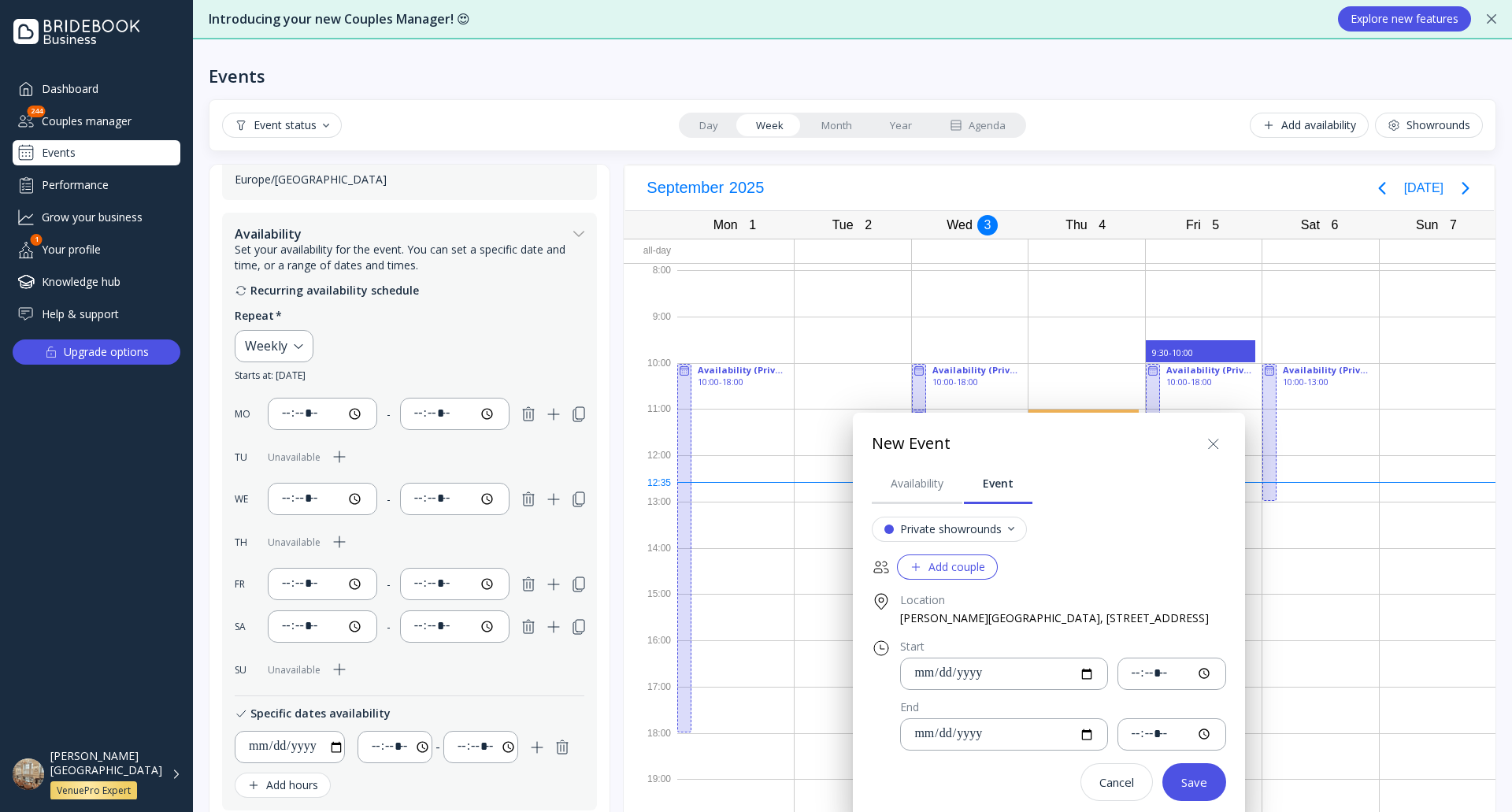
drag, startPoint x: 1082, startPoint y: 424, endPoint x: 1068, endPoint y: 469, distance: 47.1
click at [1068, 470] on div "**********" at bounding box center [1049, 617] width 392 height 408
click at [1223, 446] on icon at bounding box center [1214, 444] width 19 height 19
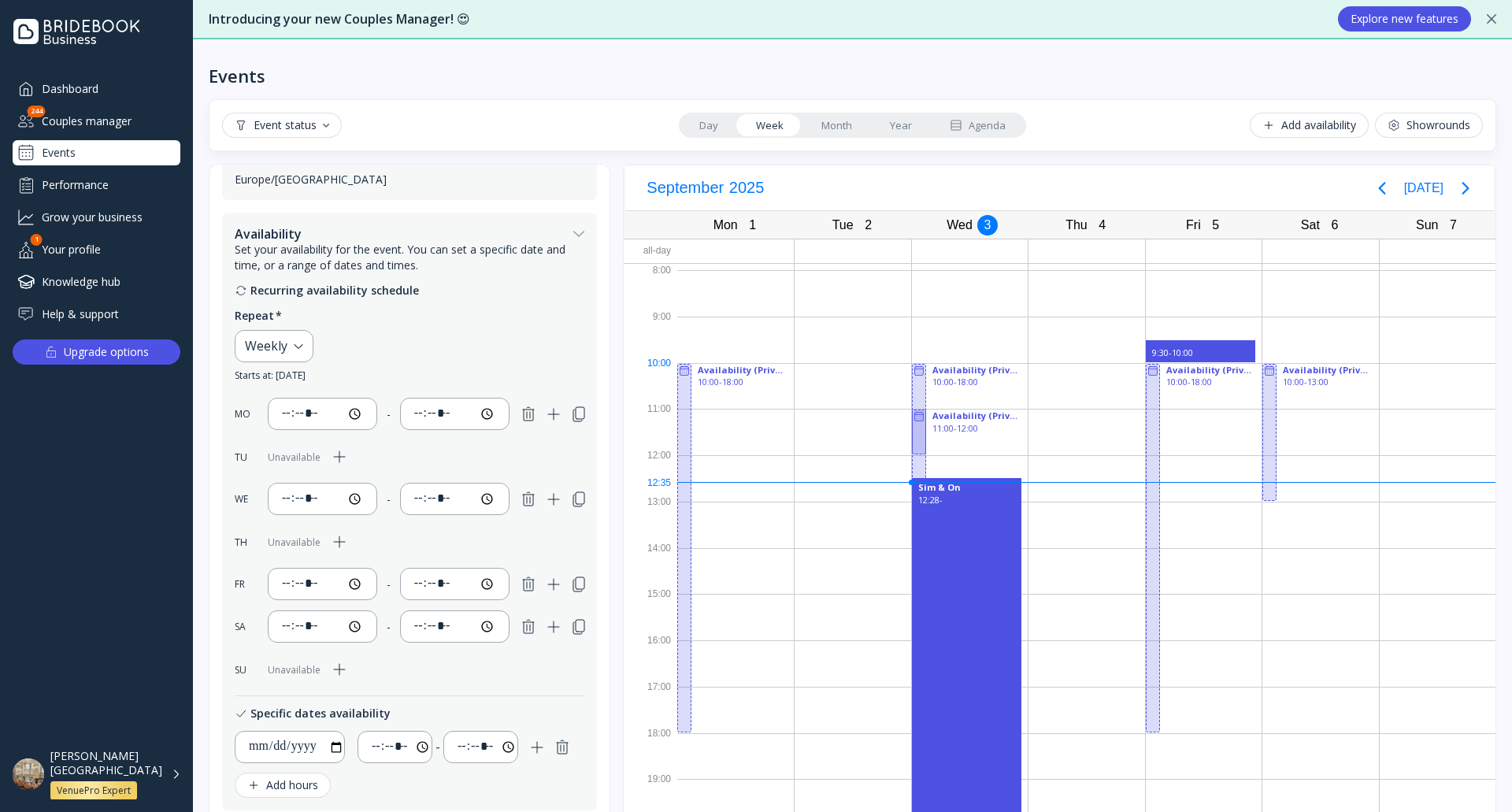
click at [827, 329] on div at bounding box center [852, 339] width 116 height 46
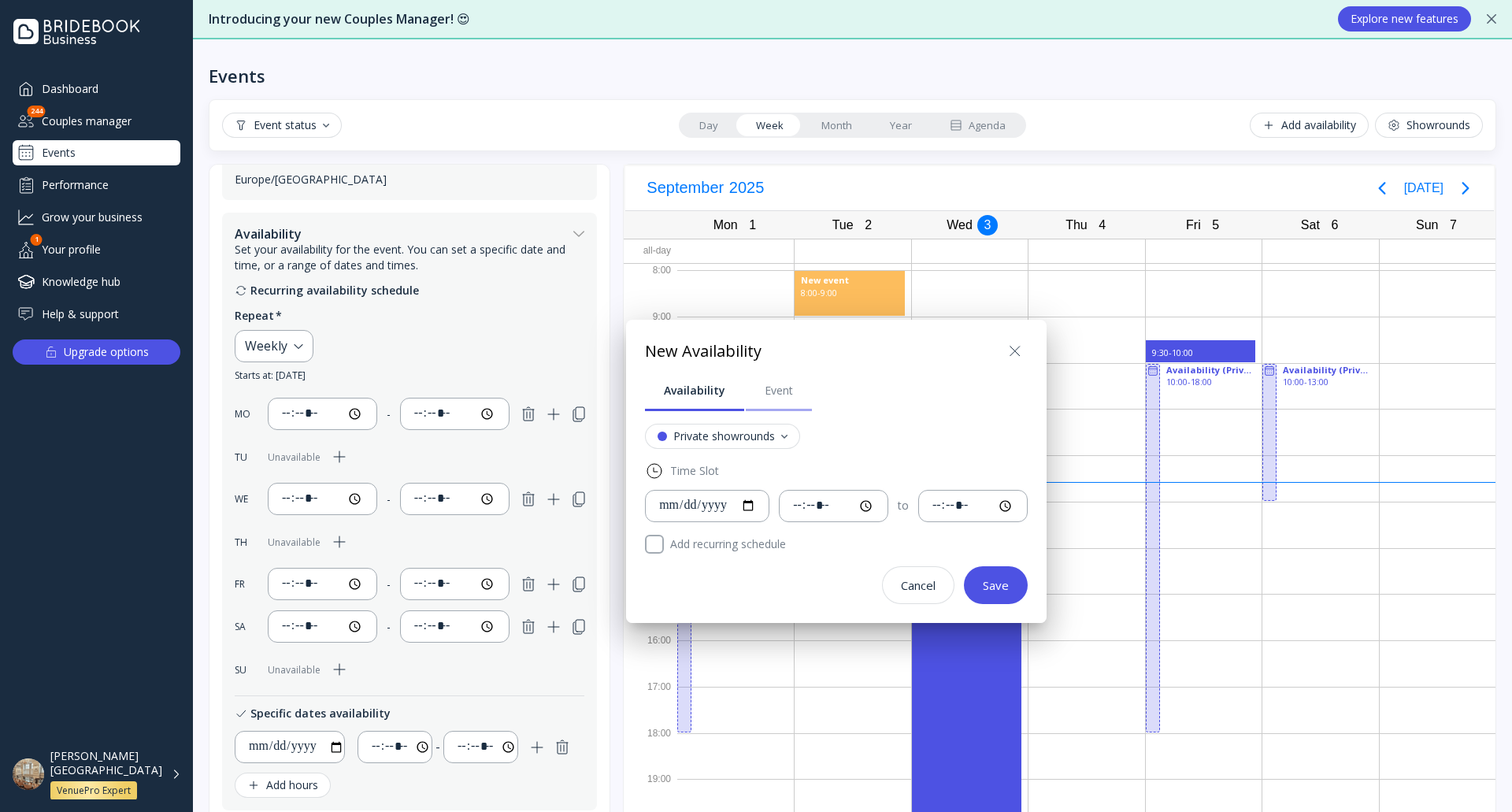
click at [769, 391] on div "Event" at bounding box center [779, 390] width 29 height 16
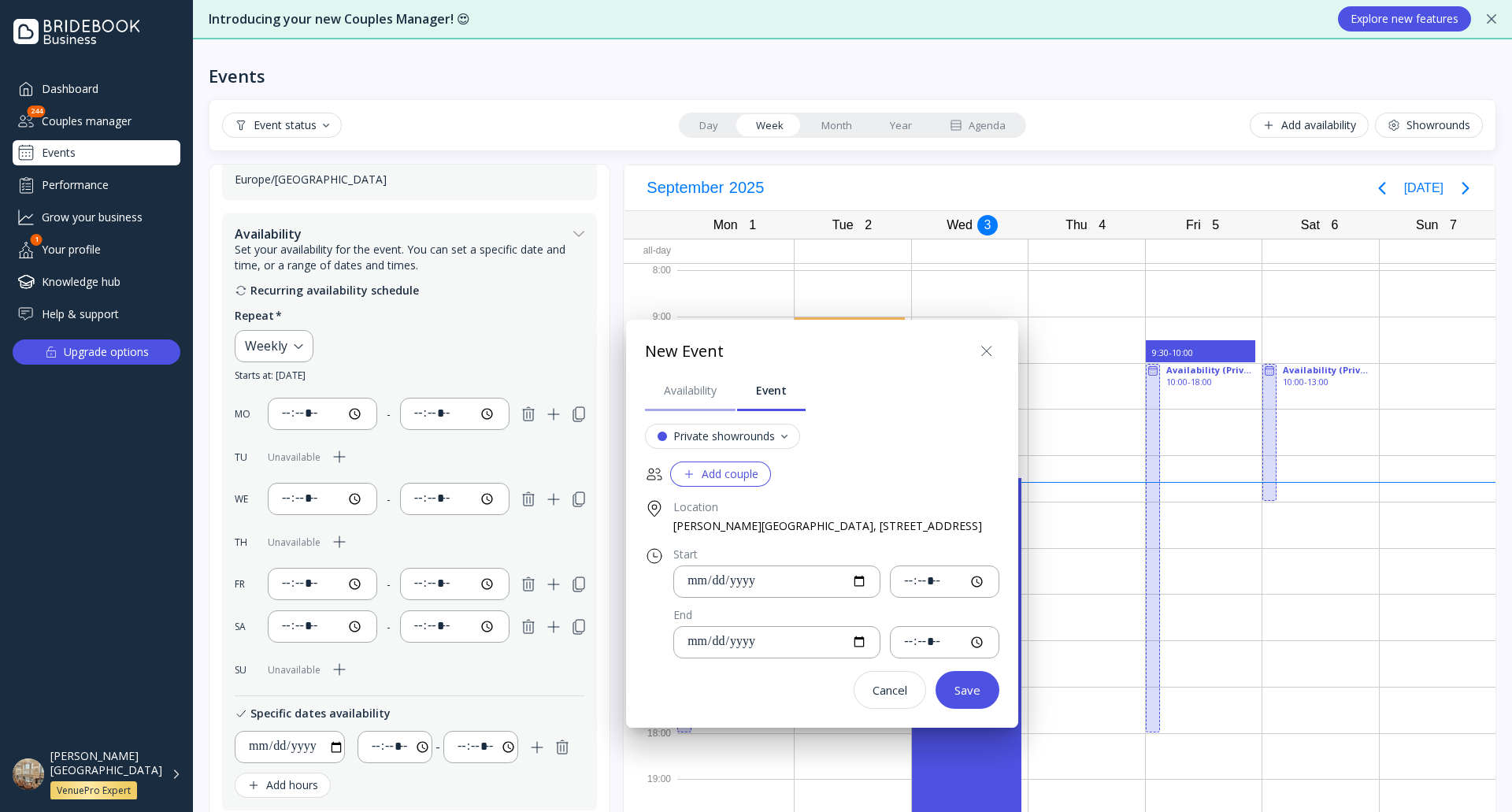
click at [683, 398] on div "Availability" at bounding box center [690, 390] width 53 height 16
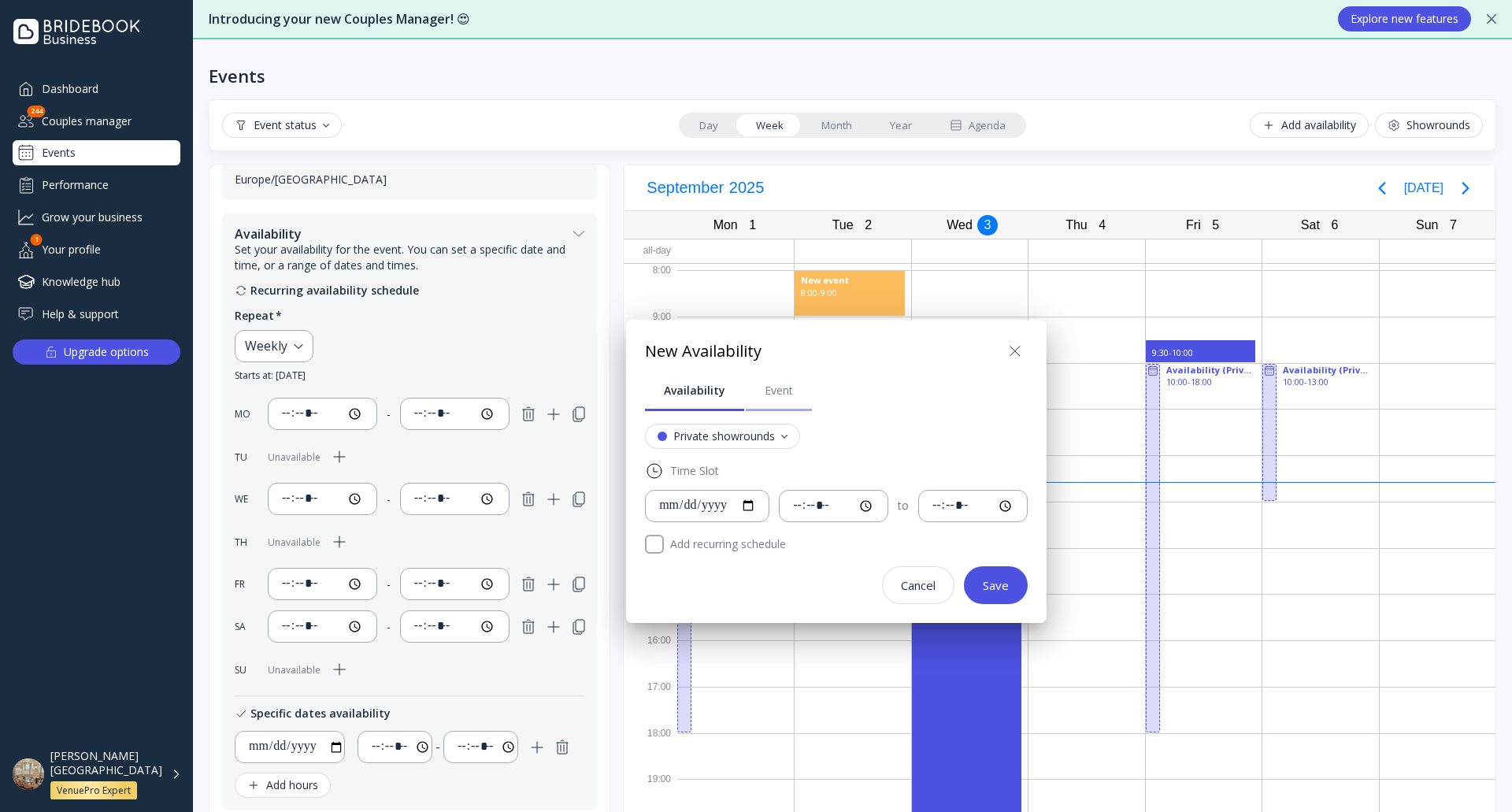
click at [783, 391] on div "Event" at bounding box center [779, 390] width 29 height 16
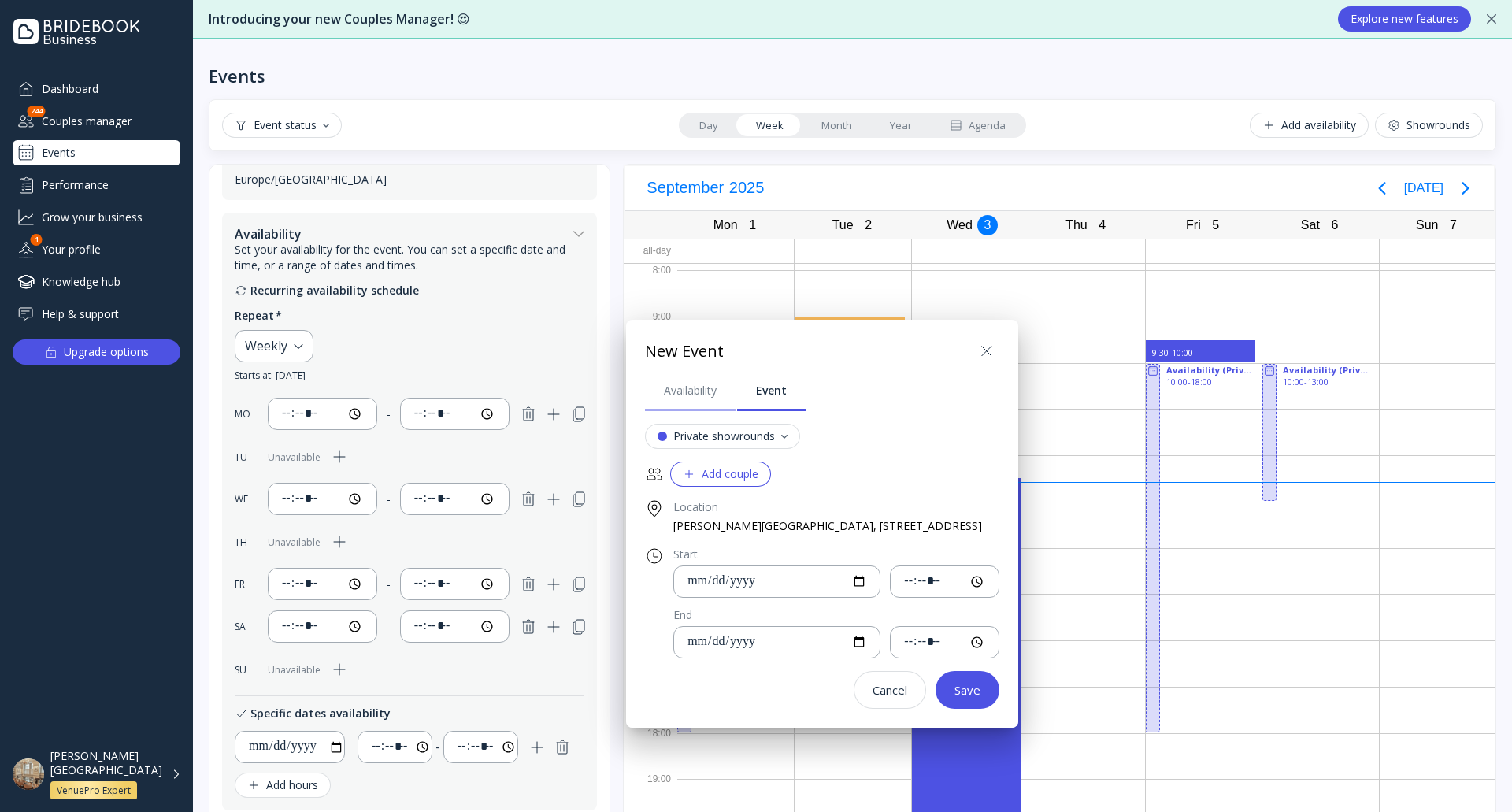
click at [692, 391] on div "Availability" at bounding box center [690, 390] width 53 height 16
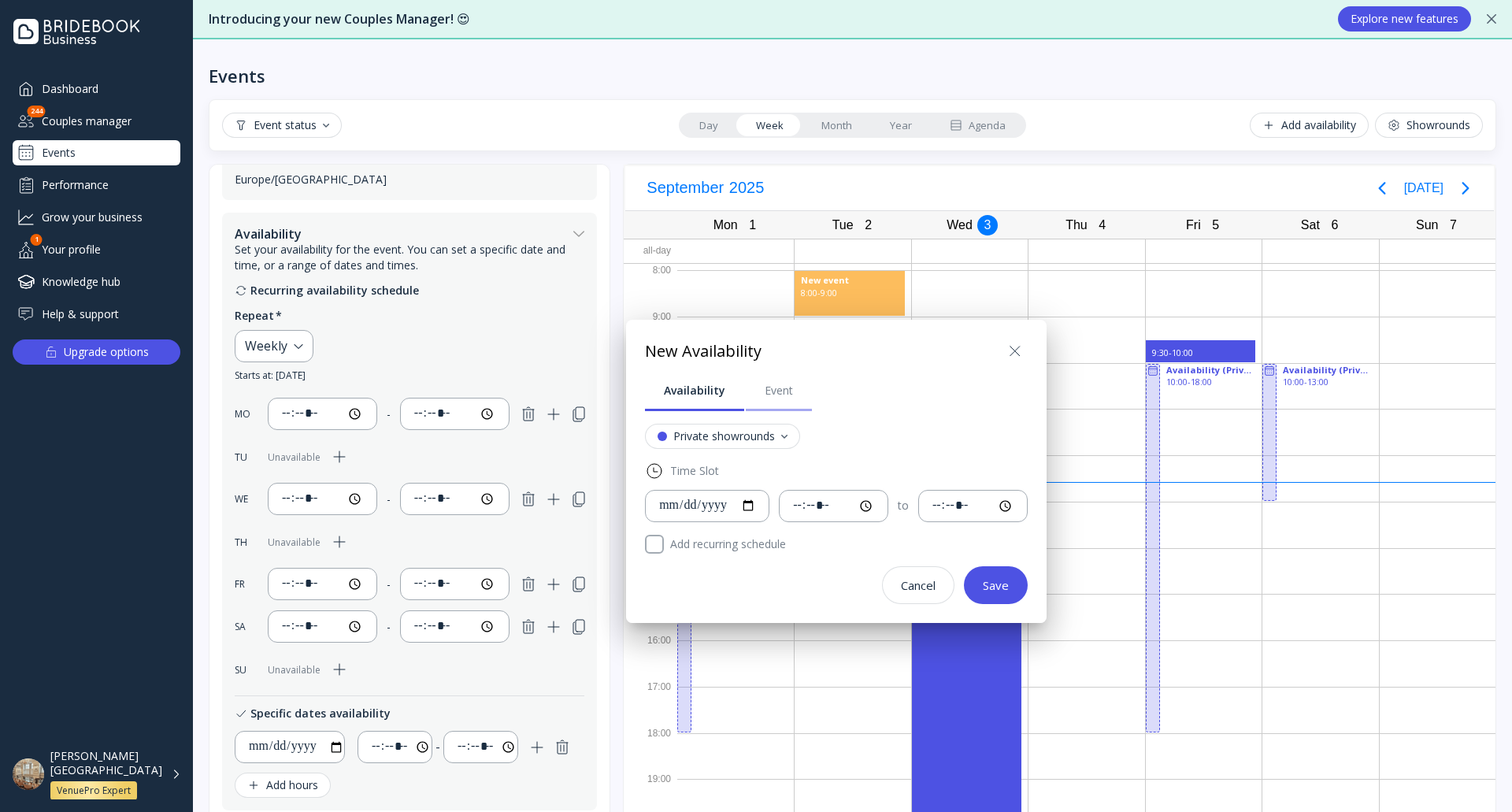
click at [787, 390] on div "Event" at bounding box center [779, 390] width 29 height 16
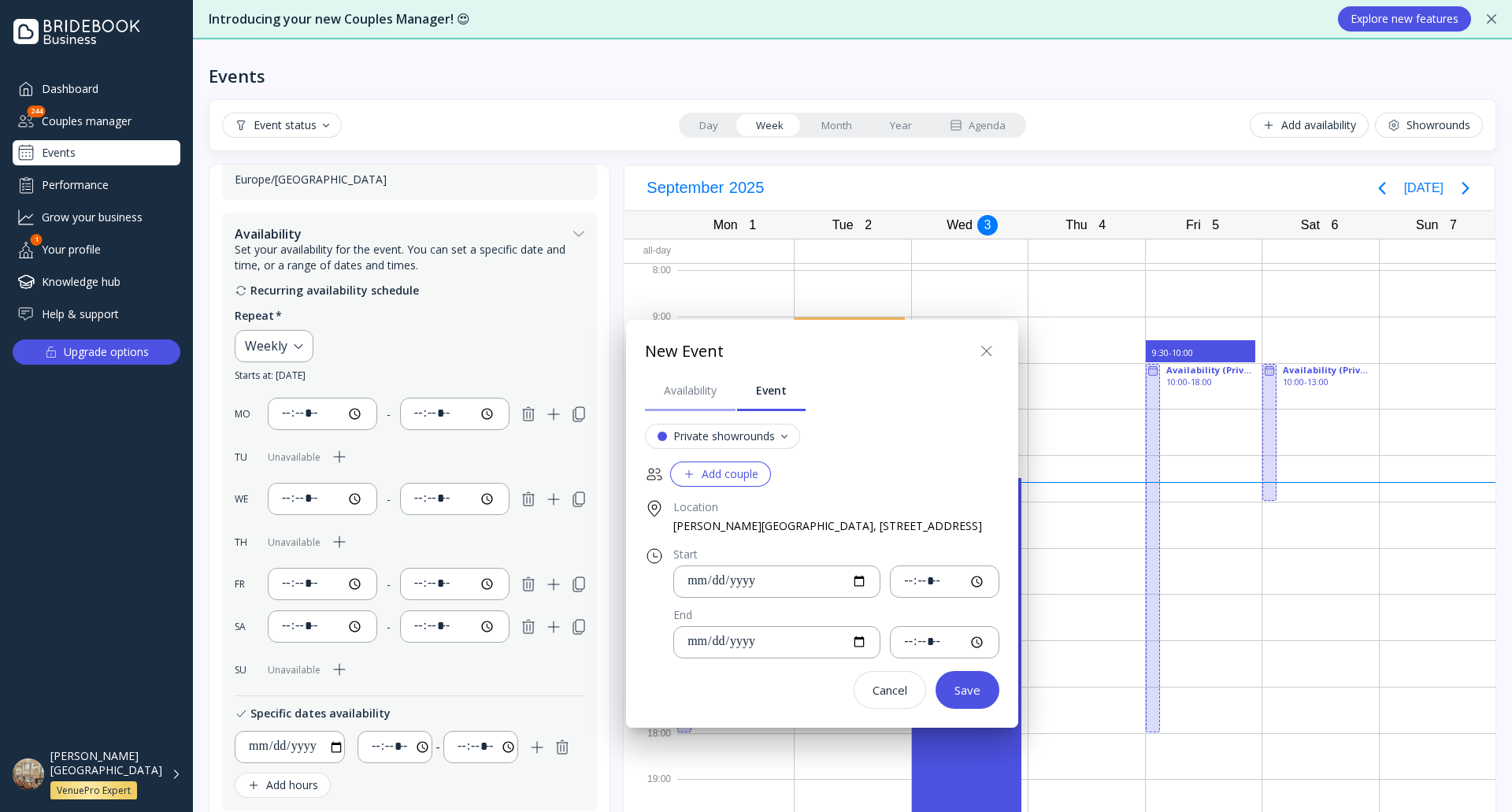
click at [701, 386] on div "Availability" at bounding box center [690, 390] width 53 height 16
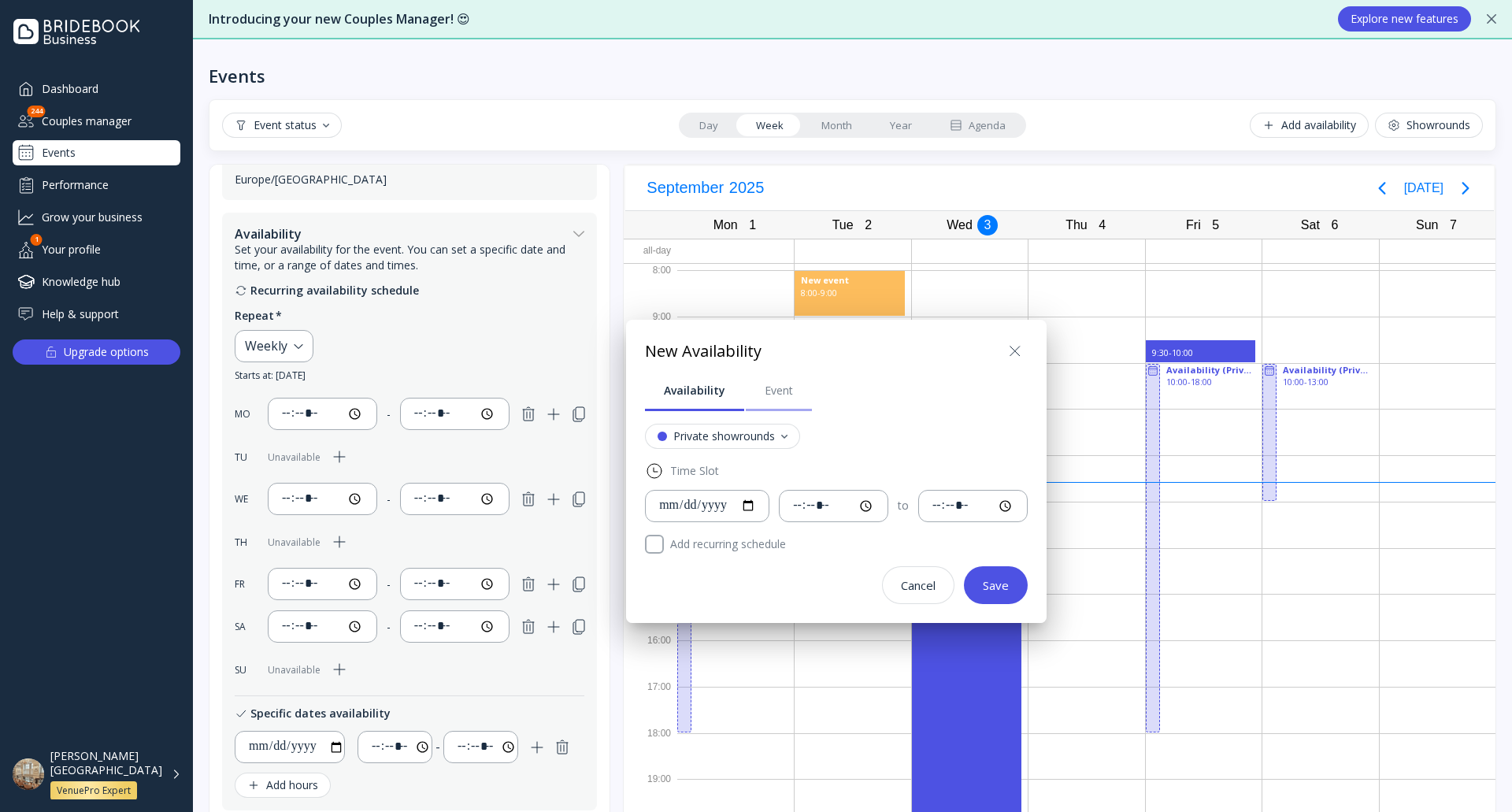
click at [773, 386] on div "Event" at bounding box center [779, 390] width 29 height 16
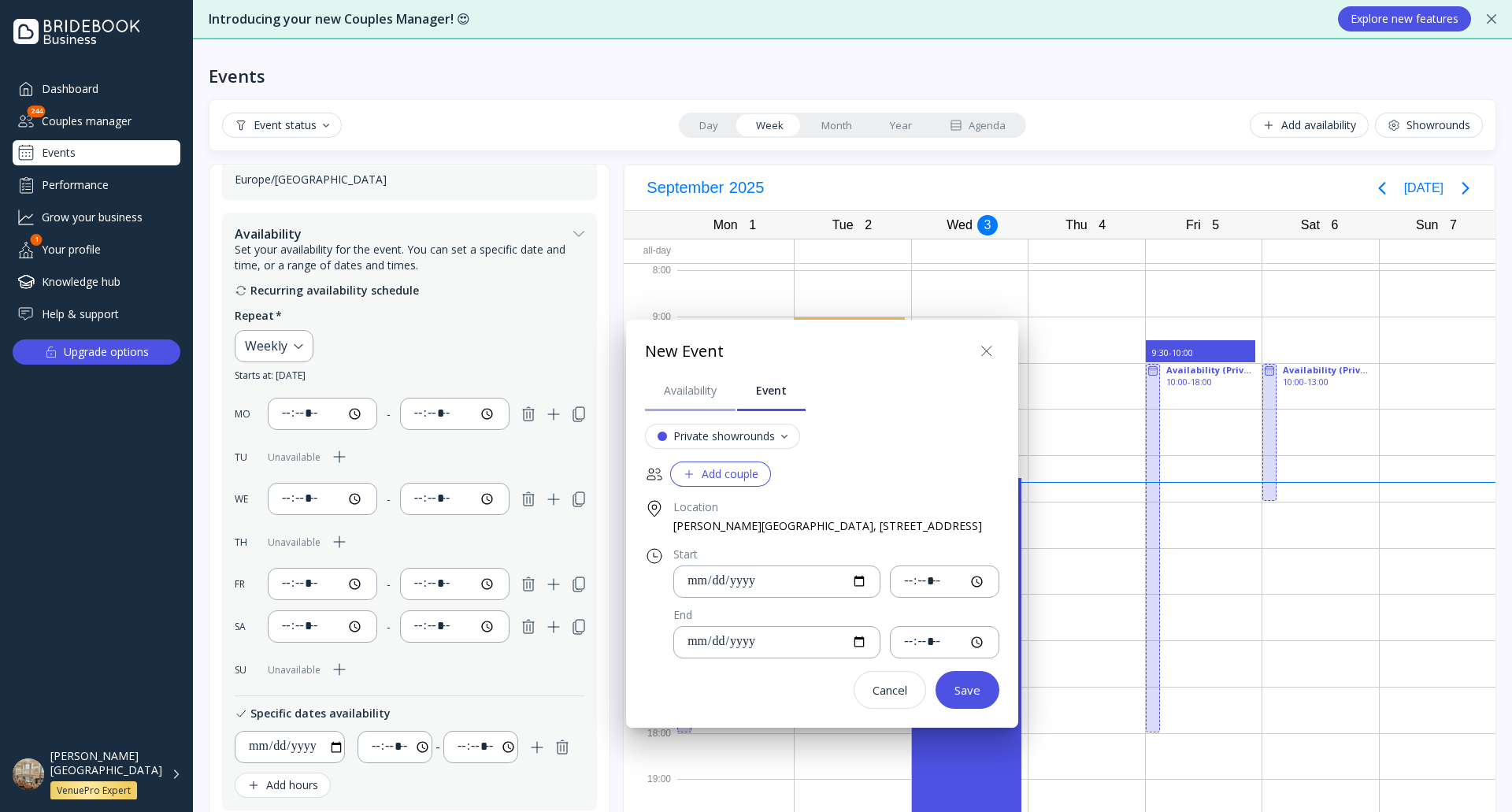
click at [681, 392] on div "Availability" at bounding box center [690, 390] width 53 height 16
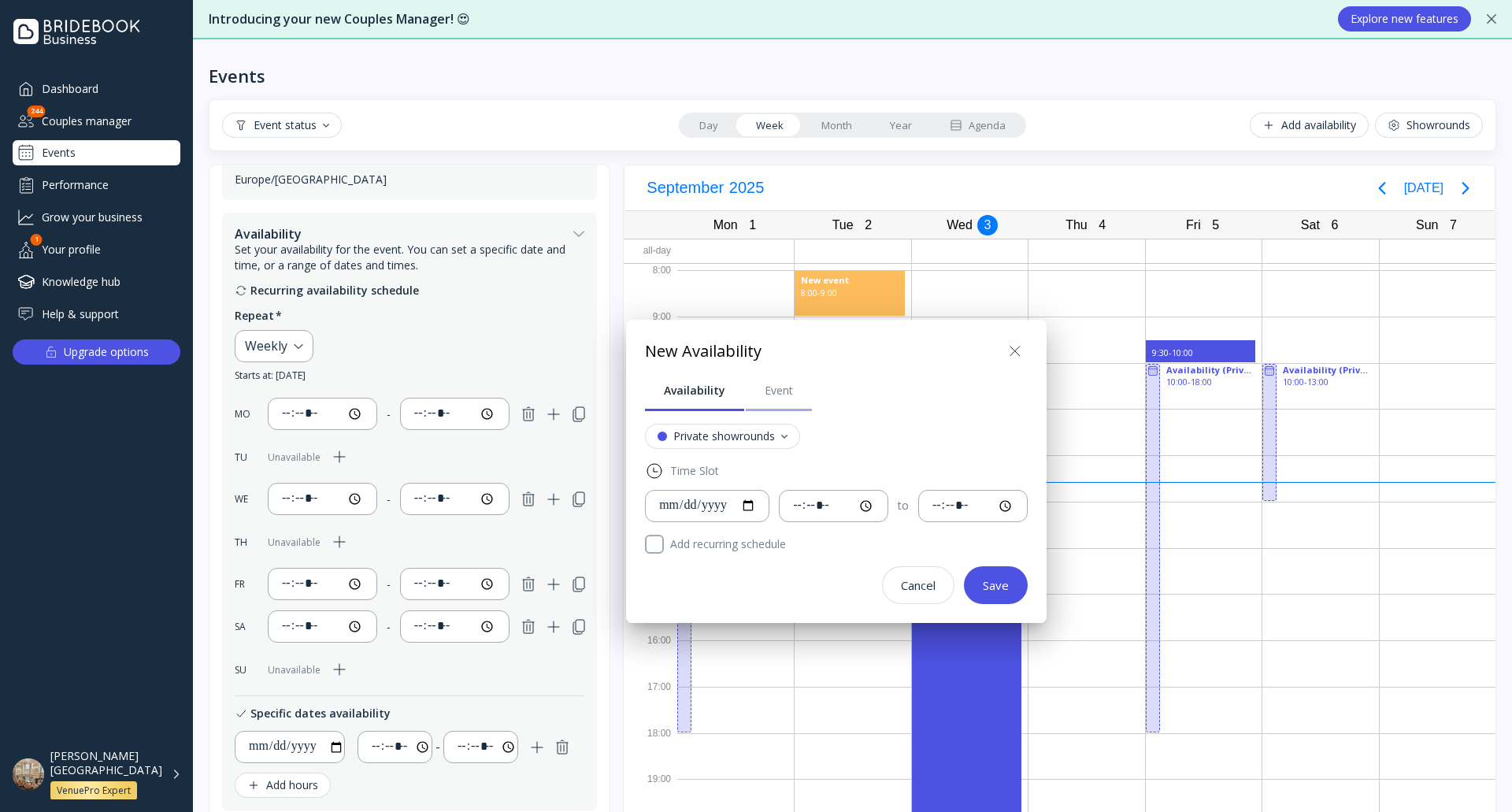
click at [760, 390] on link "Event" at bounding box center [779, 390] width 66 height 41
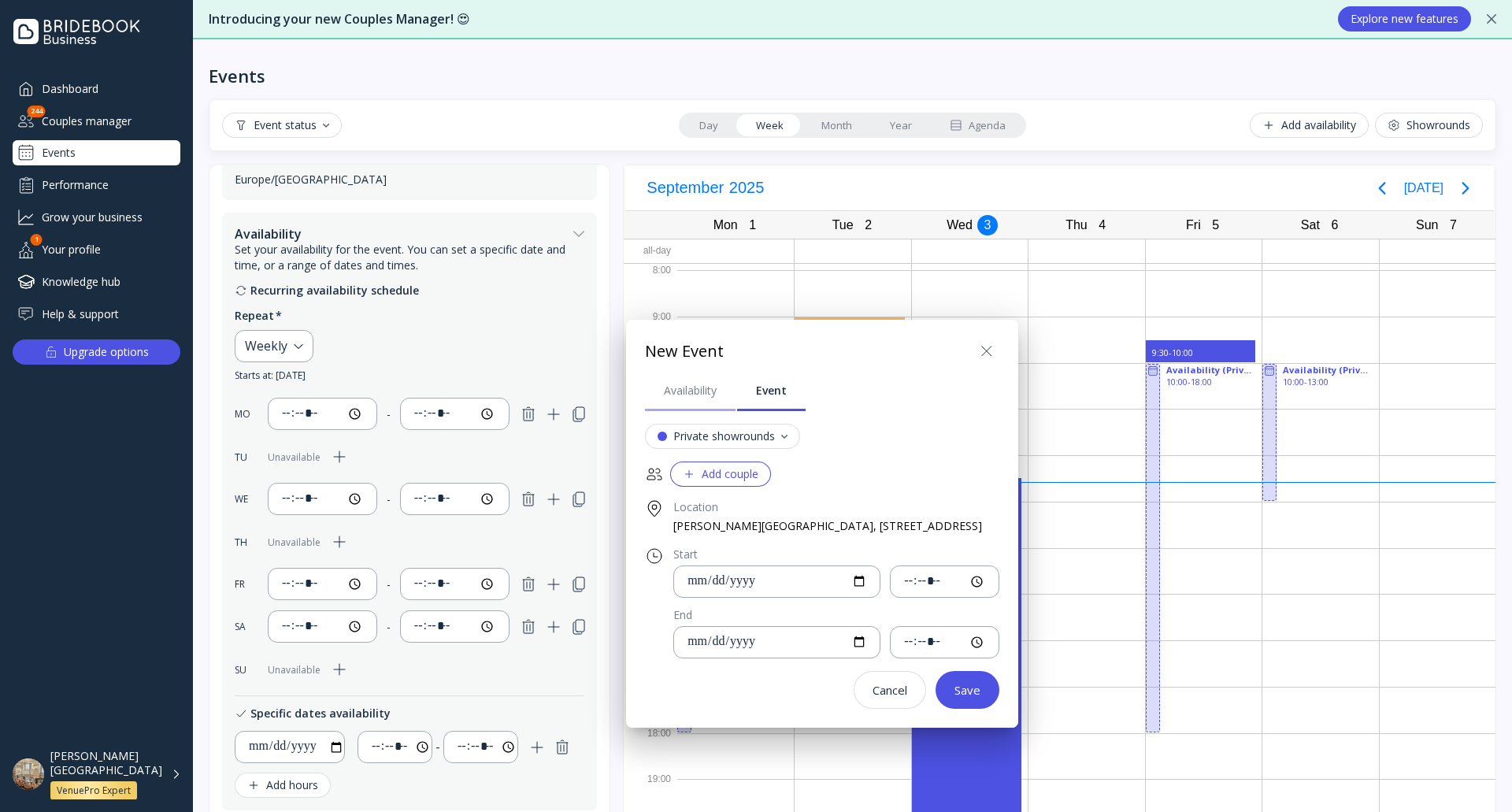
click at [670, 398] on div "Availability" at bounding box center [690, 390] width 53 height 16
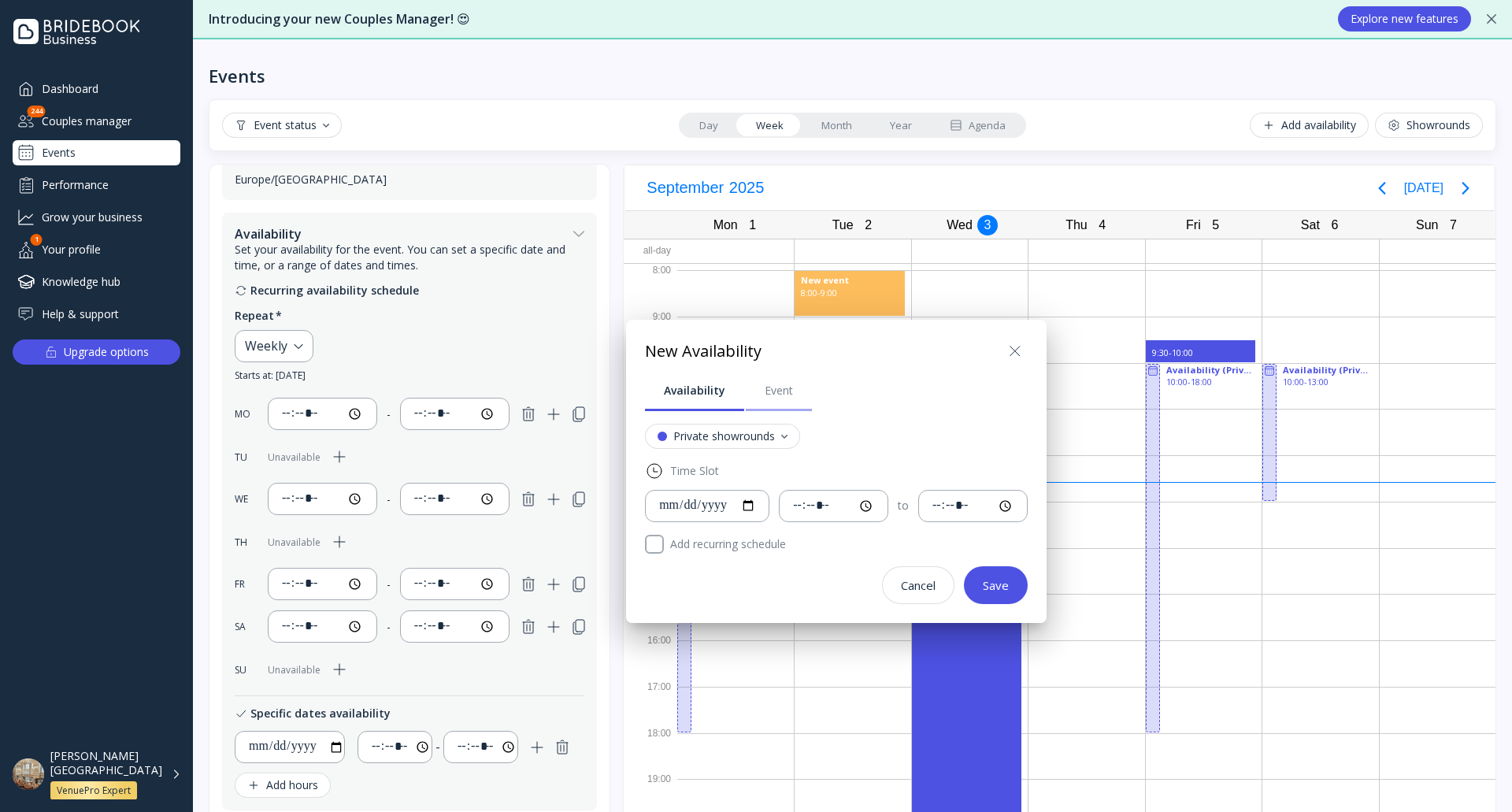
click at [770, 381] on link "Event" at bounding box center [779, 390] width 66 height 41
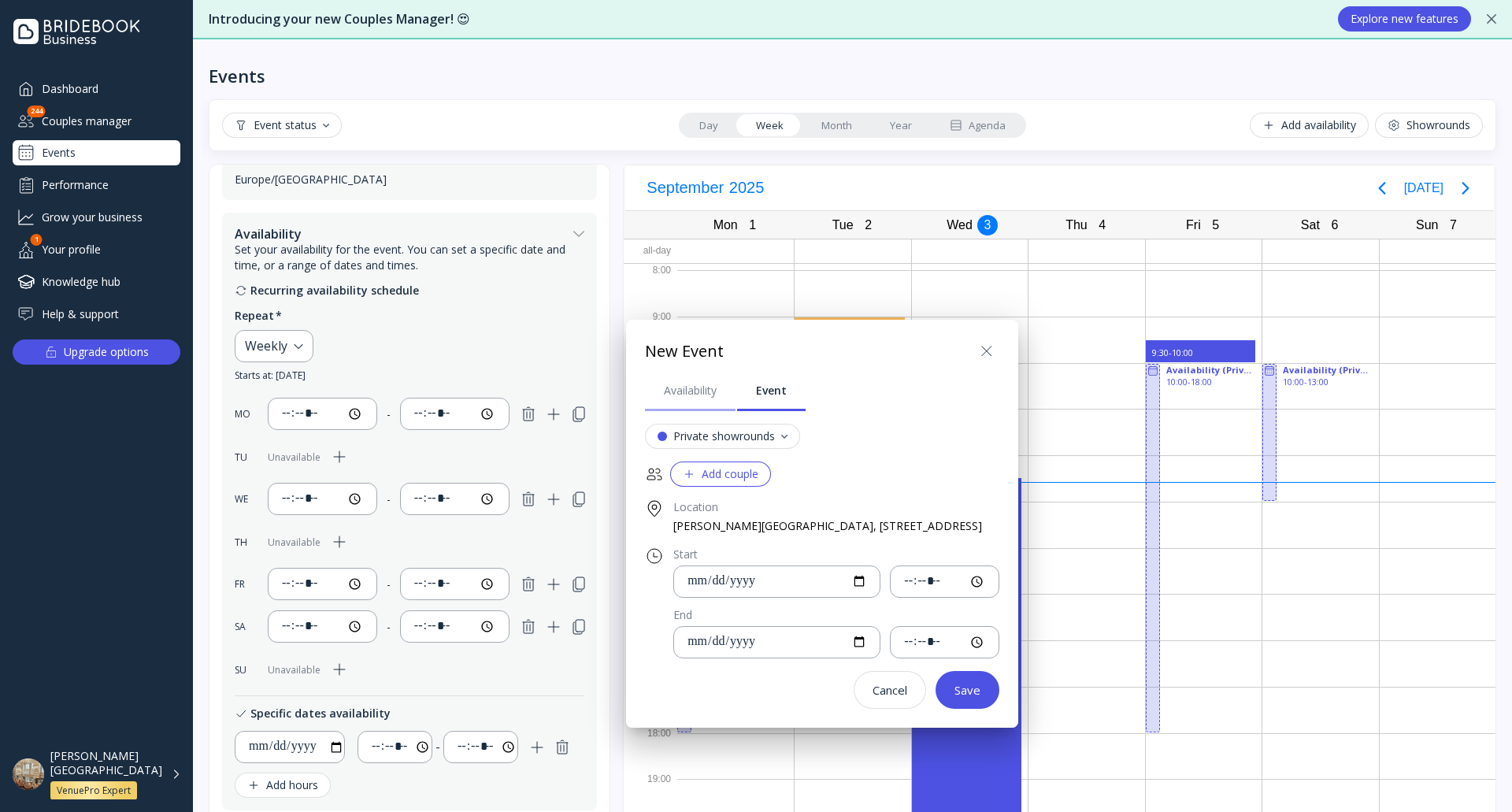
click at [709, 390] on div "Availability" at bounding box center [690, 390] width 53 height 16
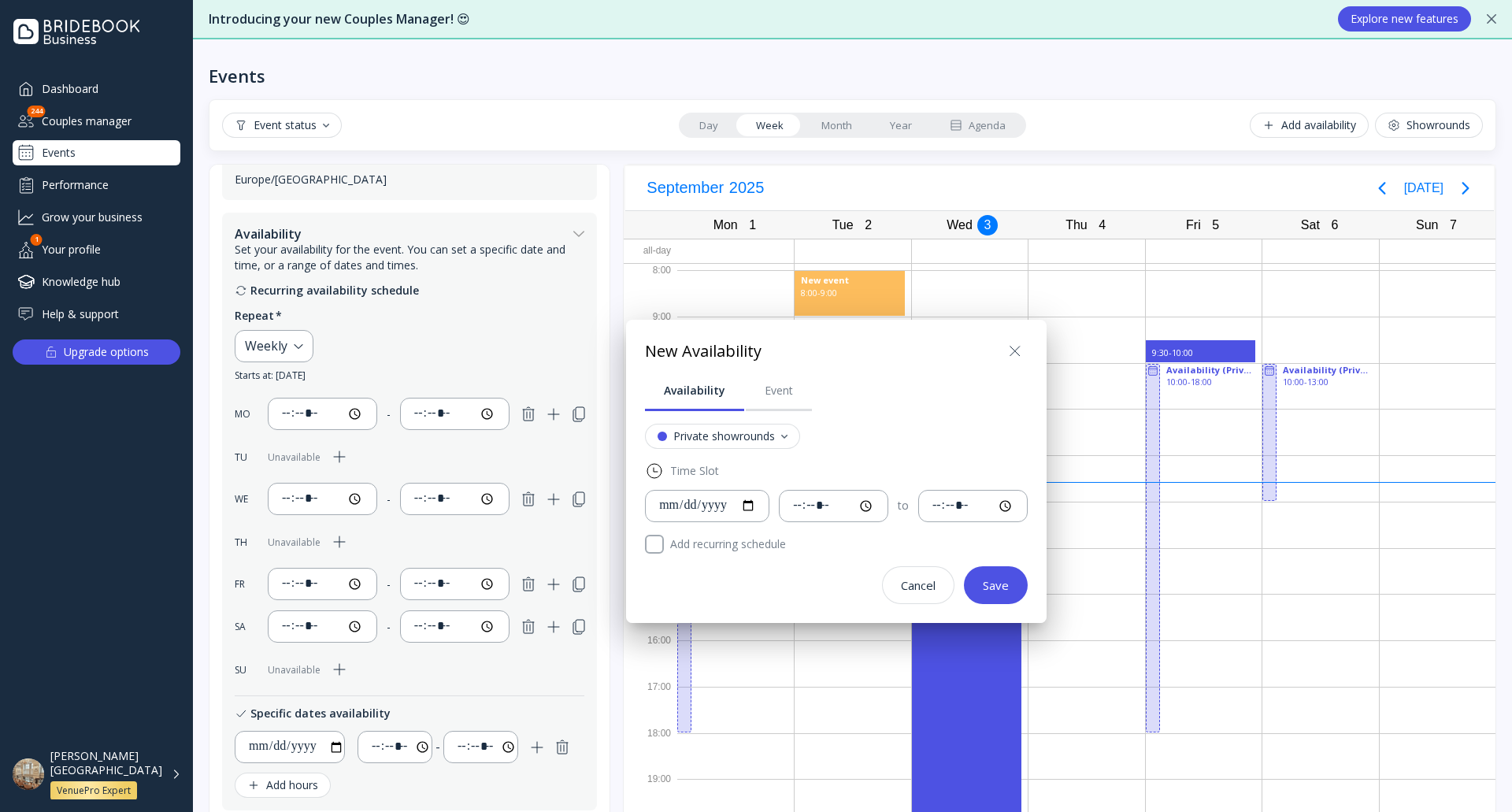
click at [1009, 579] on div "Save" at bounding box center [996, 585] width 26 height 13
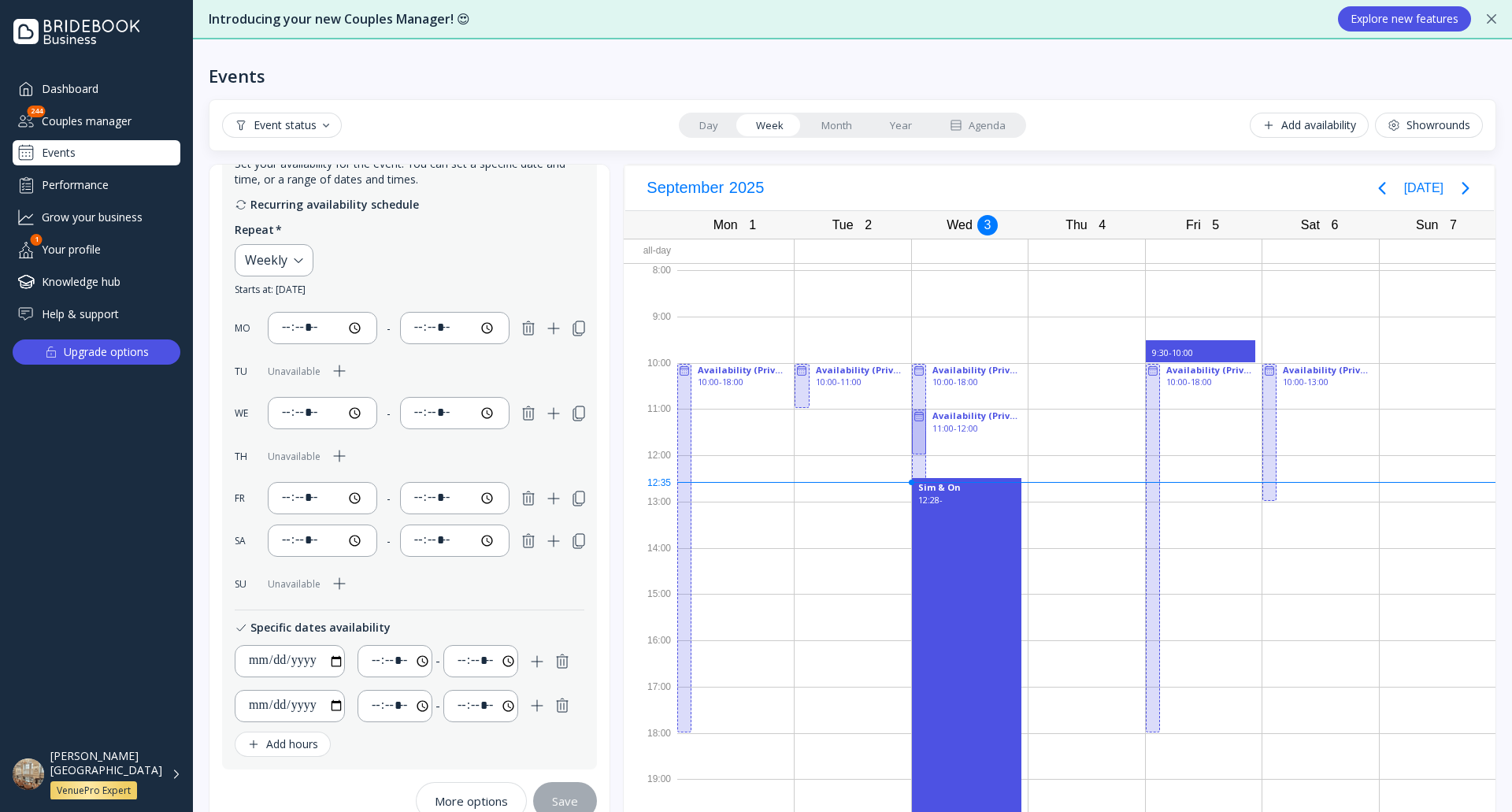
scroll to position [591, 0]
